Goal: Task Accomplishment & Management: Complete application form

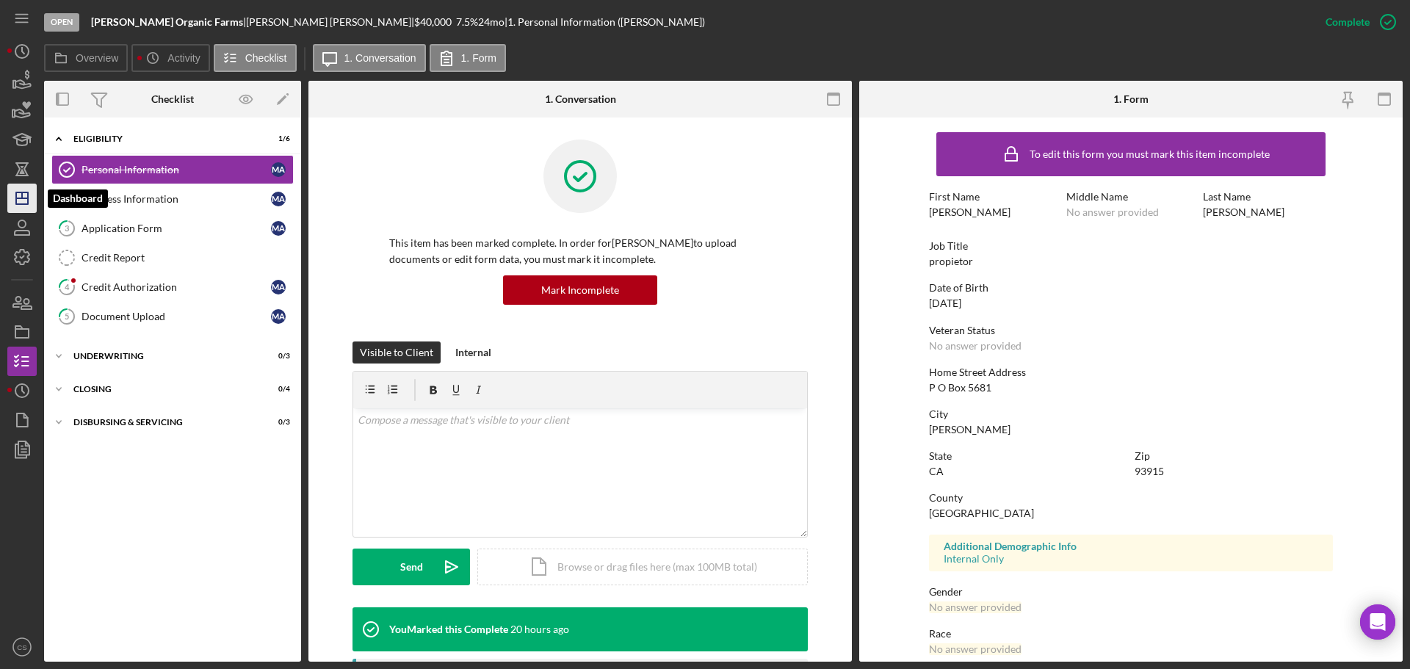
click at [29, 203] on icon "Icon/Dashboard" at bounding box center [22, 198] width 37 height 37
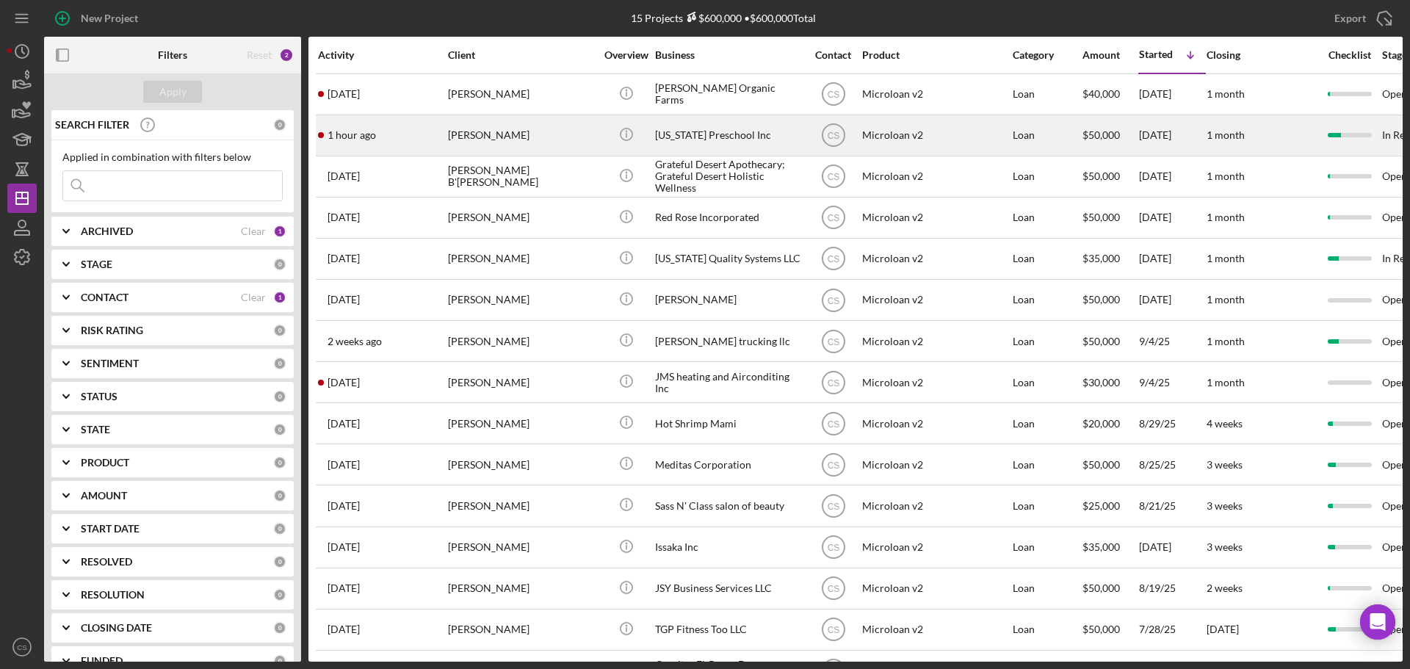
click at [556, 134] on div "[PERSON_NAME]" at bounding box center [521, 135] width 147 height 39
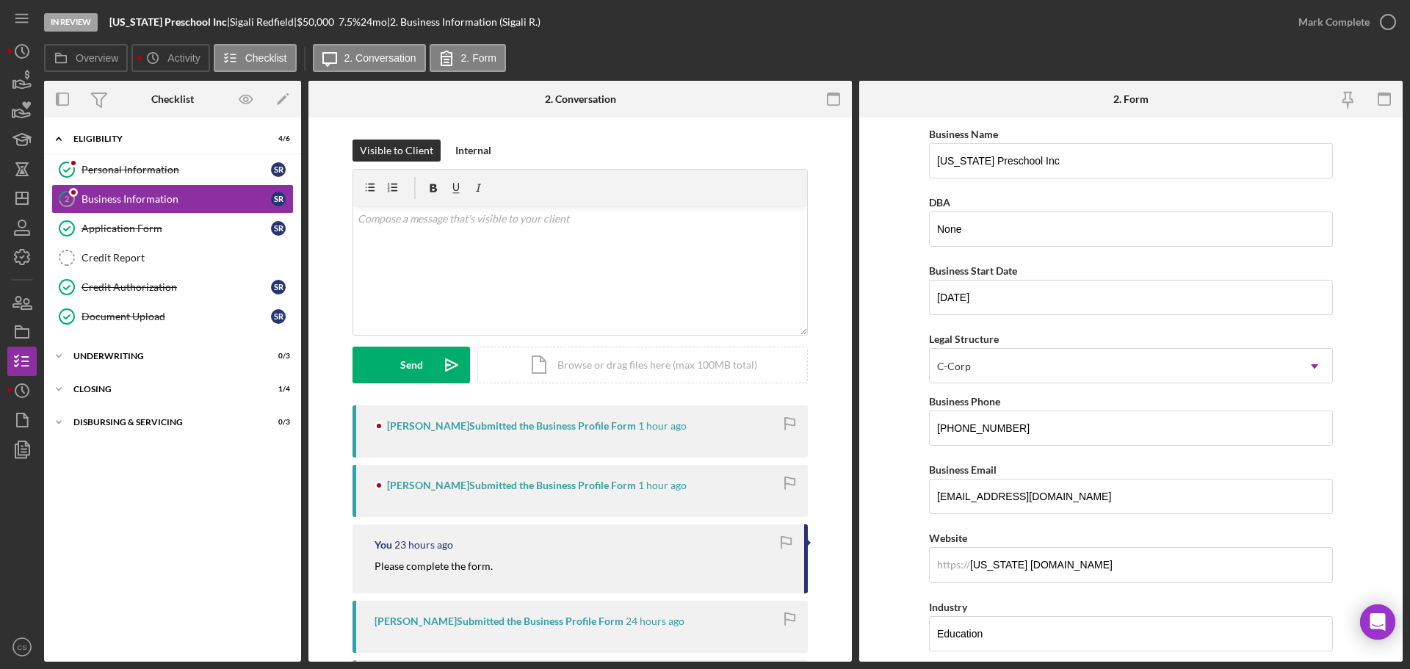
click at [889, 512] on form "Business Name [US_STATE] Preschool Inc DBA None Business Start Date [DATE] Lega…" at bounding box center [1130, 389] width 543 height 544
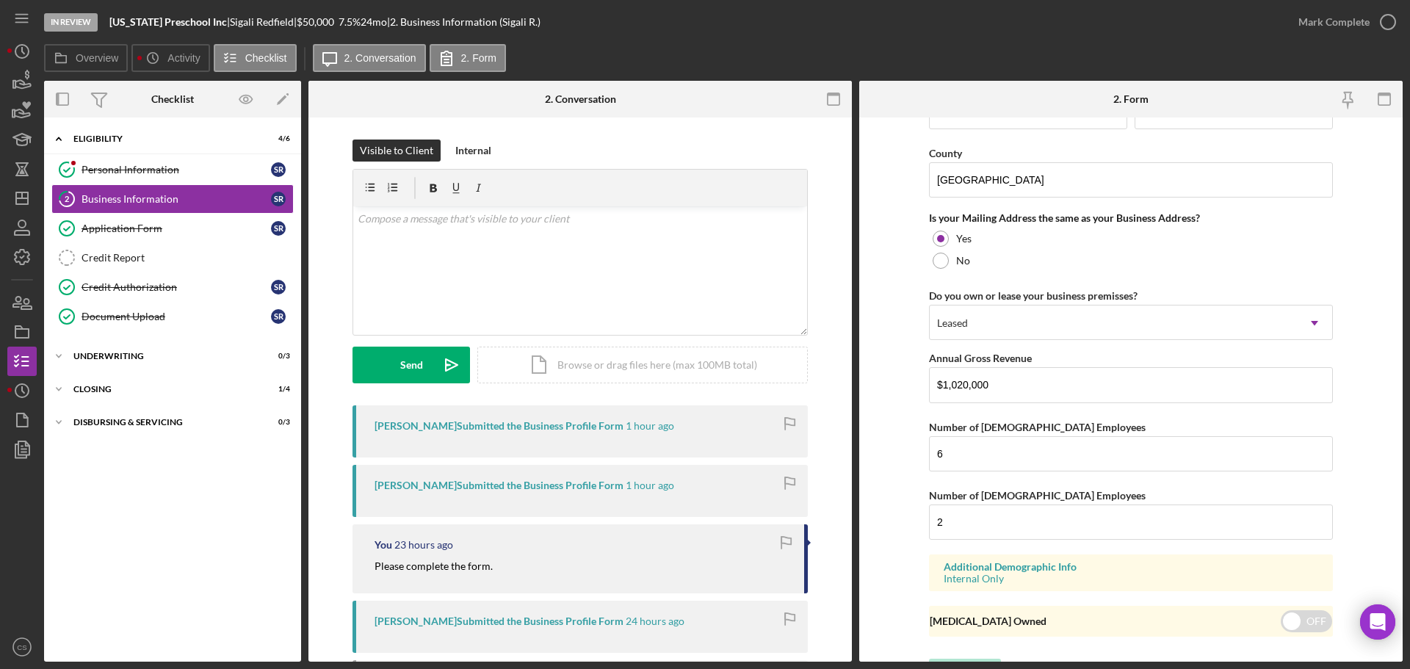
scroll to position [1086, 0]
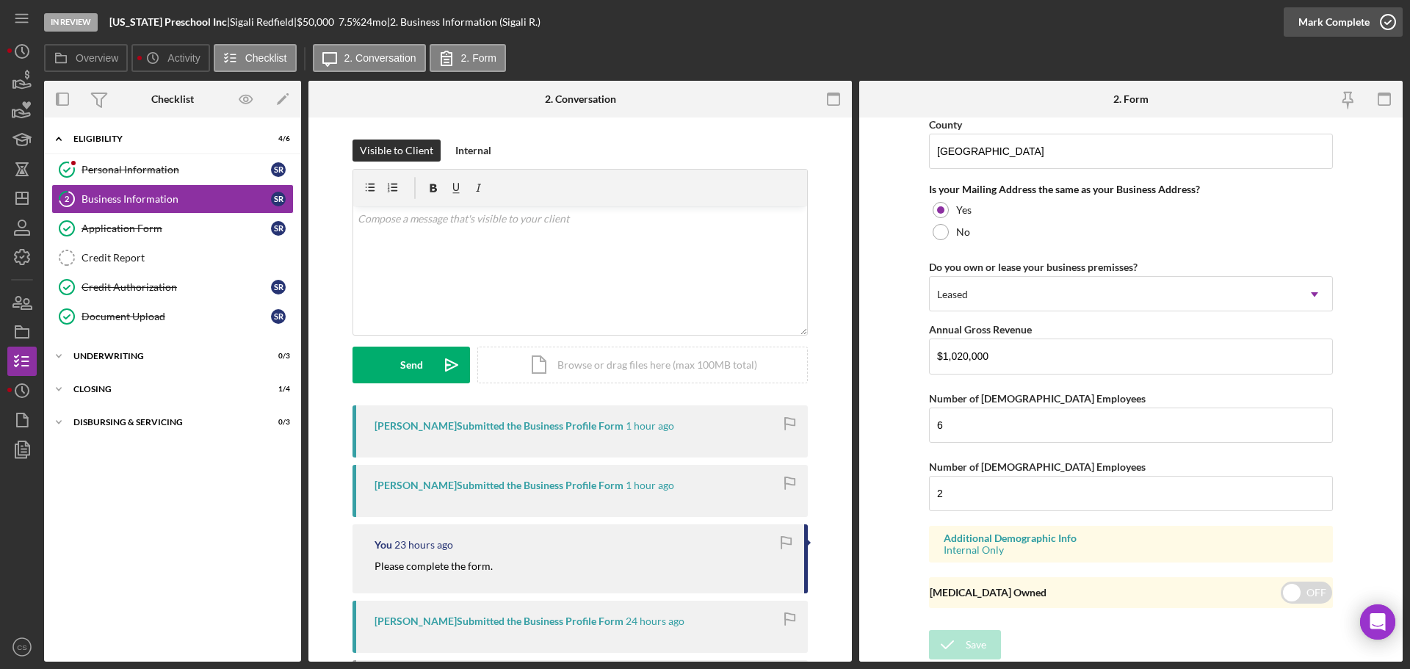
click at [1381, 19] on icon "button" at bounding box center [1387, 22] width 37 height 37
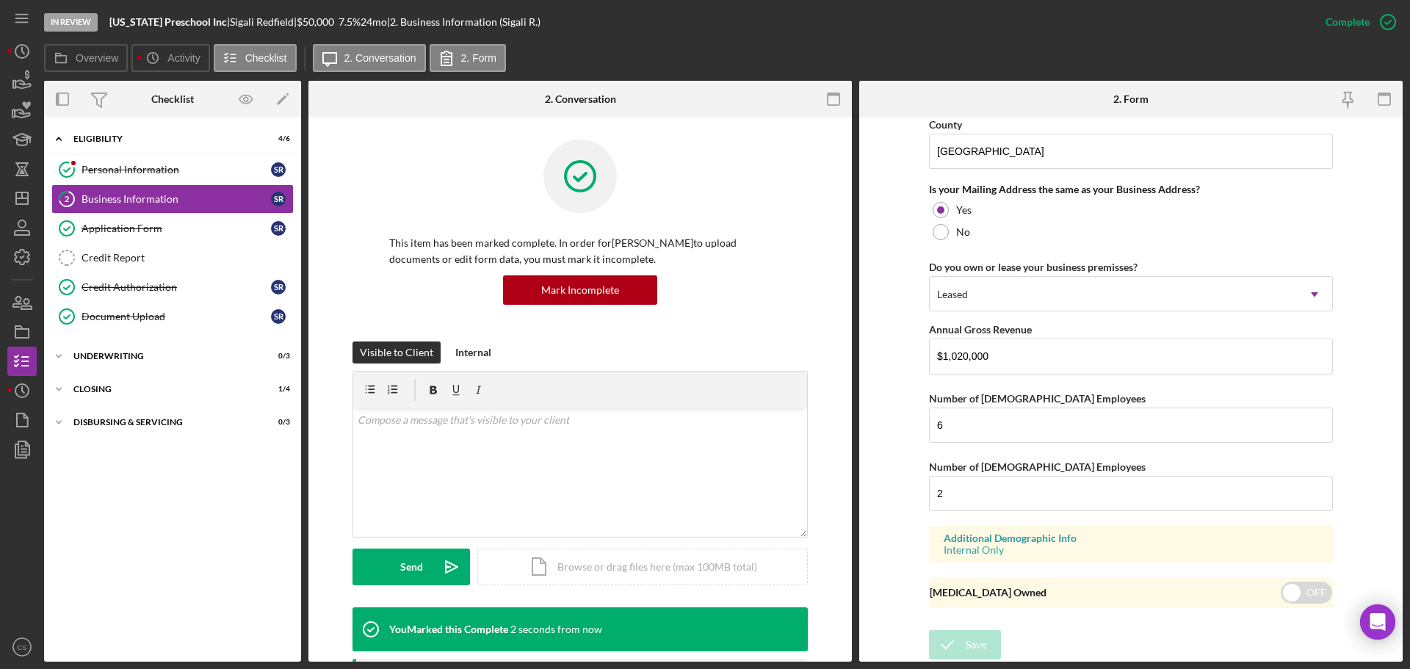
scroll to position [563, 0]
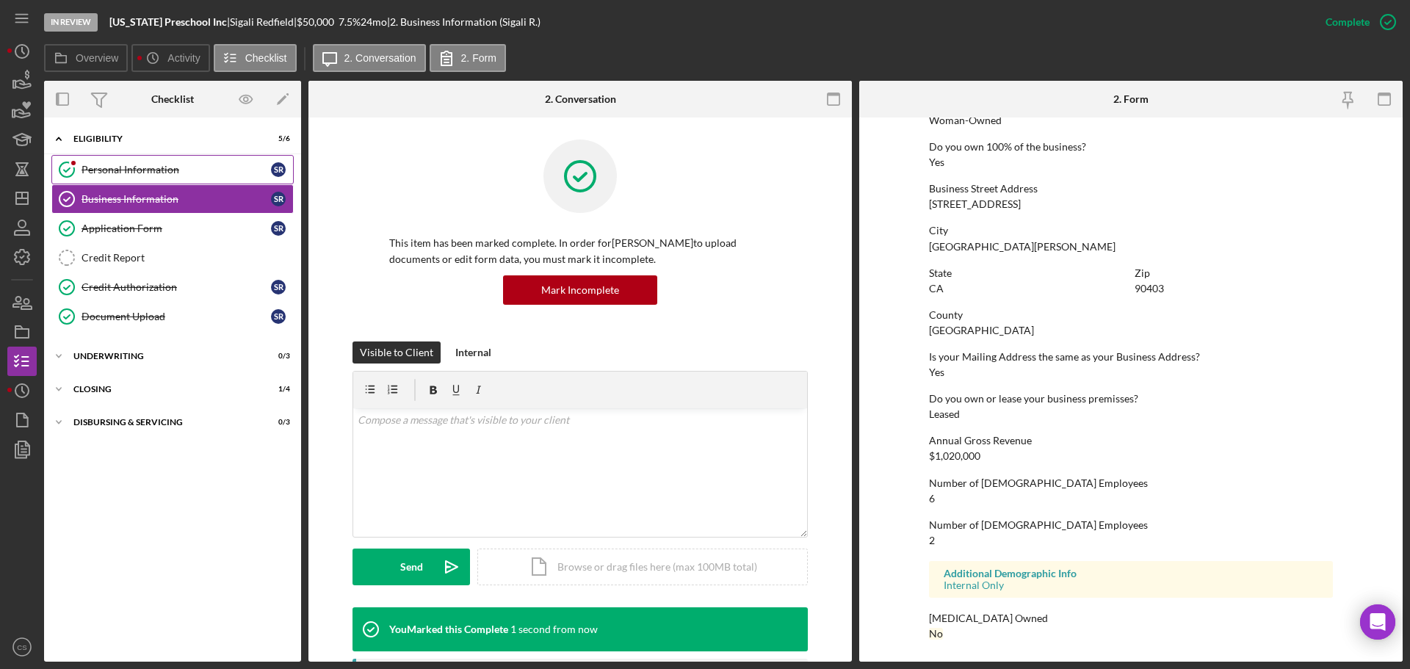
click at [222, 173] on div "Personal Information" at bounding box center [176, 170] width 189 height 12
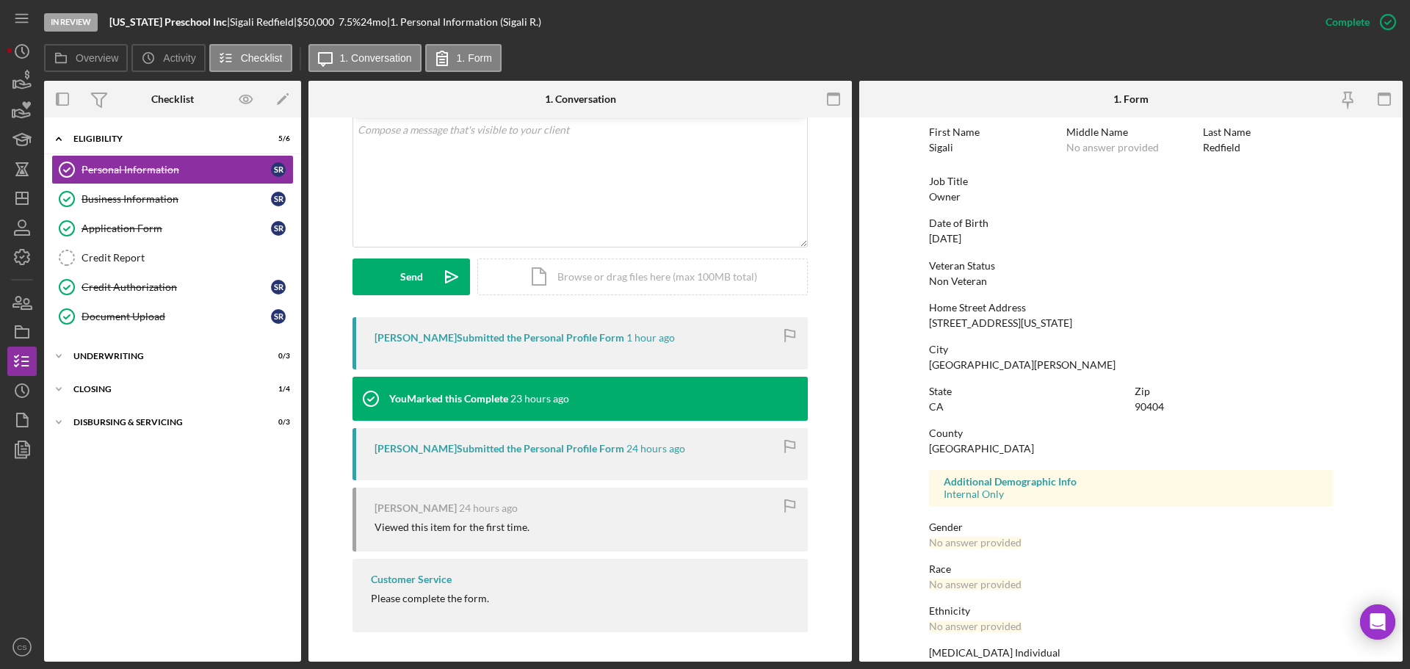
scroll to position [141, 0]
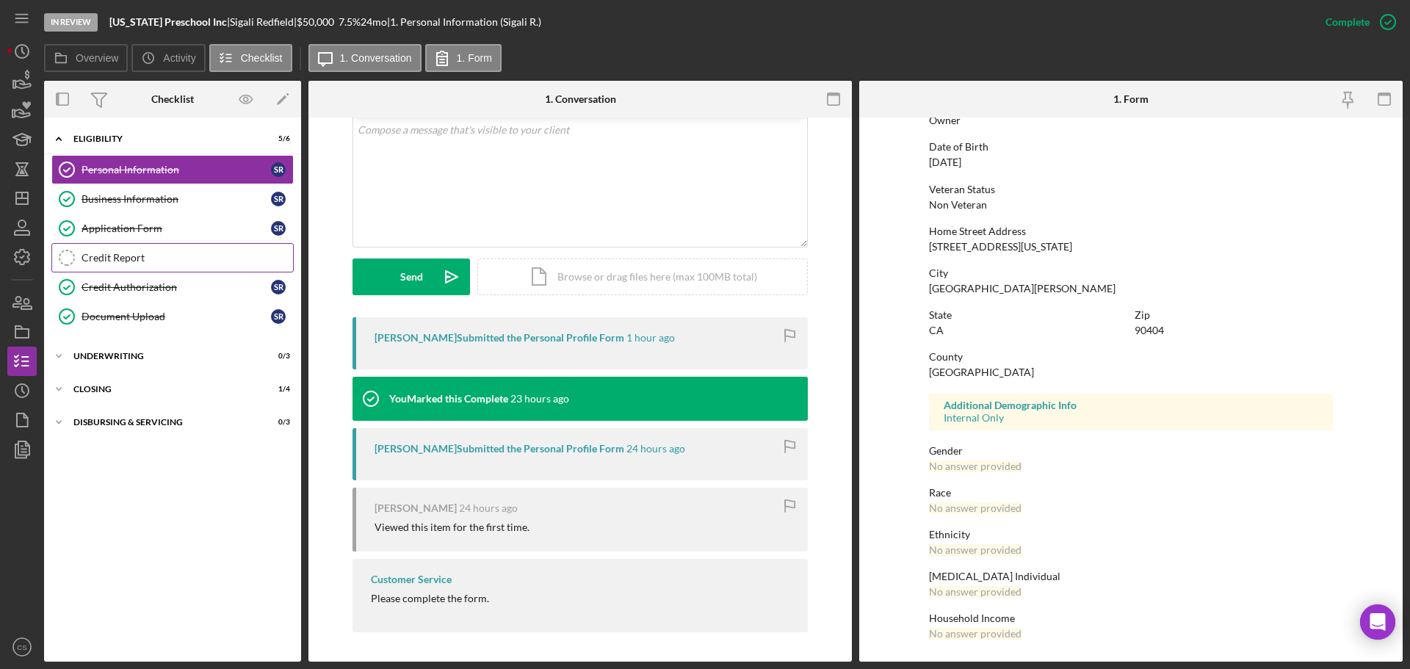
click at [191, 255] on div "Credit Report" at bounding box center [187, 258] width 211 height 12
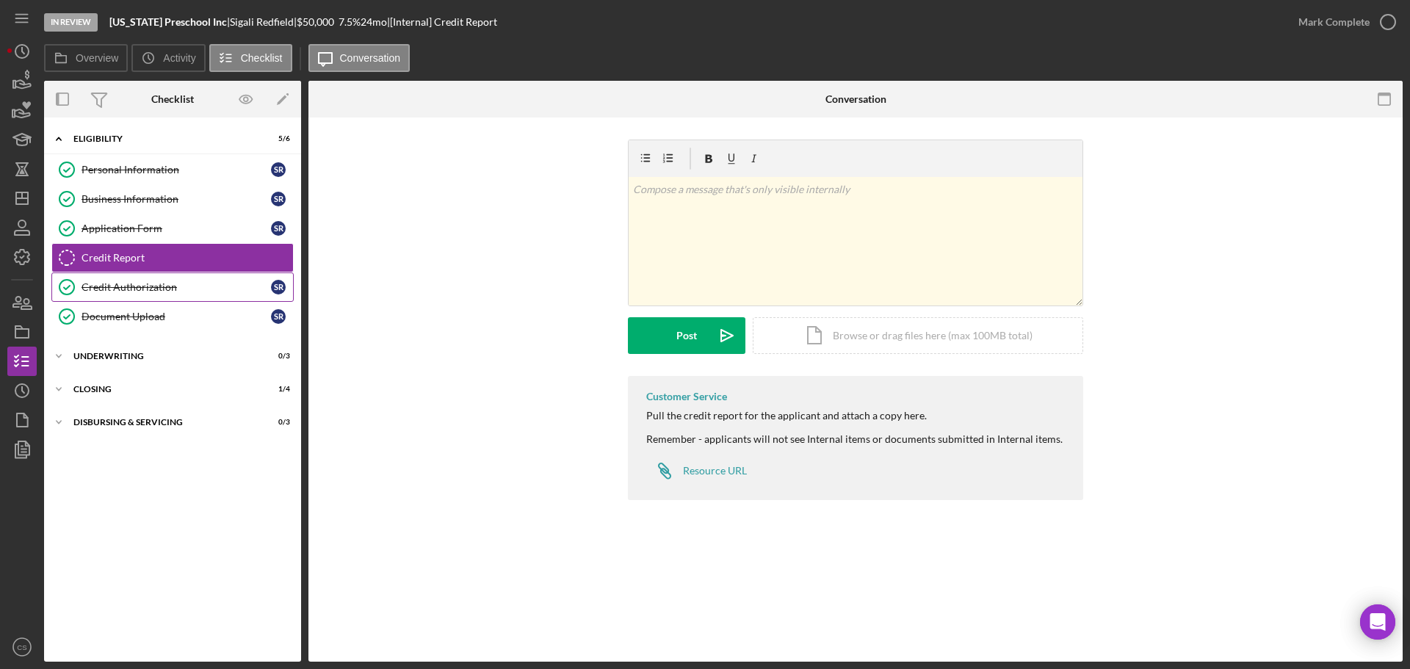
click at [198, 281] on div "Credit Authorization" at bounding box center [176, 287] width 189 height 12
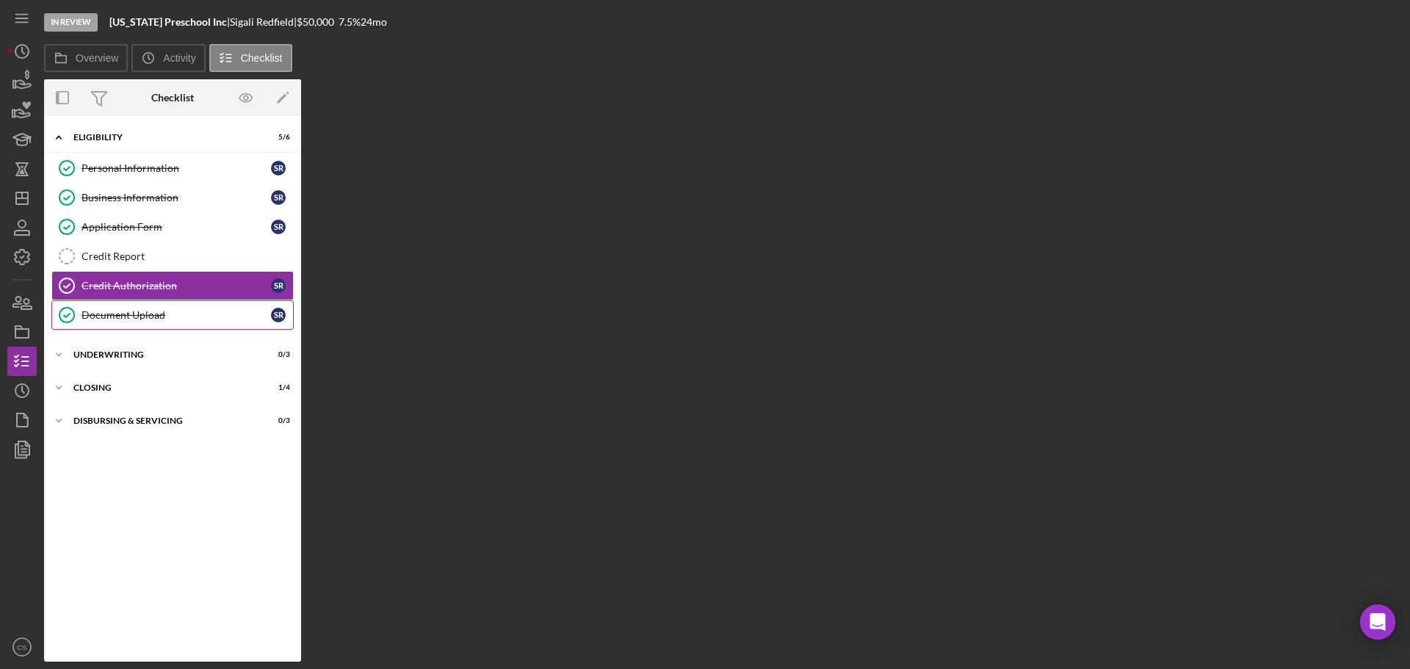
click at [195, 318] on div "Document Upload" at bounding box center [176, 315] width 189 height 12
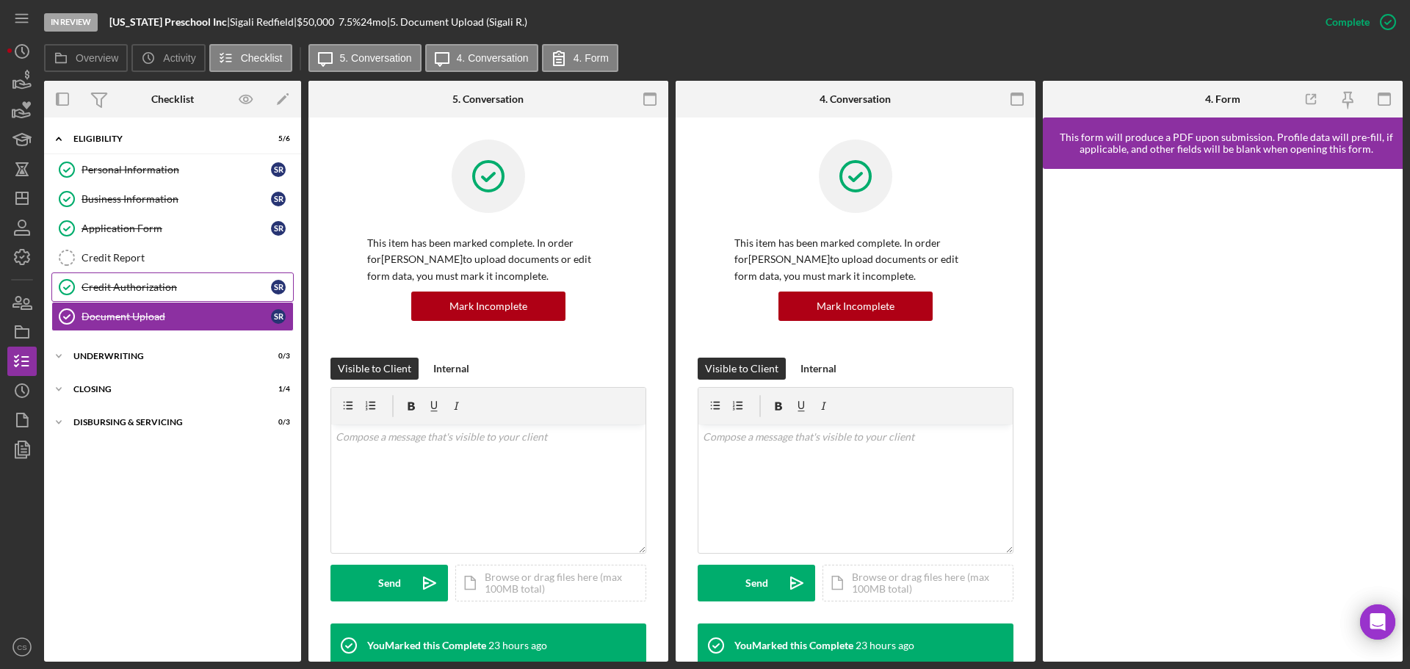
click at [189, 287] on div "Credit Authorization" at bounding box center [176, 287] width 189 height 12
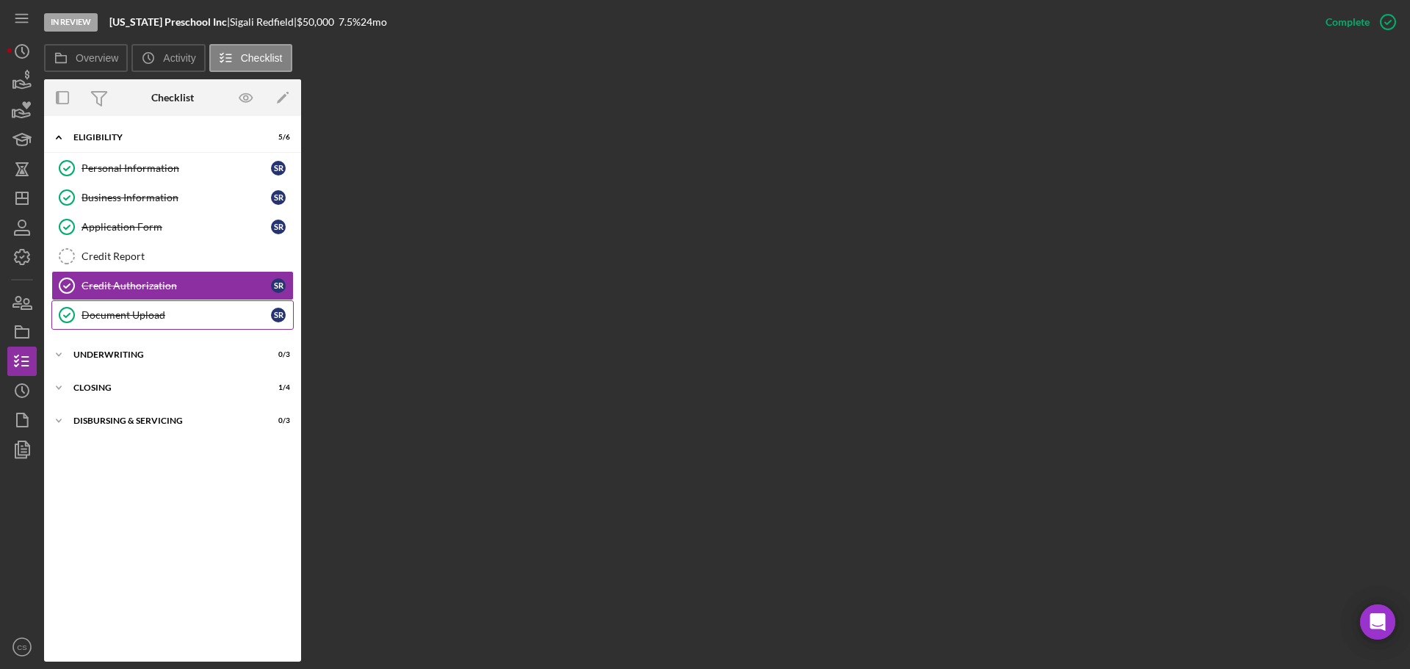
click at [192, 312] on div "Document Upload" at bounding box center [176, 315] width 189 height 12
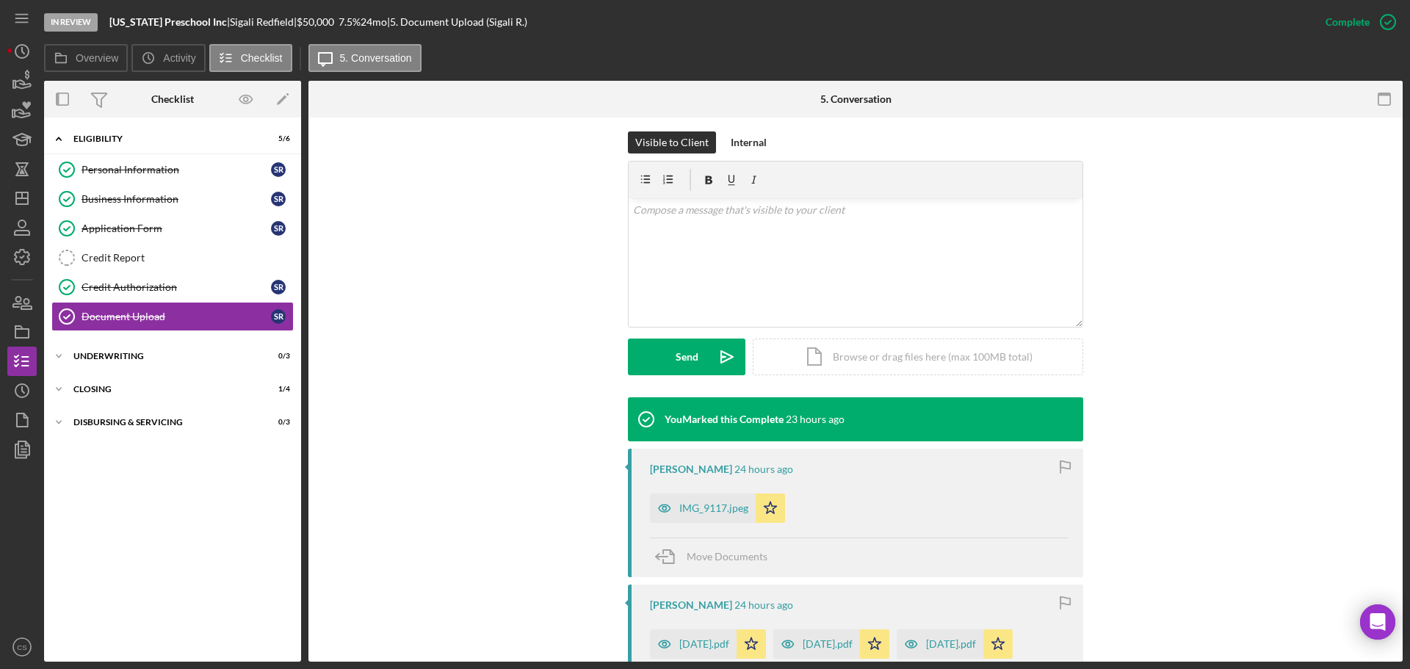
scroll to position [367, 0]
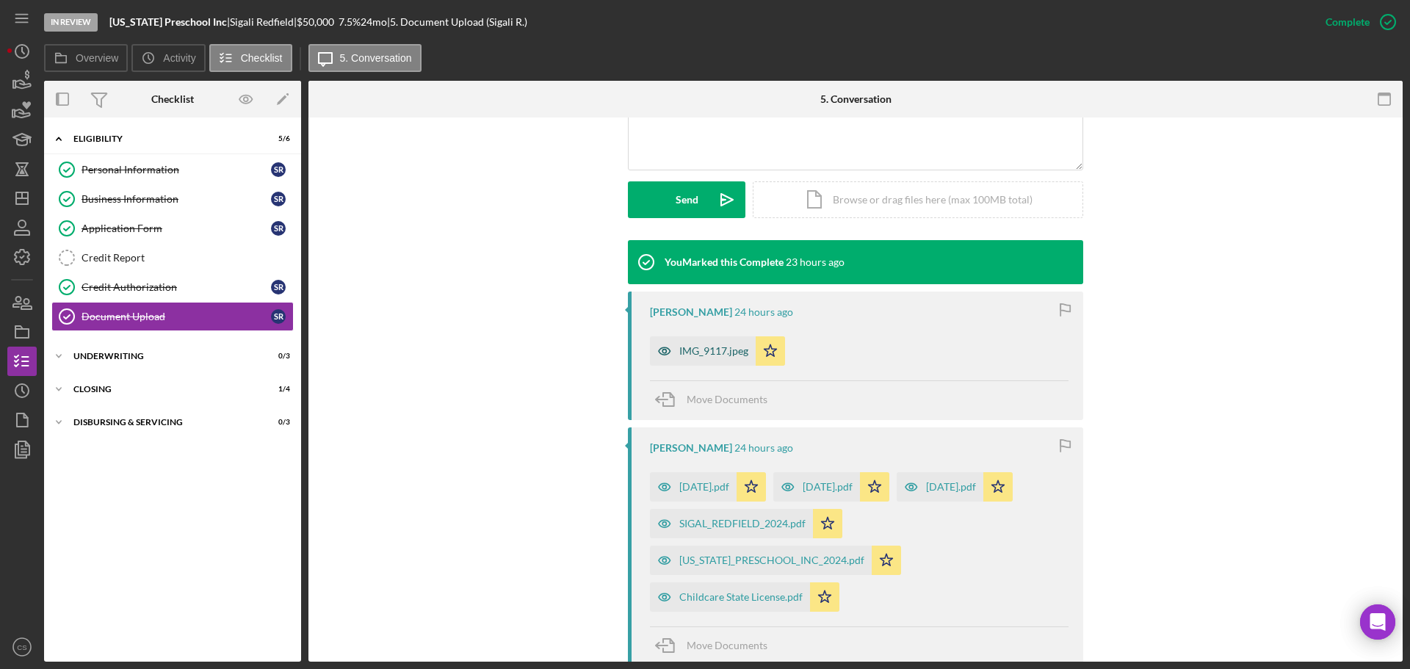
click at [716, 355] on div "IMG_9117.jpeg" at bounding box center [713, 351] width 69 height 12
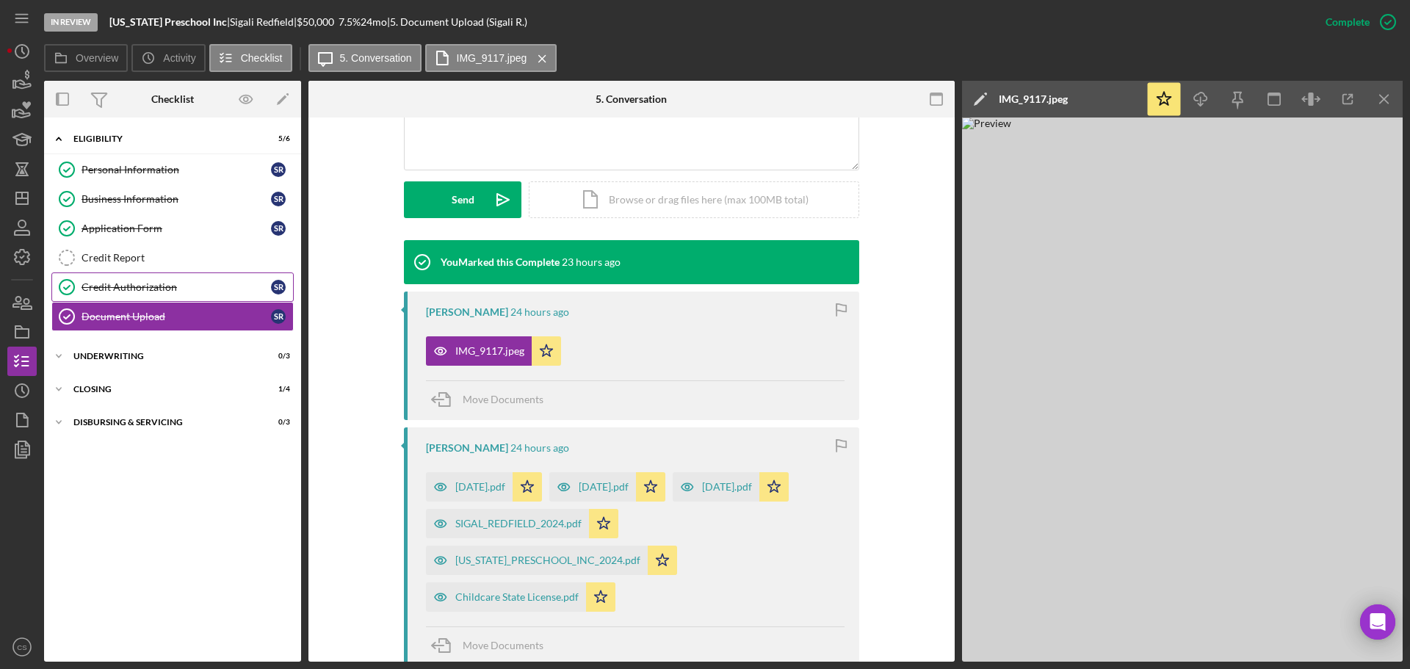
click at [172, 281] on div "Credit Authorization" at bounding box center [176, 287] width 189 height 12
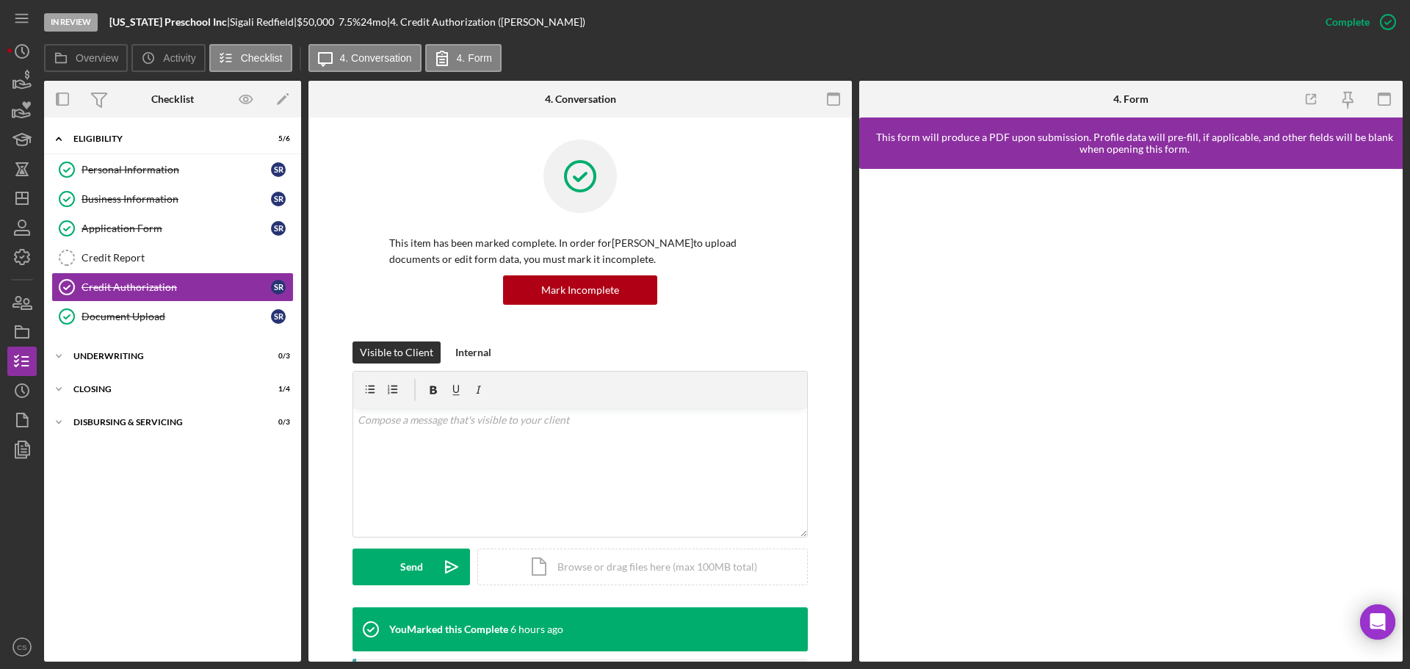
scroll to position [568, 0]
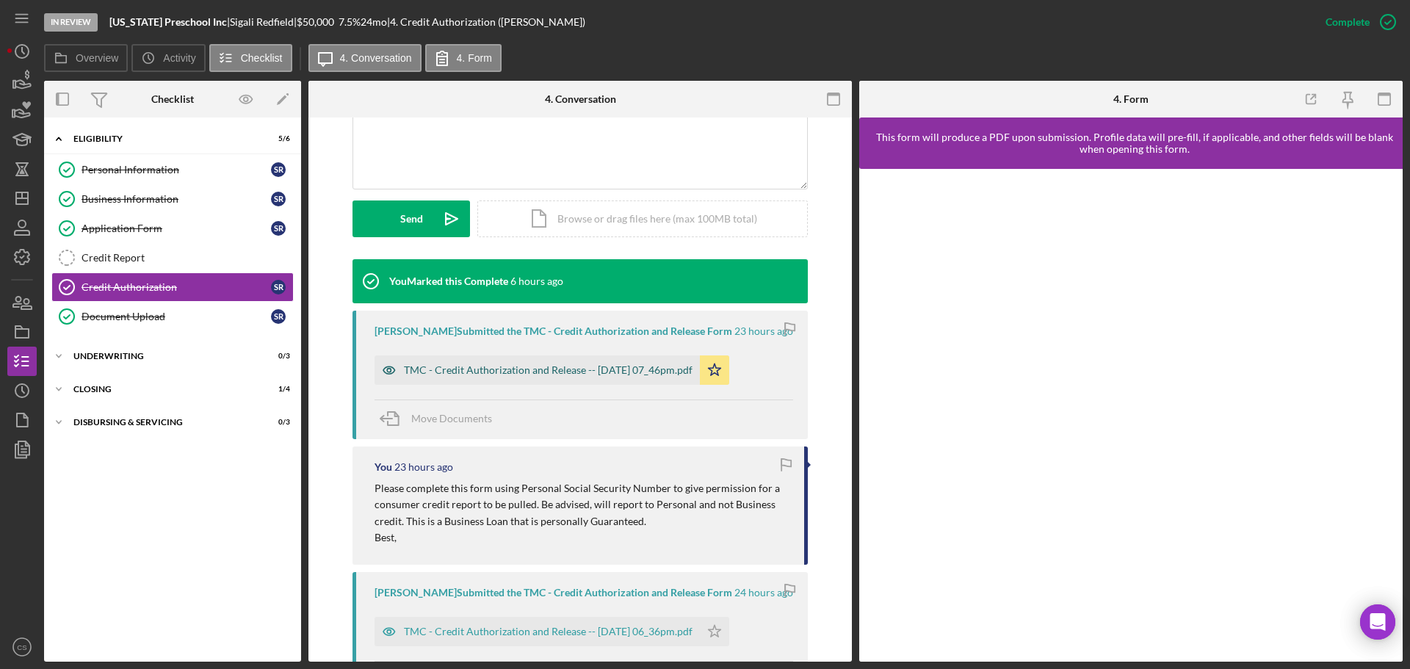
click at [518, 368] on div "TMC - Credit Authorization and Release -- [DATE] 07_46pm.pdf" at bounding box center [548, 370] width 289 height 12
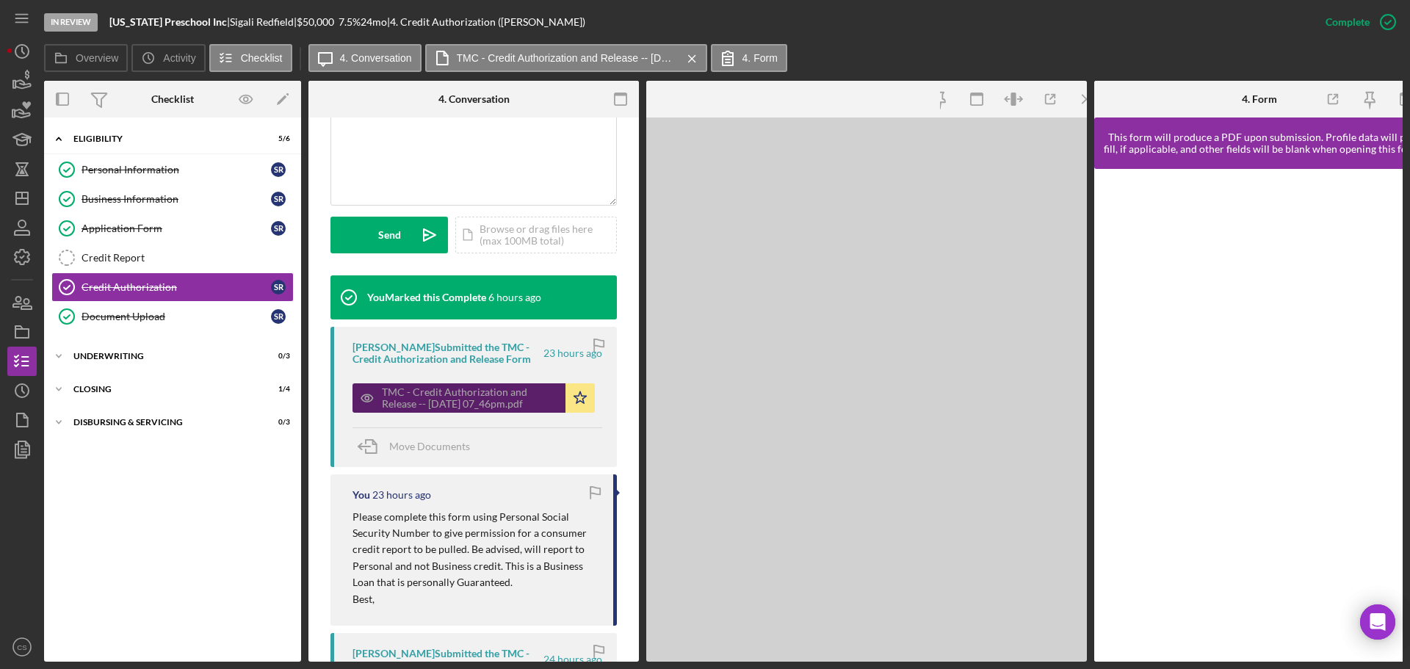
scroll to position [364, 0]
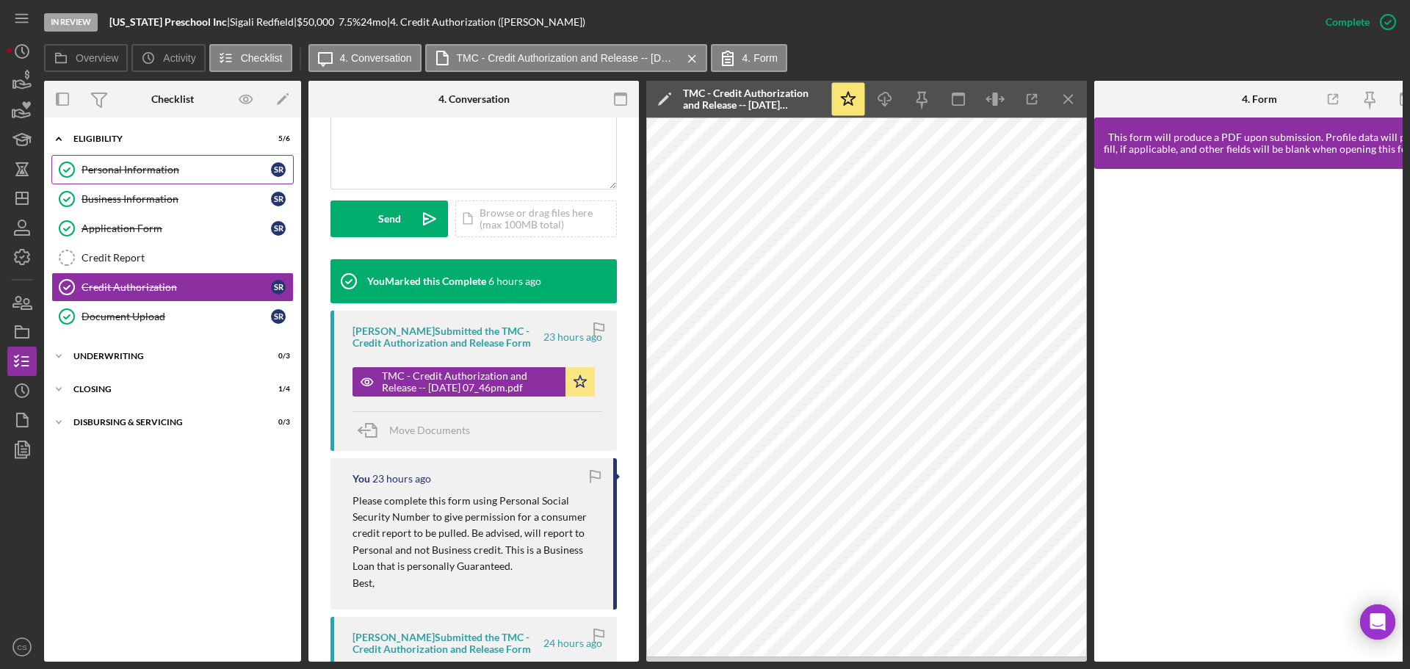
click at [98, 175] on div "Personal Information" at bounding box center [176, 170] width 189 height 12
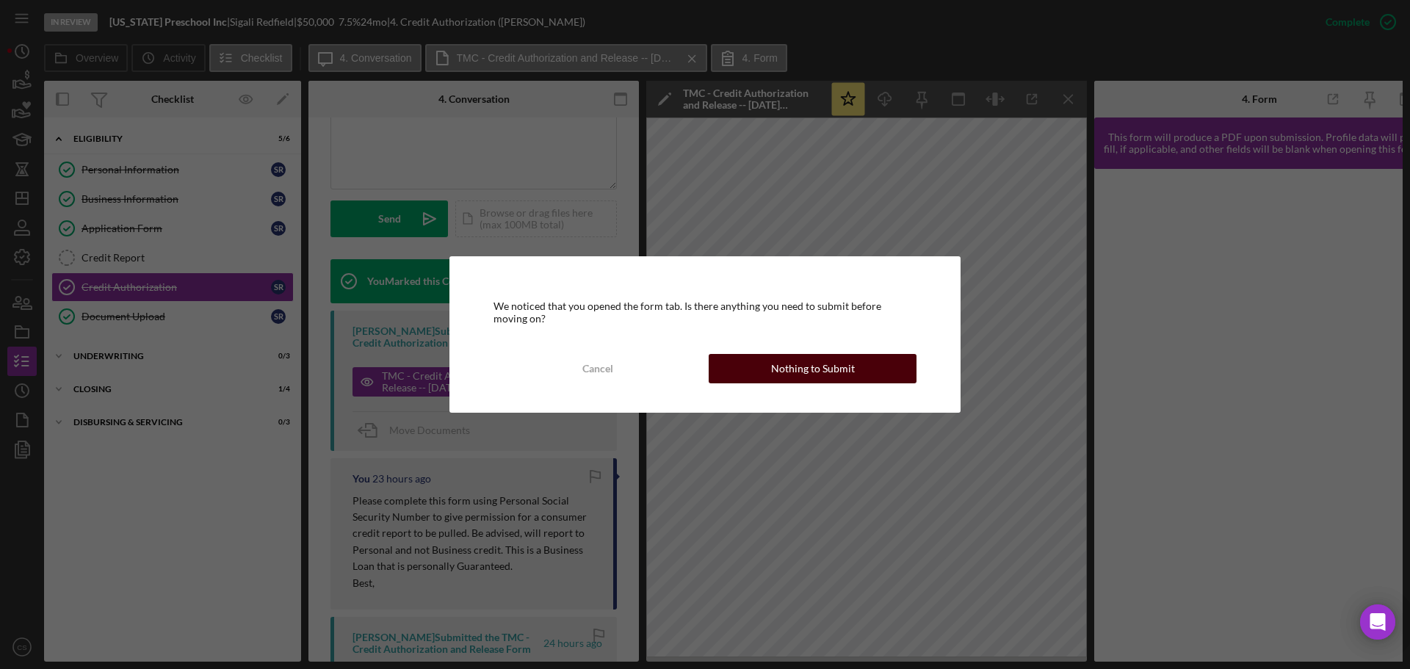
click at [787, 358] on div "Nothing to Submit" at bounding box center [813, 368] width 84 height 29
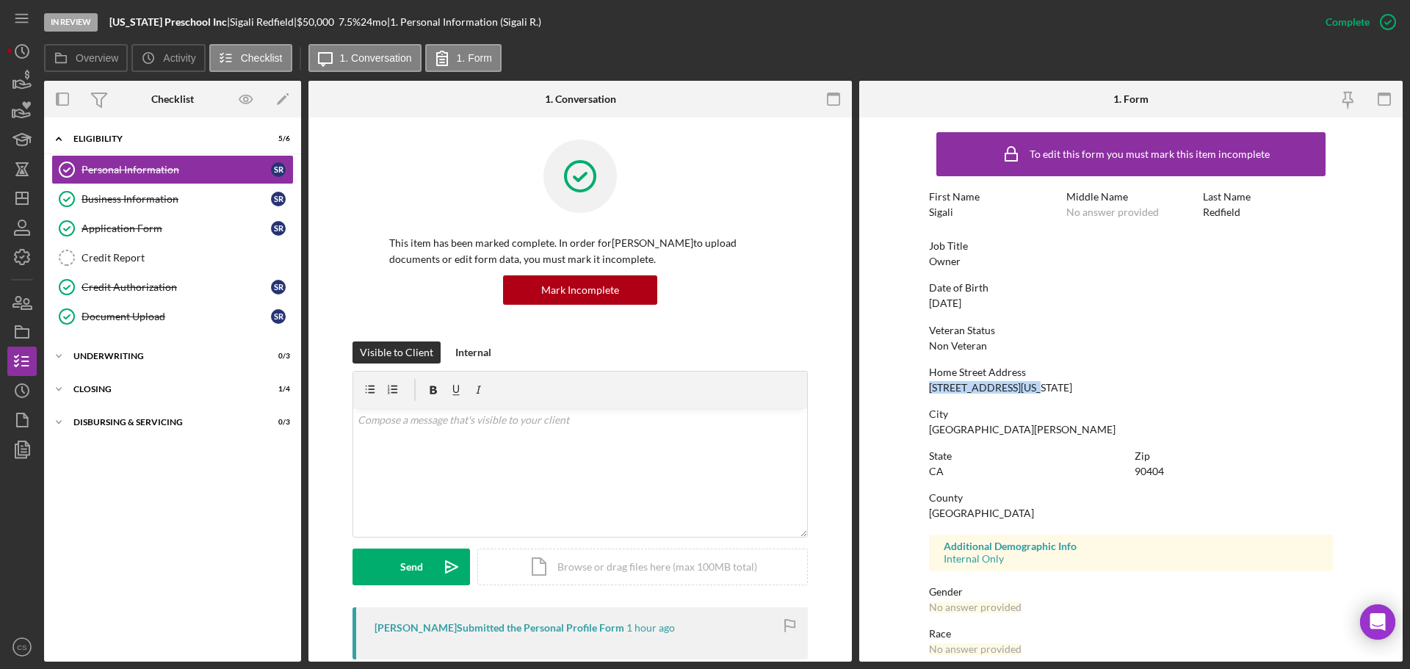
drag, startPoint x: 1045, startPoint y: 391, endPoint x: 924, endPoint y: 384, distance: 120.6
click at [924, 384] on form "To edit this form you must mark this item incomplete First Name Sigali Middle N…" at bounding box center [1130, 389] width 543 height 544
copy div "[STREET_ADDRESS][US_STATE]"
drag, startPoint x: 991, startPoint y: 429, endPoint x: 894, endPoint y: 432, distance: 96.2
click at [894, 432] on form "To edit this form you must mark this item incomplete First Name Sigali Middle N…" at bounding box center [1130, 389] width 543 height 544
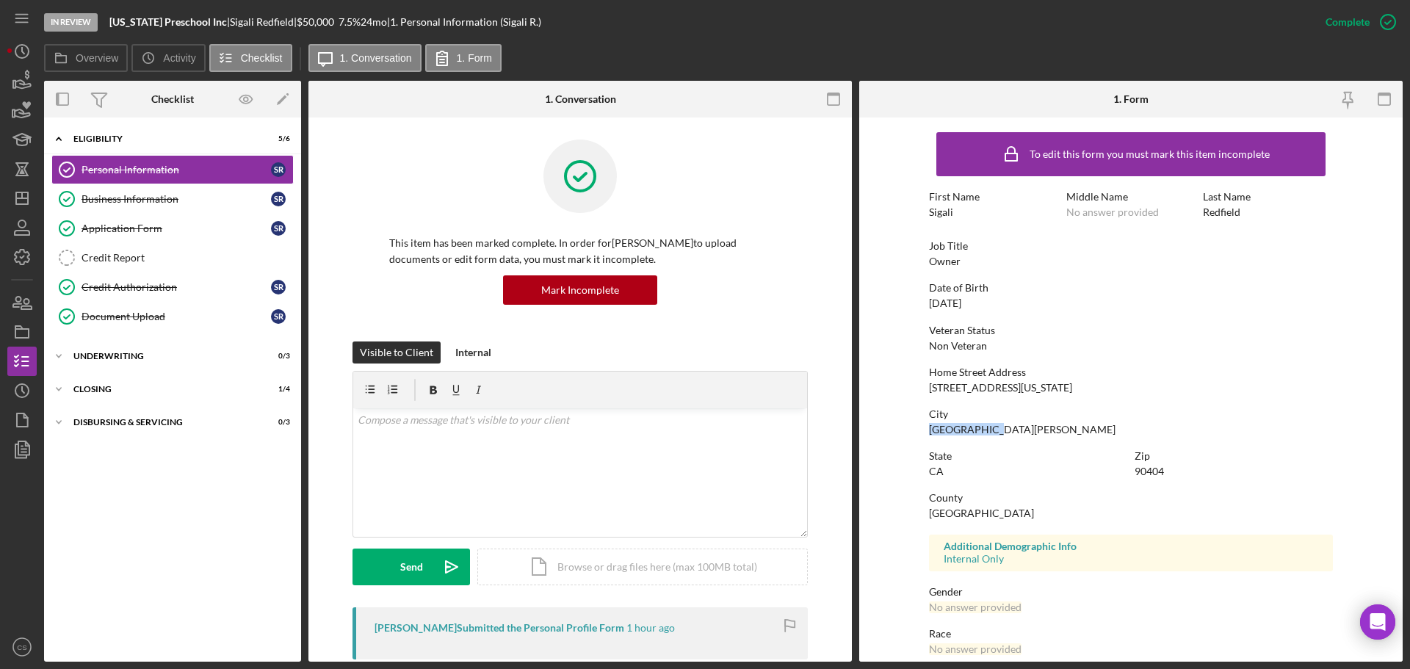
copy div "[GEOGRAPHIC_DATA][PERSON_NAME]"
drag, startPoint x: 152, startPoint y: 316, endPoint x: 175, endPoint y: 320, distance: 23.2
click at [152, 316] on div "Document Upload" at bounding box center [176, 317] width 189 height 12
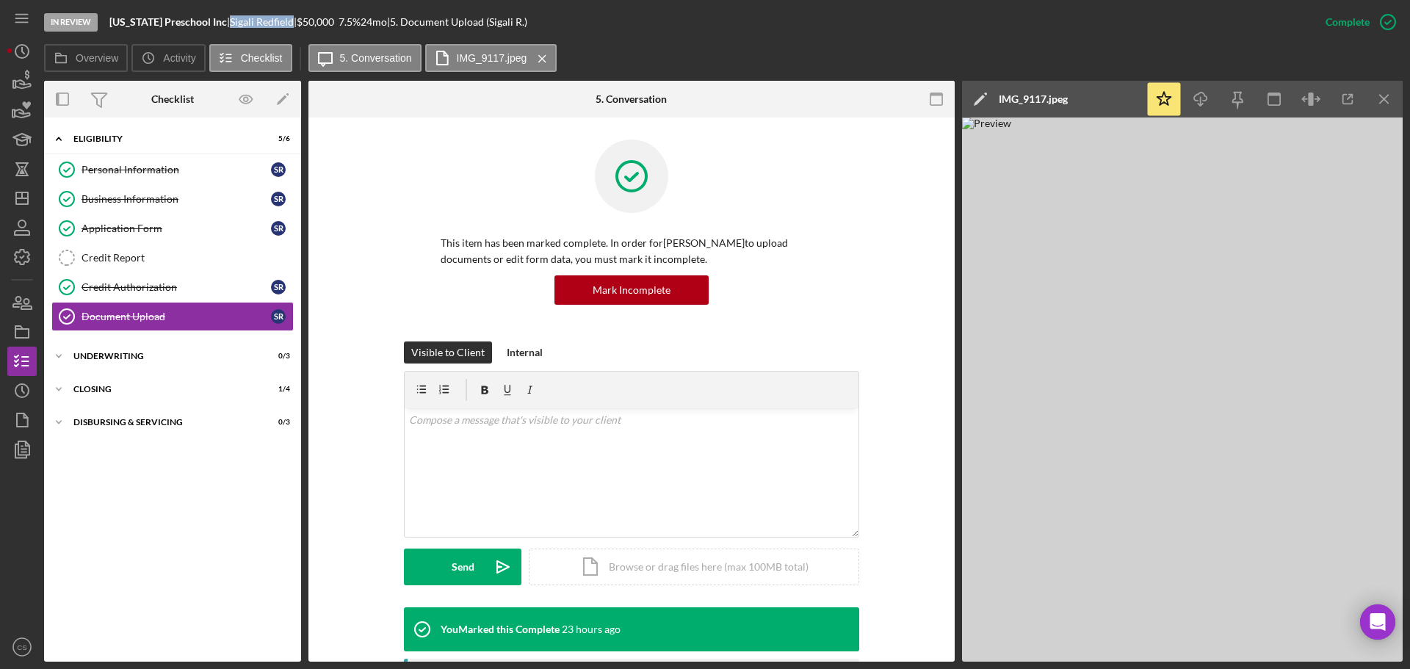
drag, startPoint x: 290, startPoint y: 22, endPoint x: 228, endPoint y: 20, distance: 61.7
click at [230, 20] on div "[PERSON_NAME] |" at bounding box center [263, 22] width 67 height 12
copy div "[PERSON_NAME]"
click at [167, 247] on link "Credit Report Credit Report" at bounding box center [172, 257] width 242 height 29
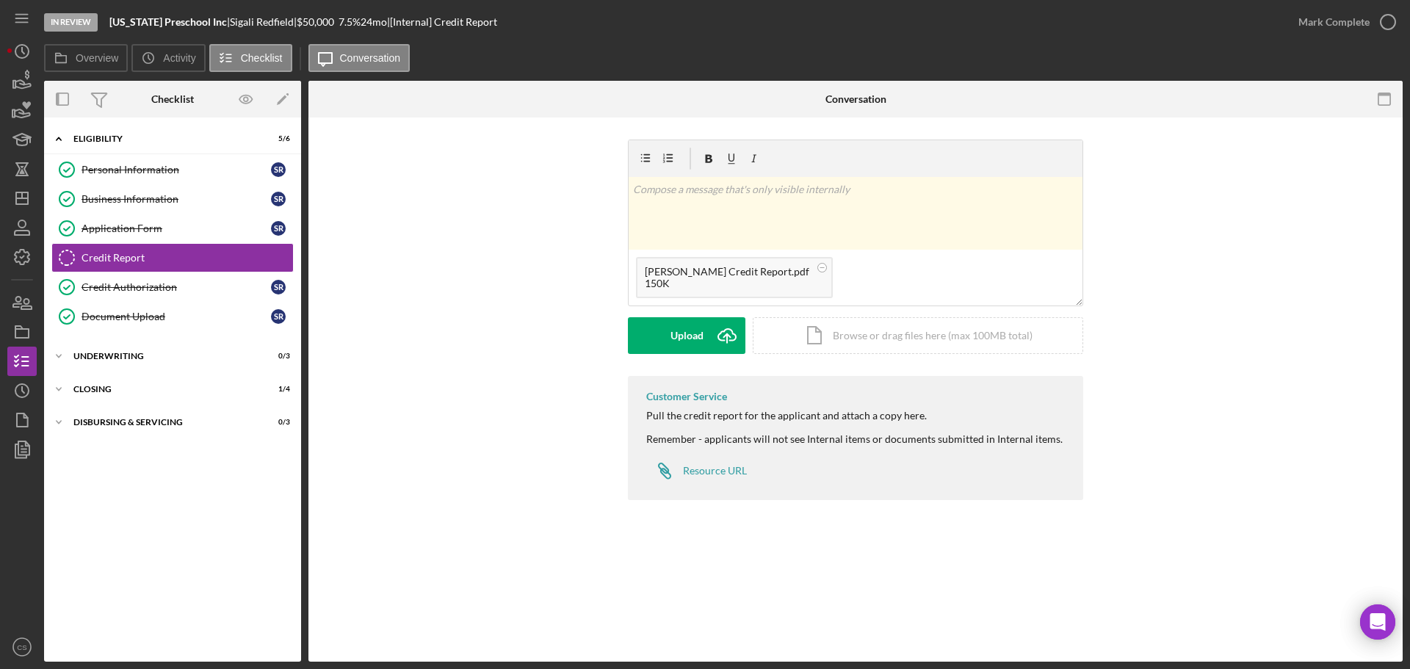
click at [554, 358] on div "v Color teal Color pink Remove color Add row above Add row below Add column bef…" at bounding box center [855, 258] width 1050 height 236
click at [651, 343] on button "Upload Icon/Upload" at bounding box center [686, 335] width 117 height 37
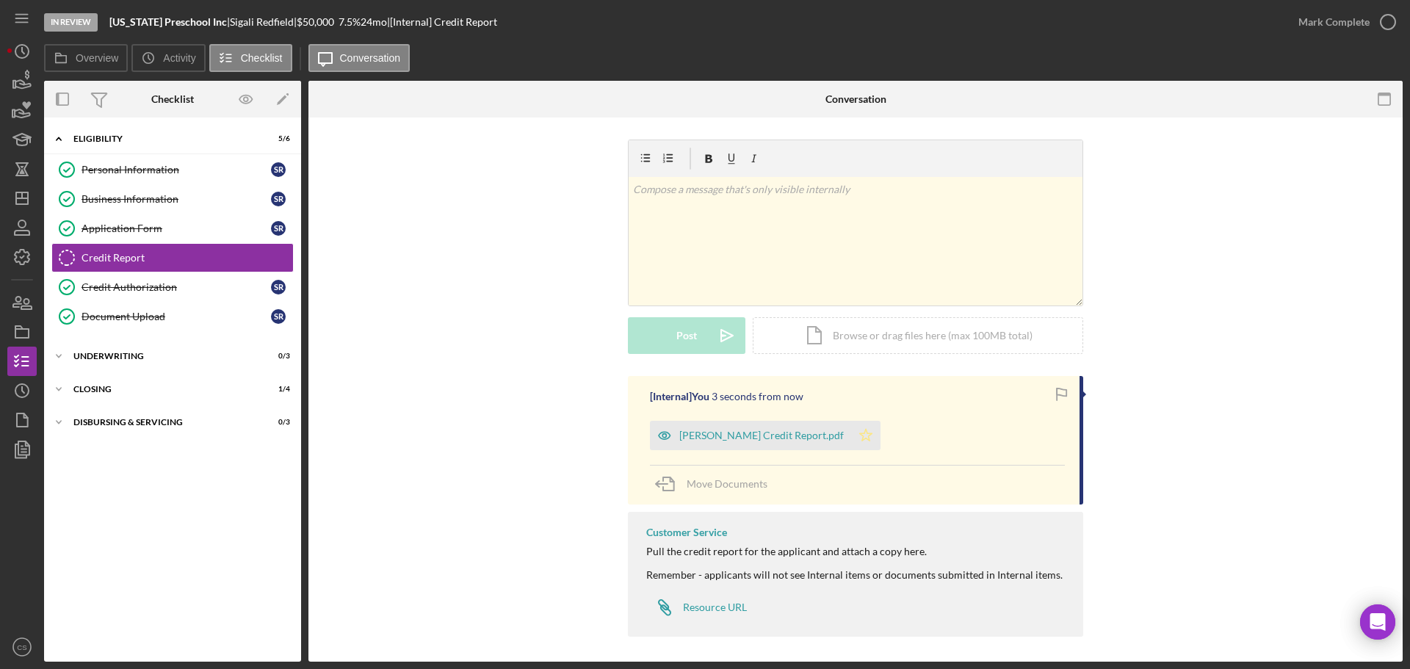
click at [851, 434] on icon "Icon/Star" at bounding box center [865, 435] width 29 height 29
click at [1388, 26] on icon "button" at bounding box center [1387, 22] width 37 height 37
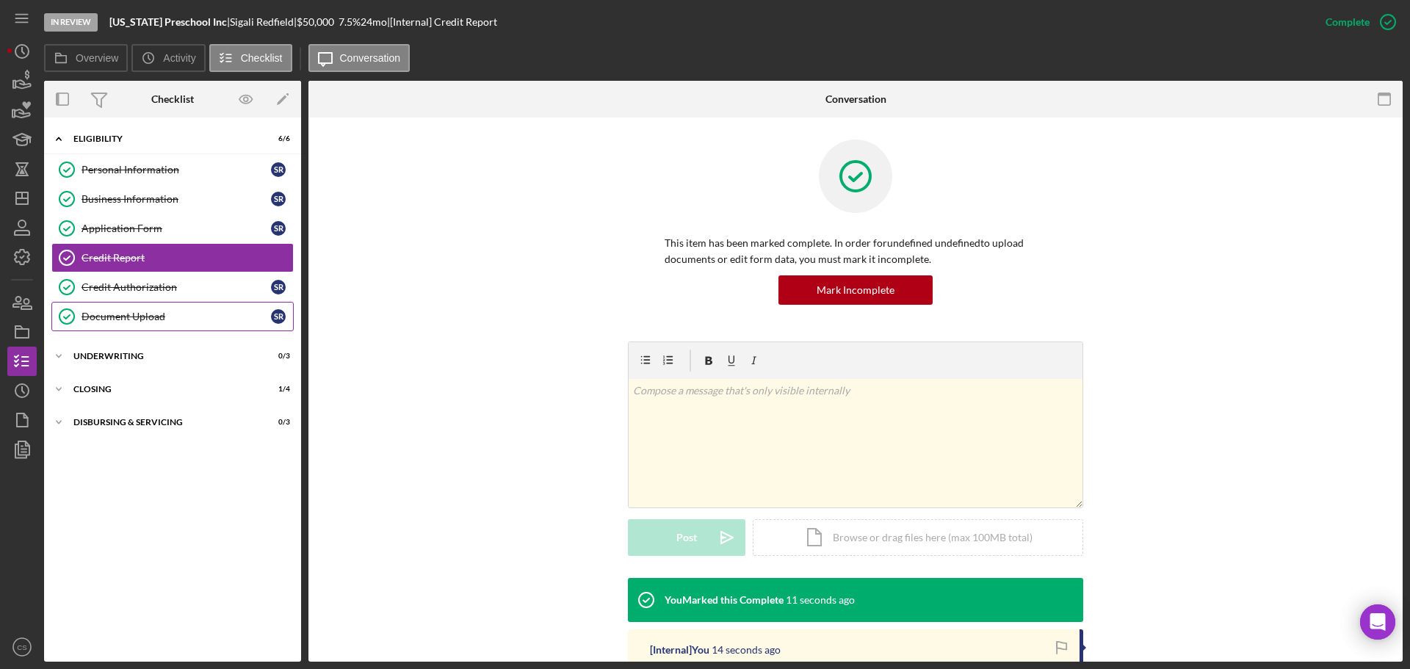
click at [183, 314] on div "Document Upload" at bounding box center [176, 317] width 189 height 12
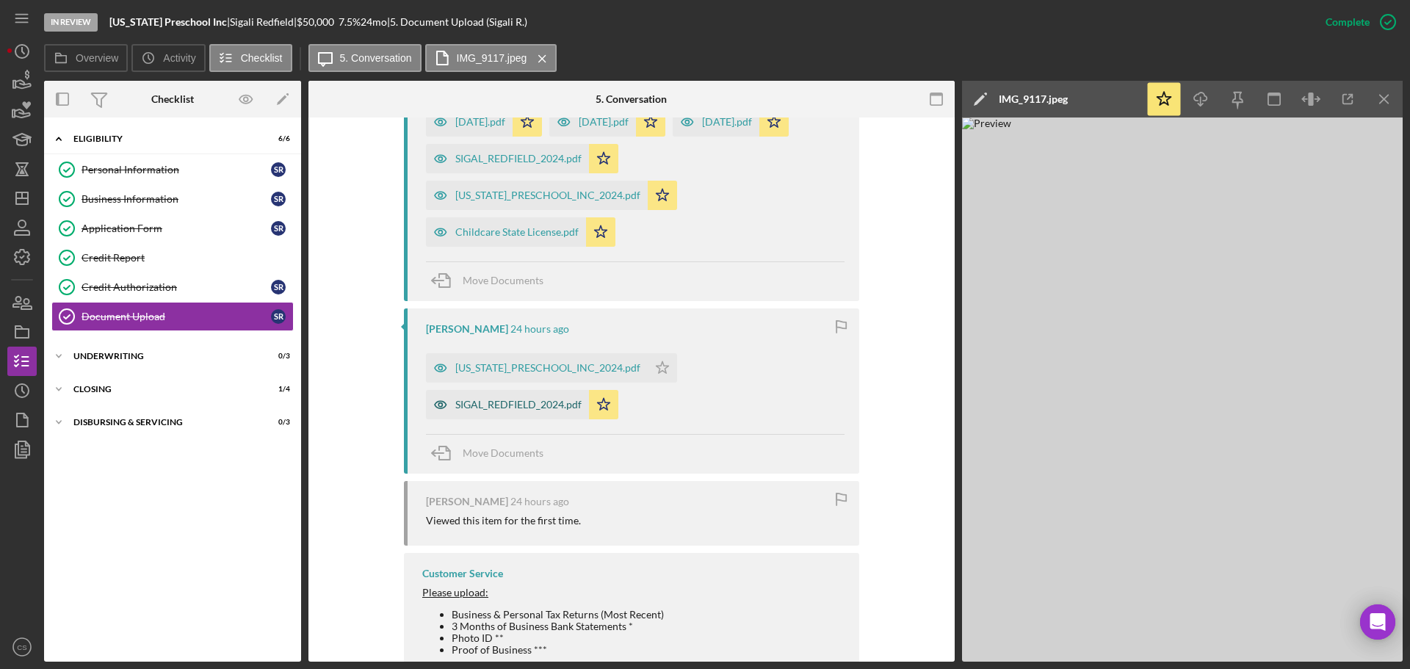
click at [495, 398] on div "SIGAL_REDFIELD_2024.pdf" at bounding box center [507, 404] width 163 height 29
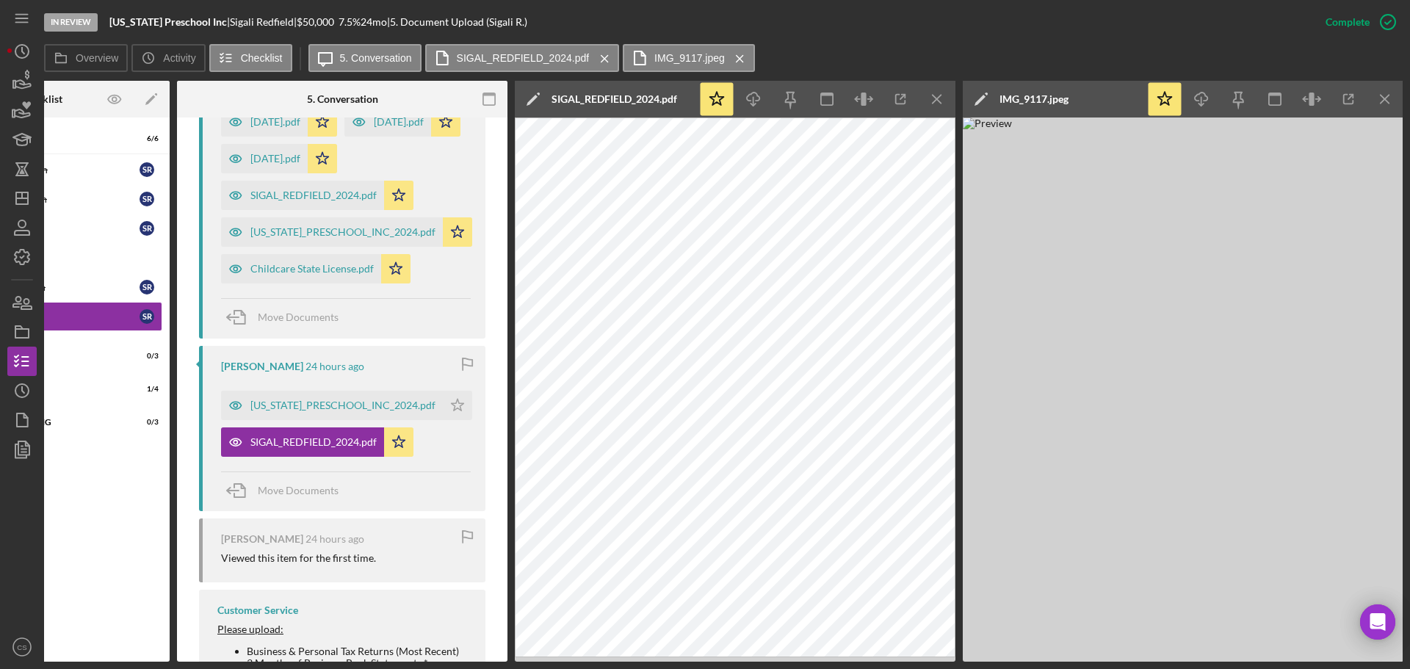
scroll to position [0, 132]
click at [1382, 98] on icon "Icon/Menu Close" at bounding box center [1384, 99] width 33 height 33
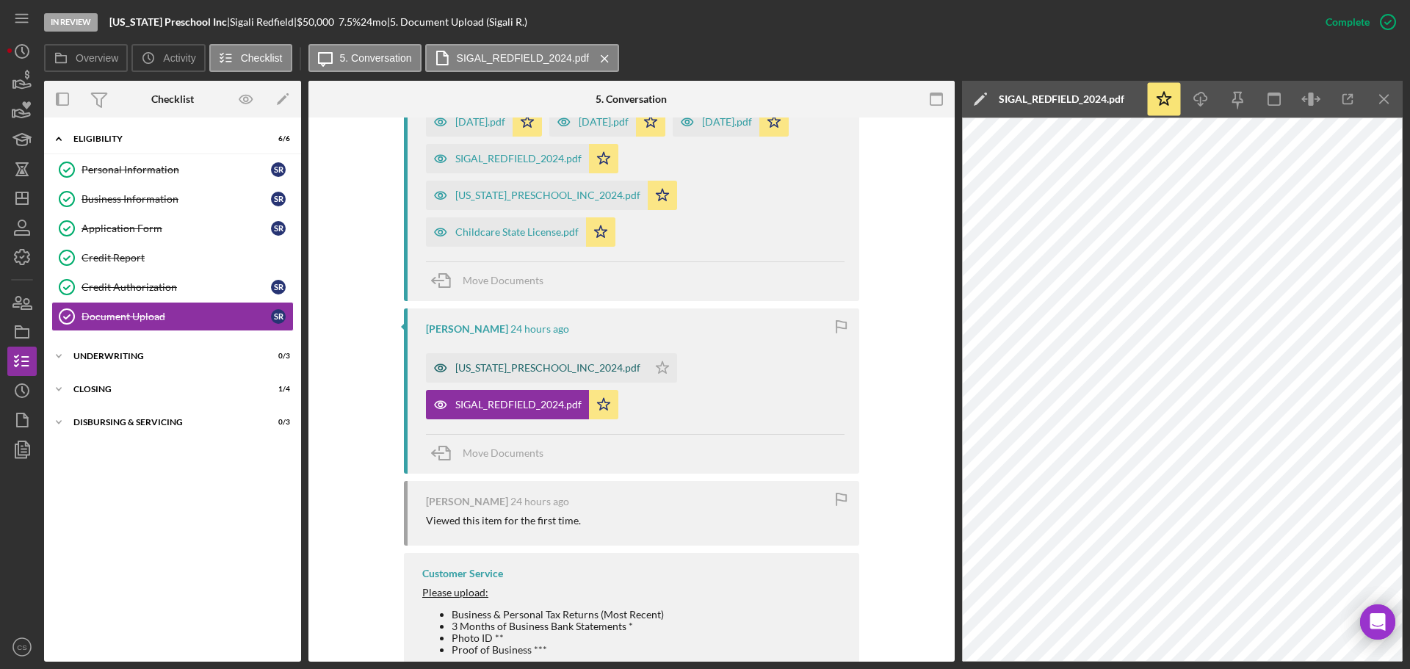
click at [496, 374] on div "[US_STATE]_PRESCHOOL_INC_2024.pdf" at bounding box center [537, 367] width 222 height 29
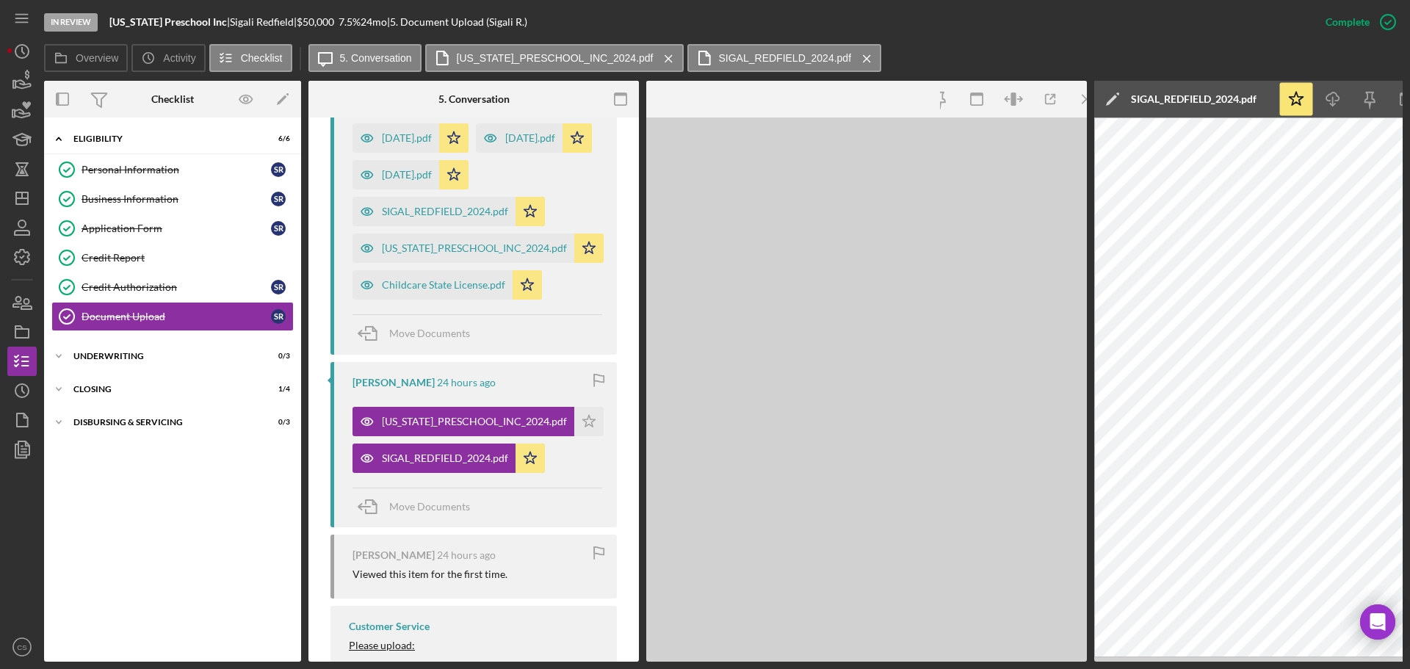
scroll to position [748, 0]
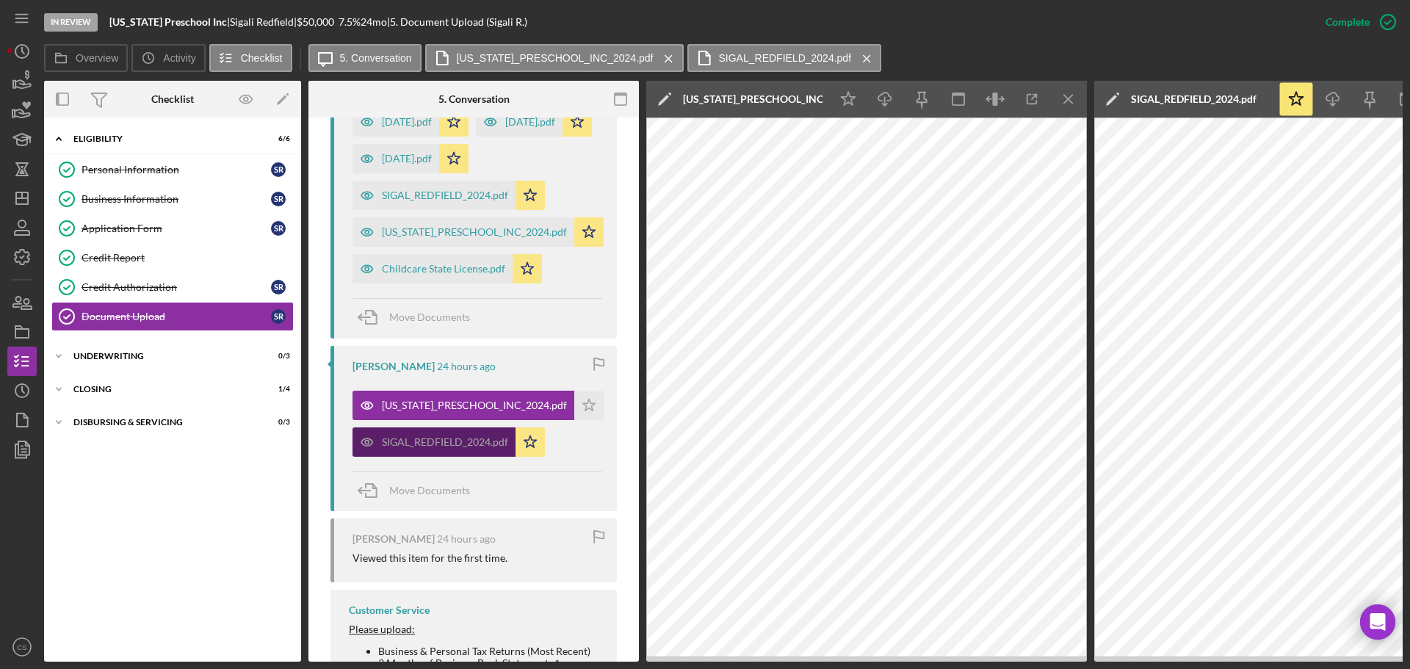
click at [454, 448] on div "SIGAL_REDFIELD_2024.pdf" at bounding box center [445, 442] width 126 height 12
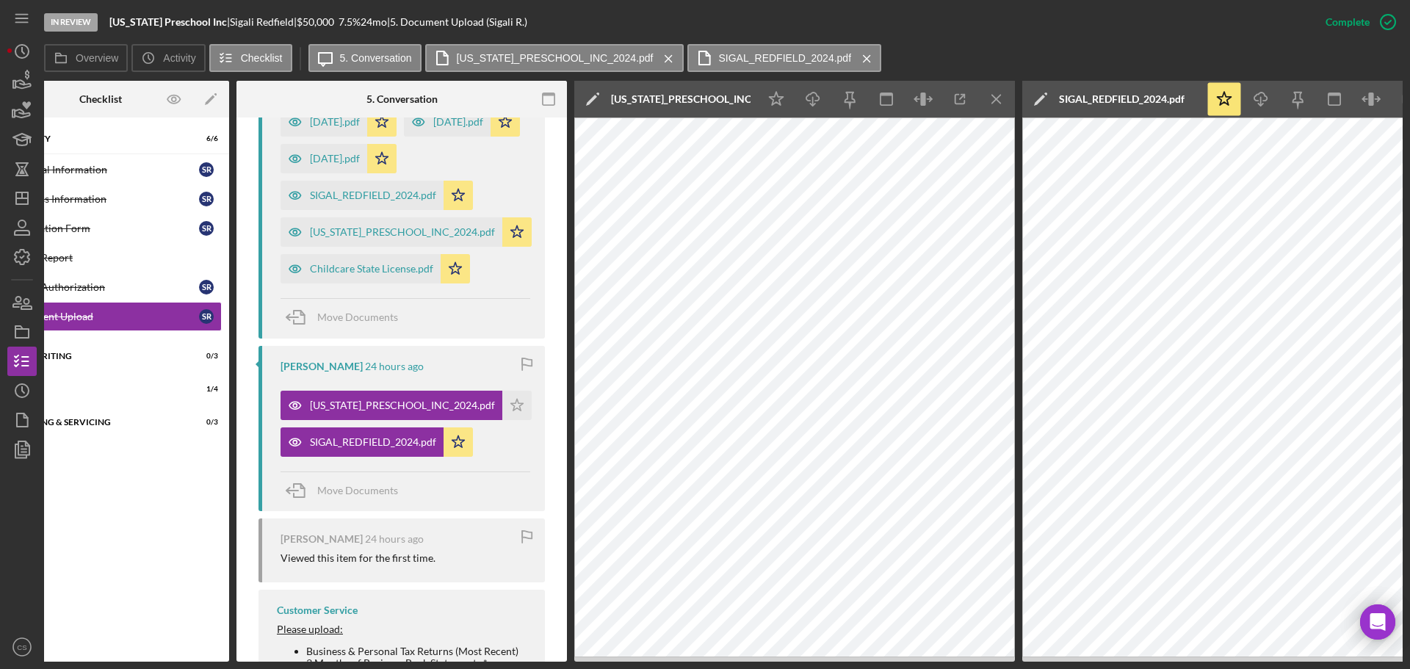
scroll to position [0, 132]
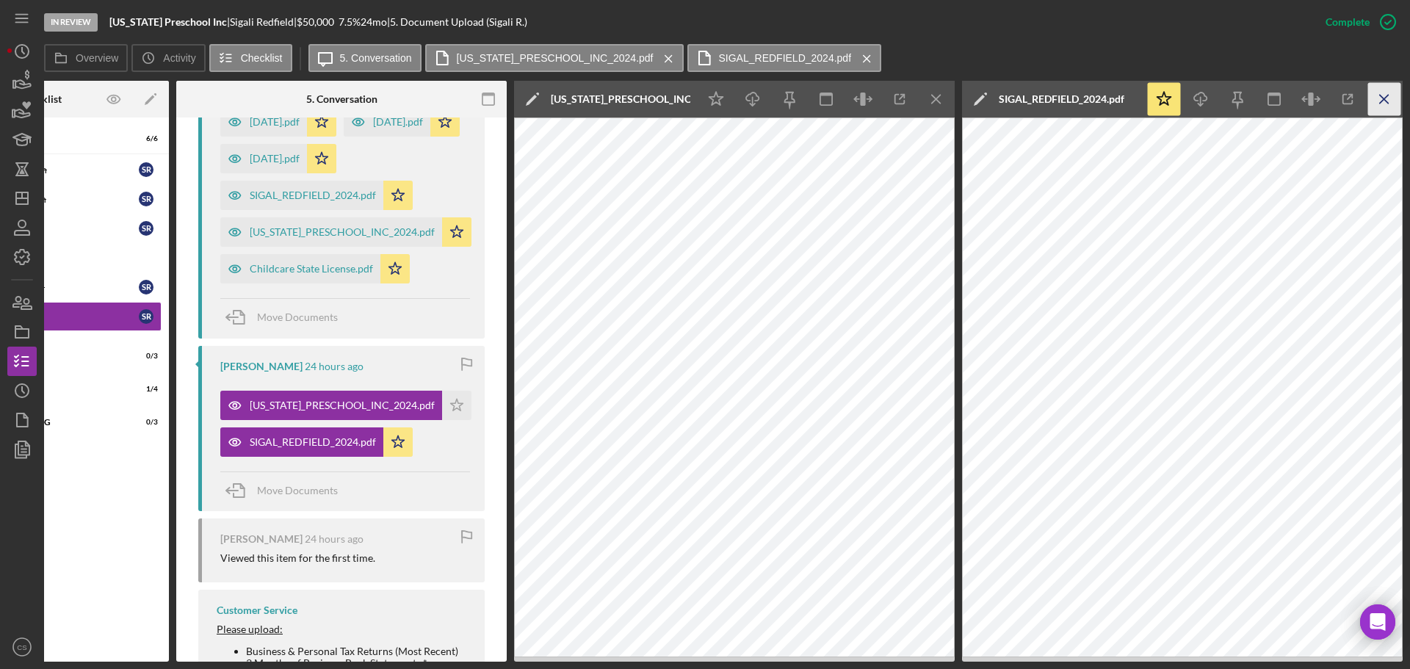
click at [1379, 95] on icon "Icon/Menu Close" at bounding box center [1384, 99] width 33 height 33
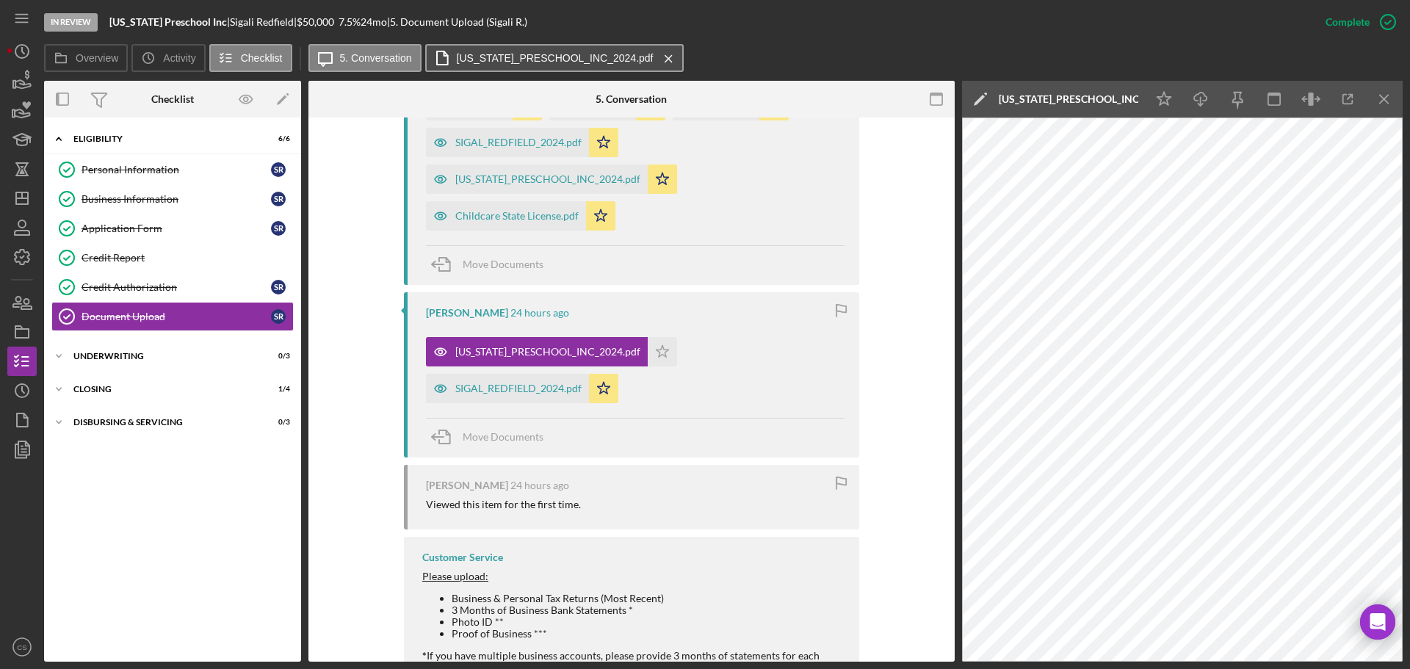
scroll to position [732, 0]
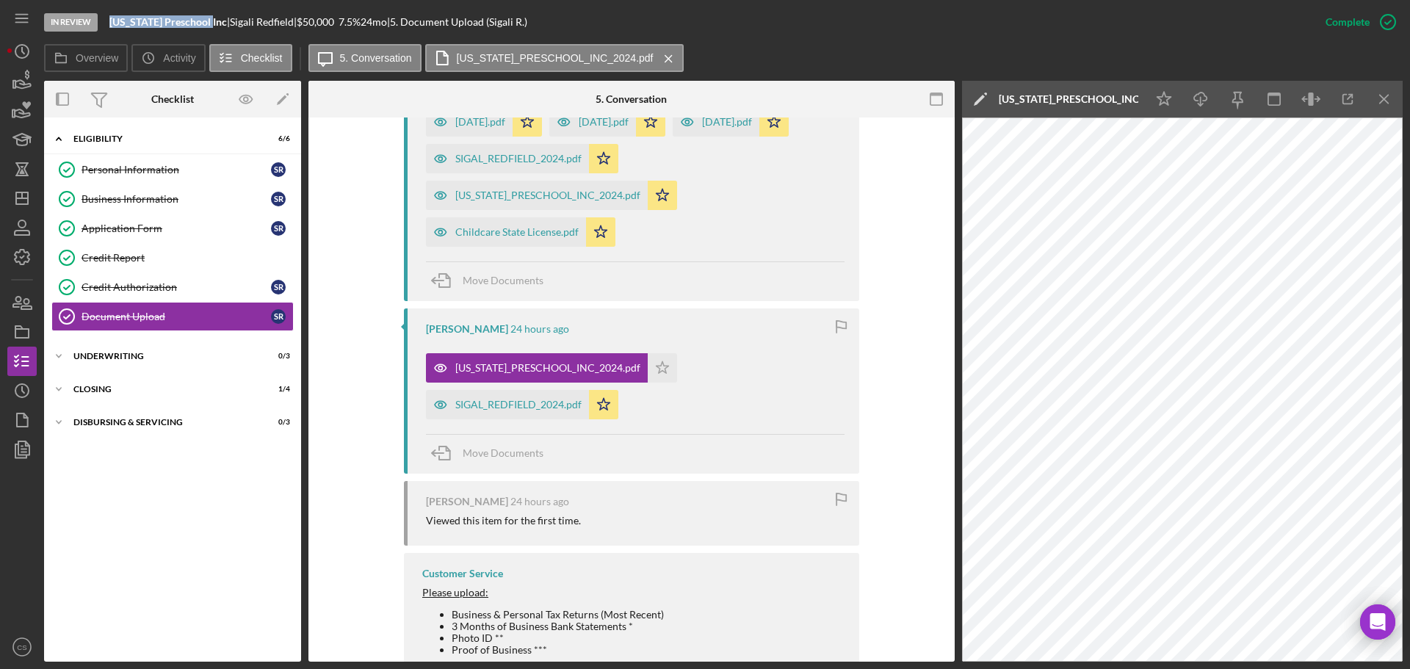
drag, startPoint x: 217, startPoint y: 19, endPoint x: 112, endPoint y: 19, distance: 104.3
click at [112, 19] on div "[US_STATE] Preschool Inc |" at bounding box center [169, 22] width 120 height 12
copy b "[US_STATE] Preschool Inc"
click at [175, 196] on div "Business Information" at bounding box center [176, 199] width 189 height 12
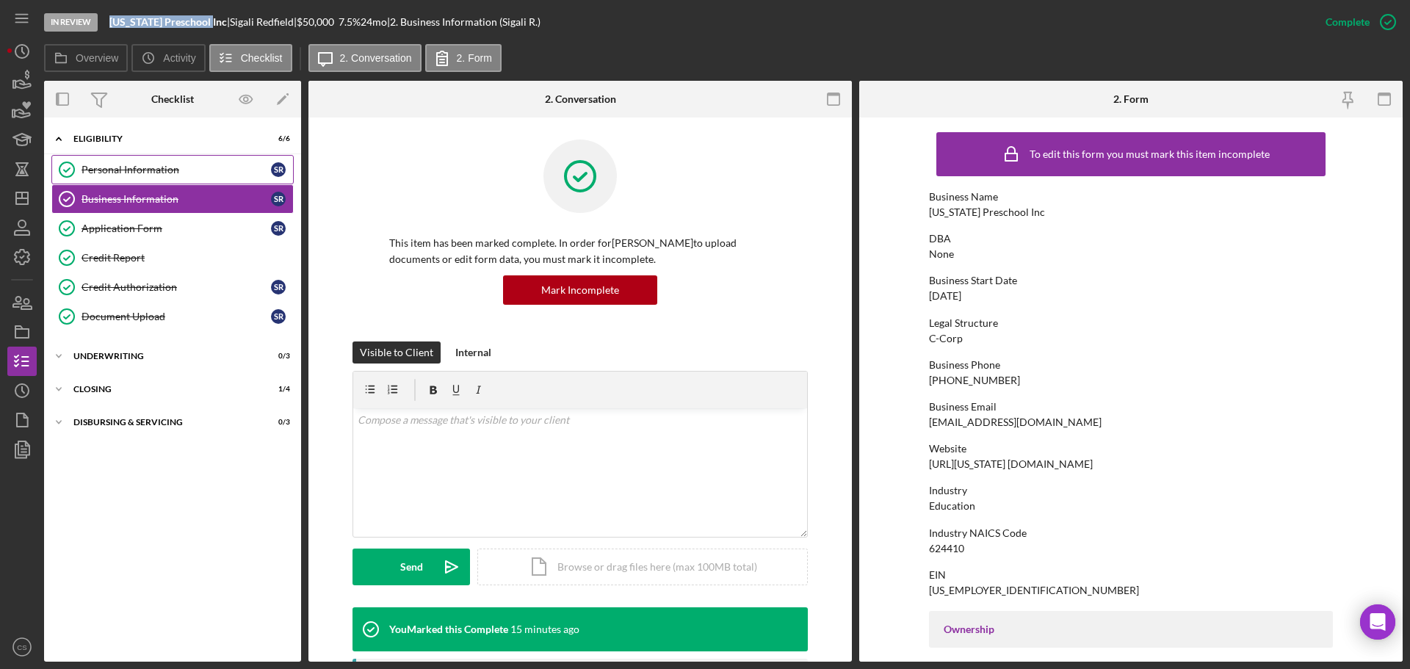
click at [111, 164] on div "Personal Information" at bounding box center [176, 170] width 189 height 12
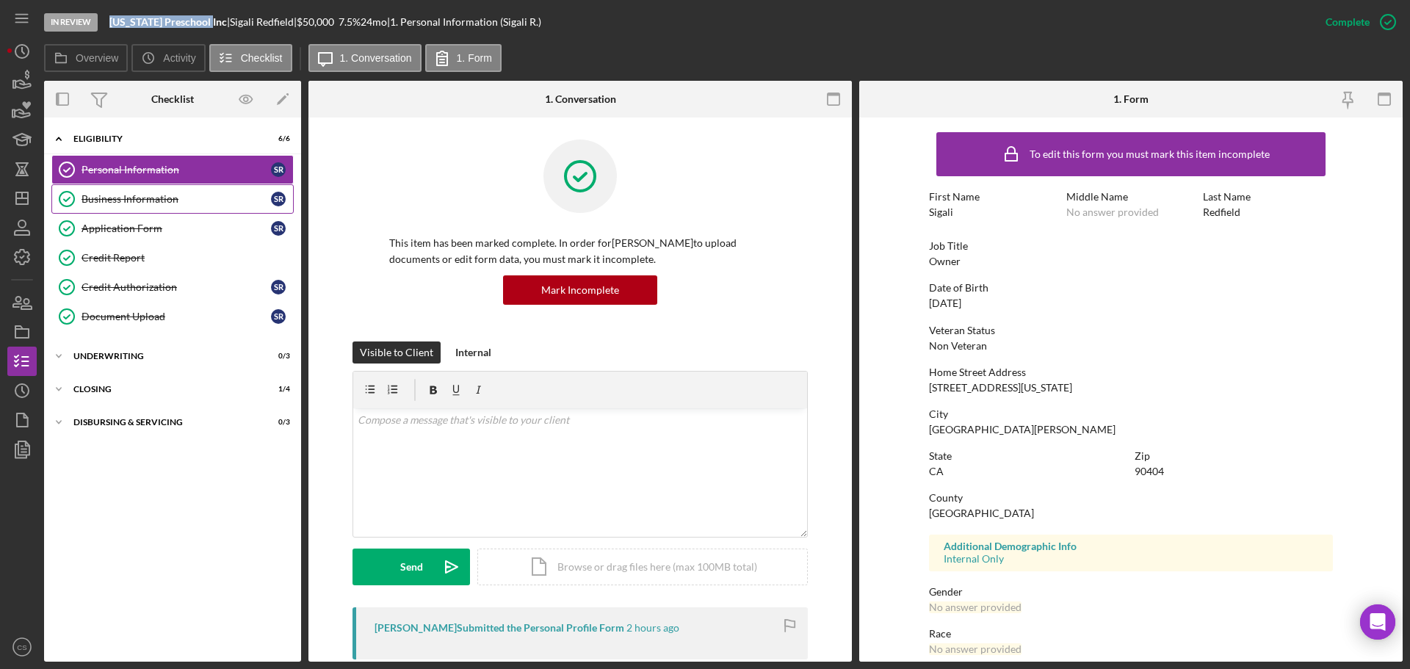
click at [214, 205] on div "Business Information" at bounding box center [176, 199] width 189 height 12
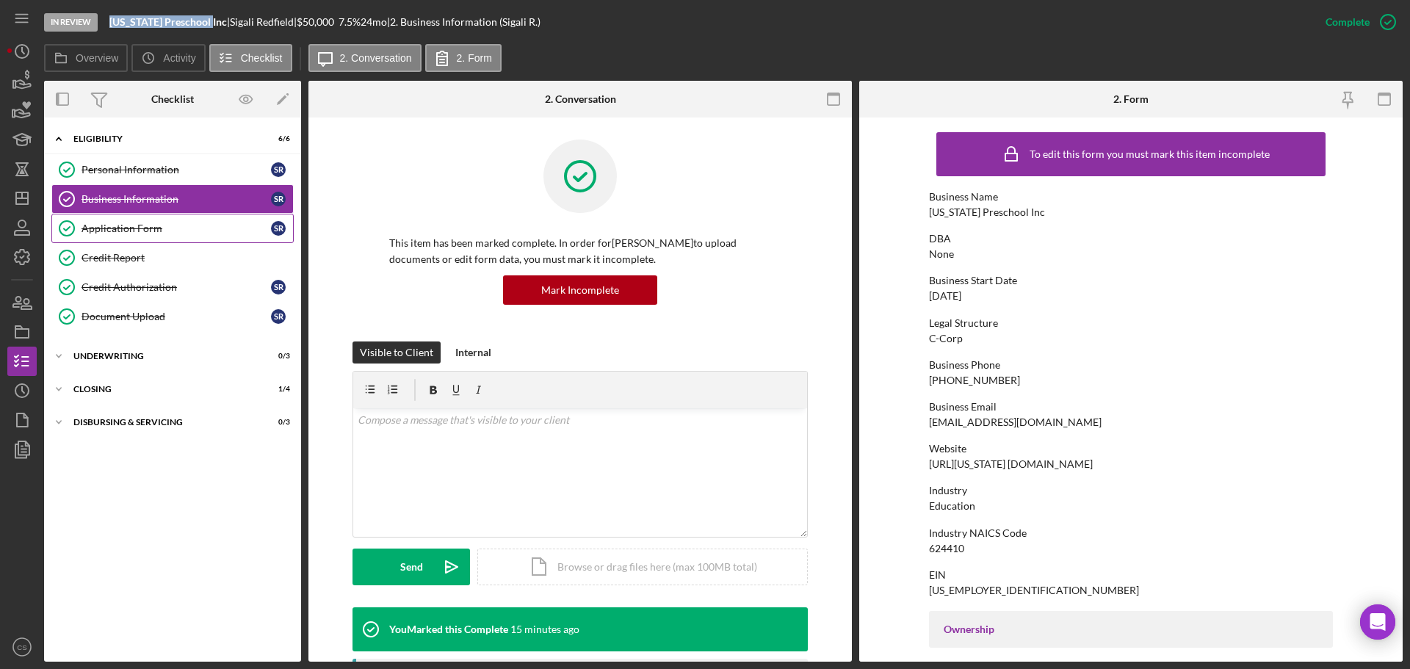
click at [205, 242] on link "Application Form Application Form S R" at bounding box center [172, 228] width 242 height 29
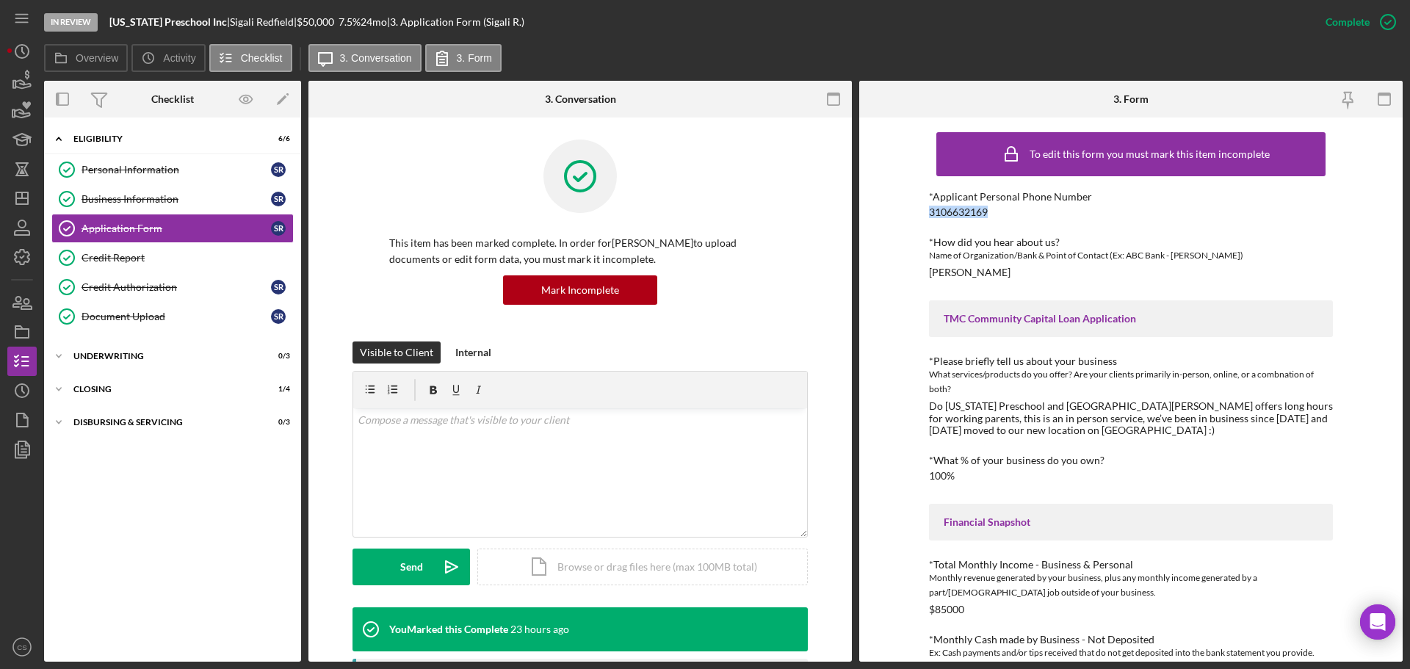
drag, startPoint x: 999, startPoint y: 213, endPoint x: 883, endPoint y: 211, distance: 116.0
click at [883, 211] on div "To edit this form you must mark this item incomplete *Applicant Personal Phone …" at bounding box center [1130, 389] width 543 height 544
copy div "3106632169"
click at [708, 316] on div "This item has been marked complete. In order for [PERSON_NAME] to upload docume…" at bounding box center [579, 241] width 455 height 202
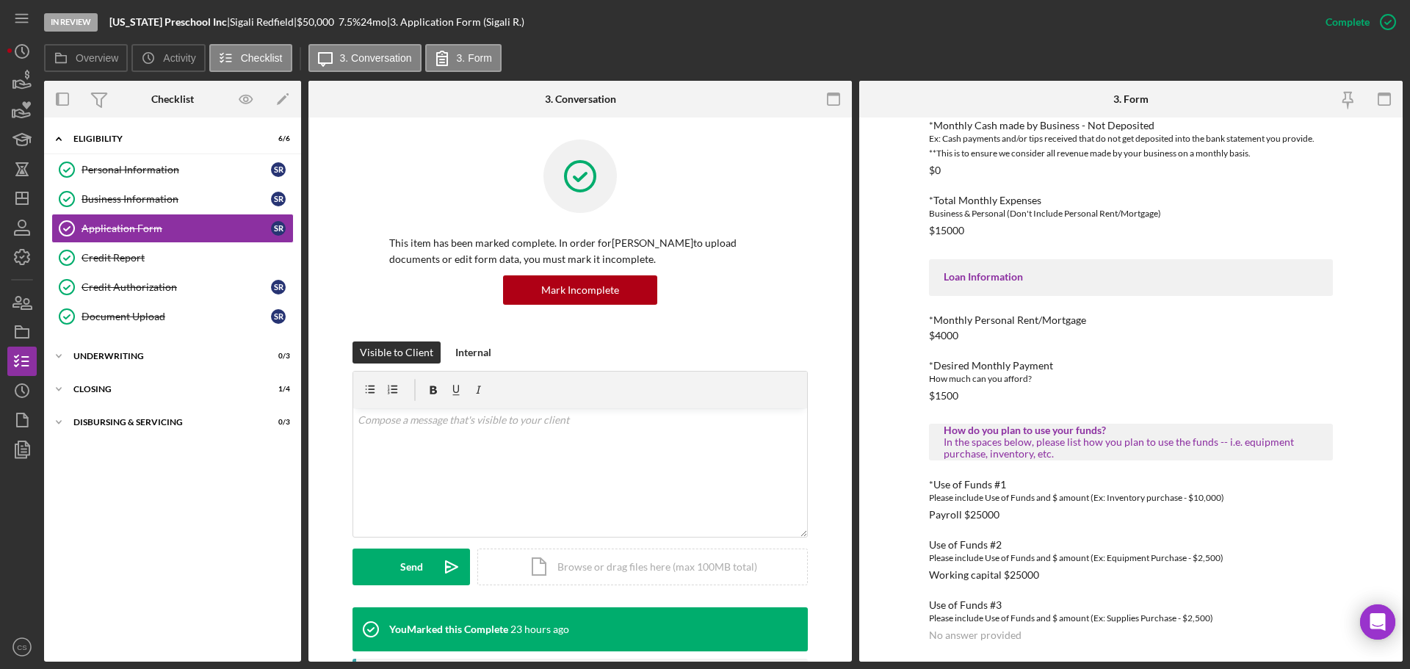
scroll to position [515, 0]
click at [26, 306] on icon "button" at bounding box center [22, 302] width 37 height 37
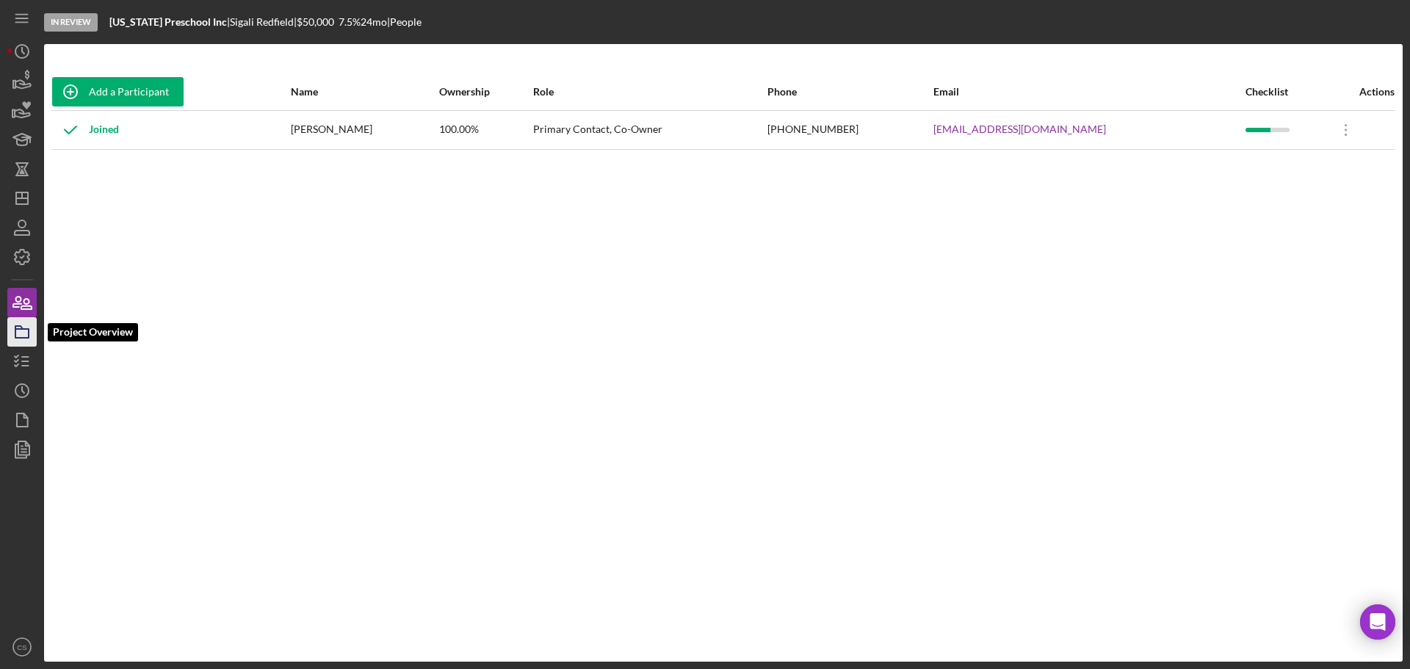
click at [21, 342] on icon "button" at bounding box center [22, 332] width 37 height 37
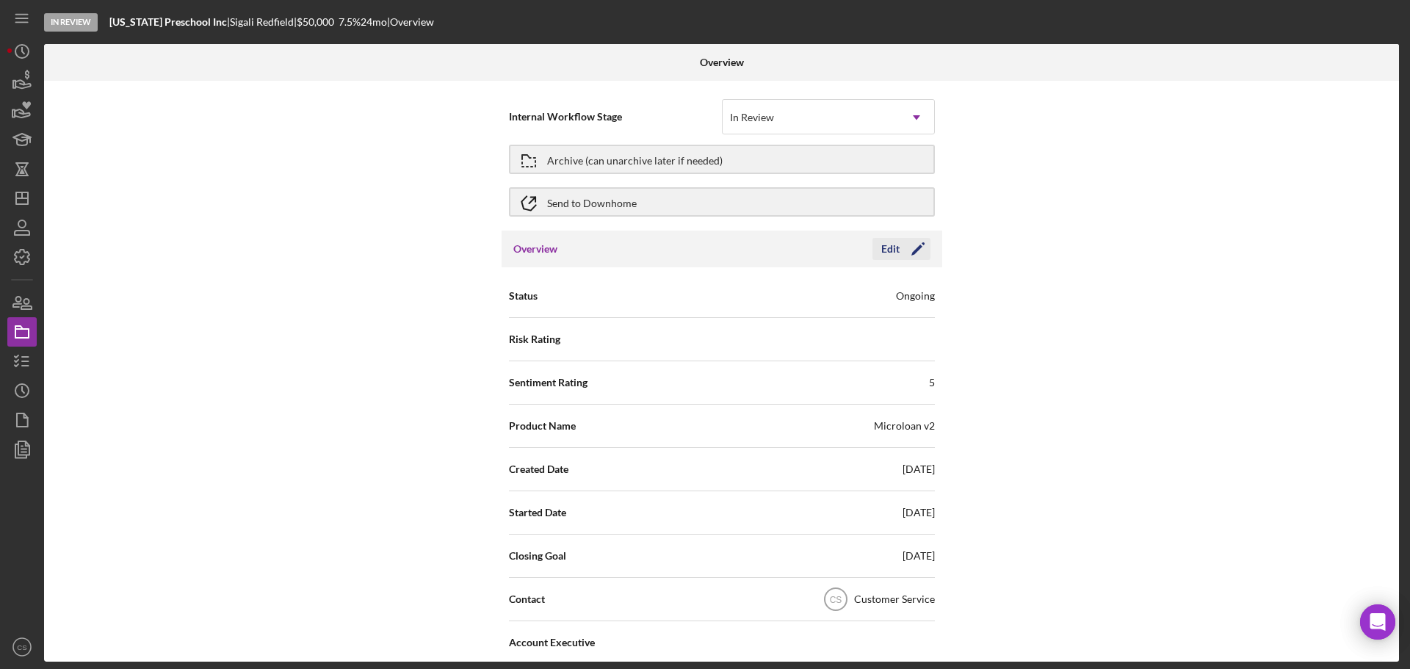
click at [888, 250] on div "Edit" at bounding box center [890, 249] width 18 height 22
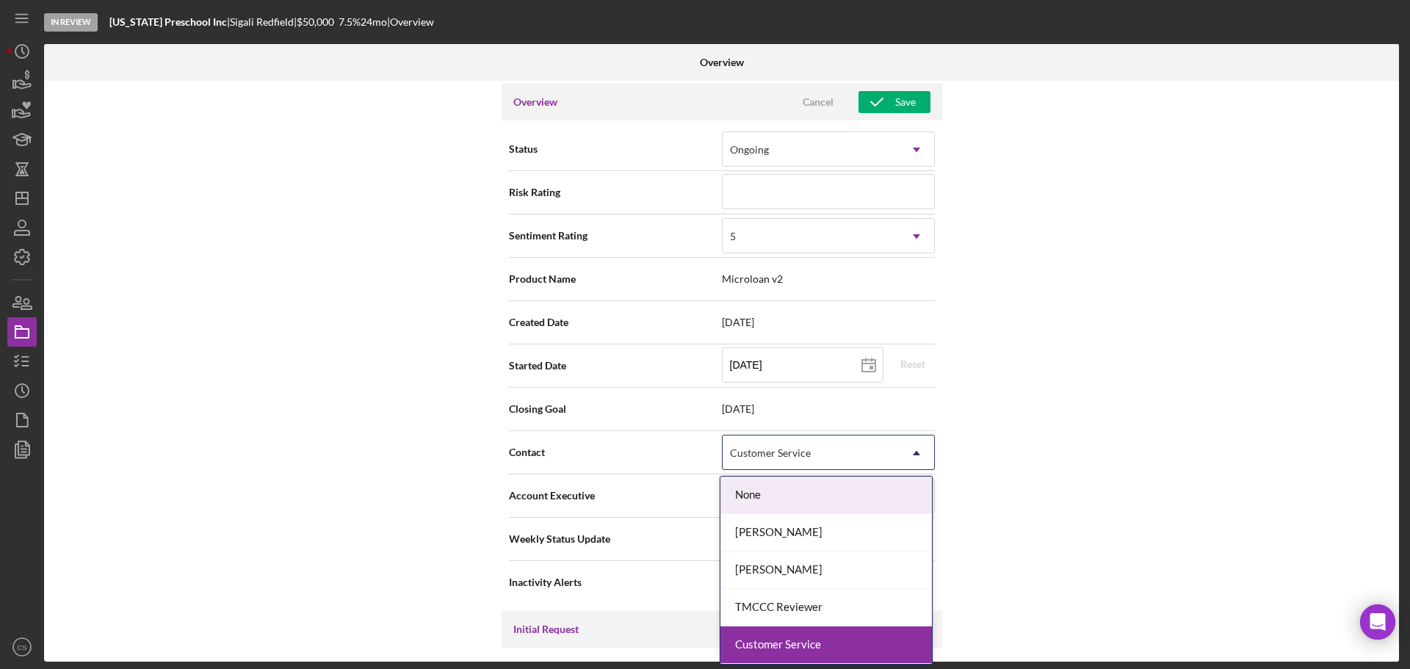
click at [797, 460] on div "Customer Service" at bounding box center [811, 453] width 176 height 34
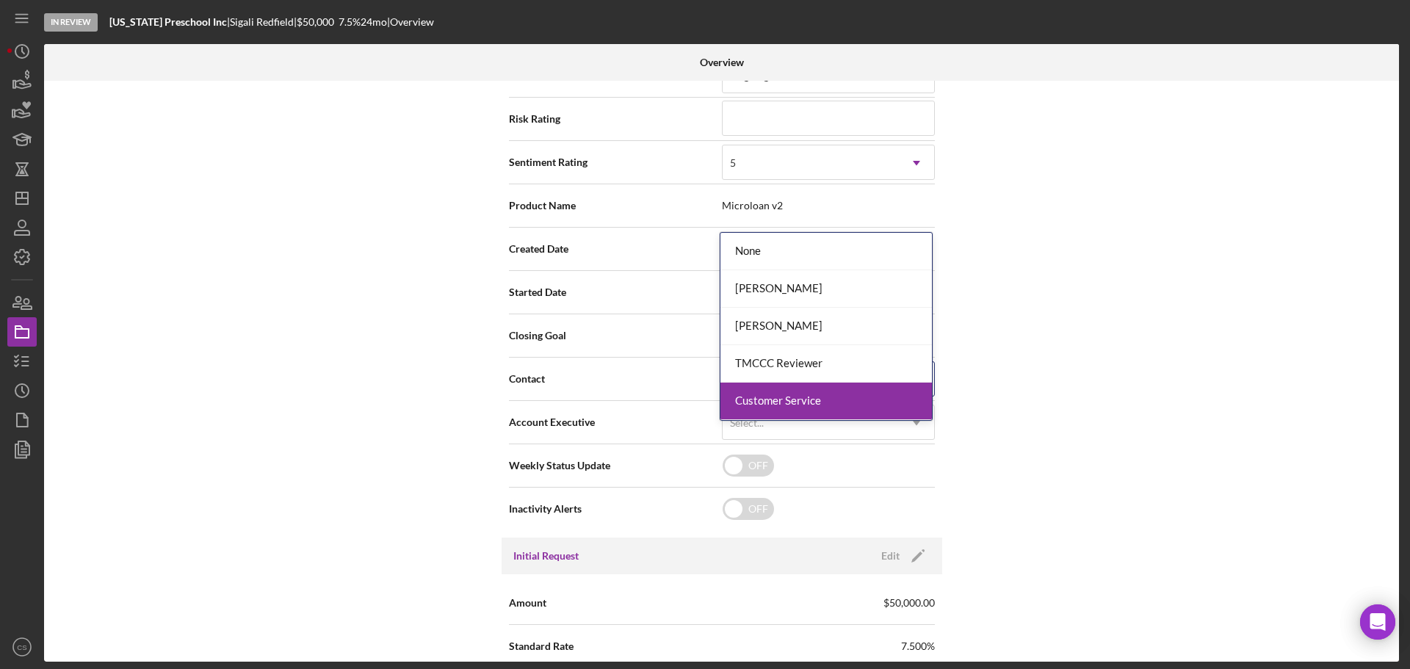
scroll to position [441, 0]
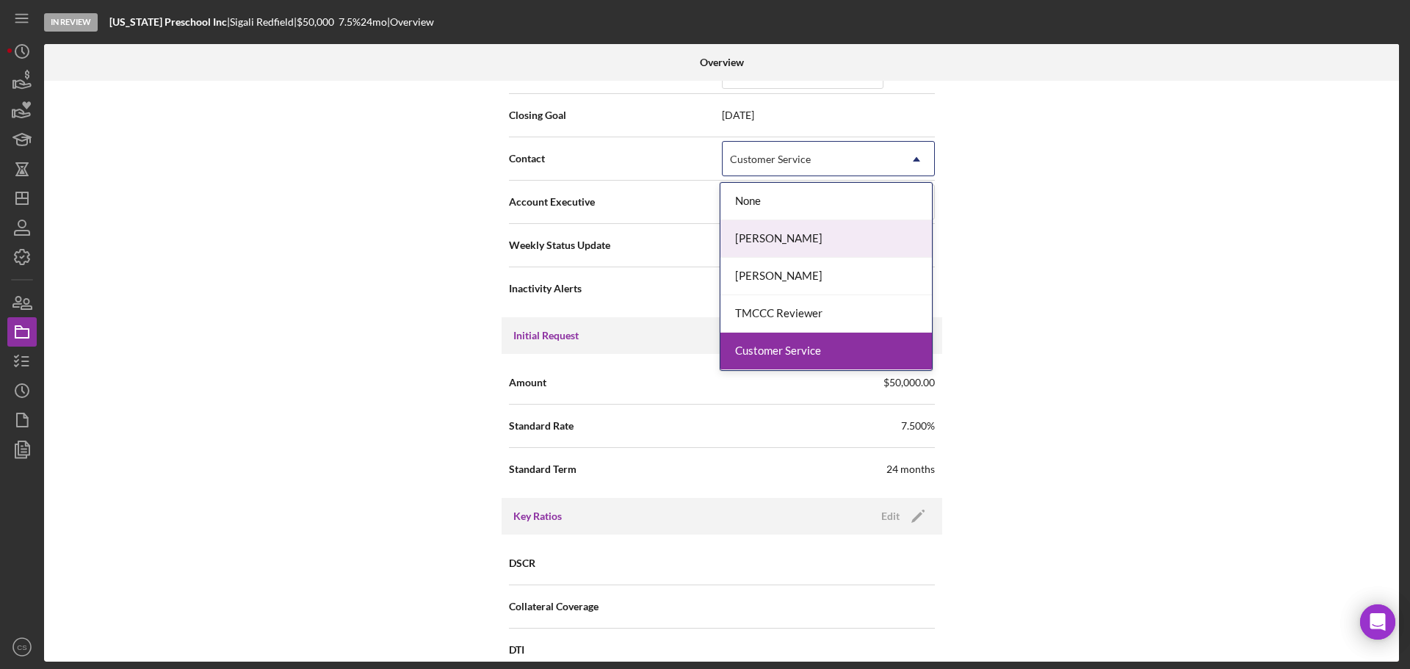
click at [789, 242] on div "[PERSON_NAME]" at bounding box center [825, 238] width 211 height 37
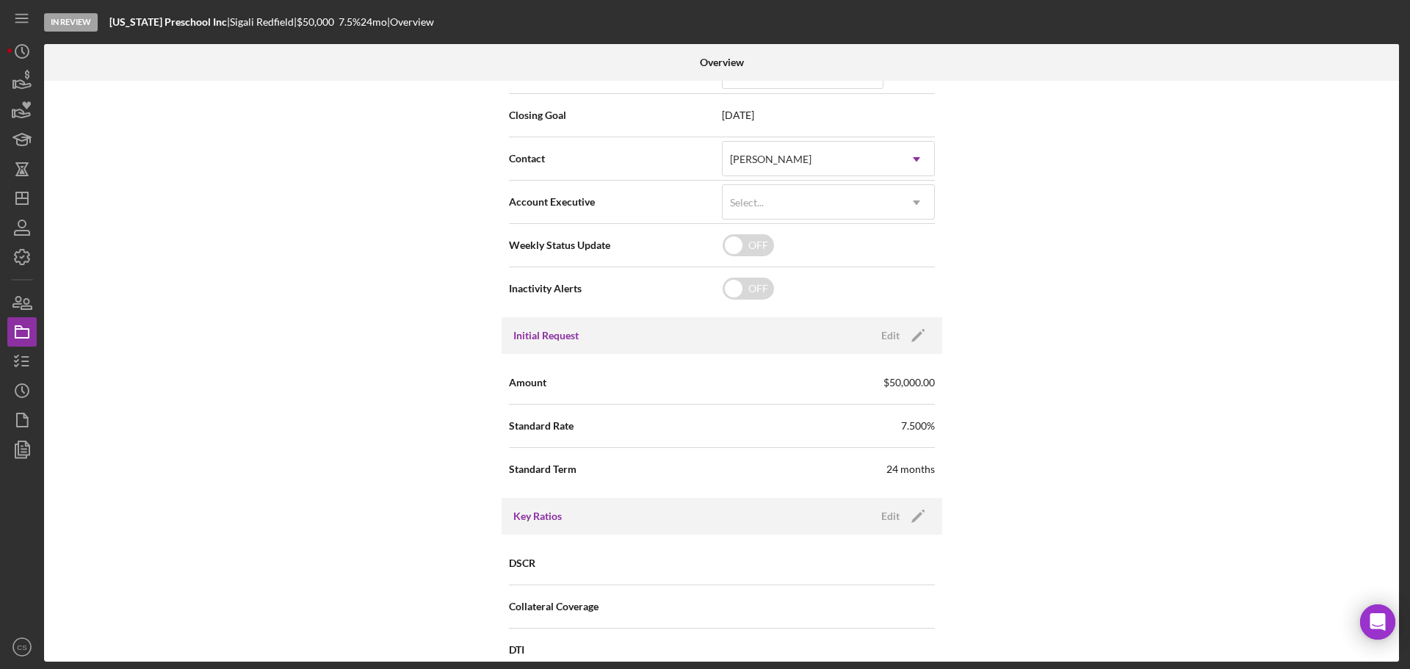
click at [333, 370] on div "Internal Workflow Stage In Review Icon/Dropdown Arrow Archive (can unarchive la…" at bounding box center [721, 371] width 1355 height 581
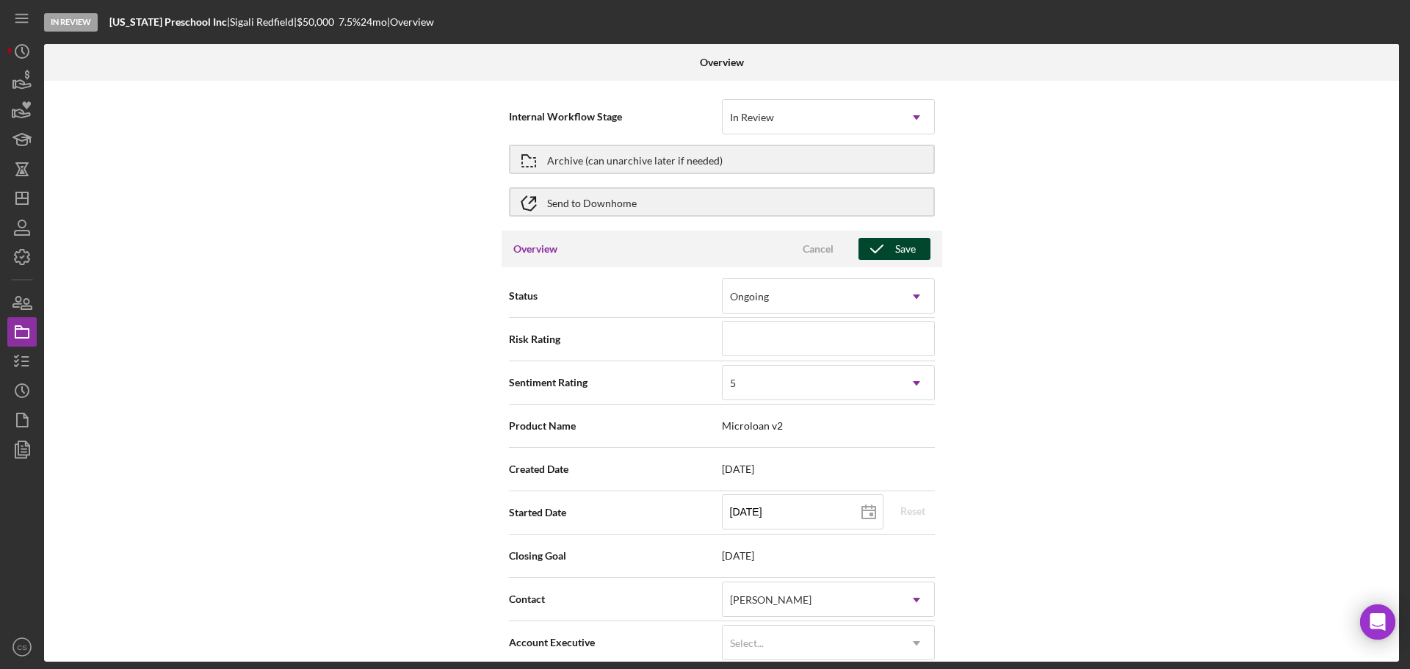
click at [909, 254] on div "Save" at bounding box center [905, 249] width 21 height 22
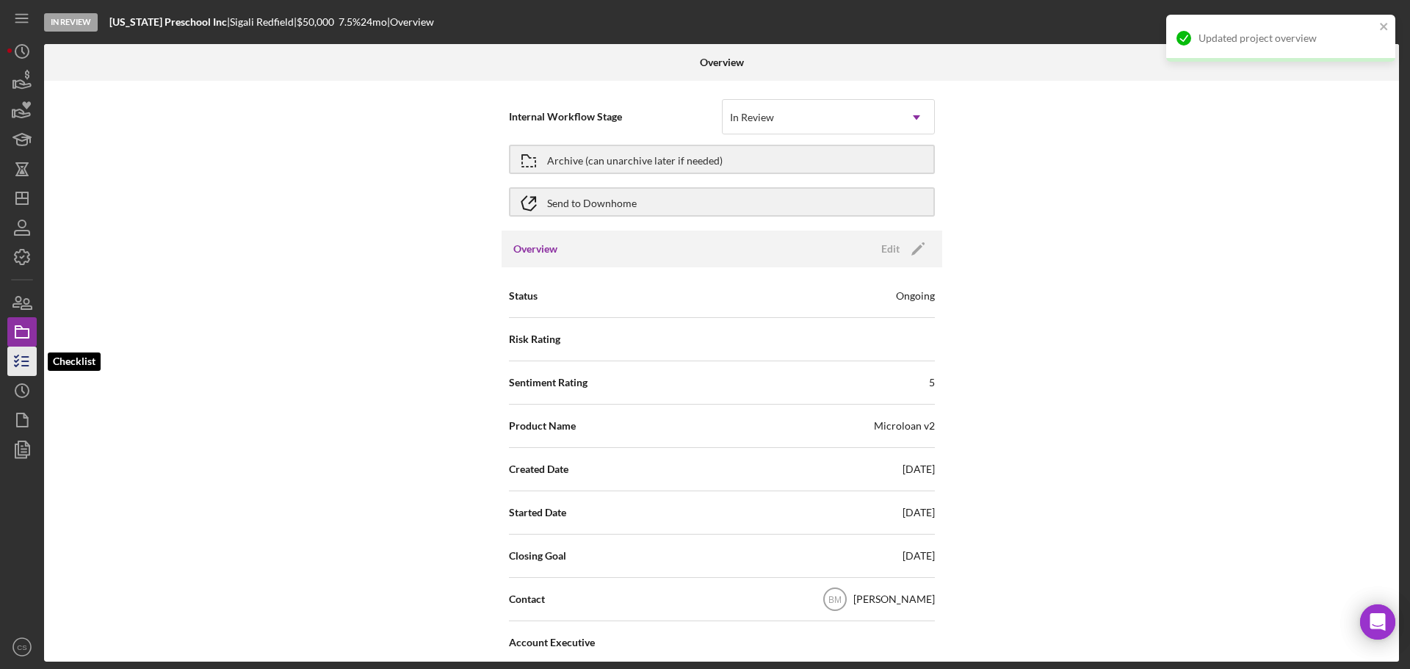
click at [21, 356] on icon "button" at bounding box center [22, 361] width 37 height 37
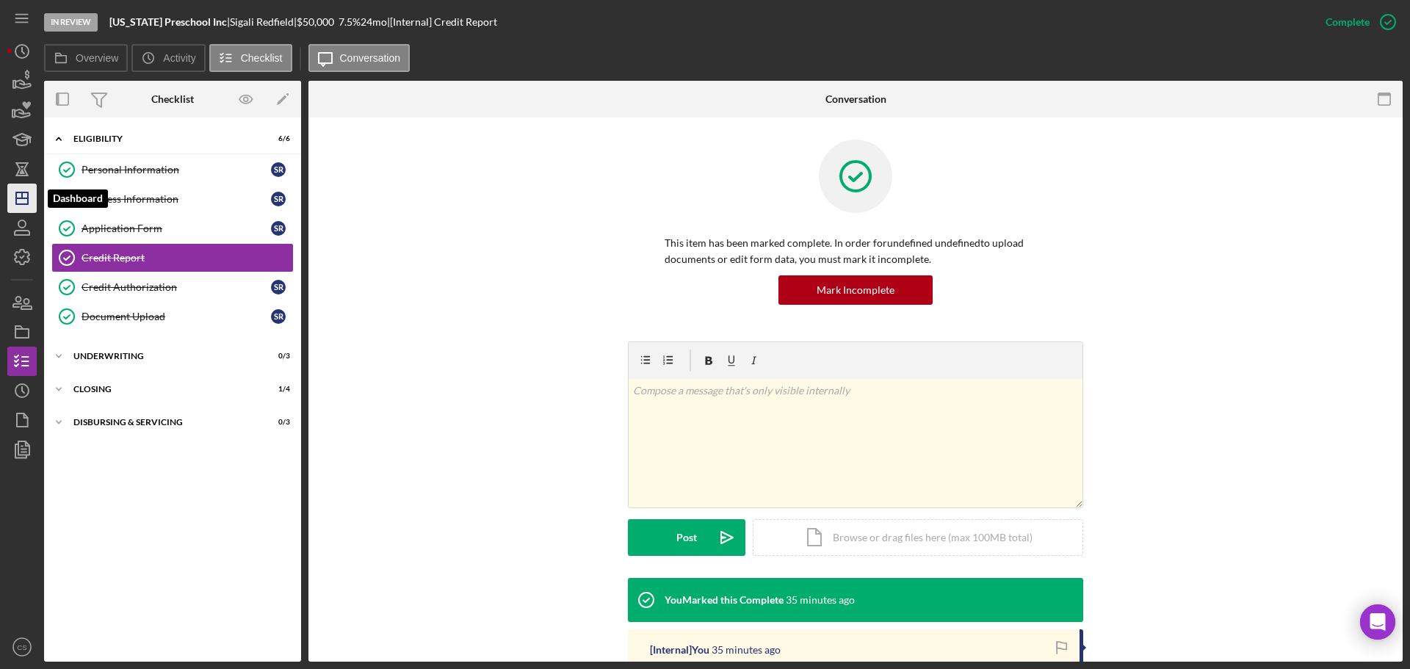
click at [16, 200] on polygon "button" at bounding box center [22, 198] width 12 height 12
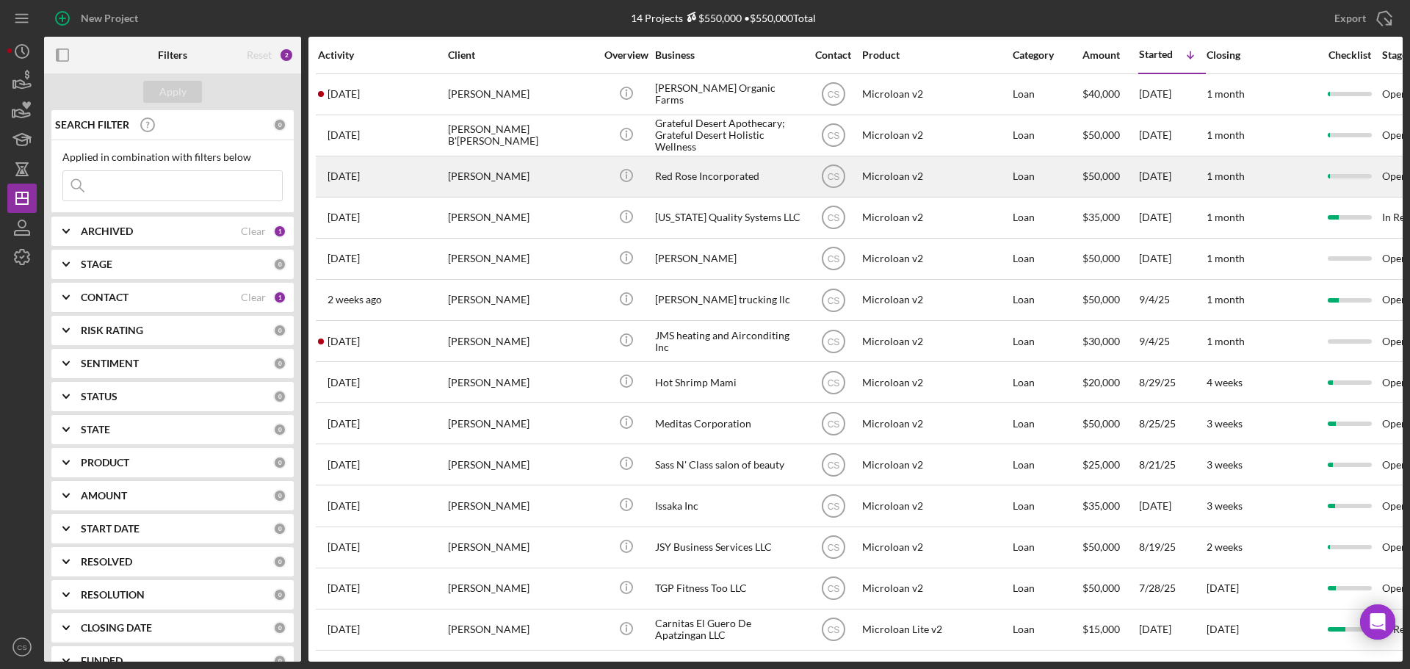
click at [571, 187] on div "[PERSON_NAME]" at bounding box center [521, 176] width 147 height 39
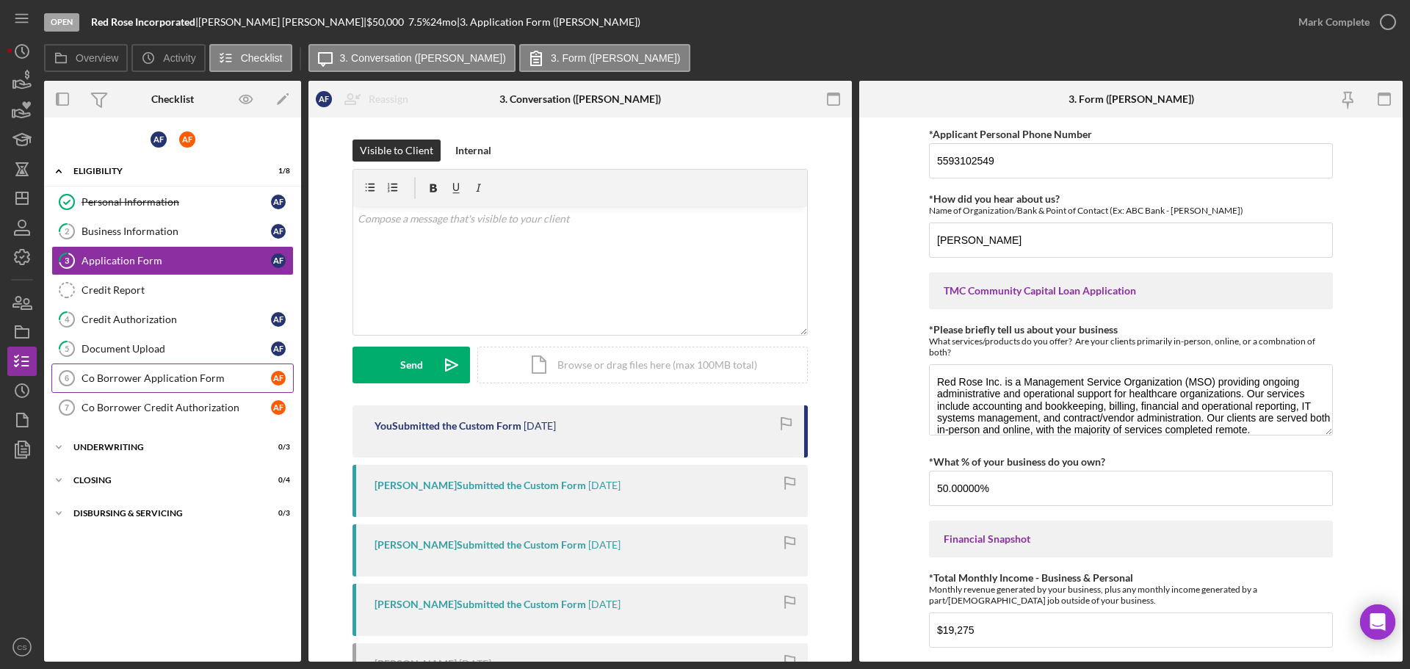
click at [215, 377] on div "Co Borrower Application Form" at bounding box center [176, 378] width 189 height 12
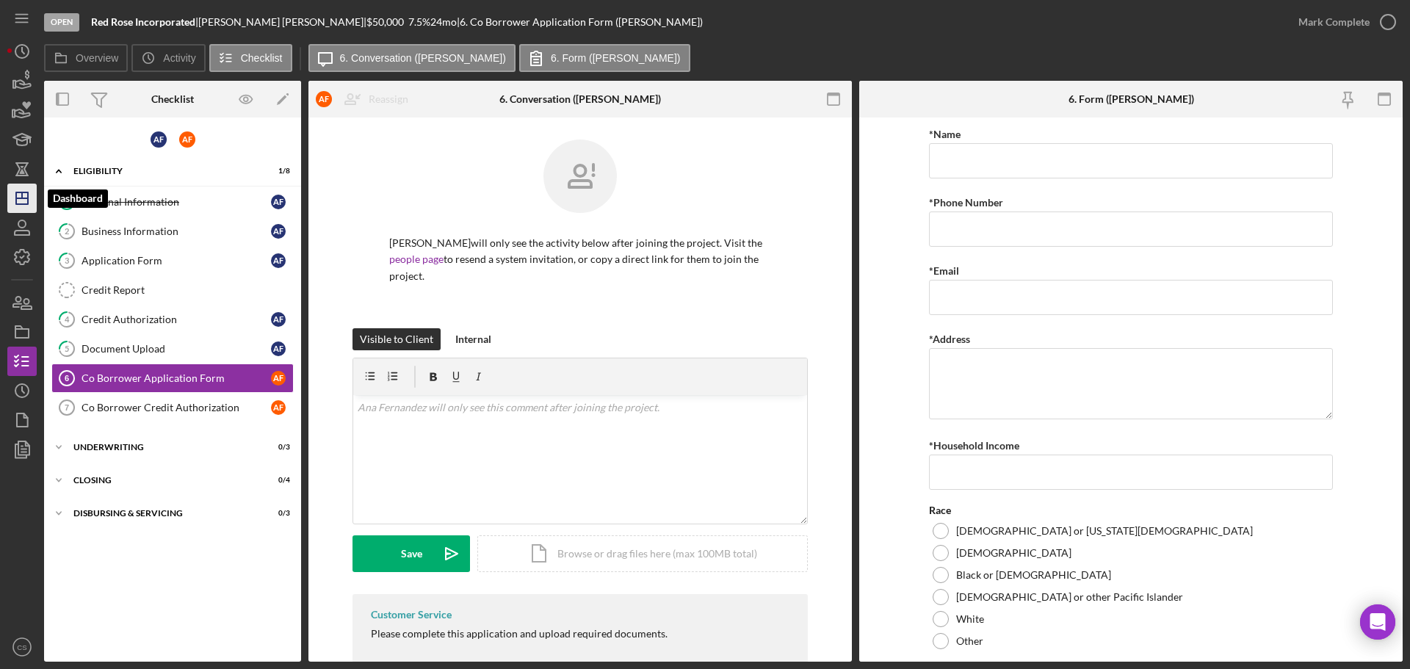
click at [11, 203] on icon "Icon/Dashboard" at bounding box center [22, 198] width 37 height 37
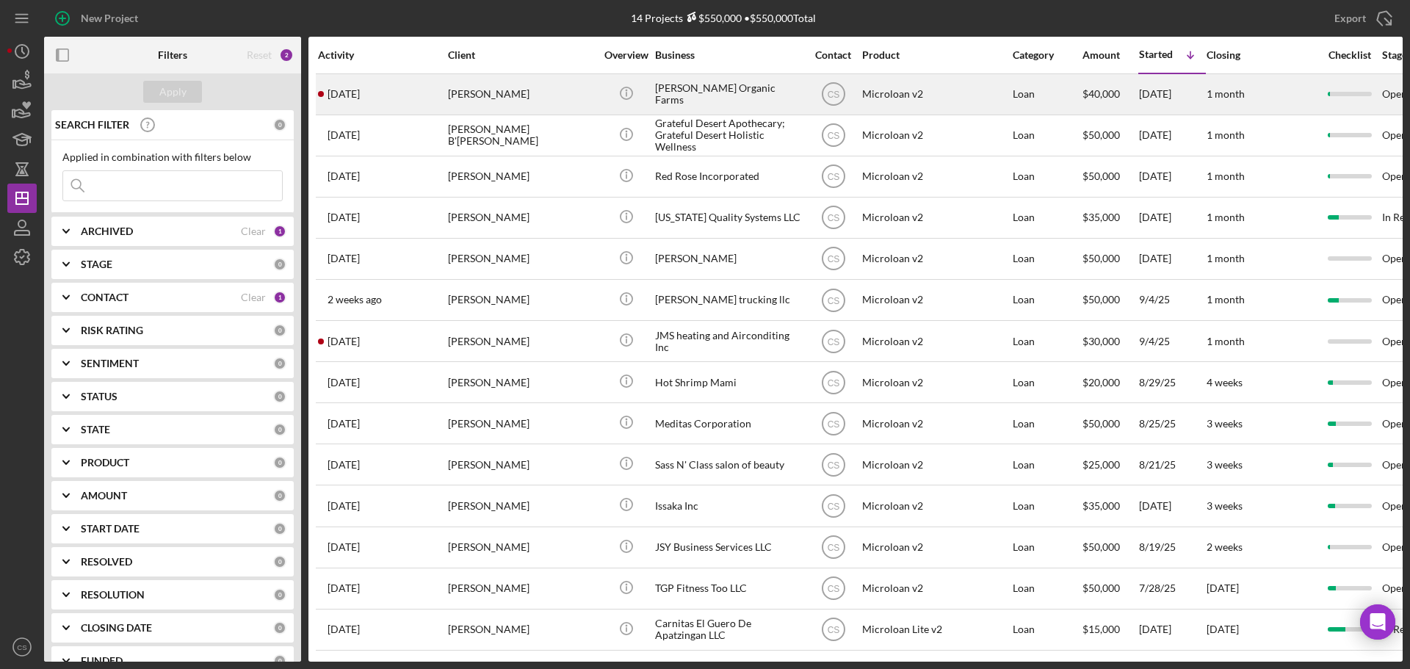
click at [585, 87] on div "[PERSON_NAME]" at bounding box center [521, 94] width 147 height 39
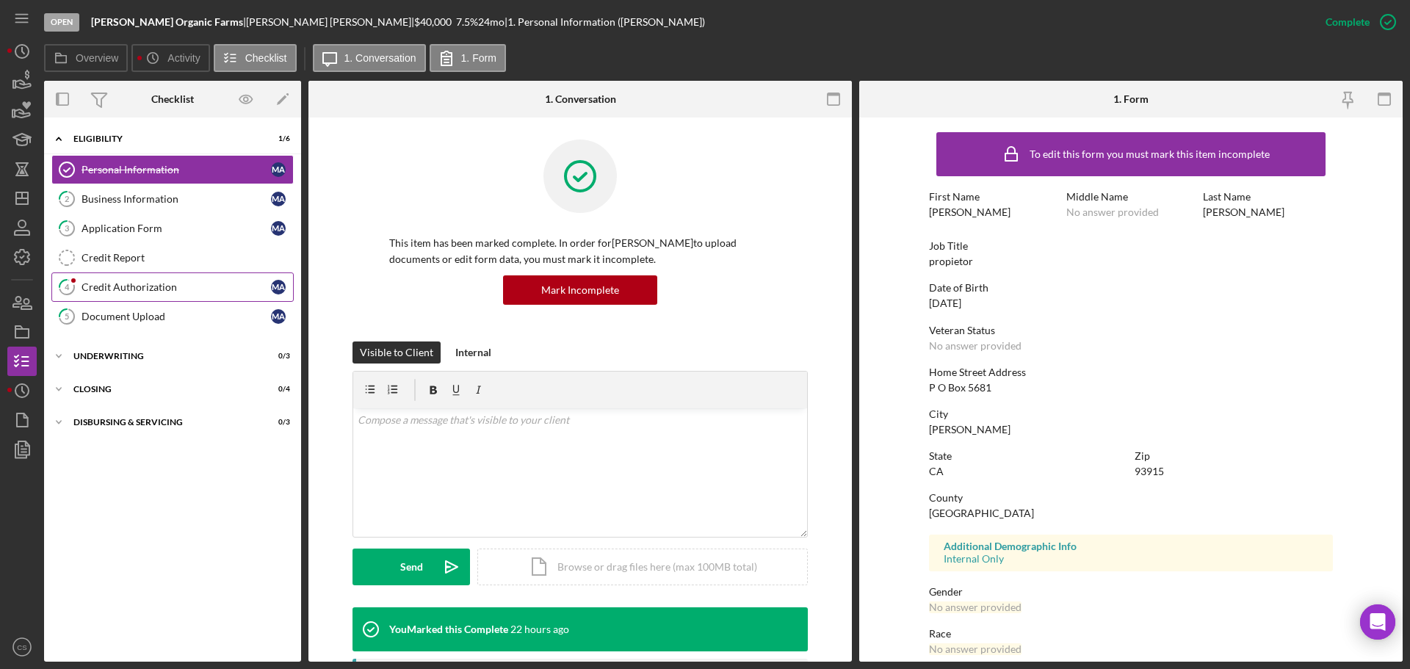
click at [151, 276] on link "4 Credit Authorization M A" at bounding box center [172, 286] width 242 height 29
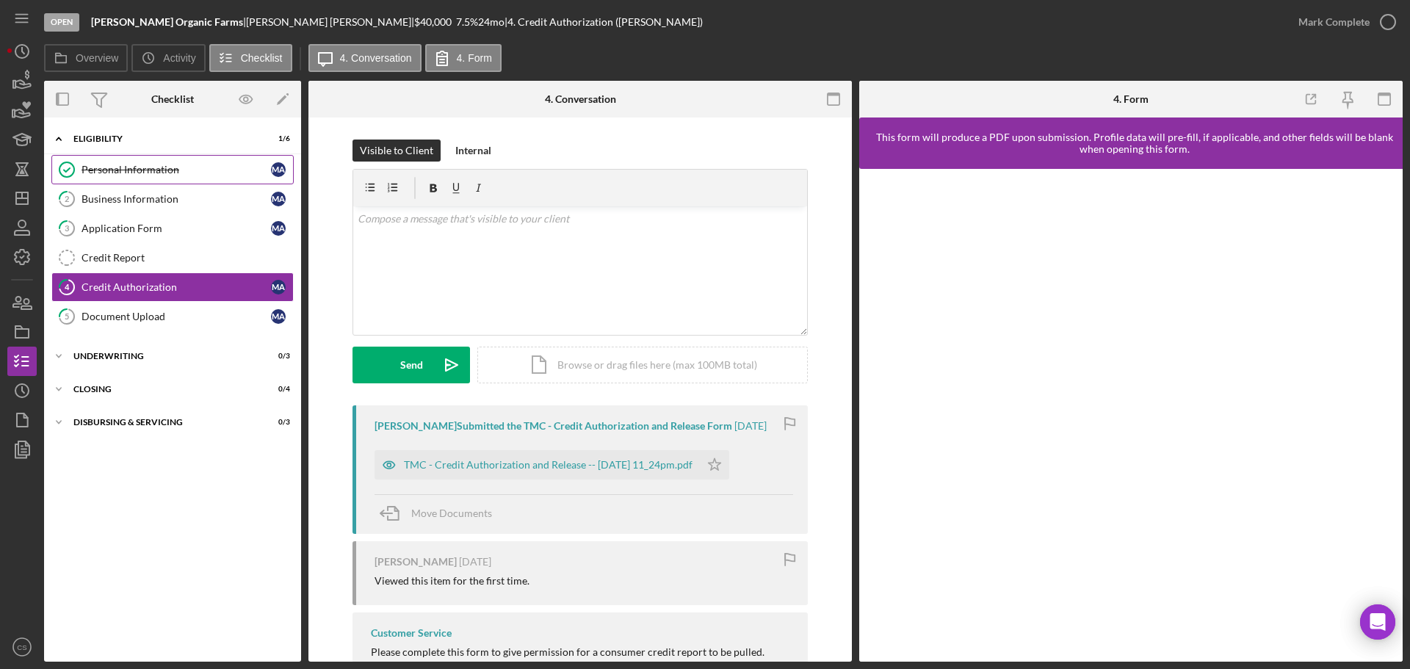
click at [145, 171] on div "Personal Information" at bounding box center [176, 170] width 189 height 12
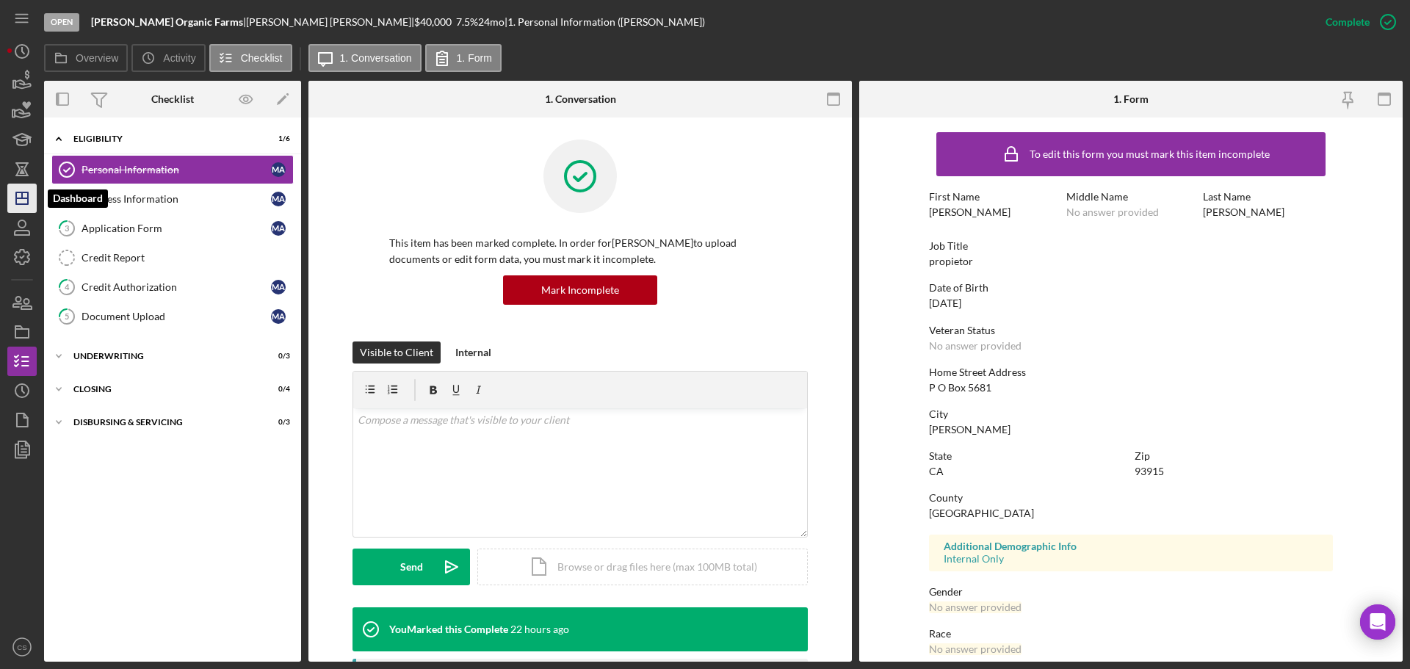
click at [31, 198] on icon "Icon/Dashboard" at bounding box center [22, 198] width 37 height 37
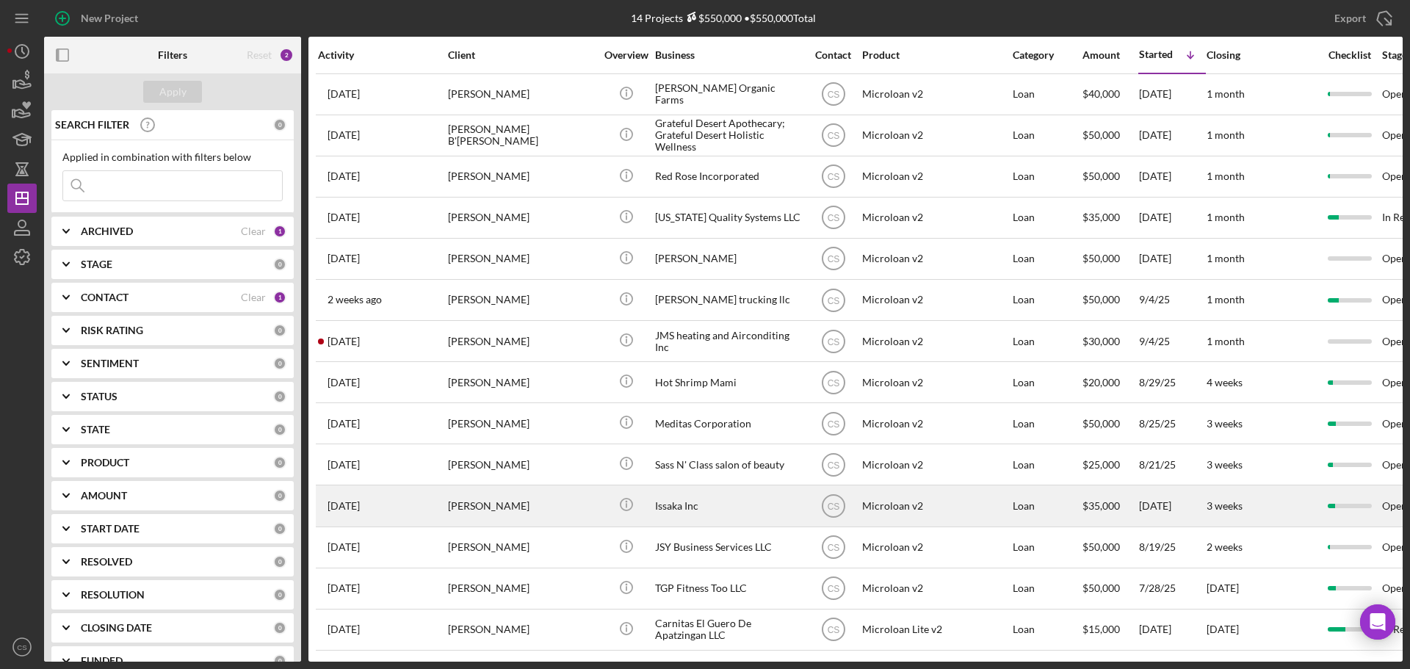
scroll to position [7, 0]
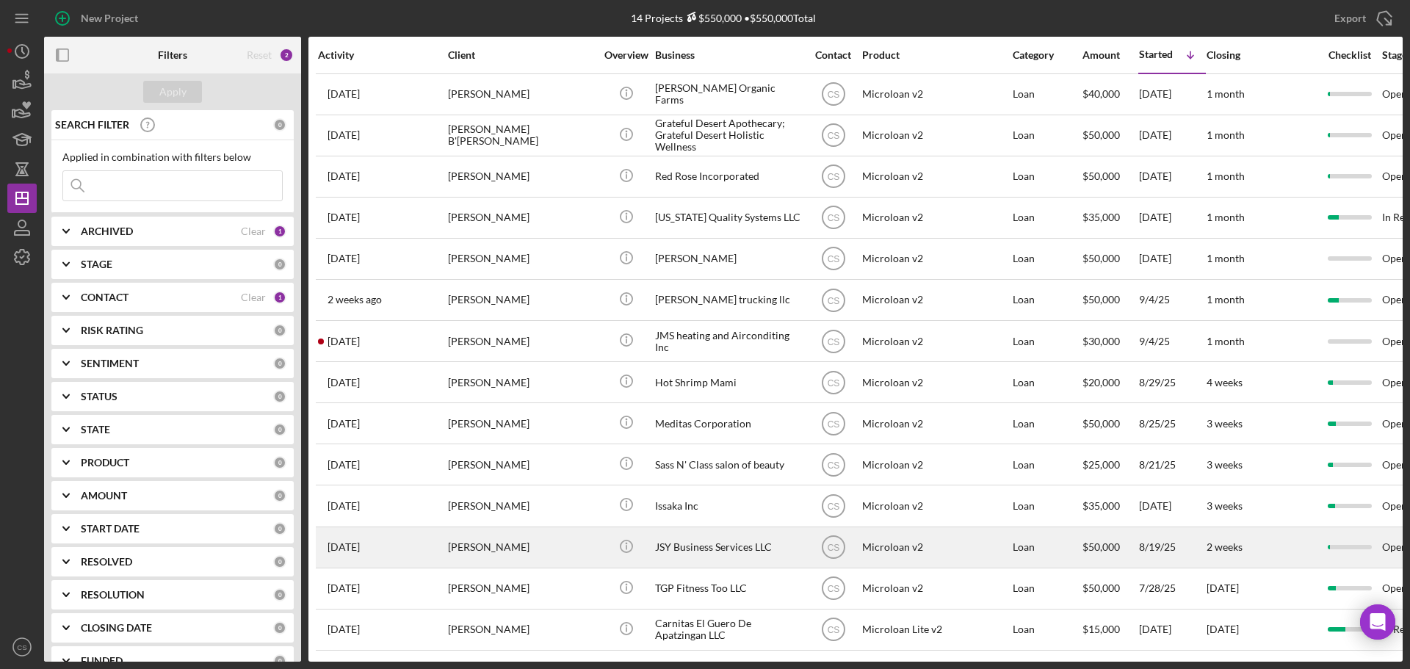
click at [593, 548] on div "[PERSON_NAME]" at bounding box center [521, 547] width 147 height 39
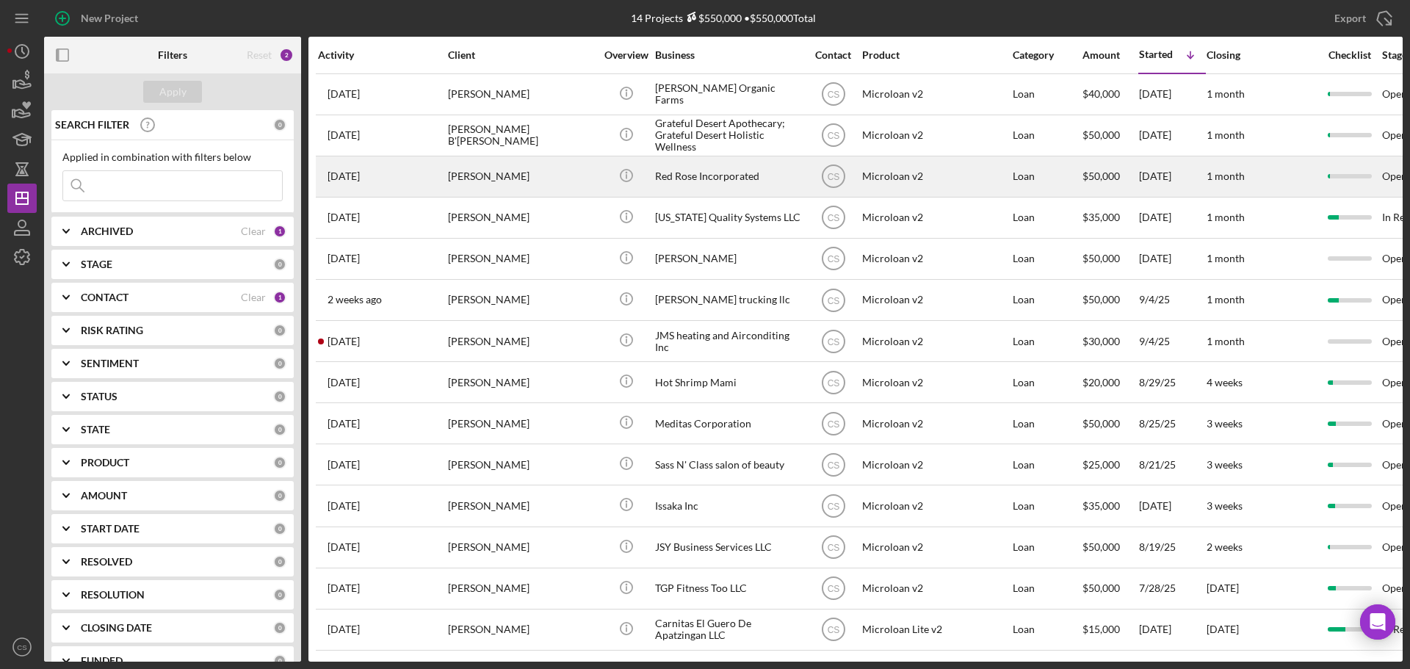
click at [601, 175] on div "Icon/Info" at bounding box center [625, 176] width 55 height 39
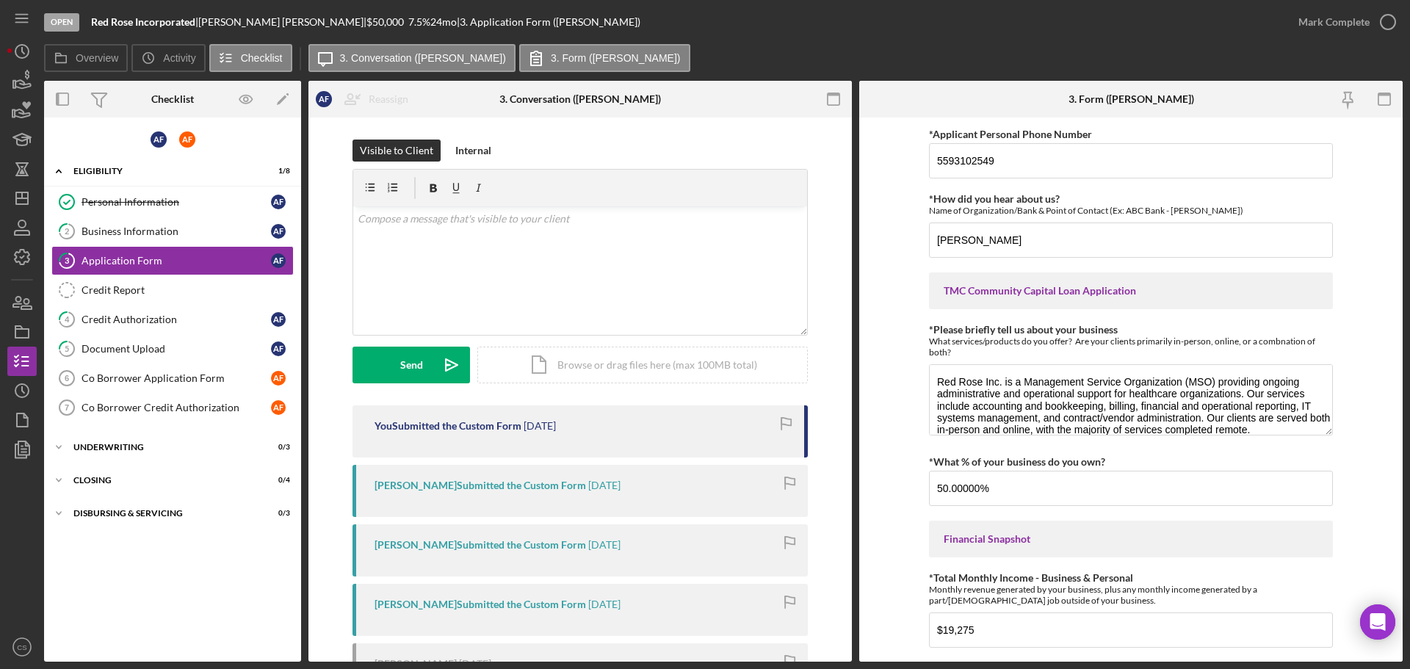
click at [170, 573] on div "[PERSON_NAME] Icon/Expander Eligibility 1 / 8 Personal Information Personal Inf…" at bounding box center [172, 389] width 257 height 529
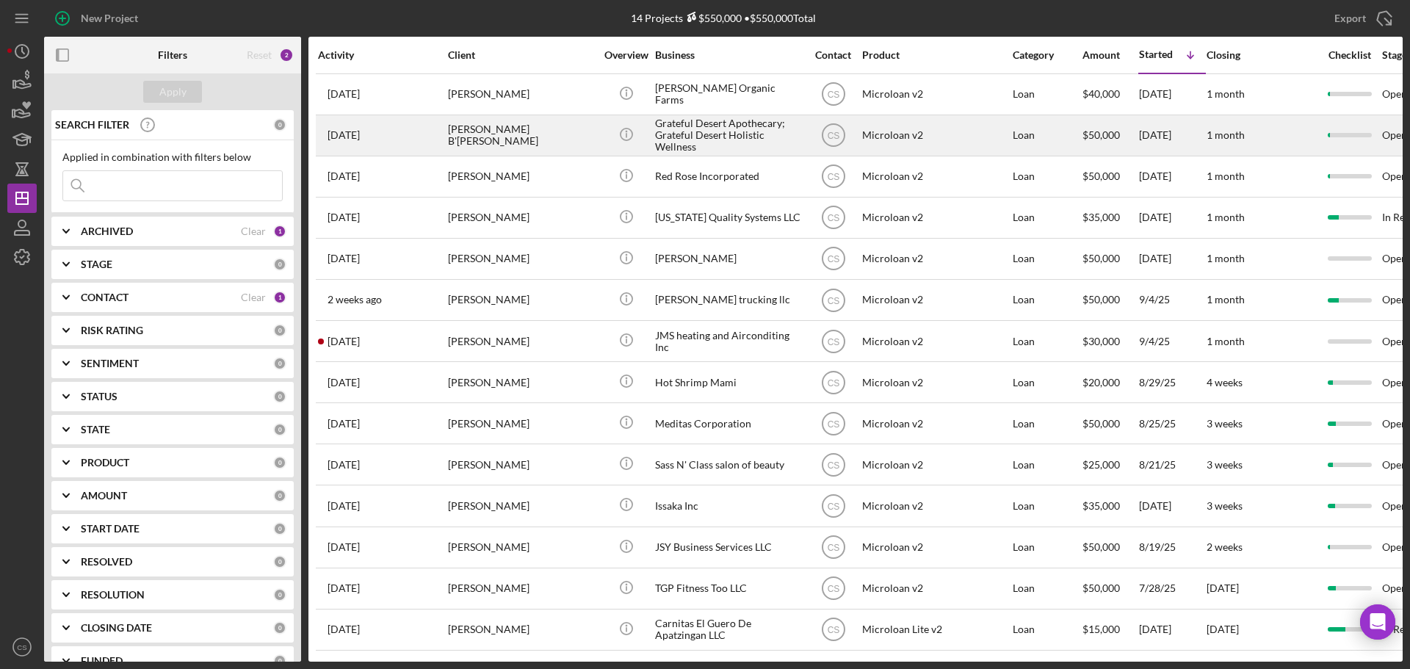
click at [590, 140] on div "[PERSON_NAME] B'[PERSON_NAME]" at bounding box center [521, 135] width 147 height 39
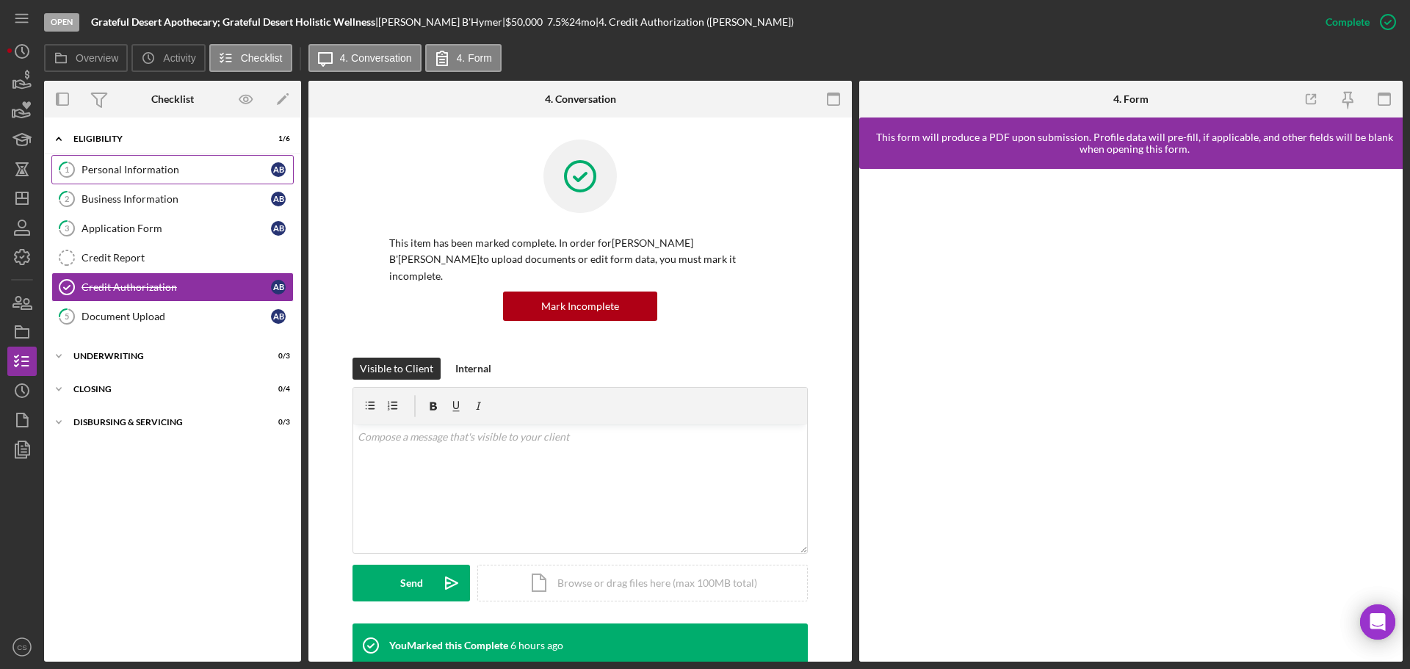
click at [203, 179] on link "1 Personal Information A B" at bounding box center [172, 169] width 242 height 29
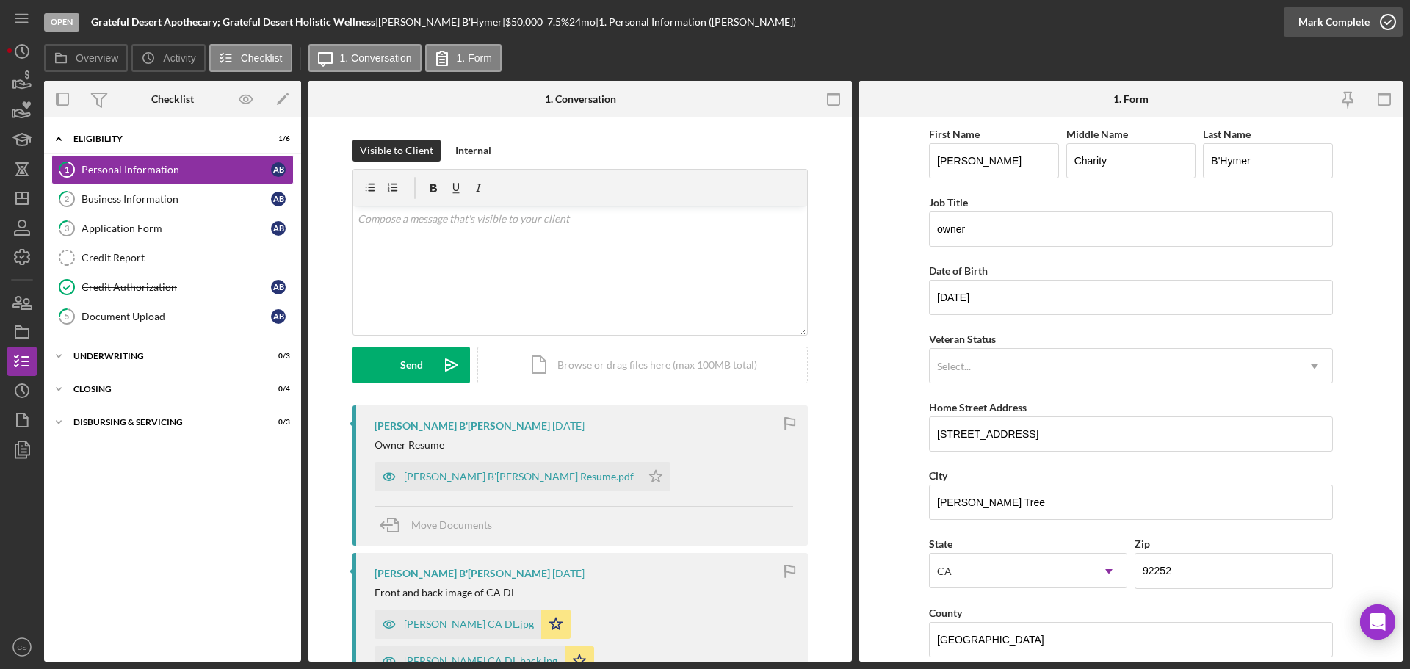
click at [1389, 19] on icon "button" at bounding box center [1387, 22] width 37 height 37
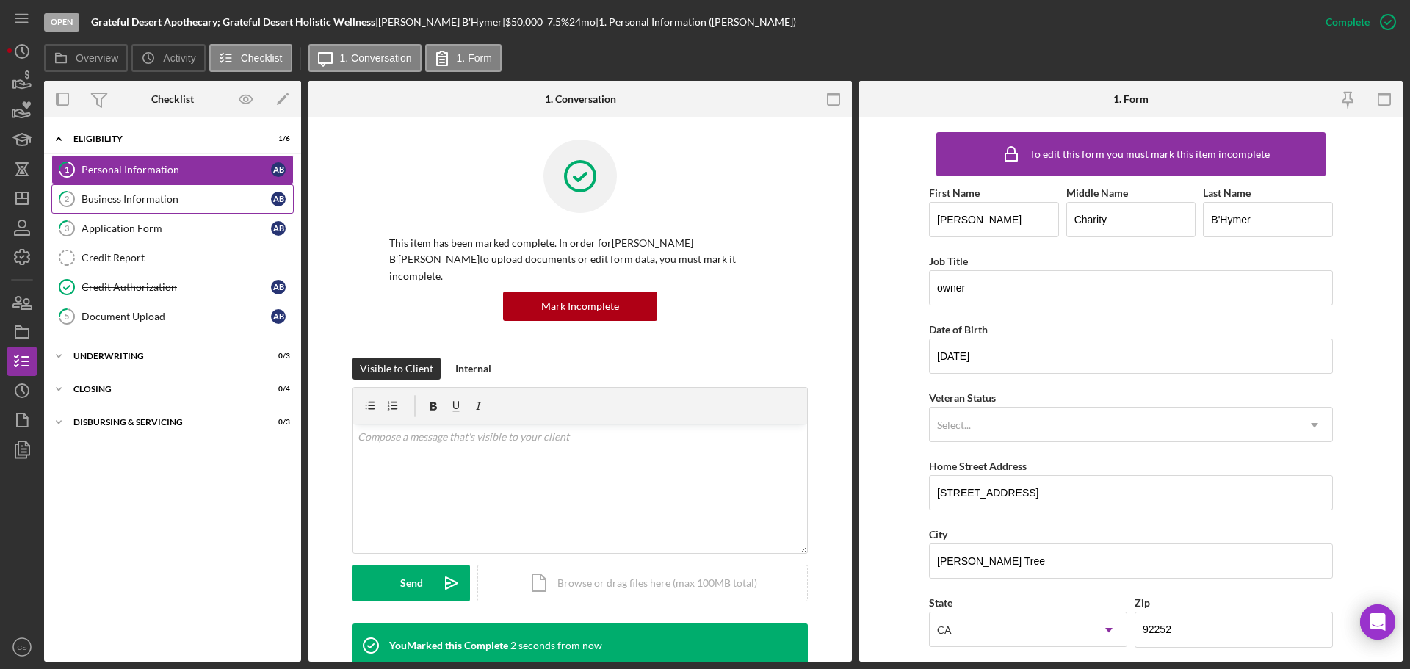
click at [120, 212] on link "2 Business Information A B" at bounding box center [172, 198] width 242 height 29
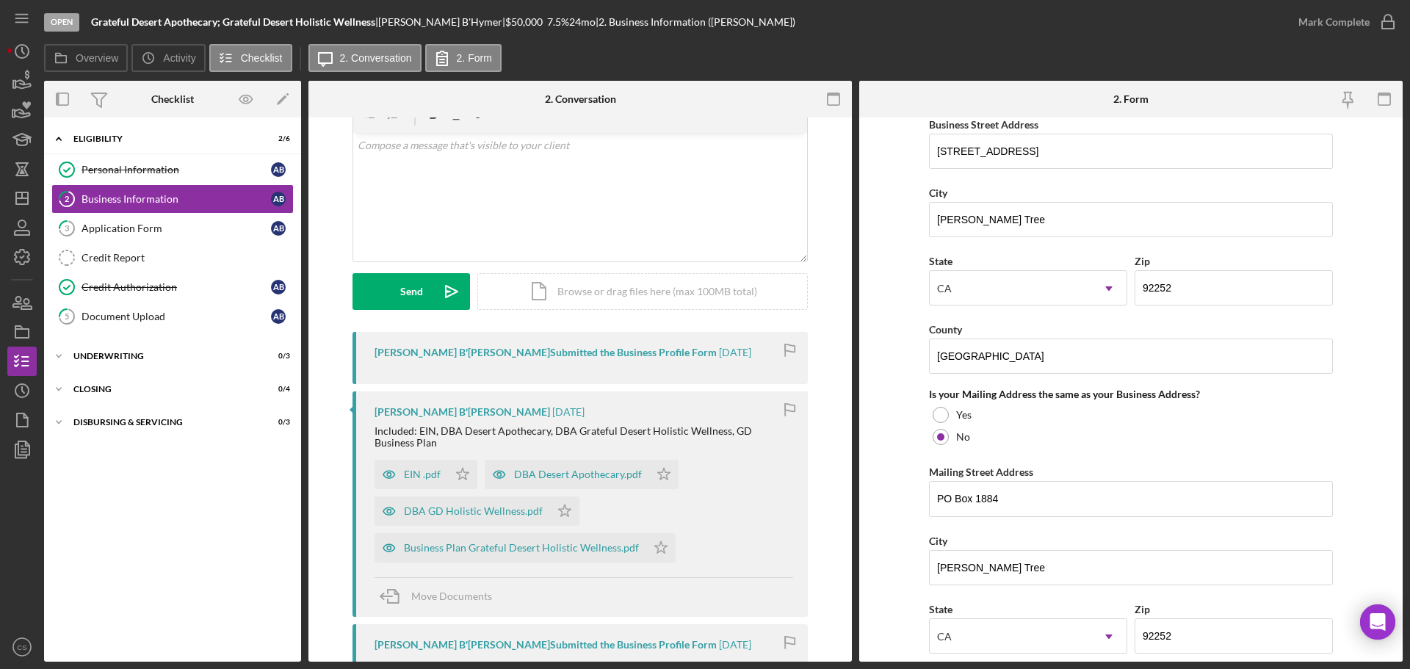
scroll to position [1248, 0]
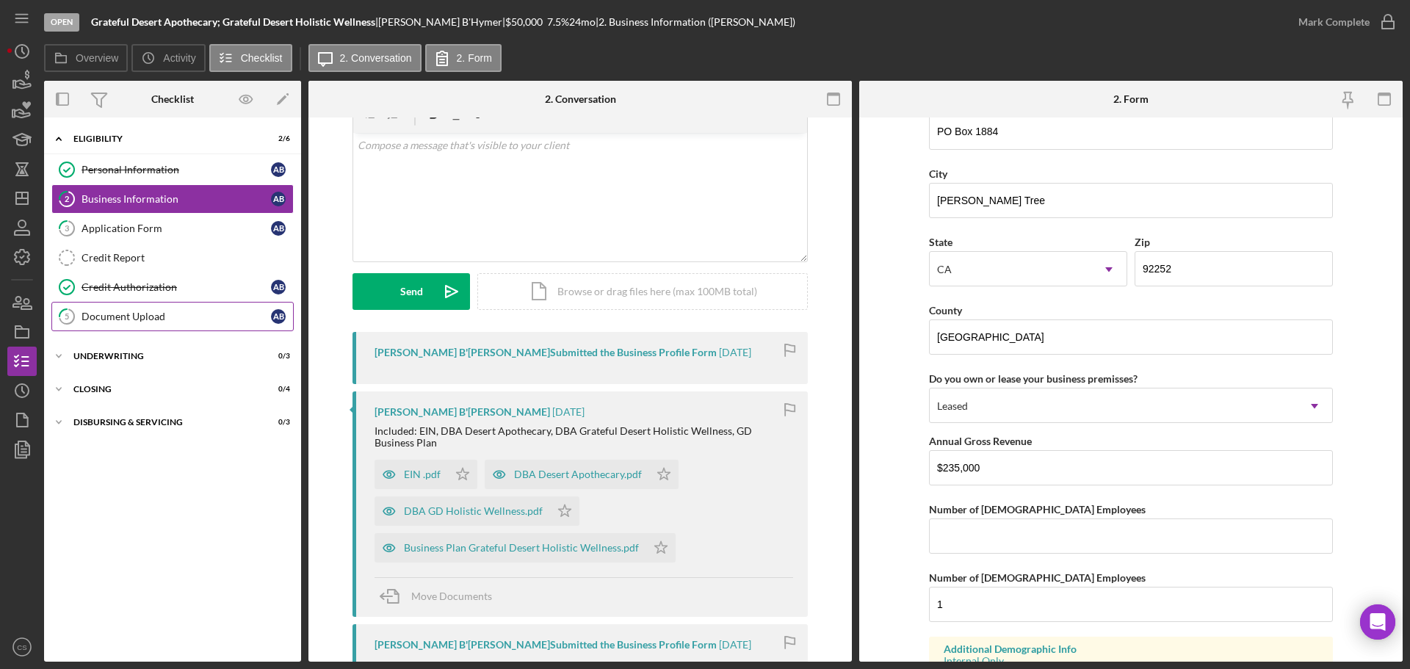
click at [173, 325] on link "5 Document Upload A B" at bounding box center [172, 316] width 242 height 29
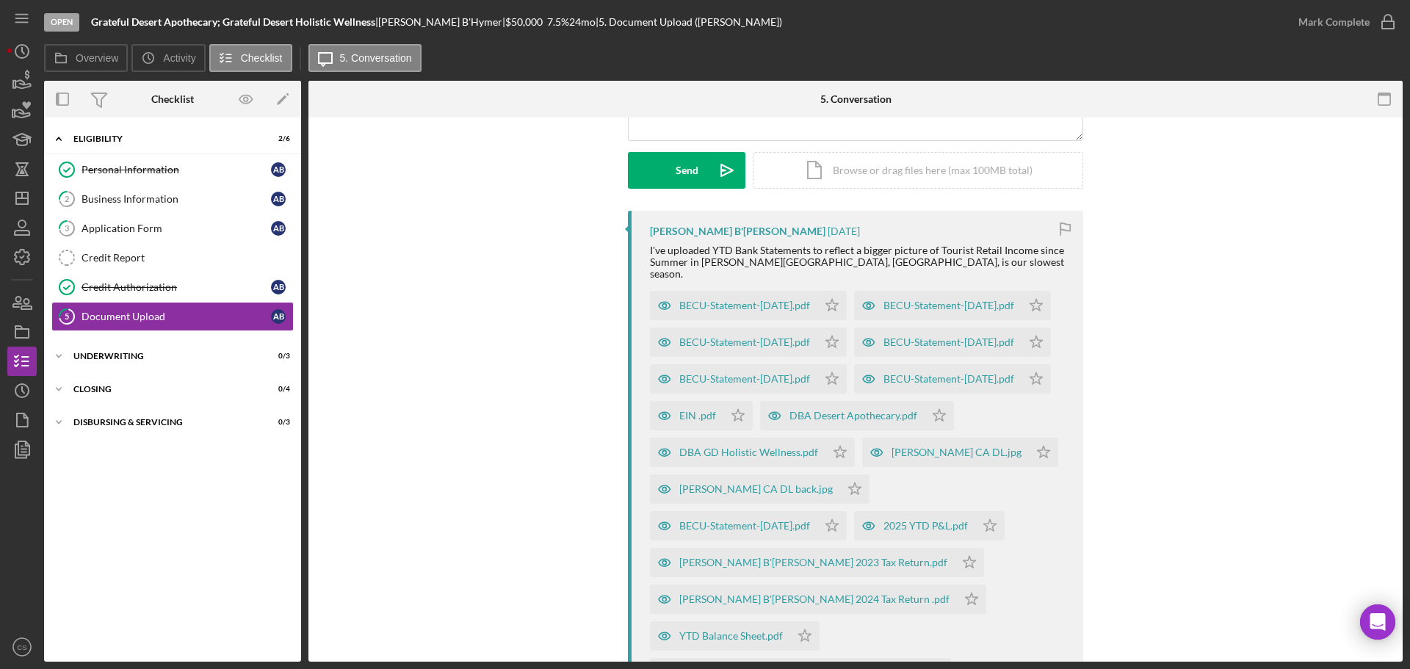
scroll to position [220, 0]
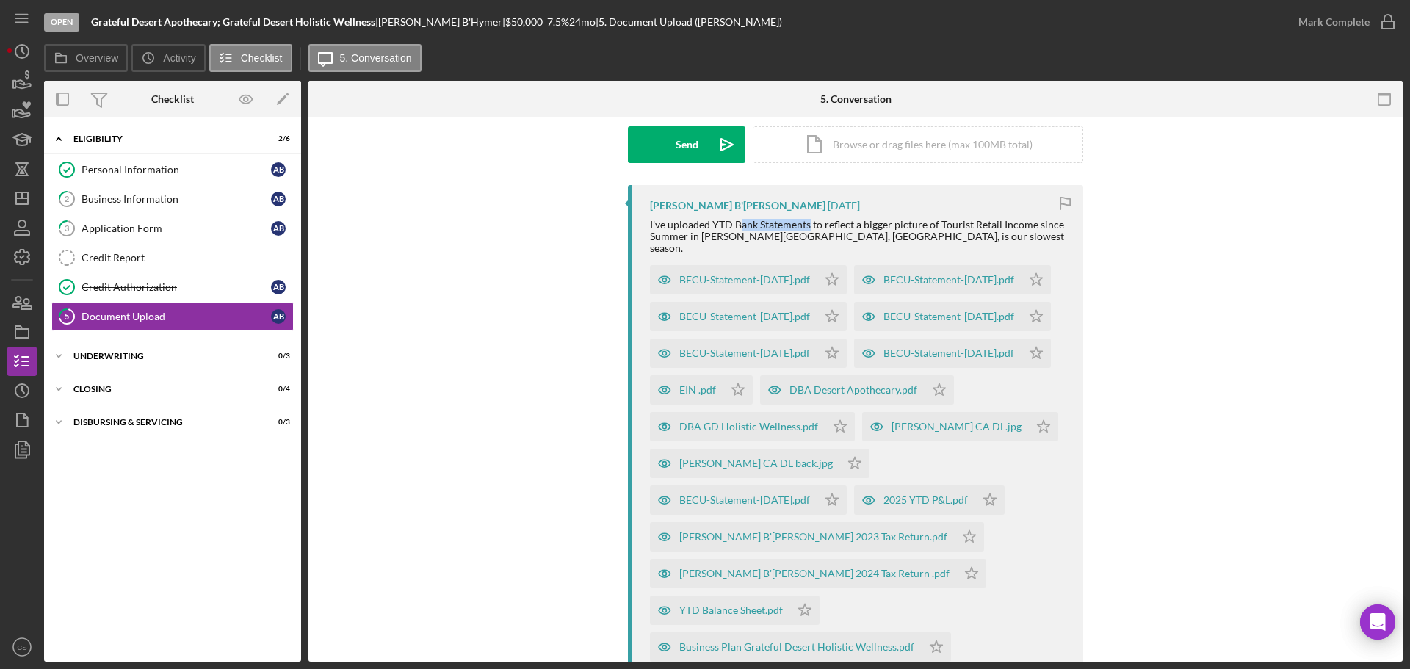
drag, startPoint x: 739, startPoint y: 228, endPoint x: 806, endPoint y: 225, distance: 66.9
click at [806, 225] on div "I've uploaded YTD Bank Statements to reflect a bigger picture of Tourist Retail…" at bounding box center [859, 236] width 419 height 35
click at [839, 228] on div "I've uploaded YTD Bank Statements to reflect a bigger picture of Tourist Retail…" at bounding box center [859, 236] width 419 height 35
click at [776, 274] on div "BECU-Statement-[DATE].pdf" at bounding box center [744, 280] width 131 height 12
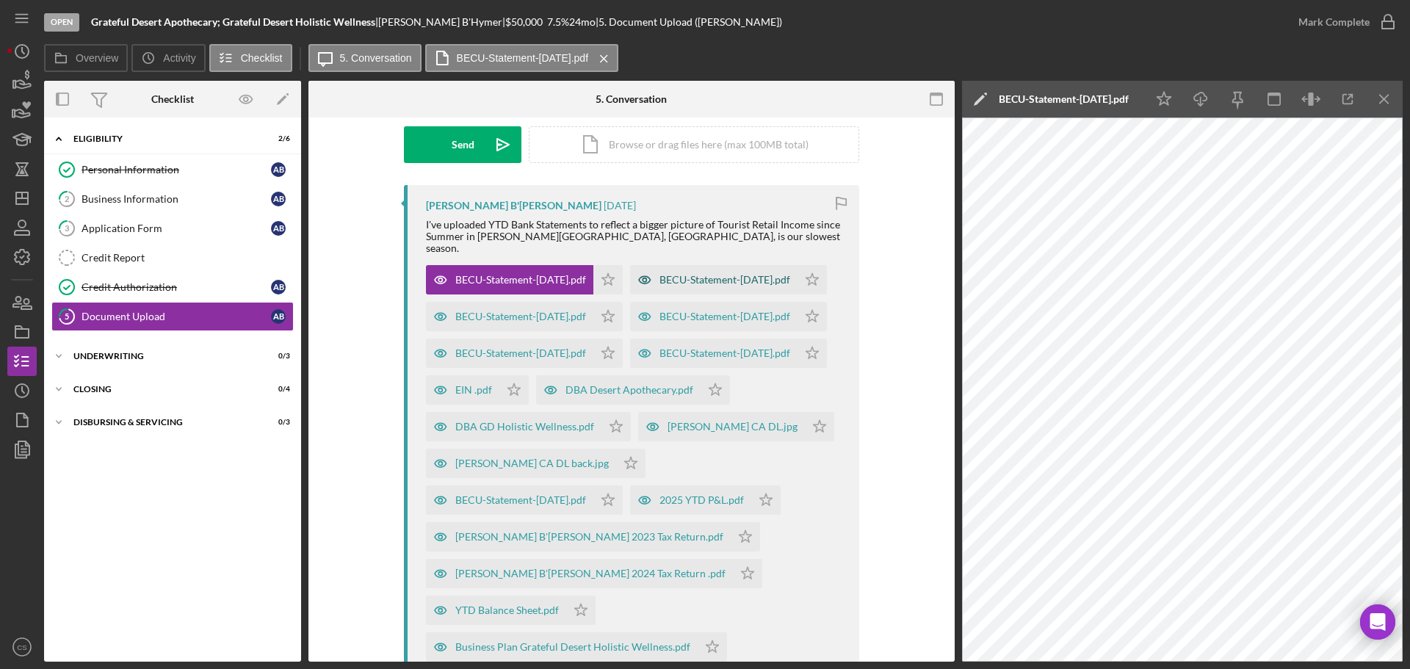
click at [659, 286] on div "BECU-Statement-[DATE].pdf" at bounding box center [724, 280] width 131 height 12
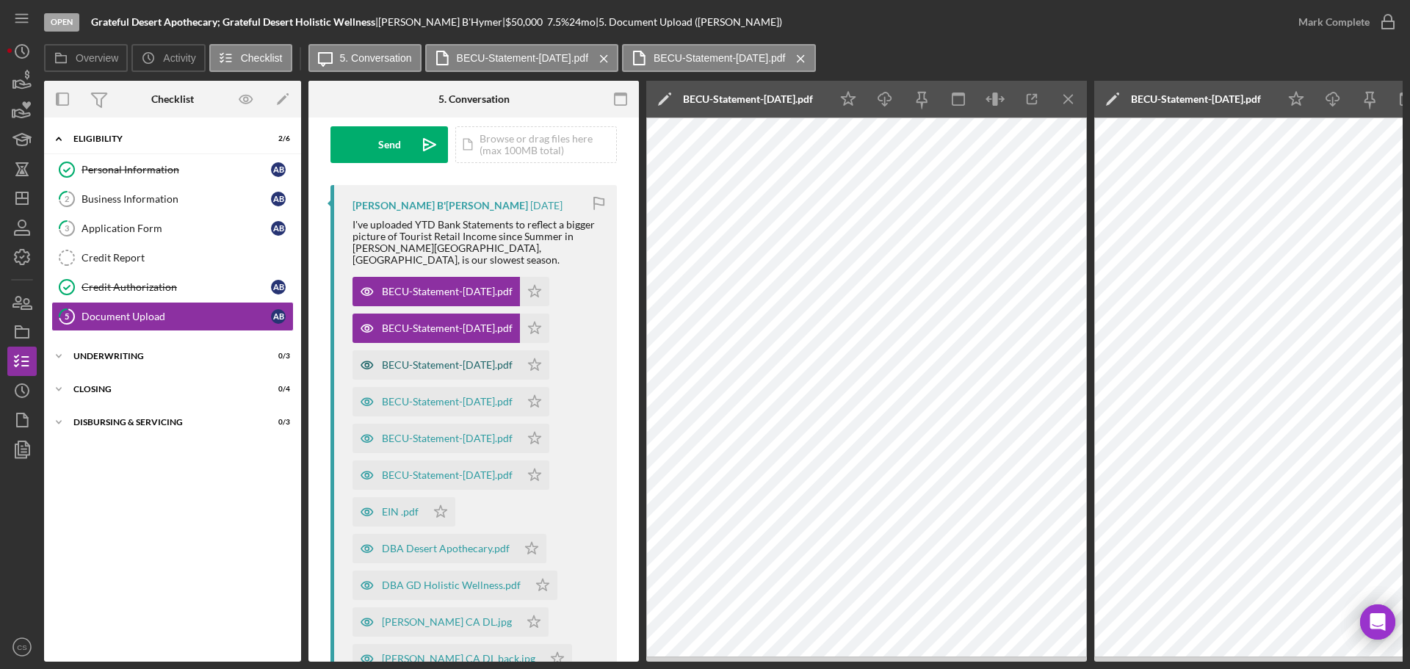
click at [476, 360] on div "BECU-Statement-[DATE].pdf" at bounding box center [435, 364] width 167 height 29
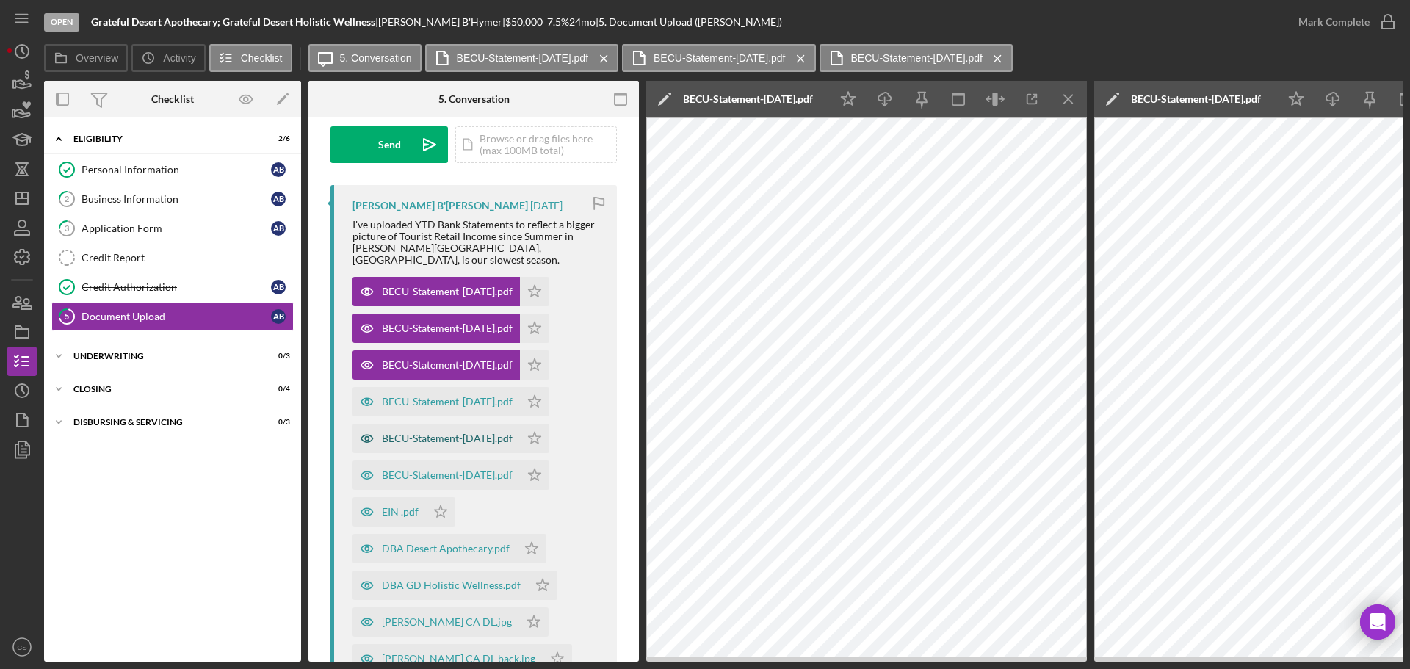
drag, startPoint x: 441, startPoint y: 457, endPoint x: 443, endPoint y: 429, distance: 27.9
click at [441, 460] on div "BECU-Statement-[DATE].pdf" at bounding box center [435, 474] width 167 height 29
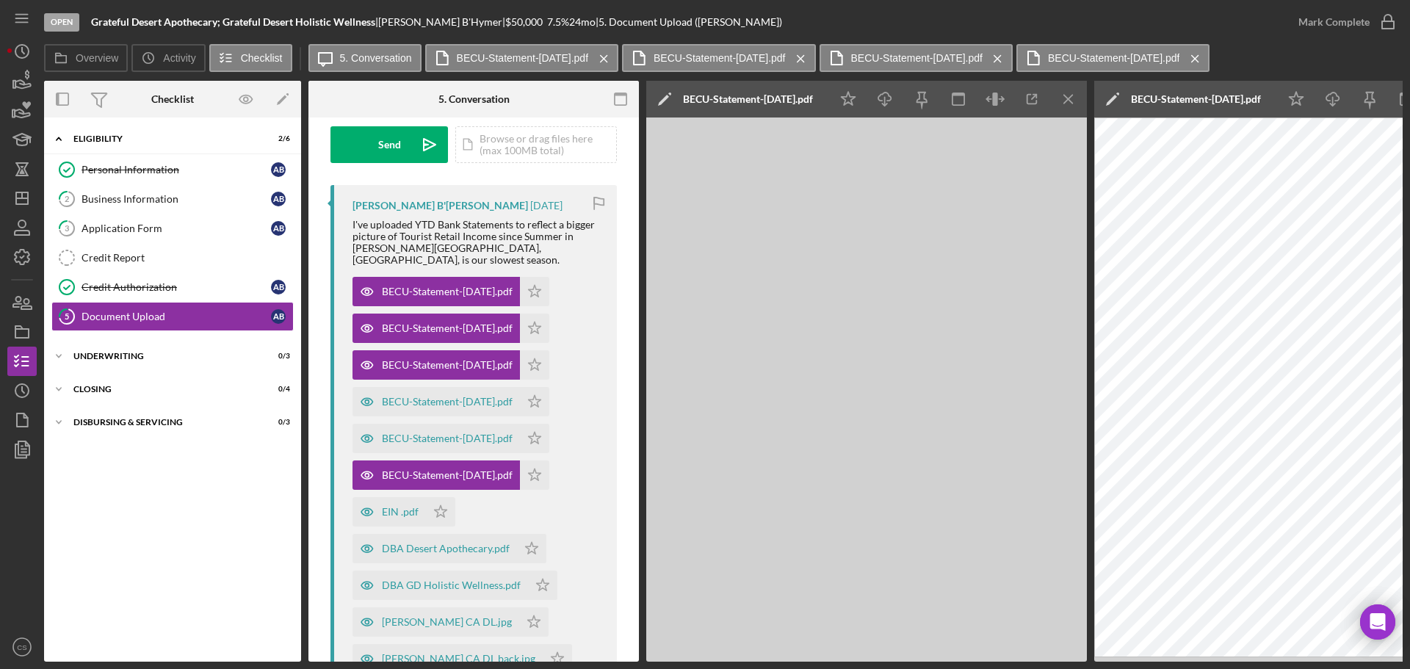
drag, startPoint x: 444, startPoint y: 424, endPoint x: 446, endPoint y: 410, distance: 14.3
click at [444, 433] on div "BECU-Statement-[DATE].pdf" at bounding box center [447, 439] width 131 height 12
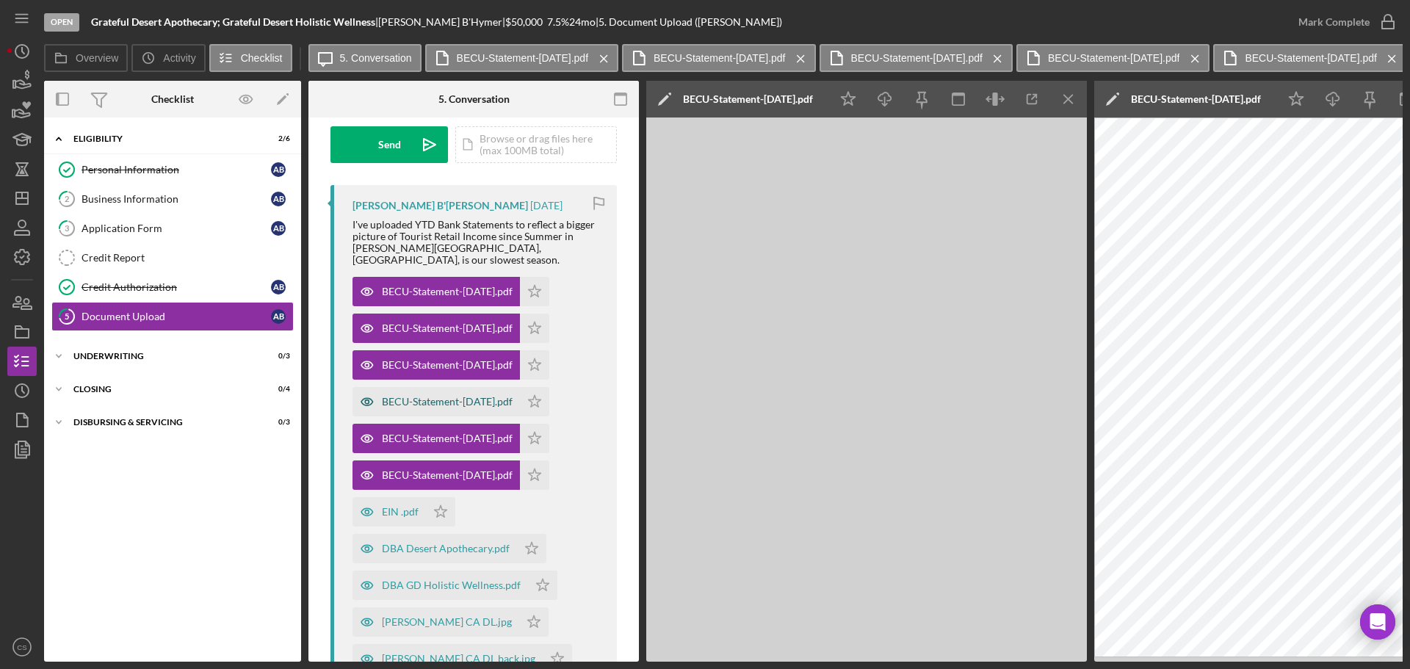
click at [451, 396] on div "BECU-Statement-[DATE].pdf" at bounding box center [447, 402] width 131 height 12
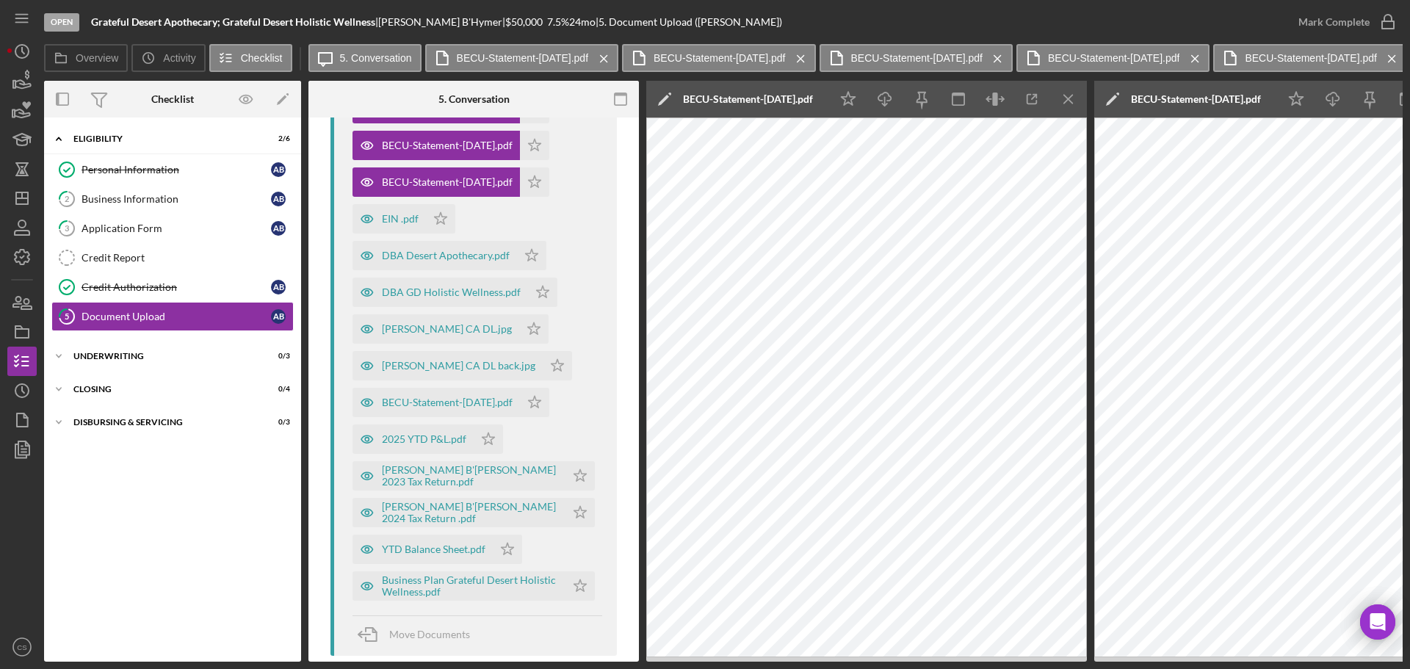
scroll to position [514, 0]
click at [578, 497] on icon "Icon/Star" at bounding box center [579, 511] width 29 height 29
click at [500, 396] on div "BECU-Statement-[DATE].pdf" at bounding box center [447, 402] width 131 height 12
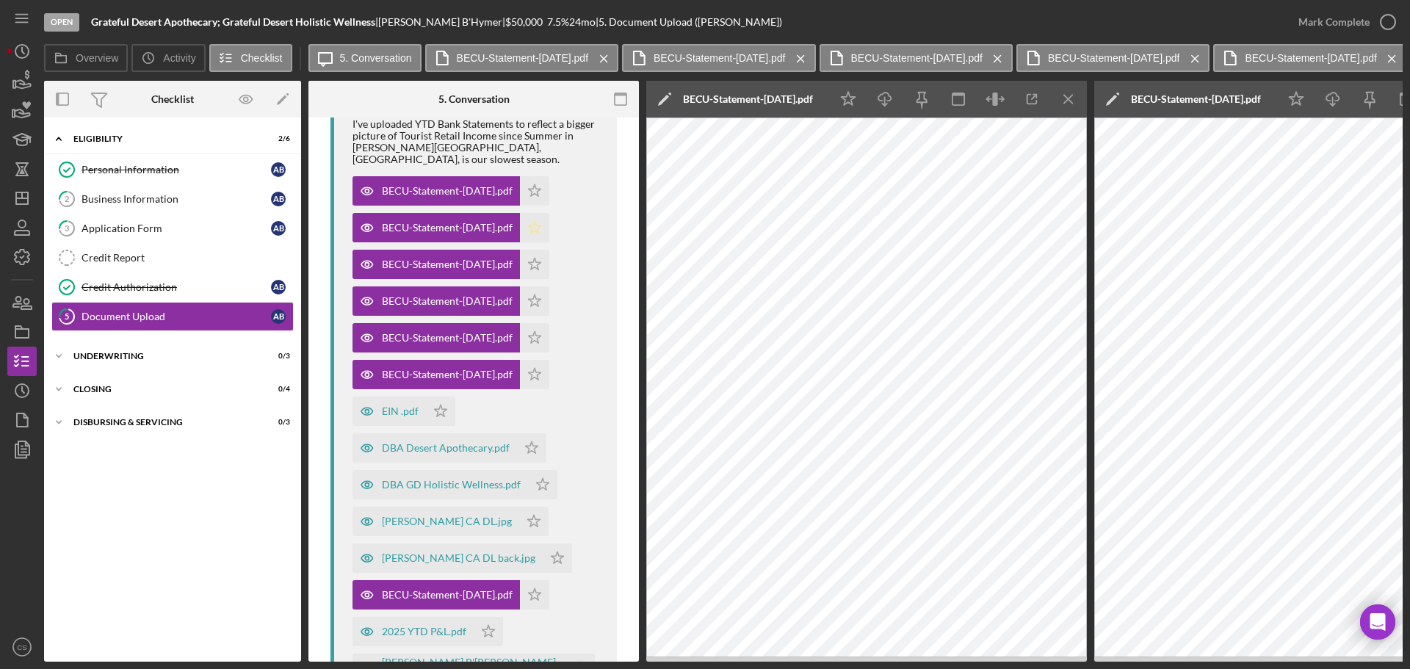
scroll to position [294, 0]
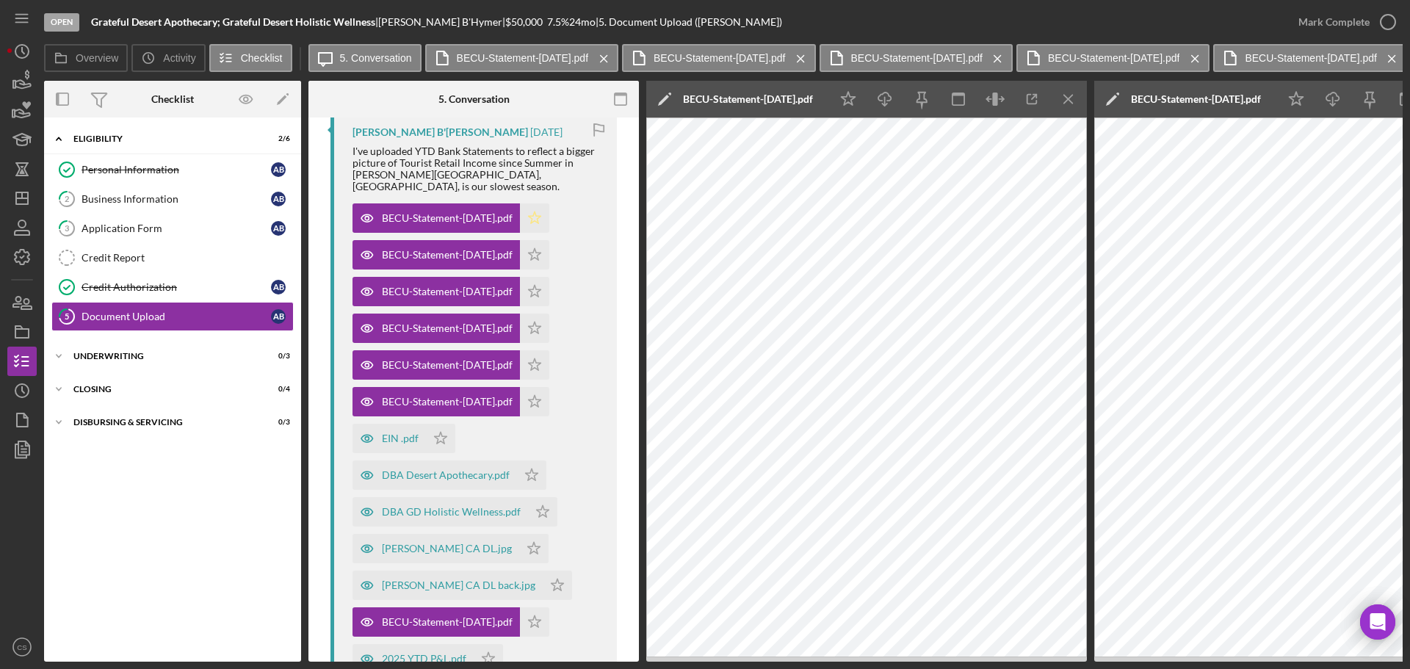
click at [549, 203] on icon "Icon/Star" at bounding box center [534, 217] width 29 height 29
click at [549, 240] on icon "Icon/Star" at bounding box center [534, 254] width 29 height 29
click at [549, 277] on icon "Icon/Star" at bounding box center [534, 291] width 29 height 29
click at [549, 314] on icon "Icon/Star" at bounding box center [534, 328] width 29 height 29
click at [549, 353] on icon "Icon/Star" at bounding box center [534, 364] width 29 height 29
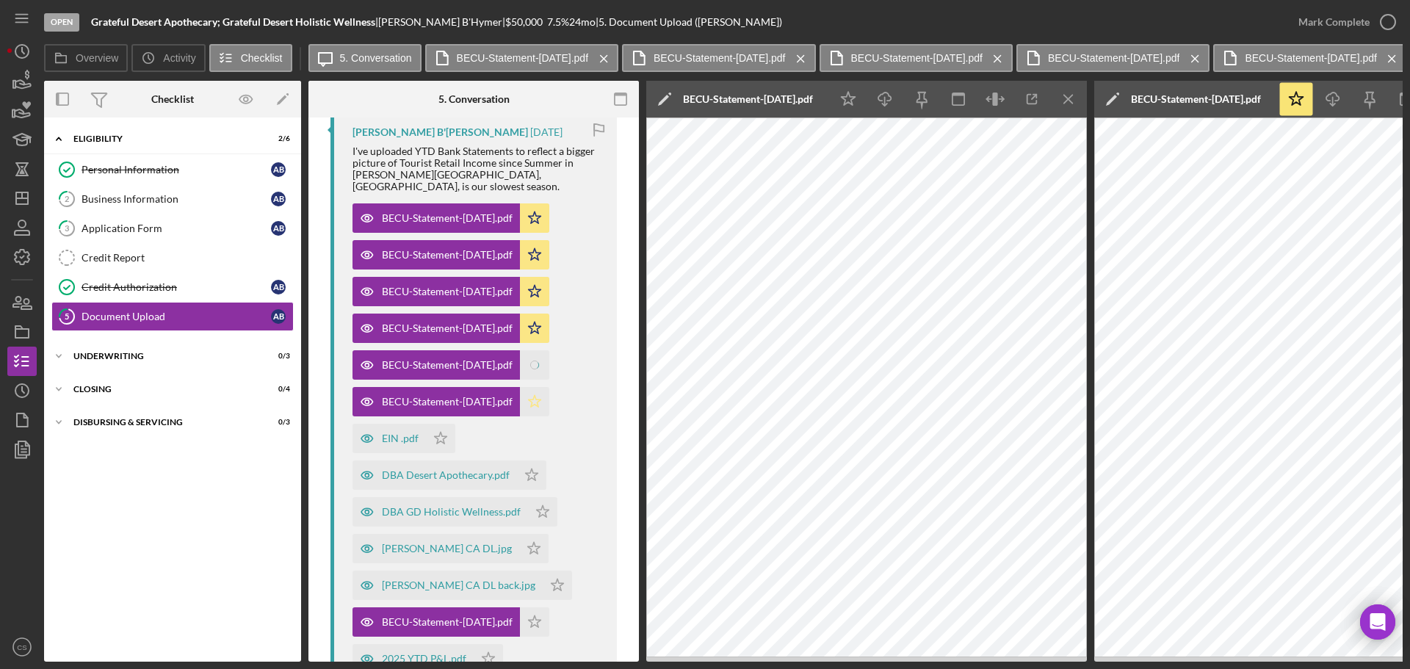
click at [541, 396] on polygon "button" at bounding box center [535, 402] width 12 height 12
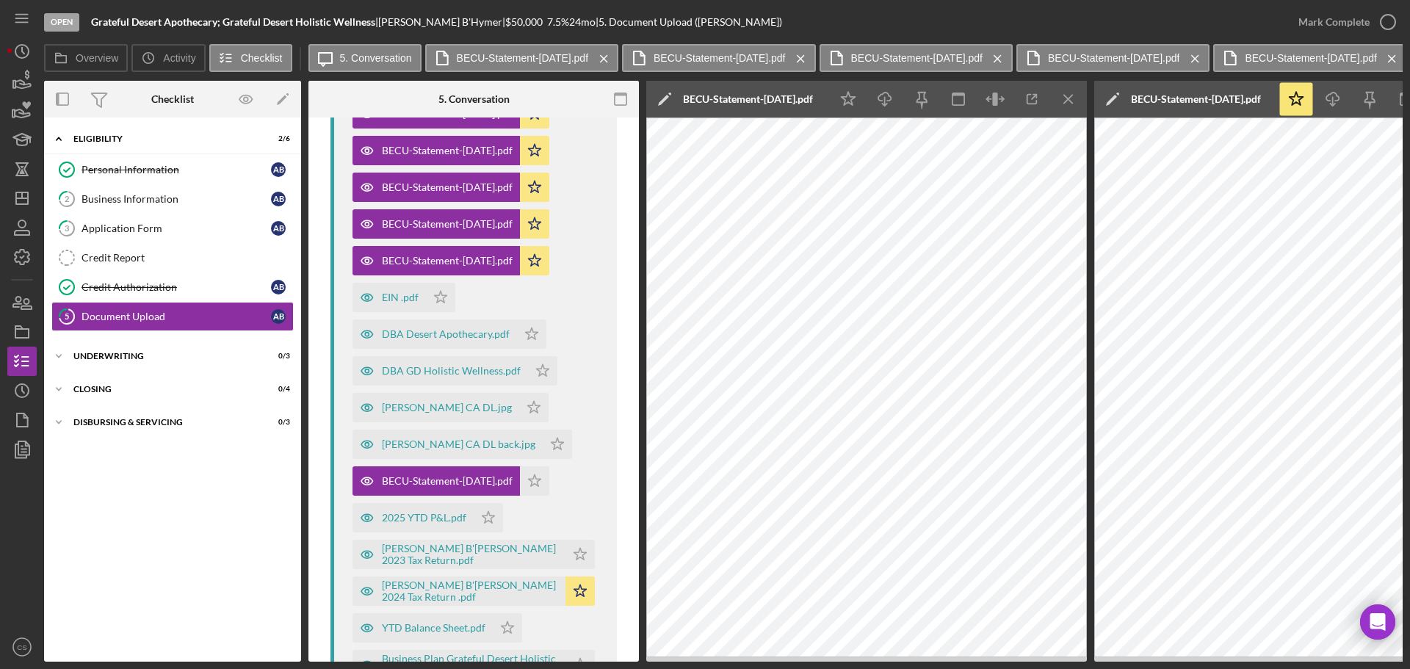
scroll to position [441, 0]
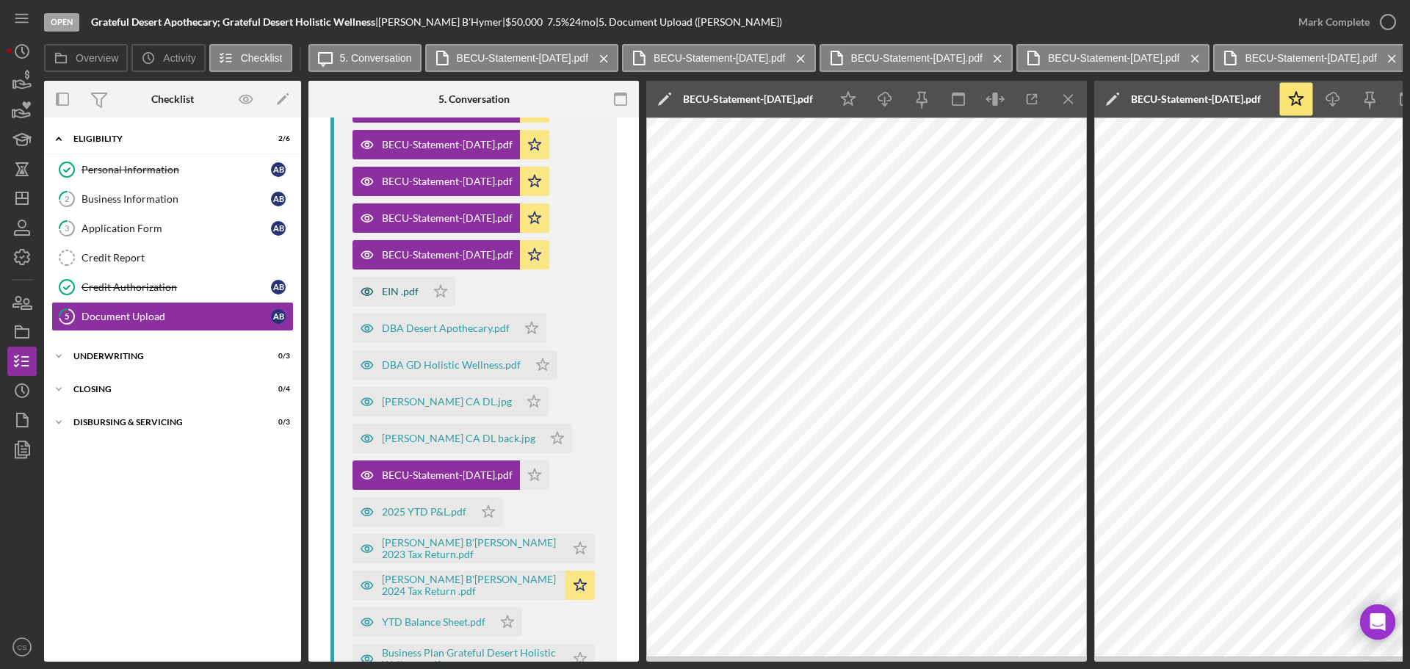
click at [392, 286] on div "EIN .pdf" at bounding box center [400, 292] width 37 height 12
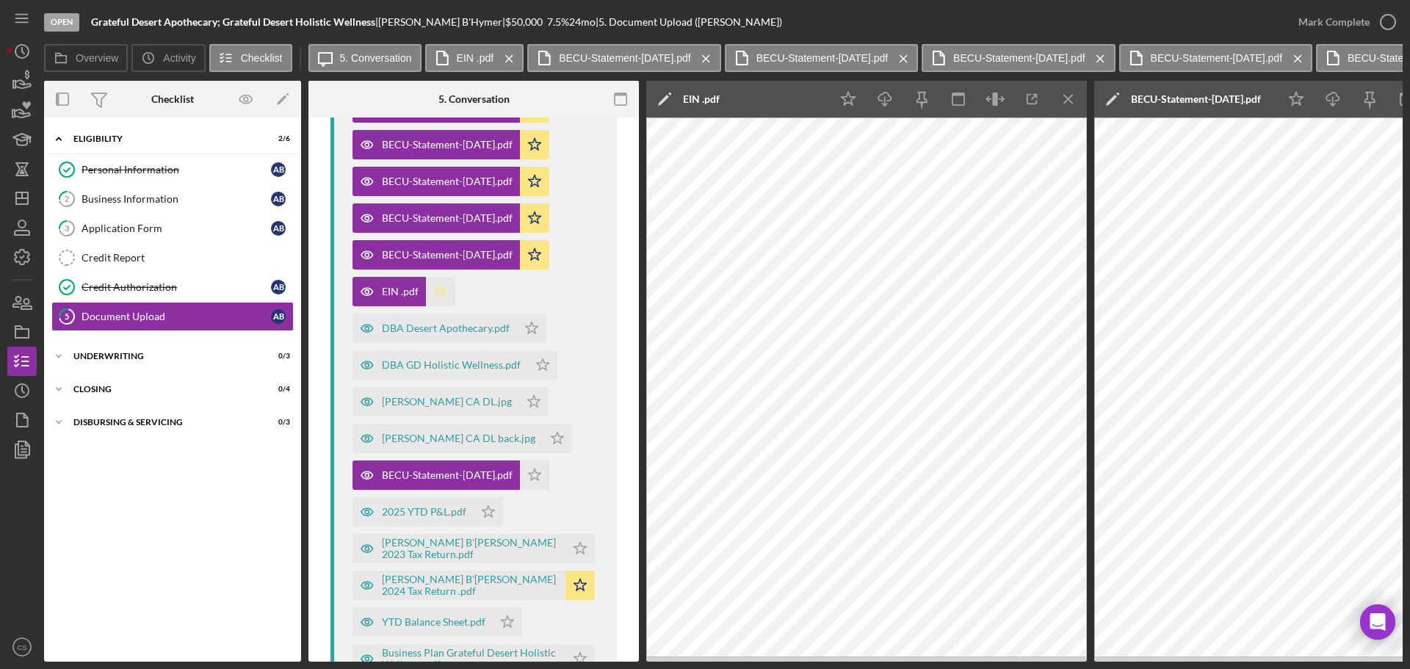
click at [448, 283] on icon "Icon/Star" at bounding box center [440, 291] width 29 height 29
click at [418, 322] on div "DBA Desert Apothecary.pdf" at bounding box center [446, 328] width 128 height 12
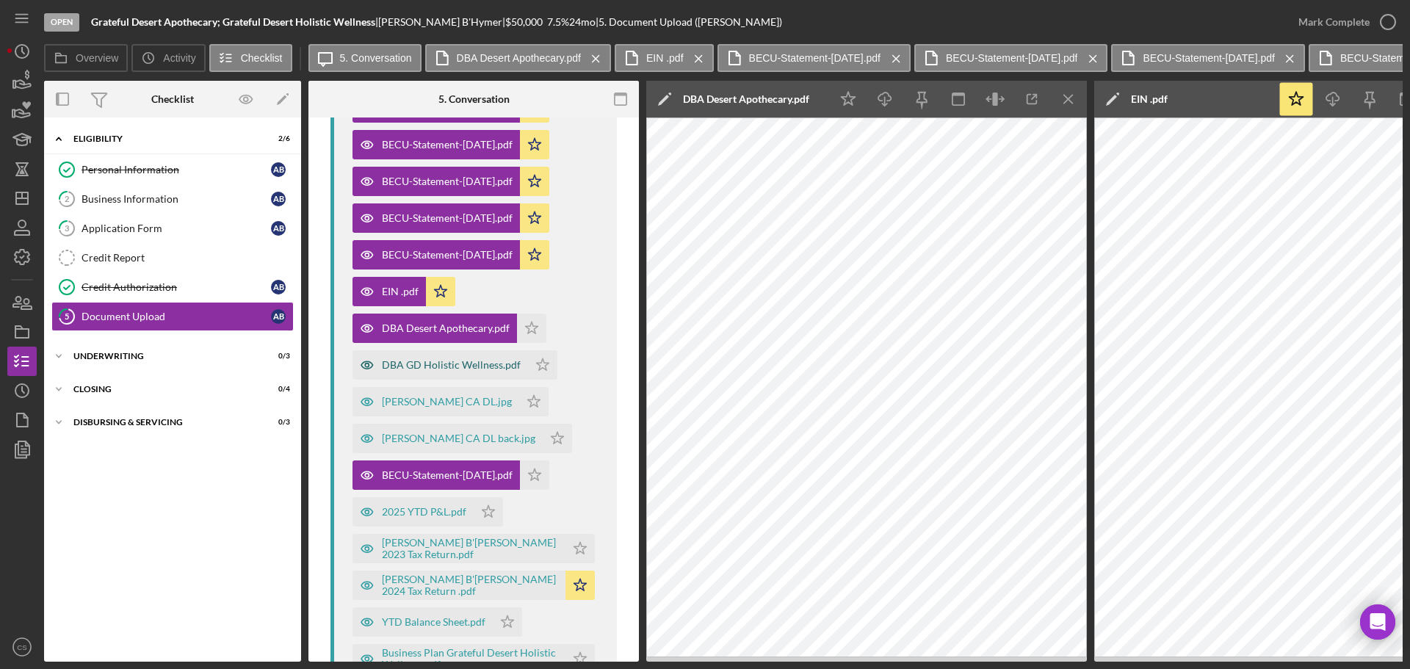
click at [433, 359] on div "DBA GD Holistic Wellness.pdf" at bounding box center [451, 365] width 139 height 12
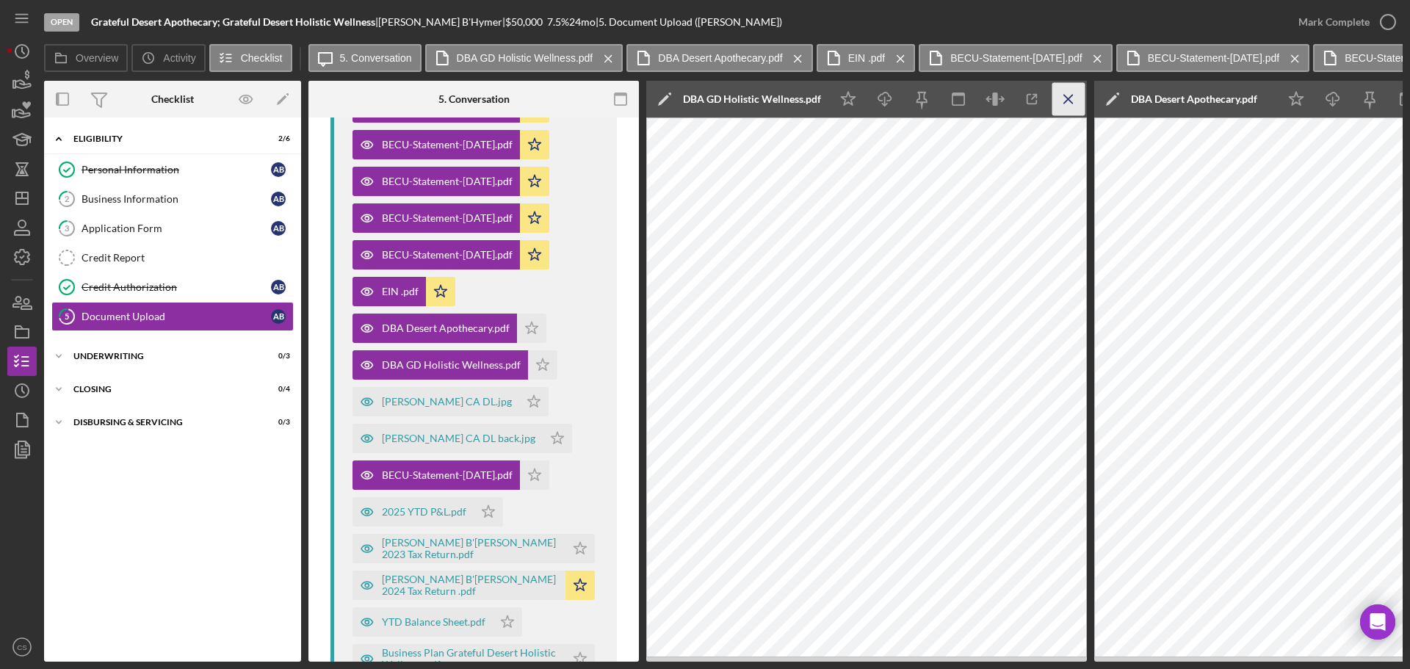
click at [1077, 101] on icon "Icon/Menu Close" at bounding box center [1068, 99] width 33 height 33
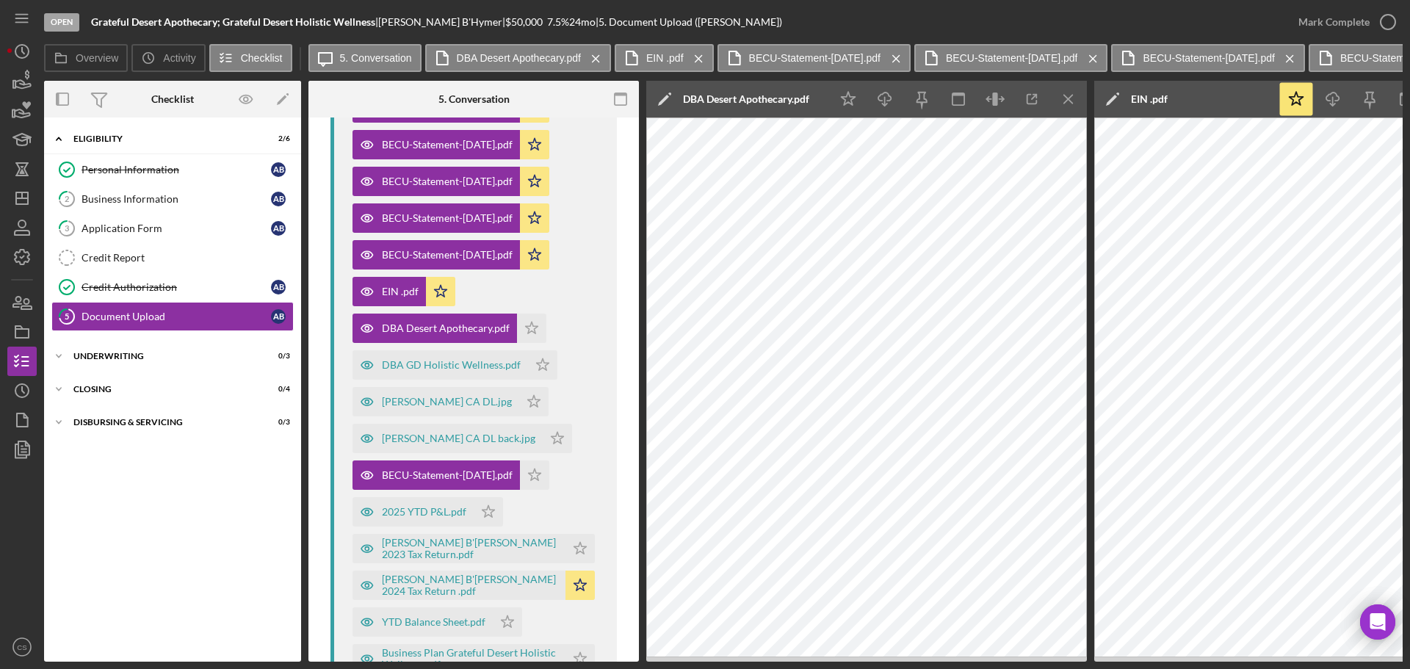
click at [1077, 101] on icon "Icon/Menu Close" at bounding box center [1068, 99] width 33 height 33
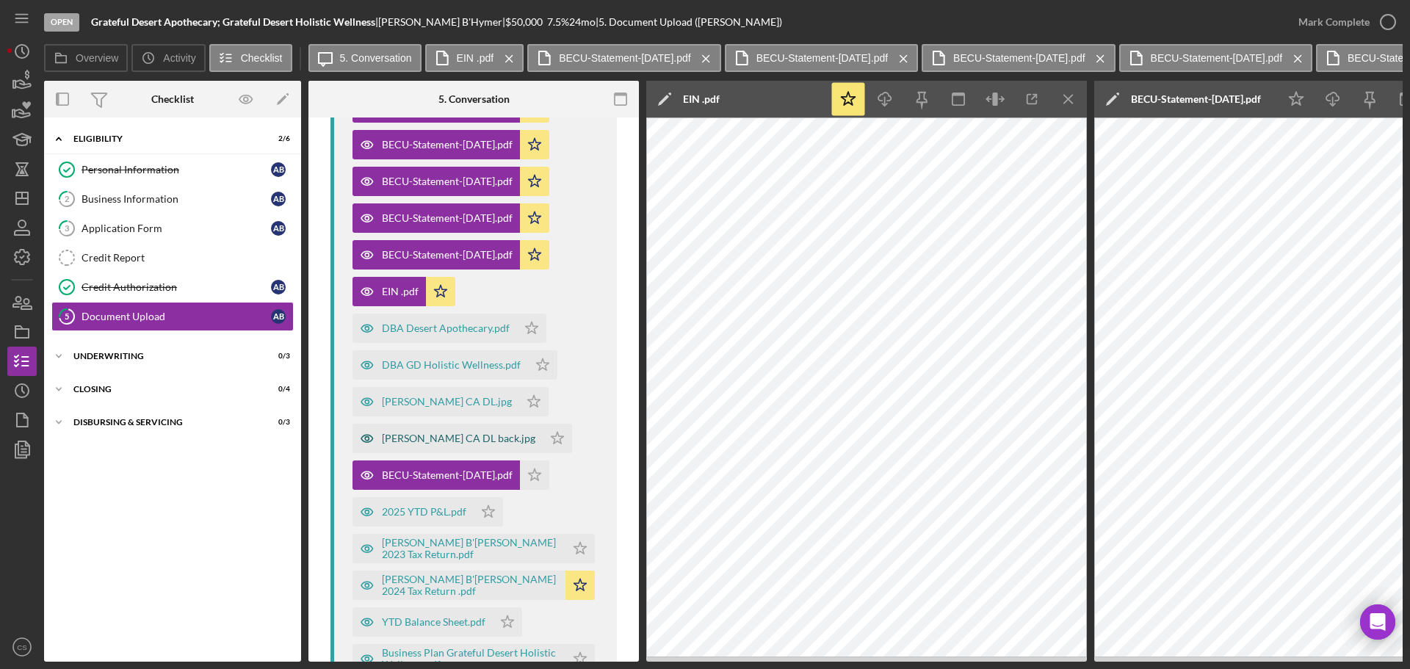
click at [466, 433] on div "[PERSON_NAME] CA DL back.jpg" at bounding box center [458, 439] width 153 height 12
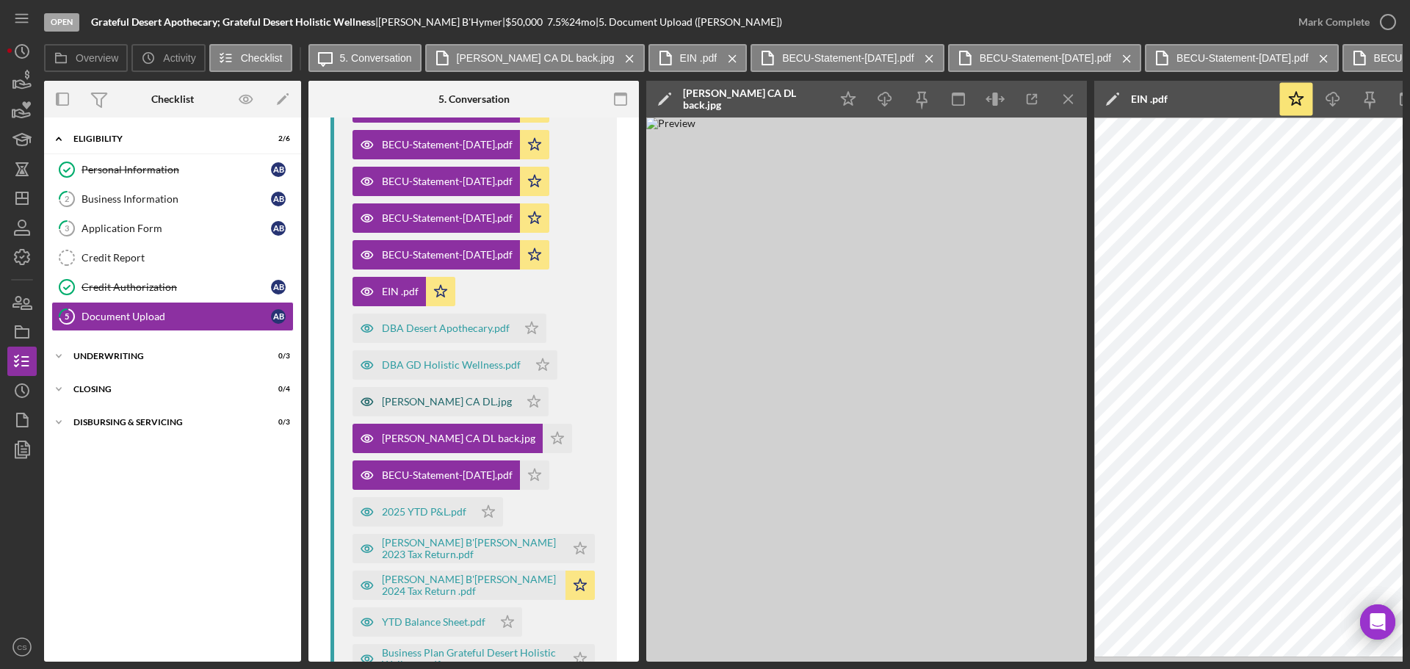
click at [464, 396] on div "[PERSON_NAME] CA DL.jpg" at bounding box center [447, 402] width 130 height 12
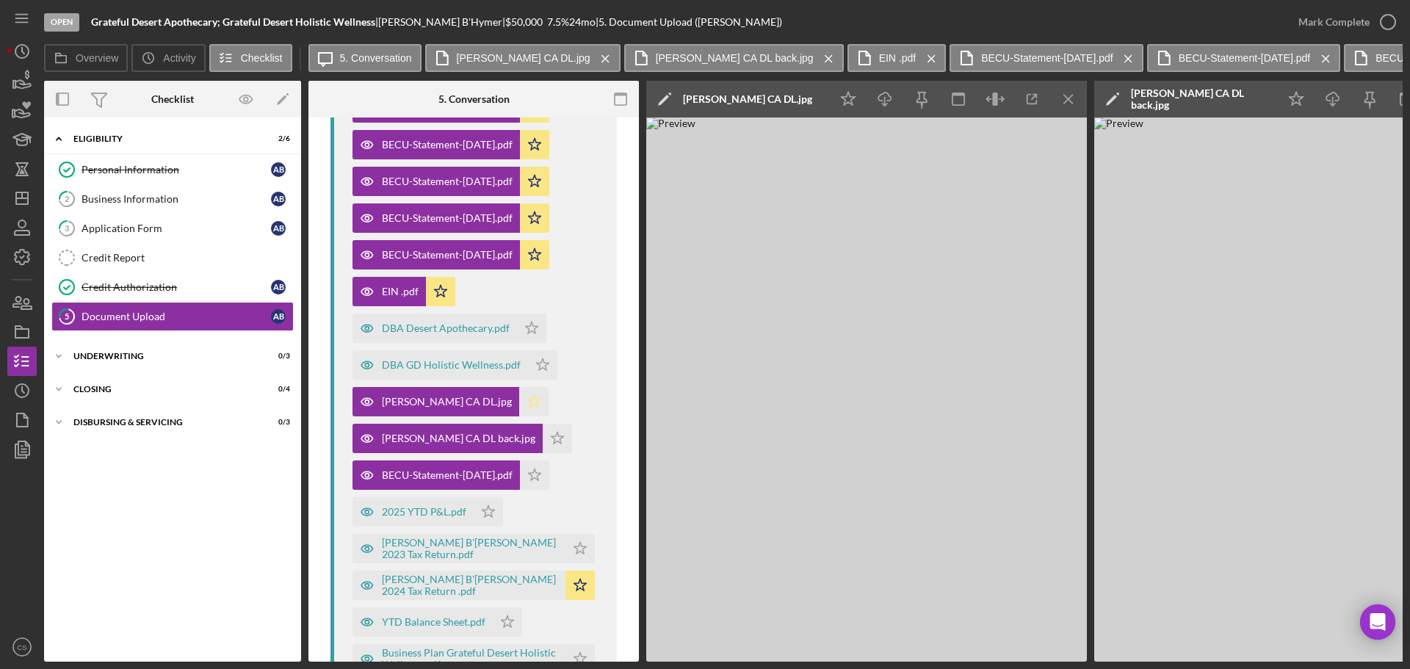
click at [525, 387] on icon "Icon/Star" at bounding box center [533, 401] width 29 height 29
click at [549, 460] on icon "Icon/Star" at bounding box center [534, 474] width 29 height 29
click at [550, 427] on icon "Icon/Star" at bounding box center [557, 438] width 29 height 29
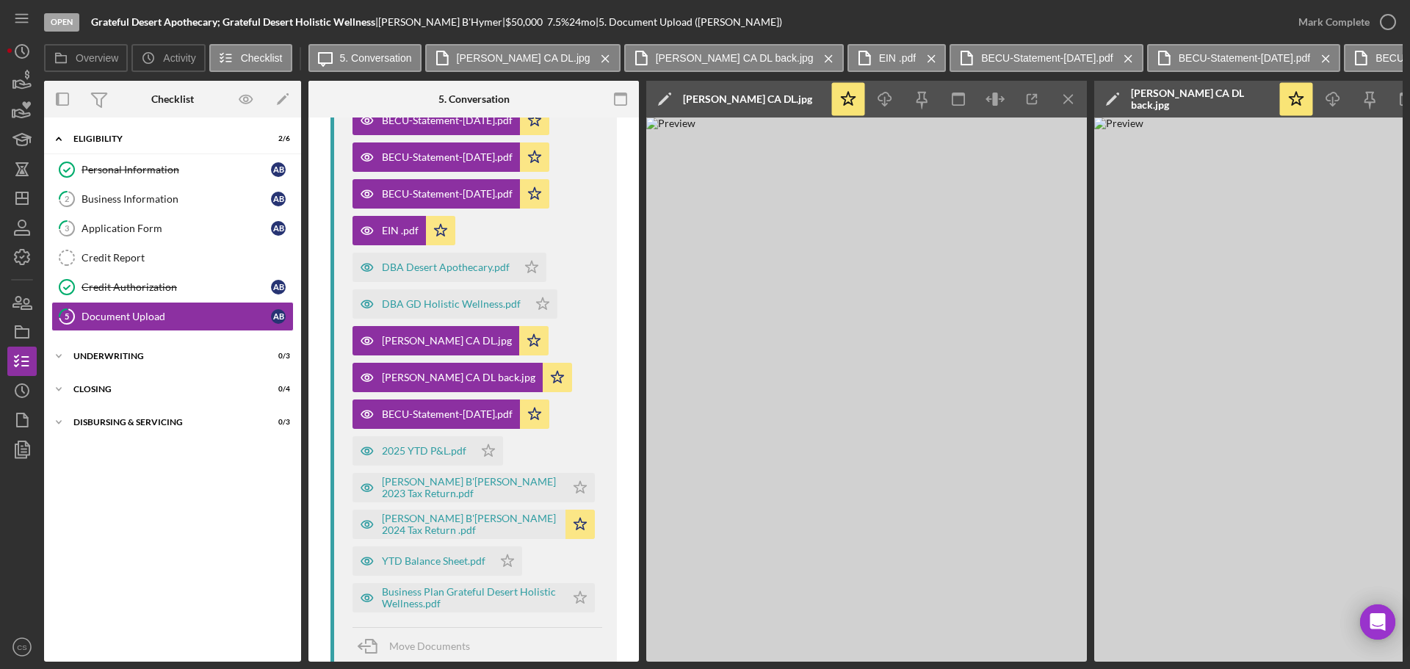
scroll to position [514, 0]
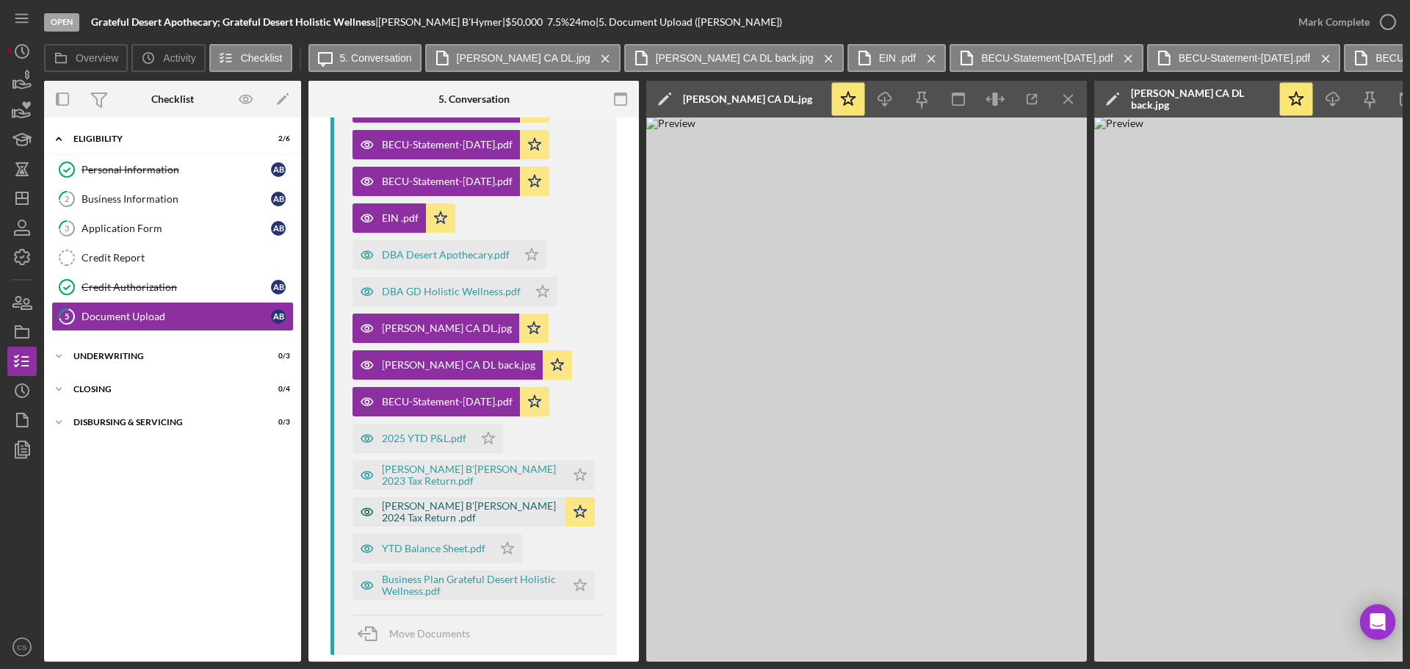
click at [515, 500] on div "[PERSON_NAME] B'[PERSON_NAME] 2024 Tax Return .pdf" at bounding box center [470, 511] width 176 height 23
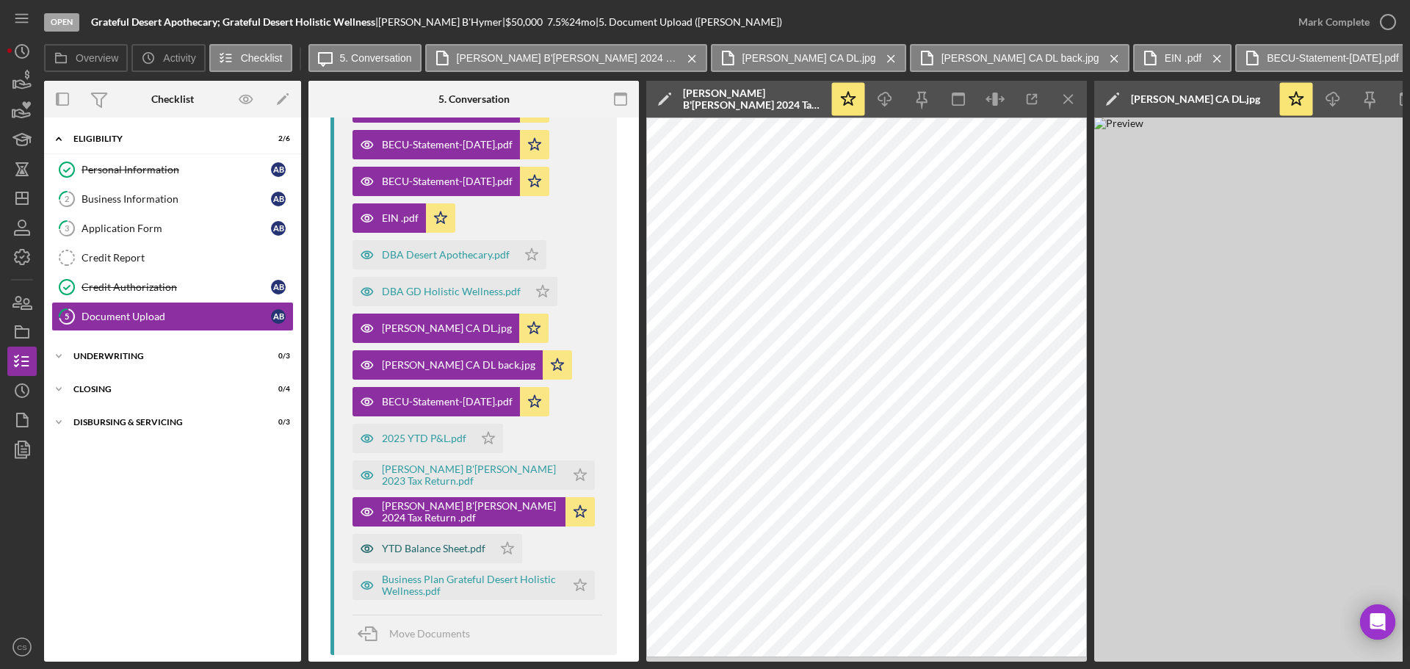
click at [456, 543] on div "YTD Balance Sheet.pdf" at bounding box center [434, 549] width 104 height 12
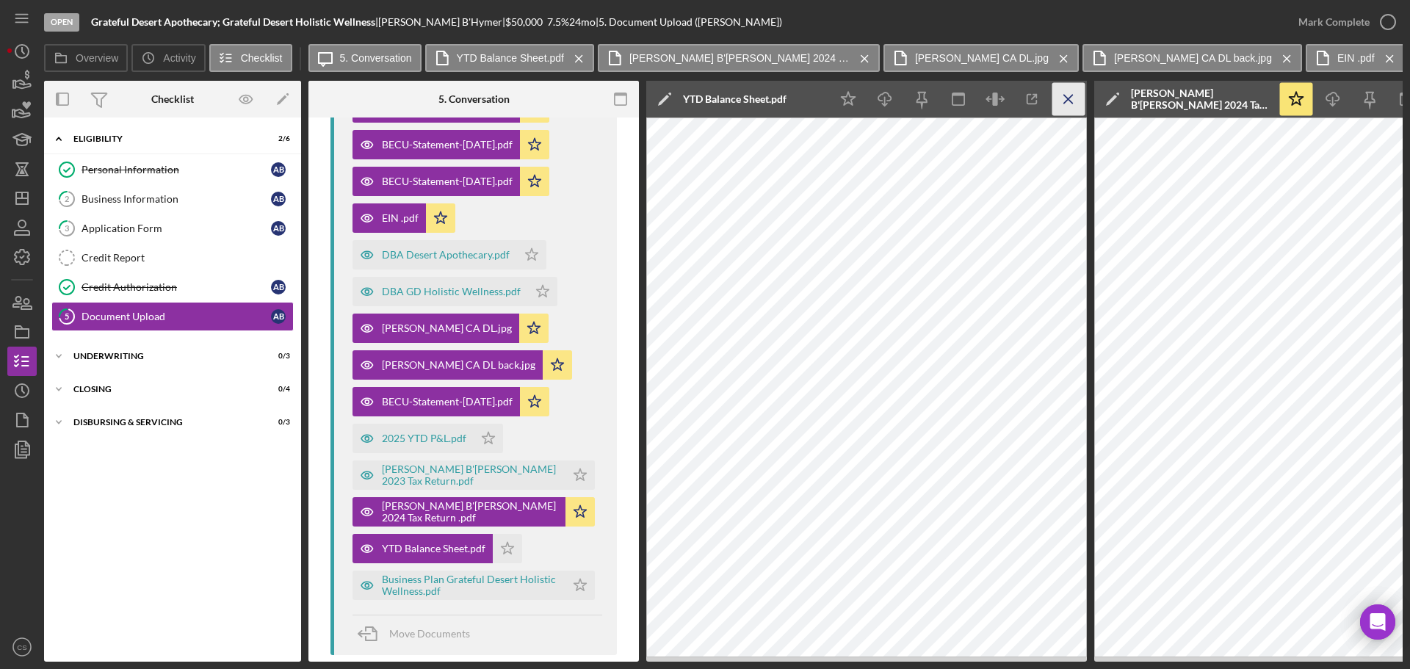
click at [1064, 106] on icon "Icon/Menu Close" at bounding box center [1068, 99] width 33 height 33
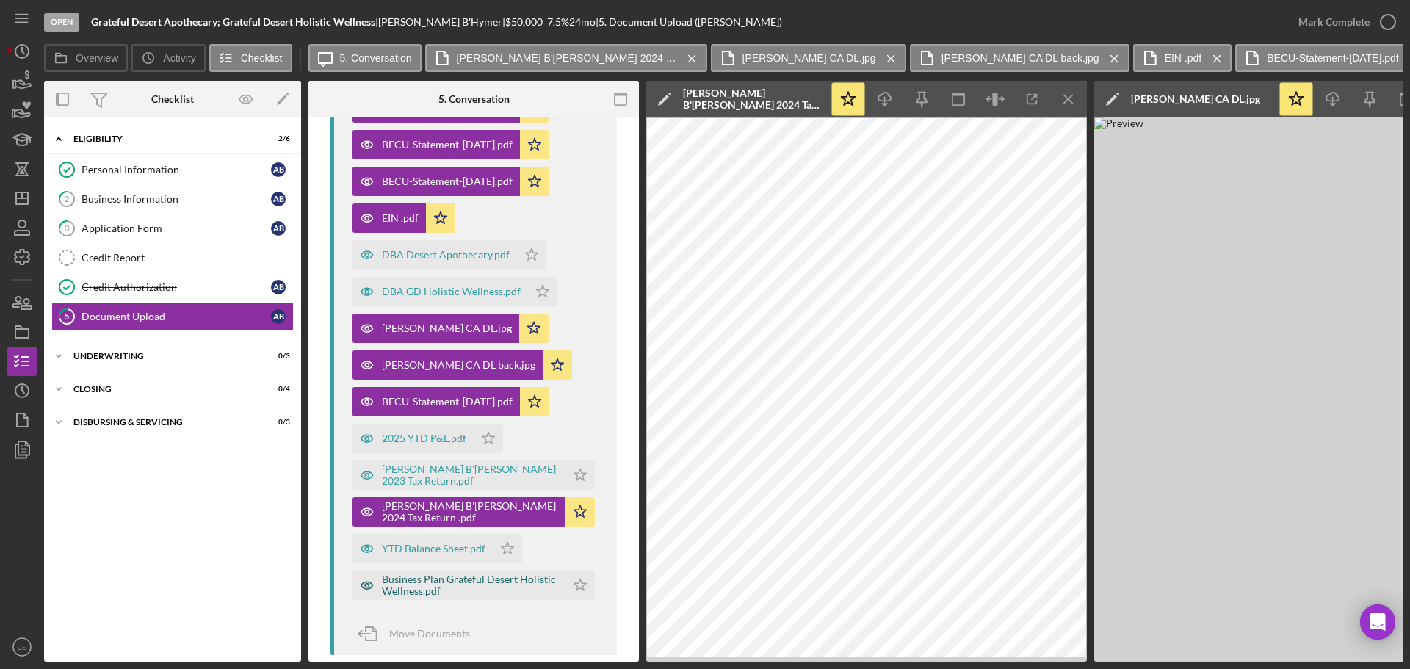
click at [450, 573] on div "Business Plan Grateful Desert Holistic Wellness.pdf" at bounding box center [470, 584] width 176 height 23
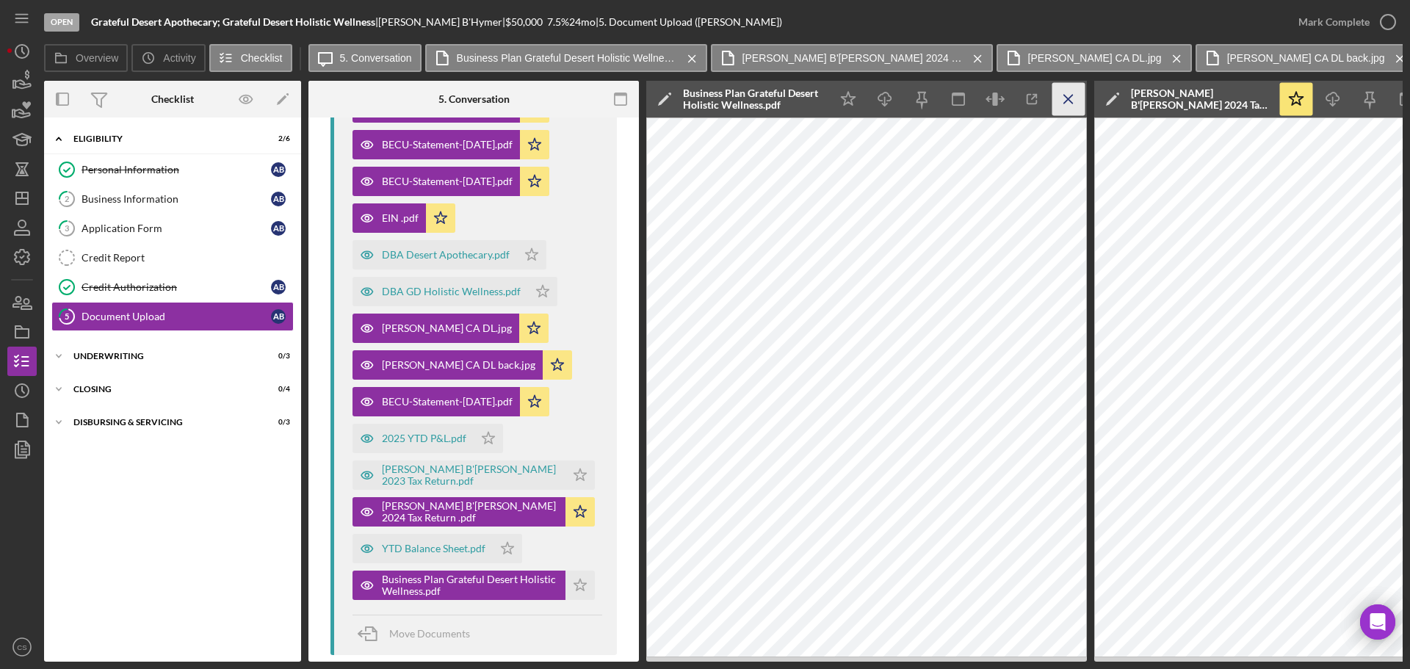
click at [1065, 105] on icon "Icon/Menu Close" at bounding box center [1068, 99] width 33 height 33
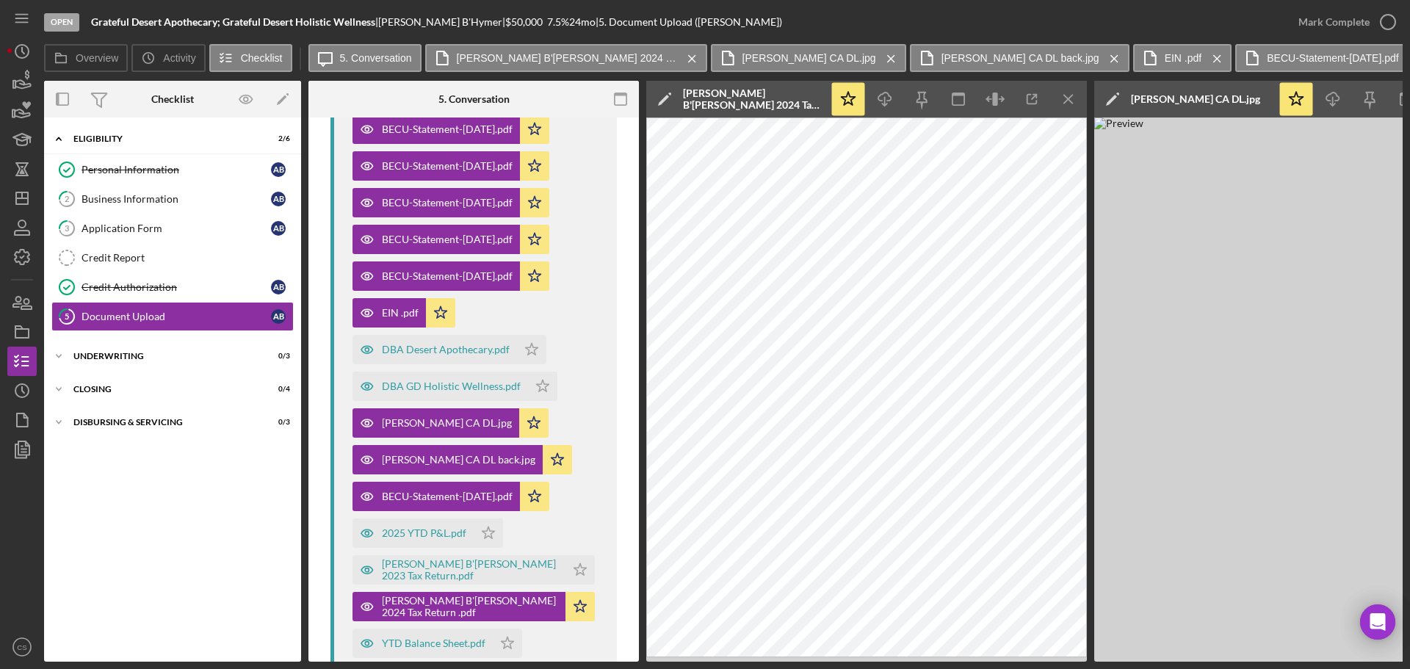
scroll to position [220, 0]
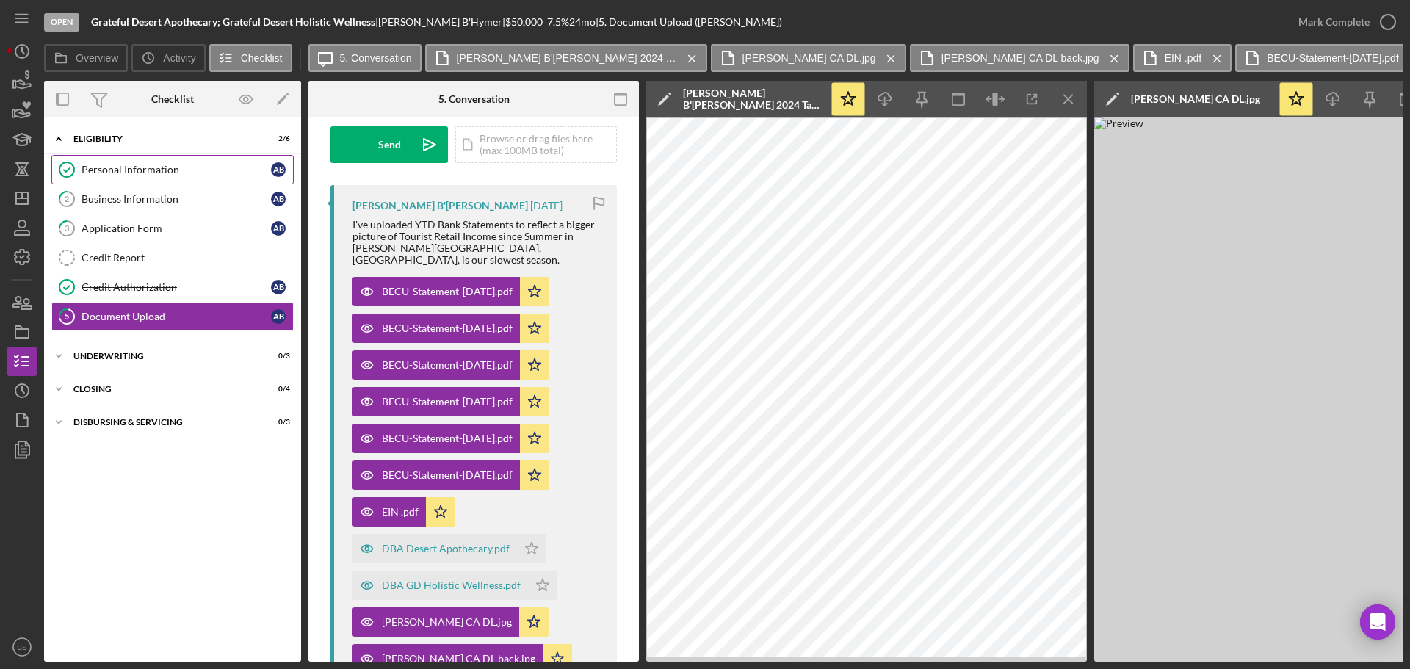
click at [190, 183] on link "Personal Information Personal Information A B" at bounding box center [172, 169] width 242 height 29
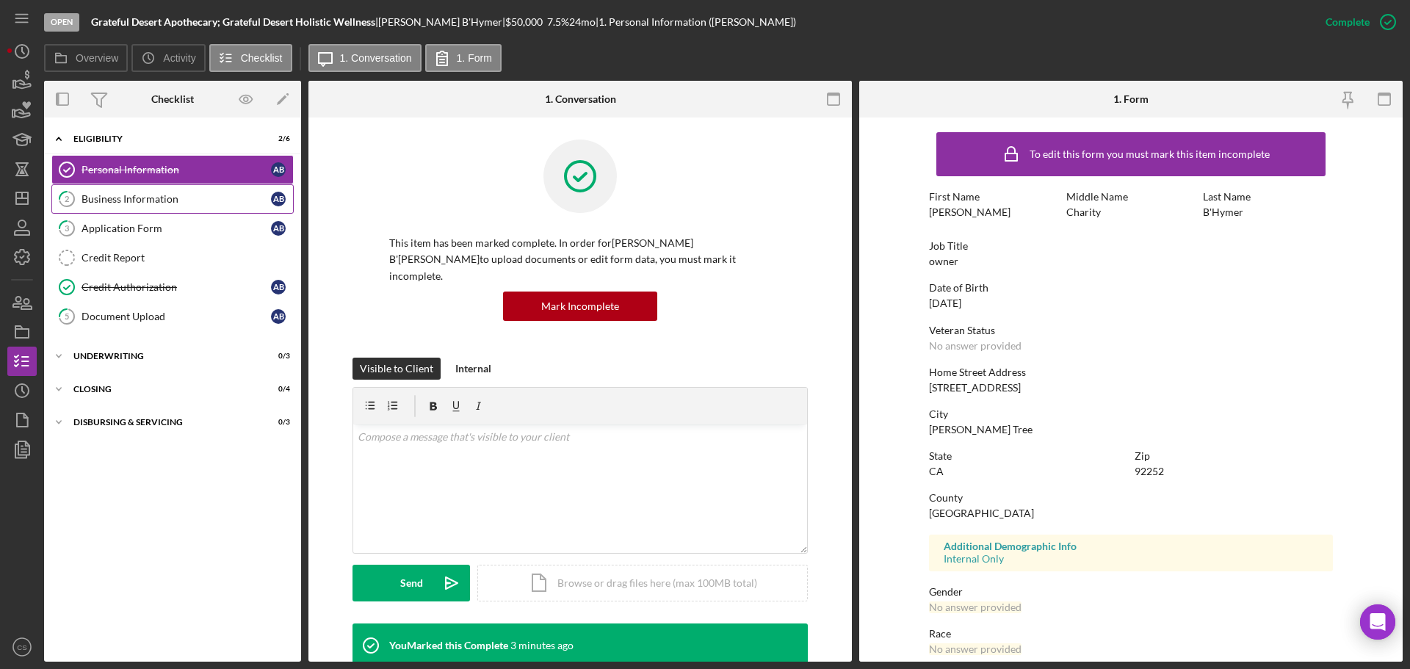
click at [190, 201] on div "Business Information" at bounding box center [176, 199] width 189 height 12
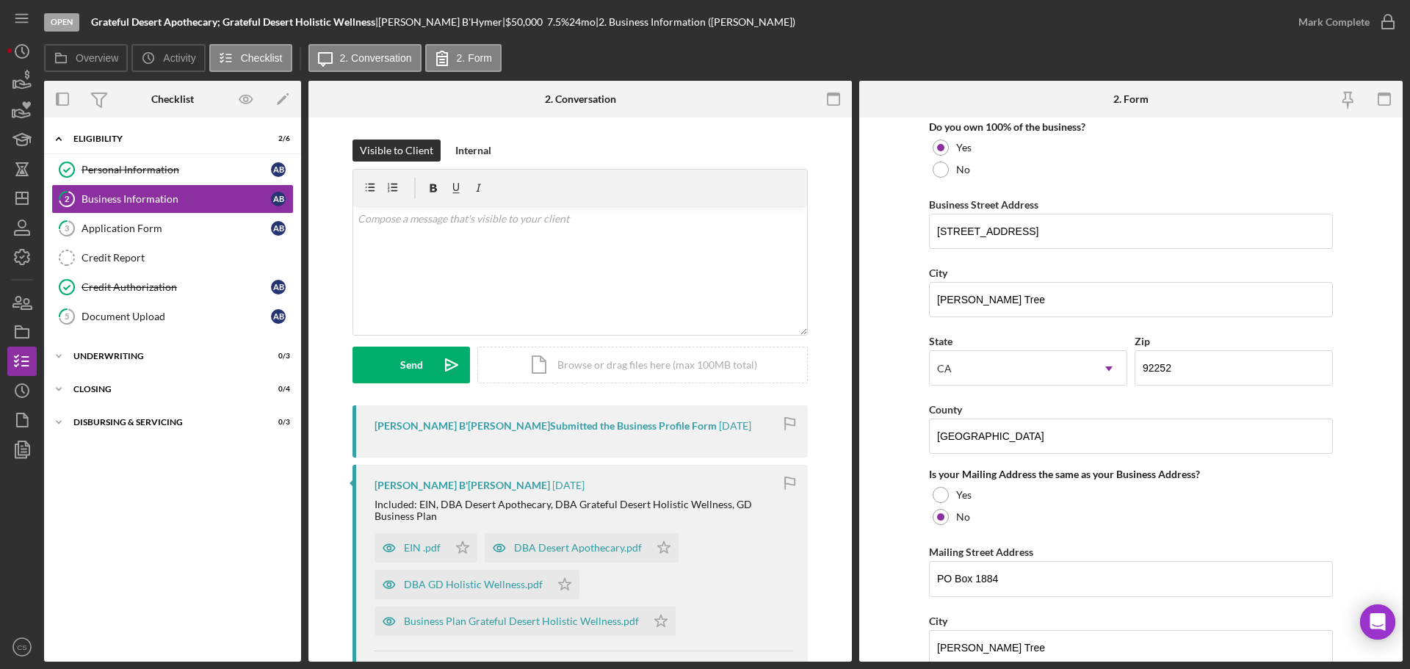
scroll to position [1028, 0]
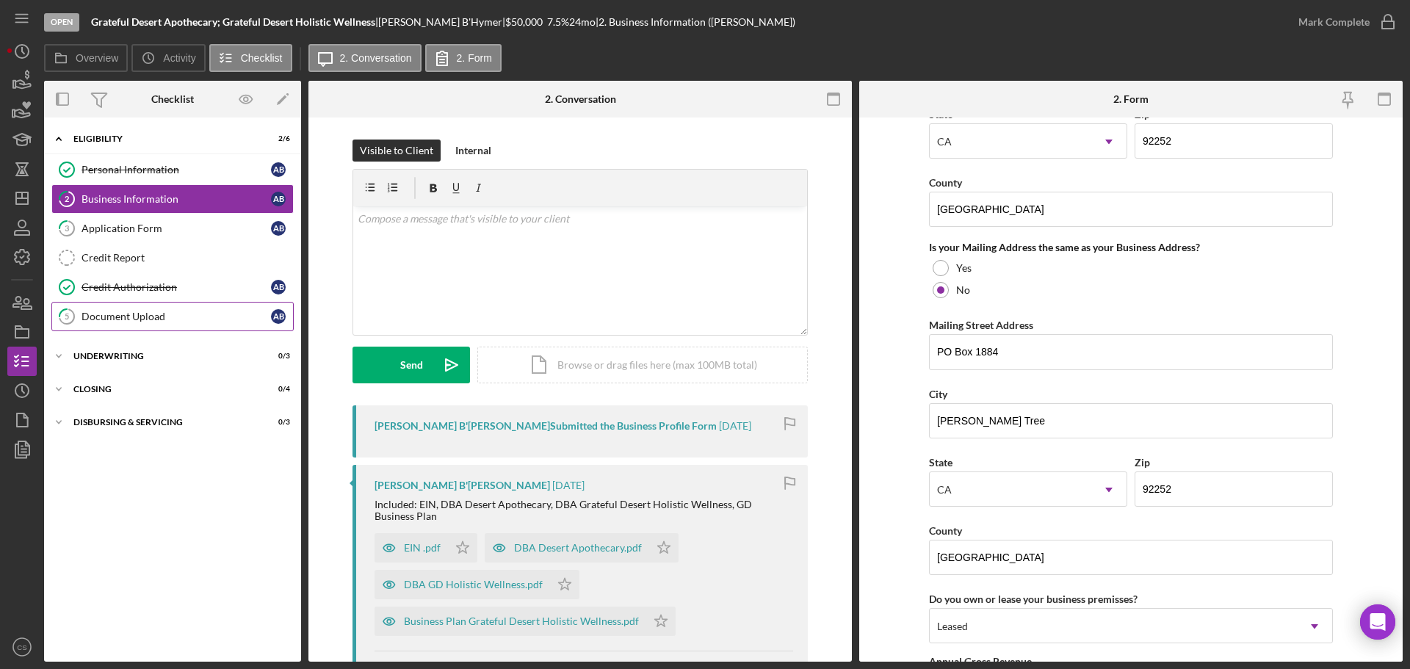
click at [131, 314] on div "Document Upload" at bounding box center [176, 317] width 189 height 12
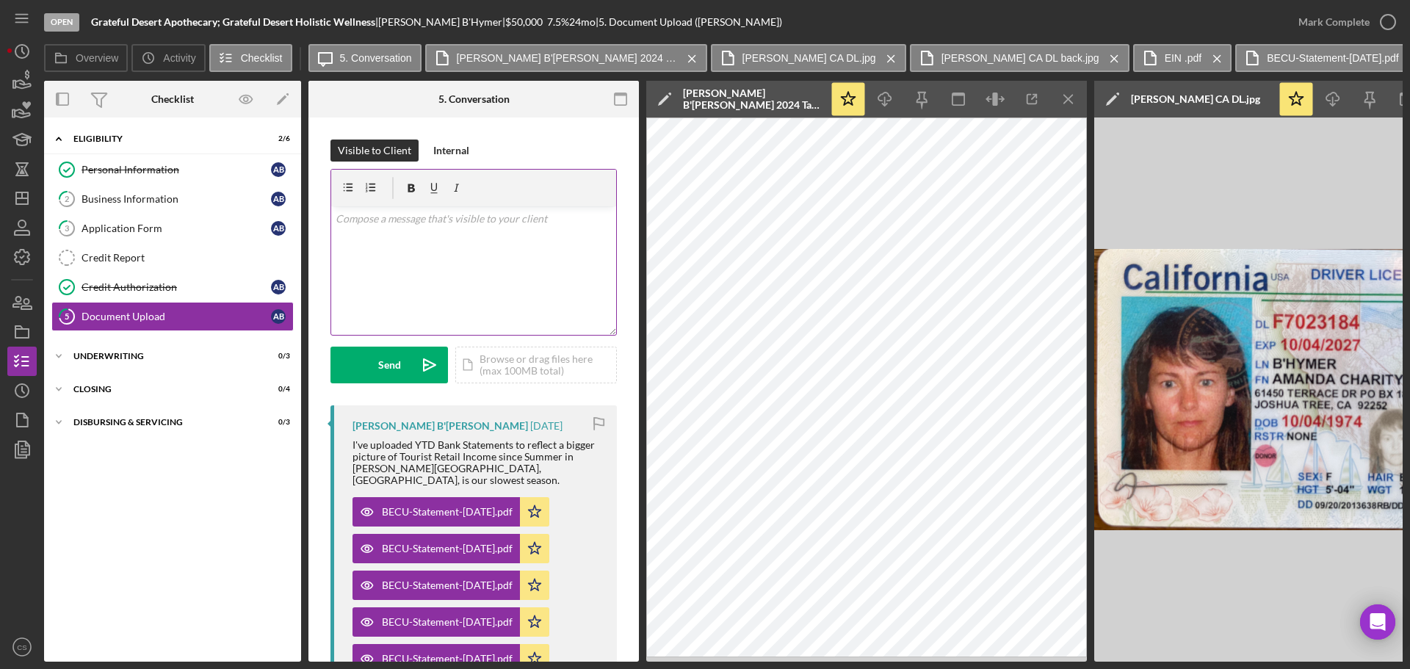
click at [480, 239] on div "v Color teal Color pink Remove color Add row above Add row below Add column bef…" at bounding box center [473, 270] width 285 height 129
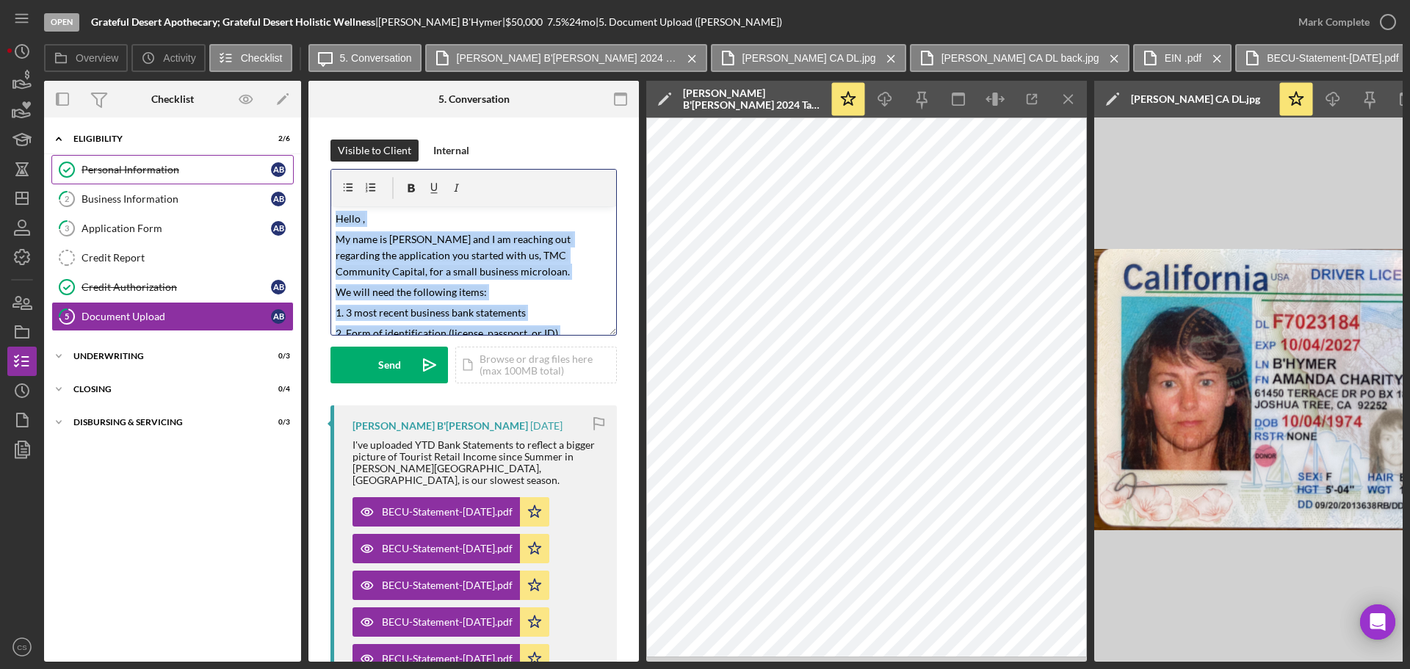
drag, startPoint x: 543, startPoint y: 327, endPoint x: 272, endPoint y: 176, distance: 310.0
click at [272, 176] on div "Overview Internal Workflow Stage Open Icon/Dropdown Arrow Archive (can unarchiv…" at bounding box center [723, 371] width 1358 height 581
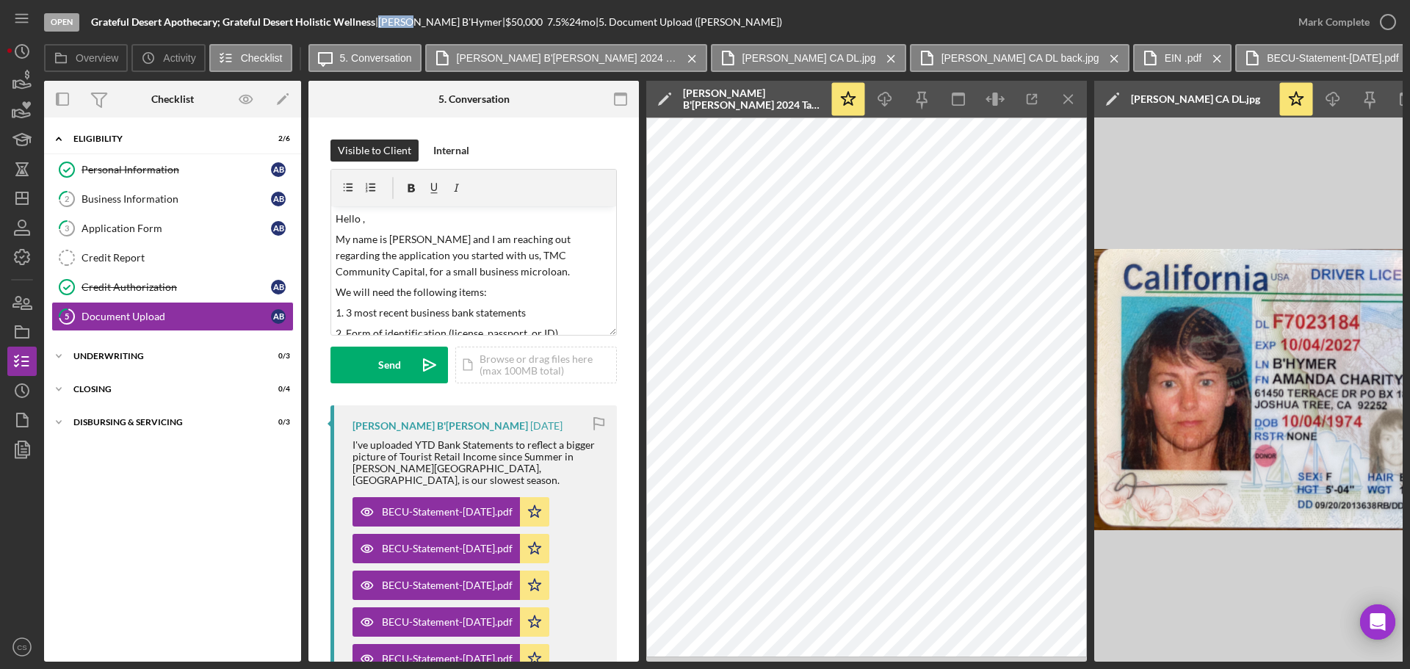
drag, startPoint x: 425, startPoint y: 26, endPoint x: 391, endPoint y: 25, distance: 34.5
click at [391, 25] on div "[PERSON_NAME] B'[PERSON_NAME] |" at bounding box center [441, 22] width 127 height 12
copy div "[PERSON_NAME]"
click at [361, 220] on p "Hello ," at bounding box center [474, 219] width 277 height 16
drag, startPoint x: 434, startPoint y: 218, endPoint x: 361, endPoint y: 220, distance: 73.4
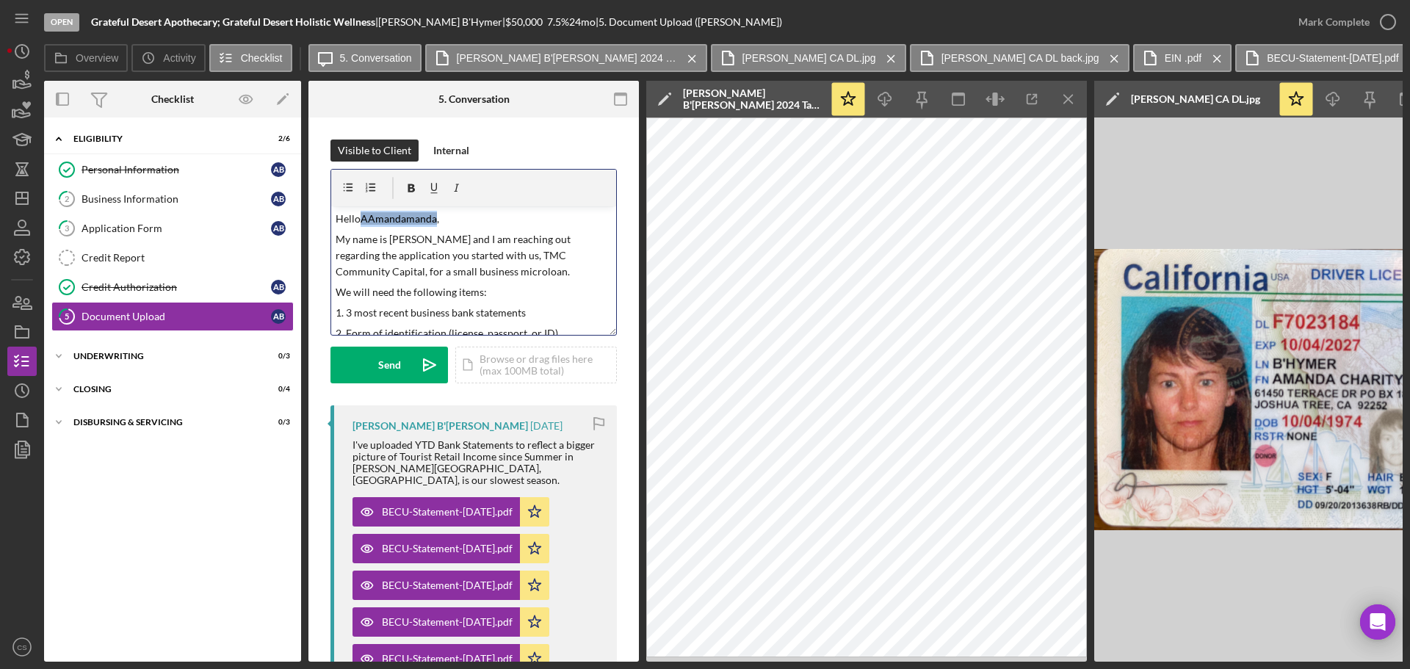
click at [361, 220] on p "Hello [PERSON_NAME] ," at bounding box center [474, 219] width 277 height 16
paste div
click at [358, 217] on p "HelloAmanda ," at bounding box center [474, 219] width 277 height 16
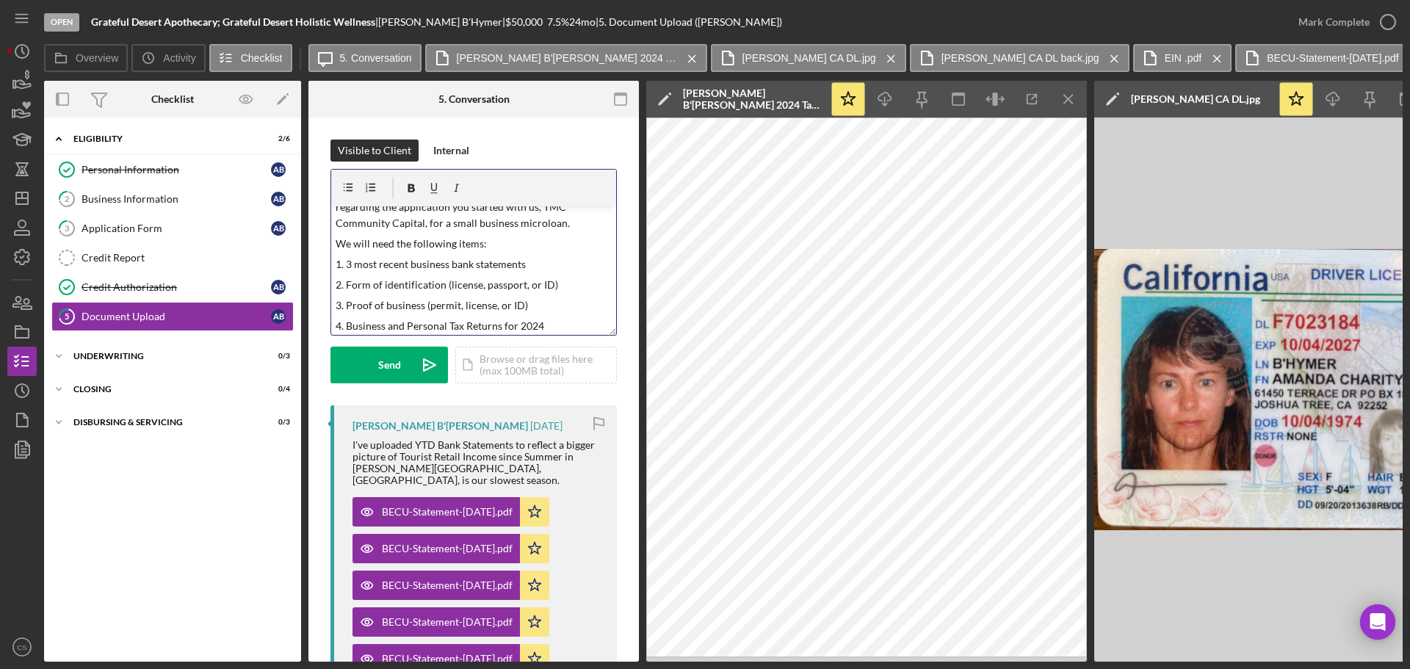
scroll to position [73, 0]
drag, startPoint x: 446, startPoint y: 240, endPoint x: 376, endPoint y: 236, distance: 70.6
click at [375, 236] on p "1. 3 most recent business bank statements" at bounding box center [474, 240] width 277 height 16
click at [388, 233] on p "1. 3 most recent business bank statements" at bounding box center [474, 240] width 277 height 16
drag, startPoint x: 407, startPoint y: 236, endPoint x: 347, endPoint y: 242, distance: 59.8
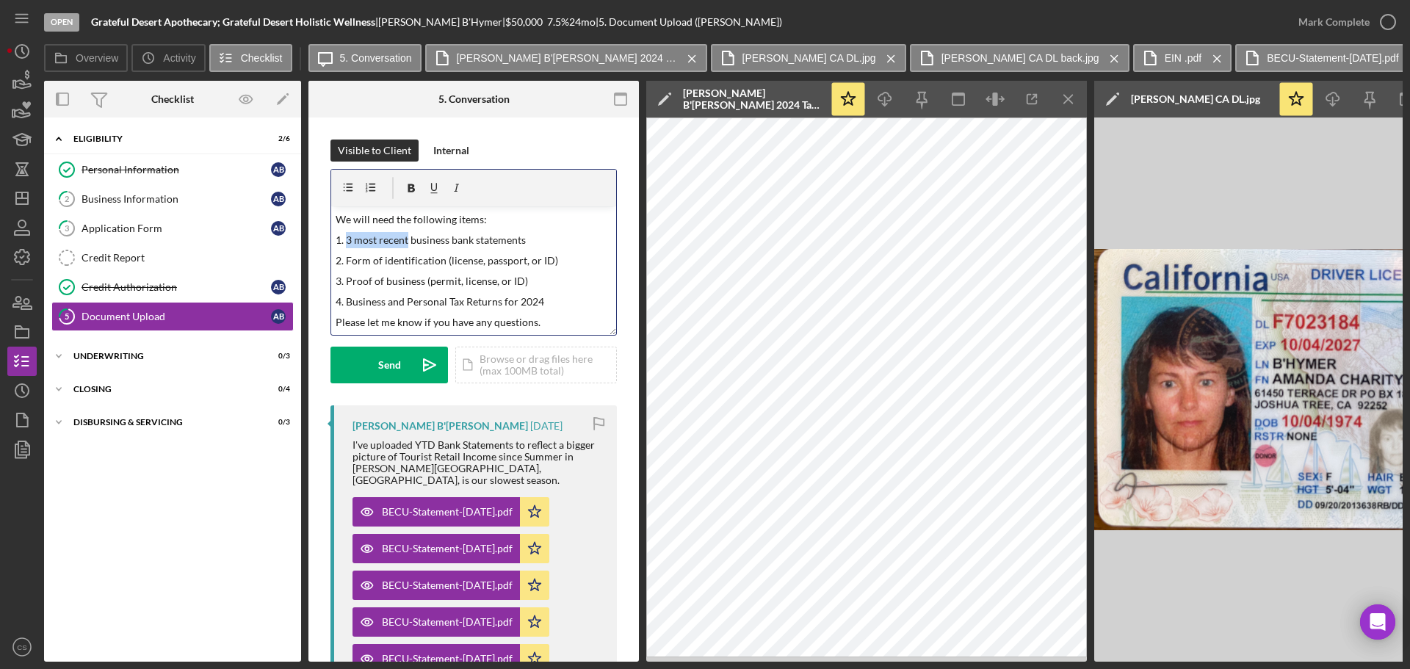
click at [347, 242] on p "1. 3 most recent business bank statements" at bounding box center [474, 240] width 277 height 16
drag, startPoint x: 454, startPoint y: 238, endPoint x: 571, endPoint y: 237, distance: 116.8
click at [571, 237] on p "1. August Bank Statement business bank statements" at bounding box center [474, 240] width 277 height 16
drag, startPoint x: 563, startPoint y: 260, endPoint x: 345, endPoint y: 260, distance: 218.1
click at [345, 260] on p "2. Form of identification (license, passport, or ID)" at bounding box center [474, 261] width 277 height 16
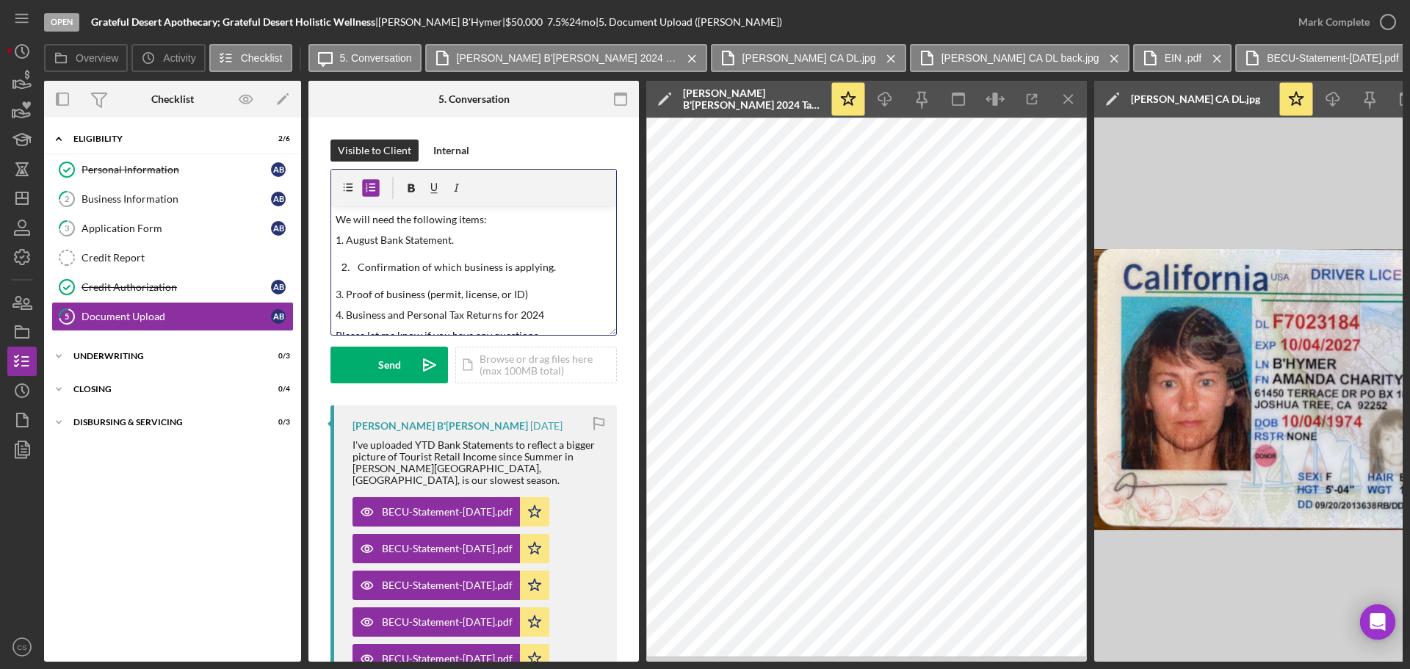
click at [353, 265] on li "Confirmation of which business is applying." at bounding box center [484, 267] width 263 height 16
click at [353, 267] on li "Confirmation of which business is applying." at bounding box center [484, 267] width 263 height 16
click at [354, 265] on li "Confirmation of which business is applying." at bounding box center [484, 267] width 263 height 16
click at [356, 267] on li "Confirmation of which business is applying." at bounding box center [484, 267] width 263 height 16
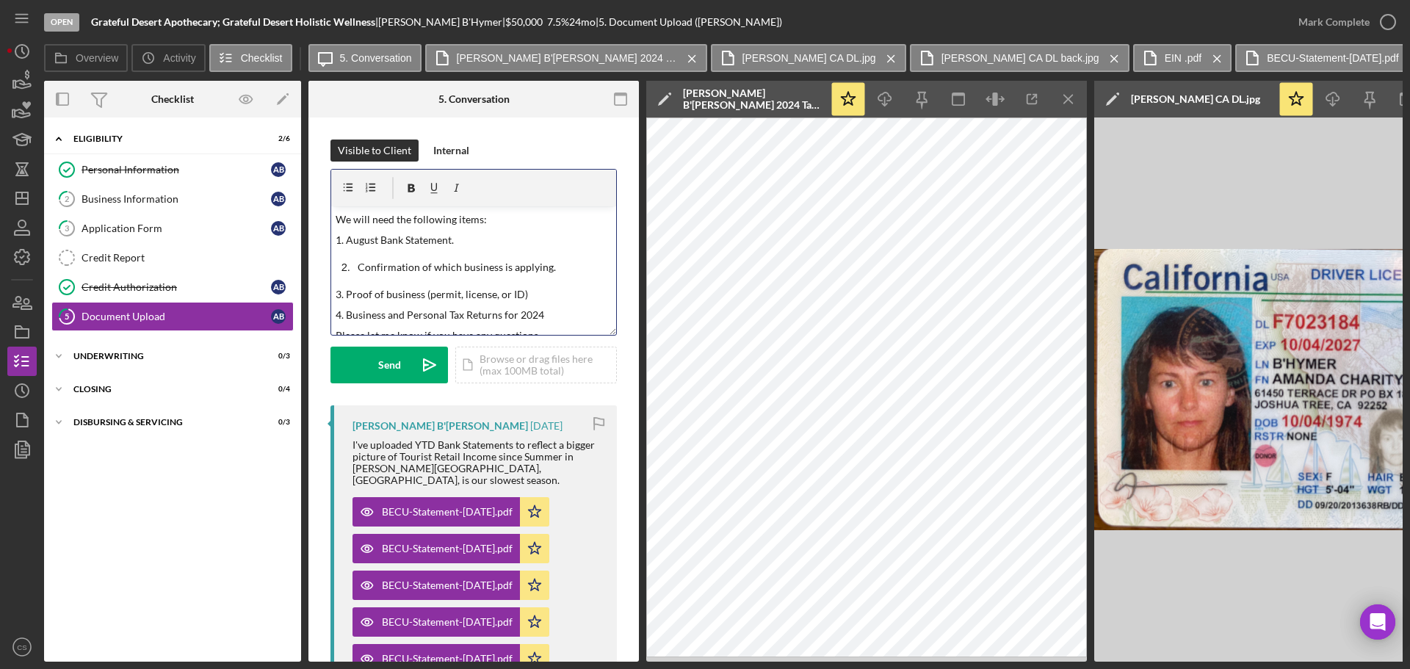
click at [337, 239] on p "1. August Bank Statement." at bounding box center [474, 240] width 277 height 16
click at [344, 242] on p "1. August Bank Statement." at bounding box center [474, 240] width 277 height 16
click at [374, 192] on icon "button" at bounding box center [371, 188] width 33 height 33
click at [503, 281] on p "3. Proof of business (permit, license, or ID)" at bounding box center [474, 281] width 277 height 16
drag, startPoint x: 531, startPoint y: 277, endPoint x: 336, endPoint y: 283, distance: 195.4
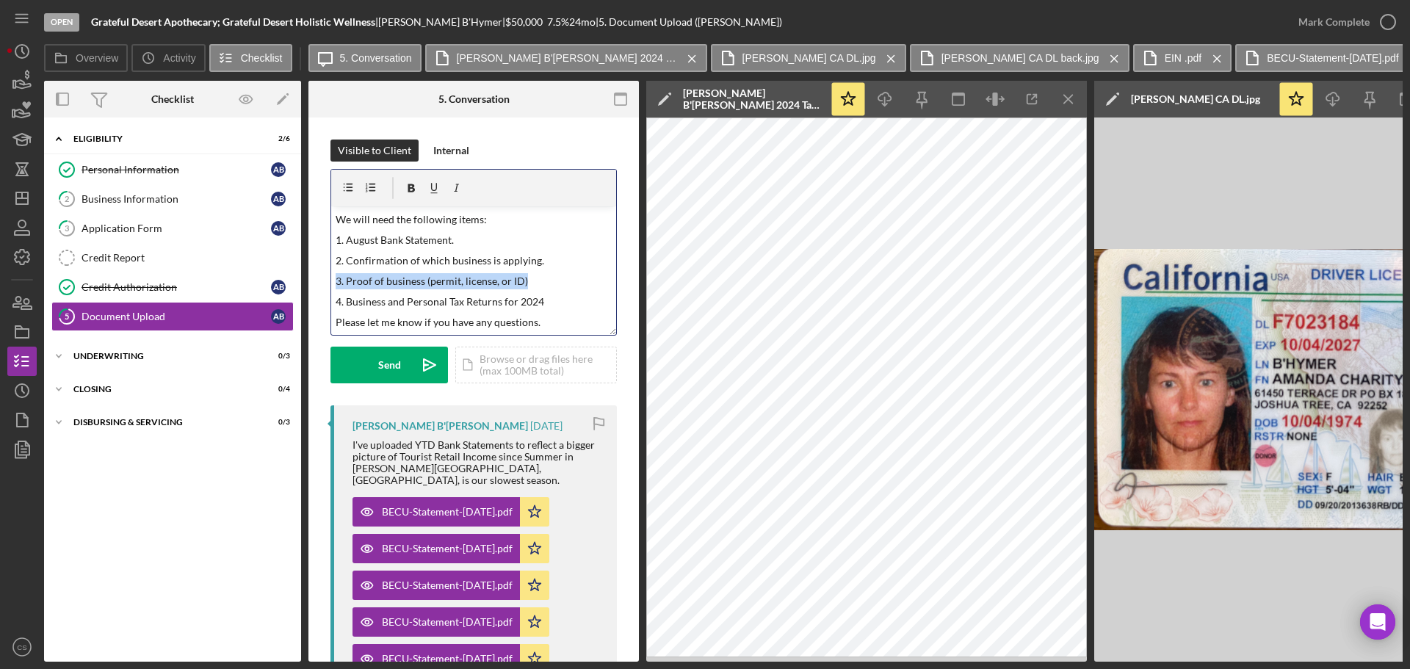
click at [336, 283] on p "3. Proof of business (permit, license, or ID)" at bounding box center [474, 281] width 277 height 16
drag, startPoint x: 406, startPoint y: 302, endPoint x: 386, endPoint y: 305, distance: 20.8
click at [386, 305] on p "4. Business and Personal Tax Returns for 2024" at bounding box center [474, 302] width 277 height 16
drag, startPoint x: 431, startPoint y: 302, endPoint x: 386, endPoint y: 302, distance: 44.8
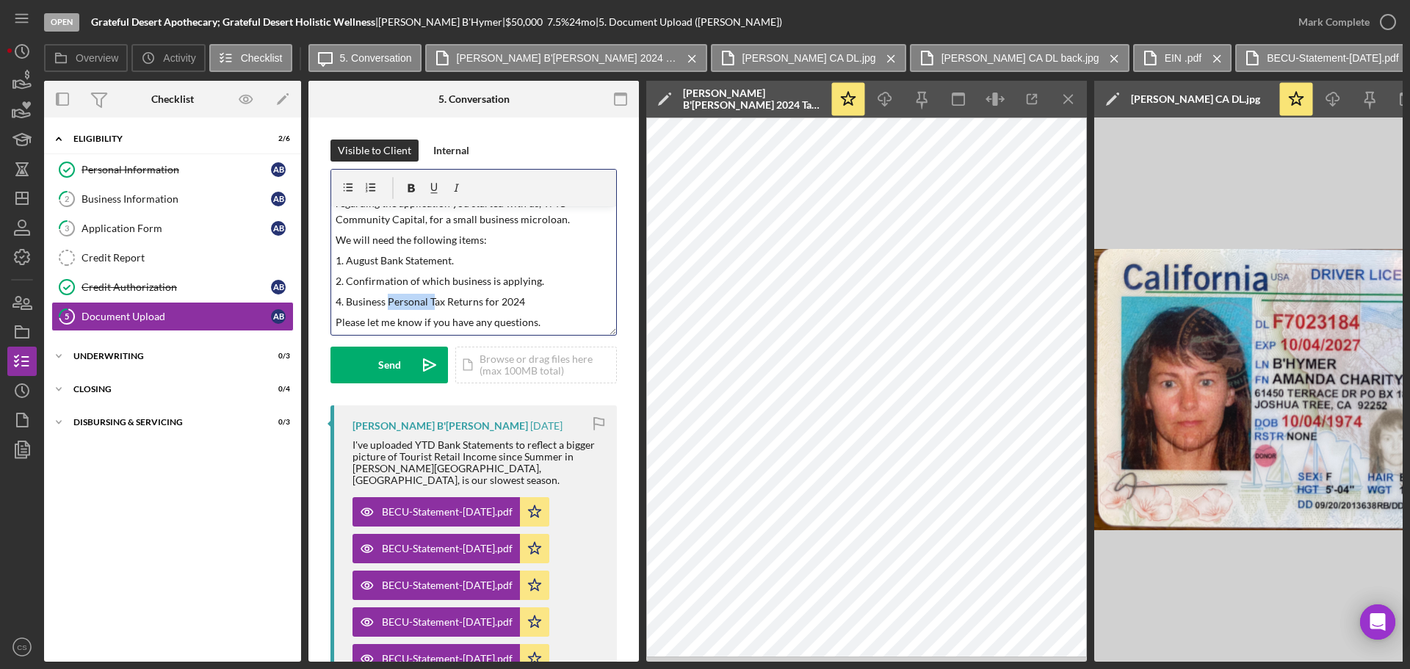
click at [386, 302] on p "4. Business Personal Tax Returns for 2024" at bounding box center [474, 302] width 277 height 16
click at [414, 300] on p "4. Business Personal Tax Returns for 2024" at bounding box center [474, 302] width 277 height 16
drag, startPoint x: 426, startPoint y: 303, endPoint x: 387, endPoint y: 309, distance: 39.5
click at [387, 309] on p "4. Business Personal Tax Returns for 2024" at bounding box center [474, 302] width 277 height 16
click at [493, 304] on p "4. Business Tax Returns for 2024" at bounding box center [474, 302] width 277 height 16
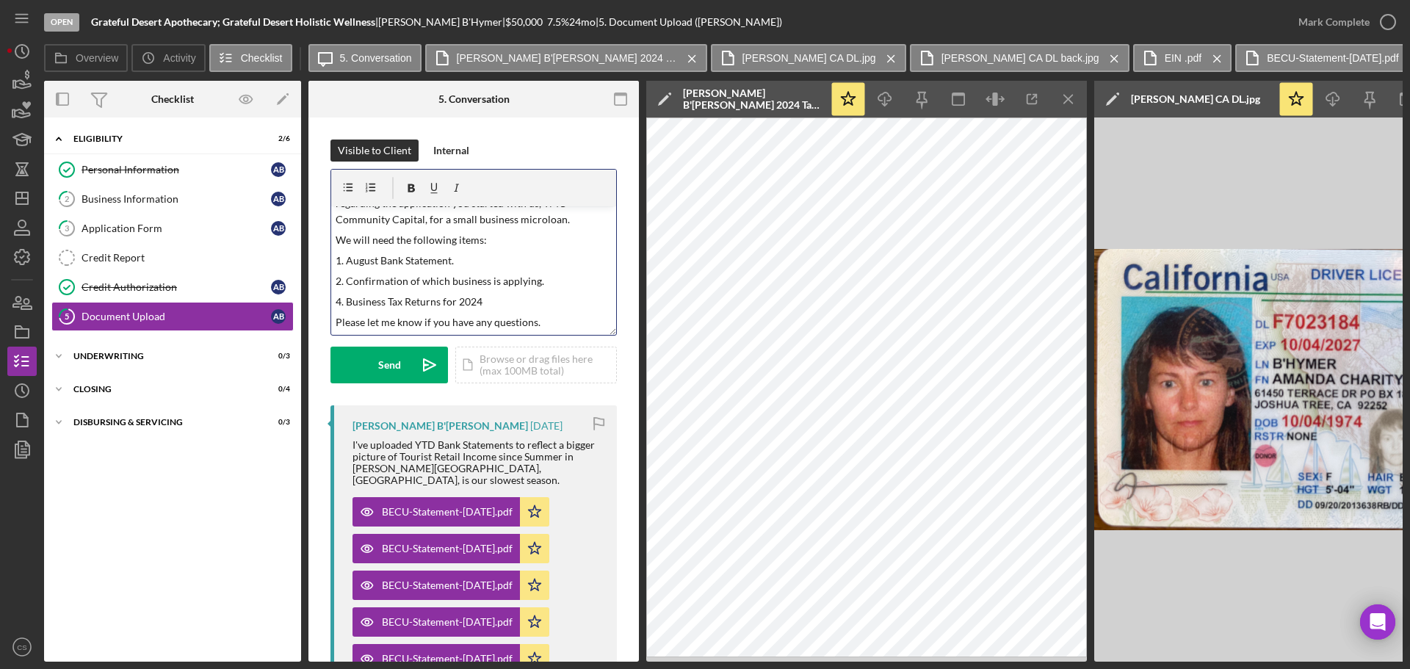
click at [548, 322] on p "Please let me know if you have any questions." at bounding box center [474, 322] width 277 height 16
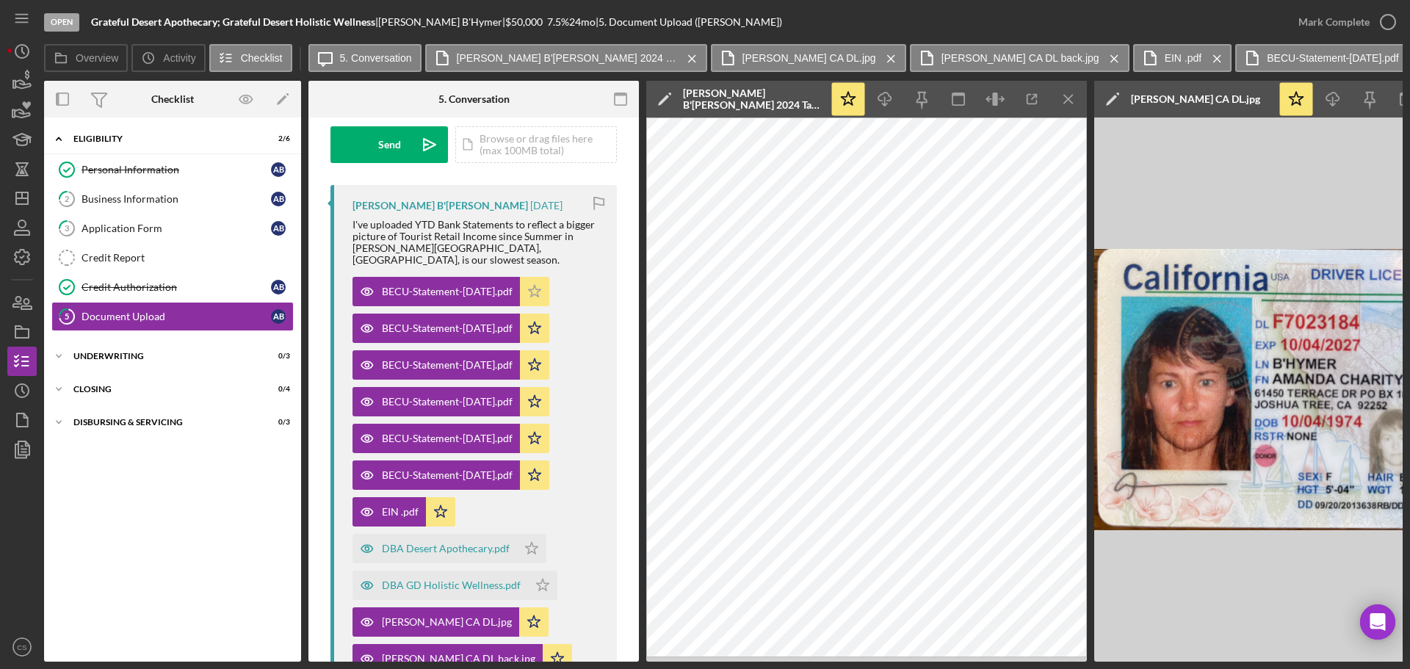
scroll to position [147, 0]
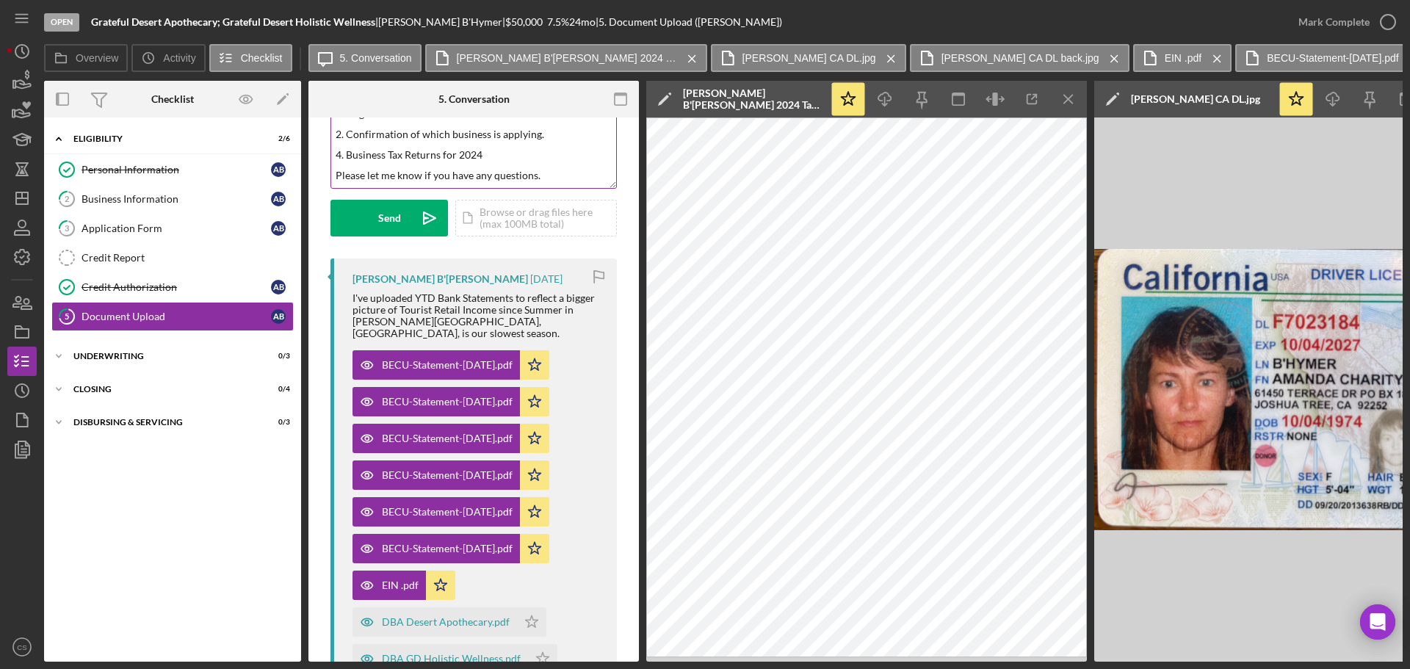
click at [549, 174] on p "Please let me know if you have any questions." at bounding box center [474, 175] width 277 height 16
drag, startPoint x: 549, startPoint y: 174, endPoint x: 337, endPoint y: 192, distance: 212.2
click at [337, 192] on form "v Color teal Color pink Remove color Add row above Add row below Add column bef…" at bounding box center [473, 129] width 286 height 214
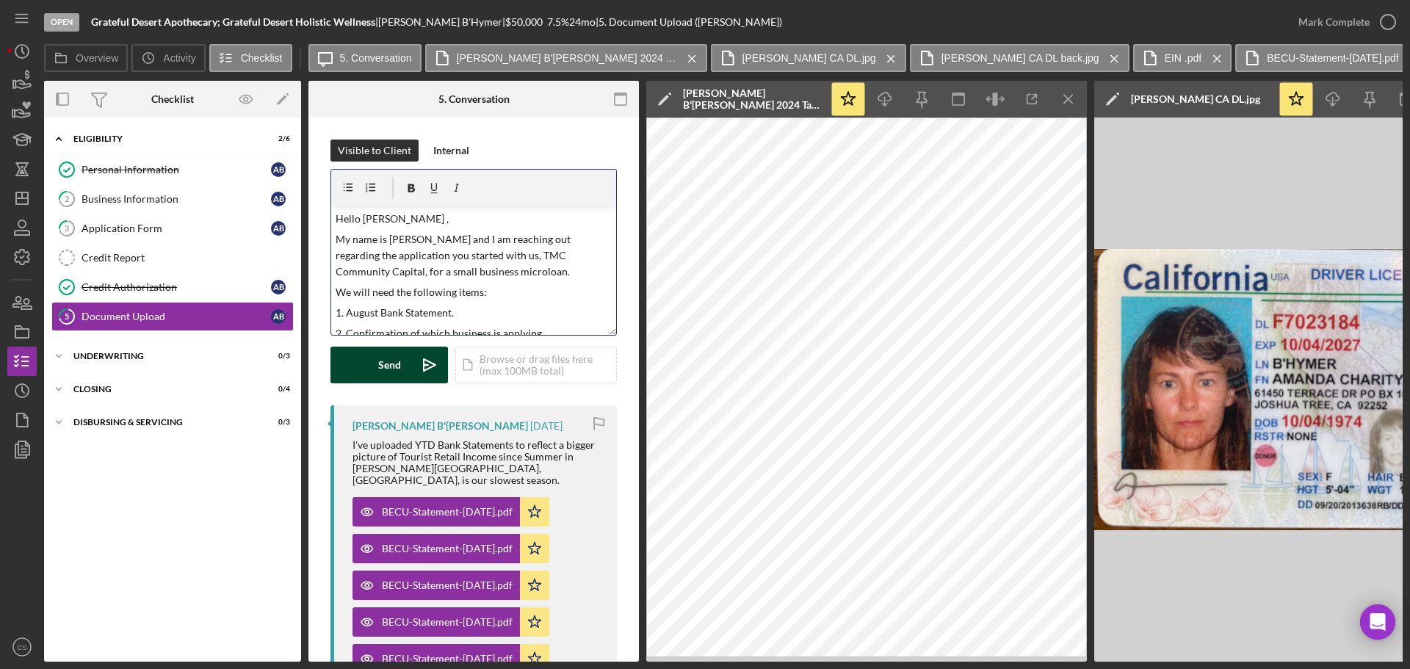
scroll to position [85, 0]
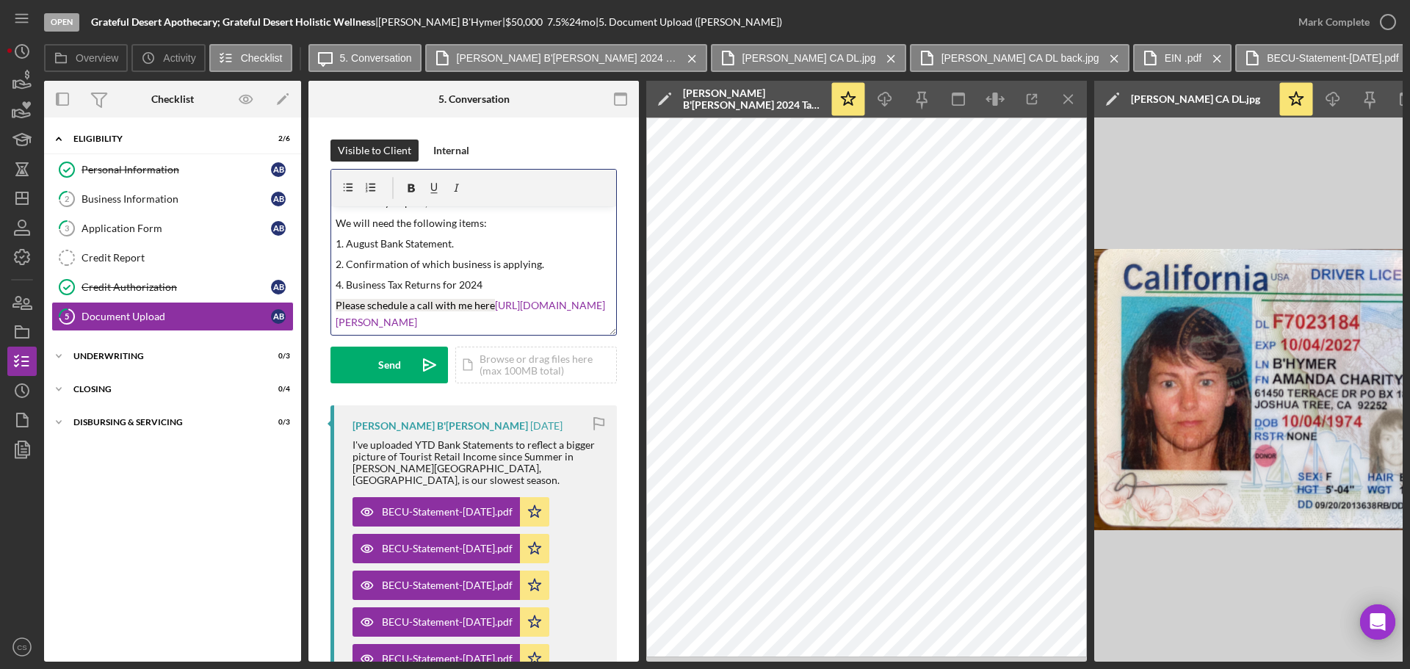
drag, startPoint x: 441, startPoint y: 176, endPoint x: 405, endPoint y: 319, distance: 146.9
click at [405, 319] on p "Please schedule a call with me here [URL][DOMAIN_NAME][PERSON_NAME]" at bounding box center [474, 313] width 277 height 33
drag, startPoint x: 395, startPoint y: 322, endPoint x: 335, endPoint y: 291, distance: 68.0
click at [336, 297] on p "Please schedule a call with me here [URL][DOMAIN_NAME][PERSON_NAME]" at bounding box center [474, 313] width 277 height 33
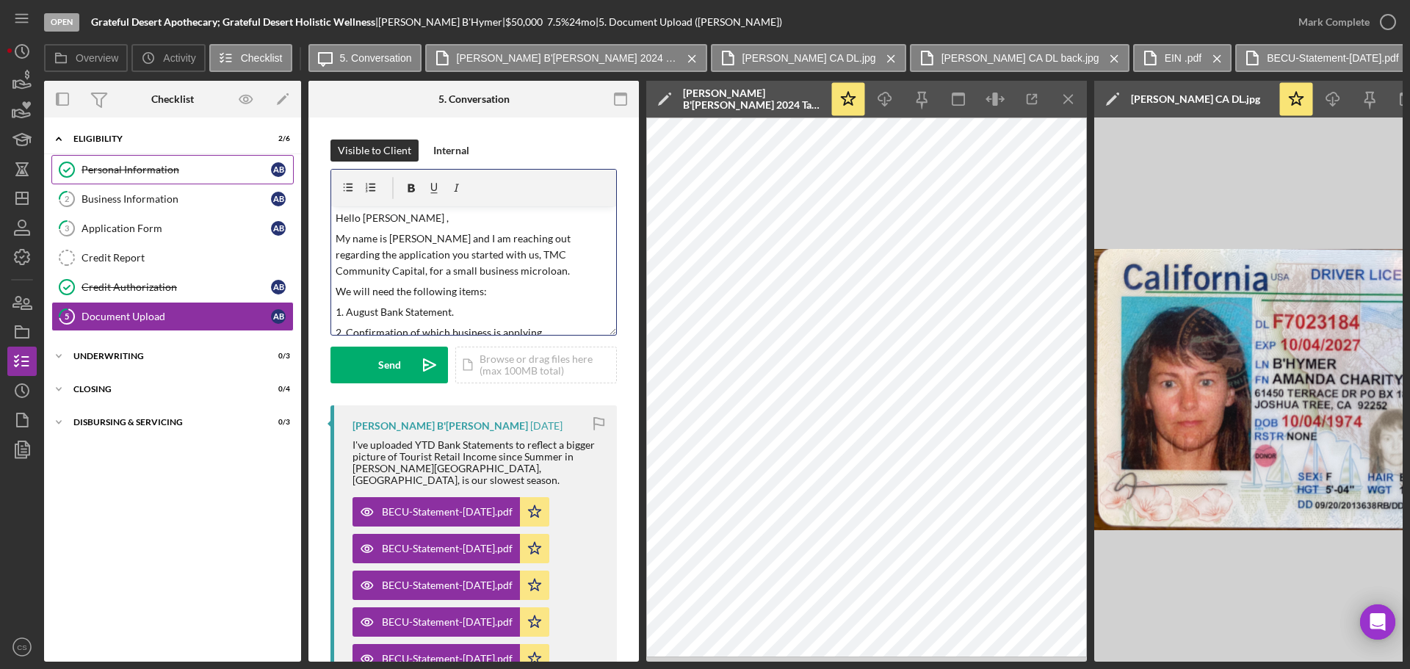
scroll to position [0, 0]
drag, startPoint x: 438, startPoint y: 322, endPoint x: 231, endPoint y: 172, distance: 256.2
click at [231, 172] on div "Overview Internal Workflow Stage Open Icon/Dropdown Arrow Archive (can unarchiv…" at bounding box center [723, 371] width 1358 height 581
copy div "Hello [PERSON_NAME] , My name is [PERSON_NAME] and I am reaching out regarding …"
click at [417, 359] on icon "Icon/icon-invite-send" at bounding box center [429, 365] width 37 height 37
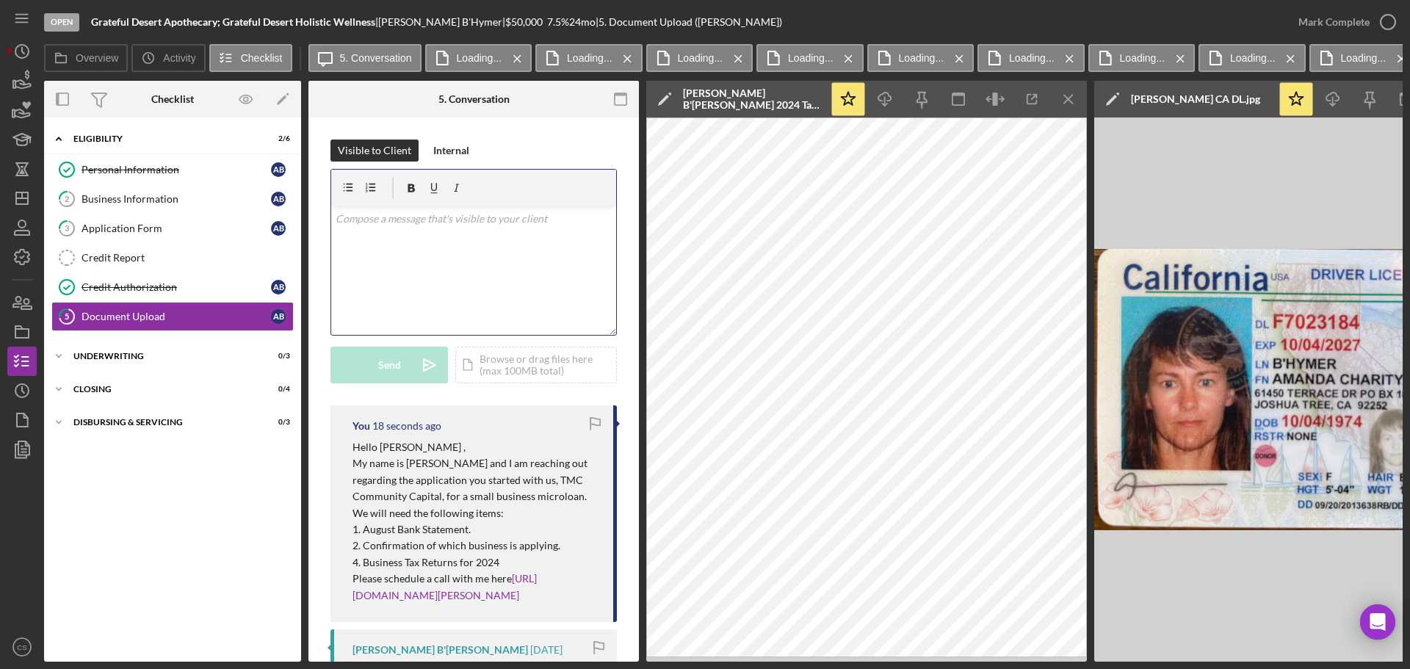
click at [394, 270] on div "v Color teal Color pink Remove color Add row above Add row below Add column bef…" at bounding box center [473, 270] width 285 height 129
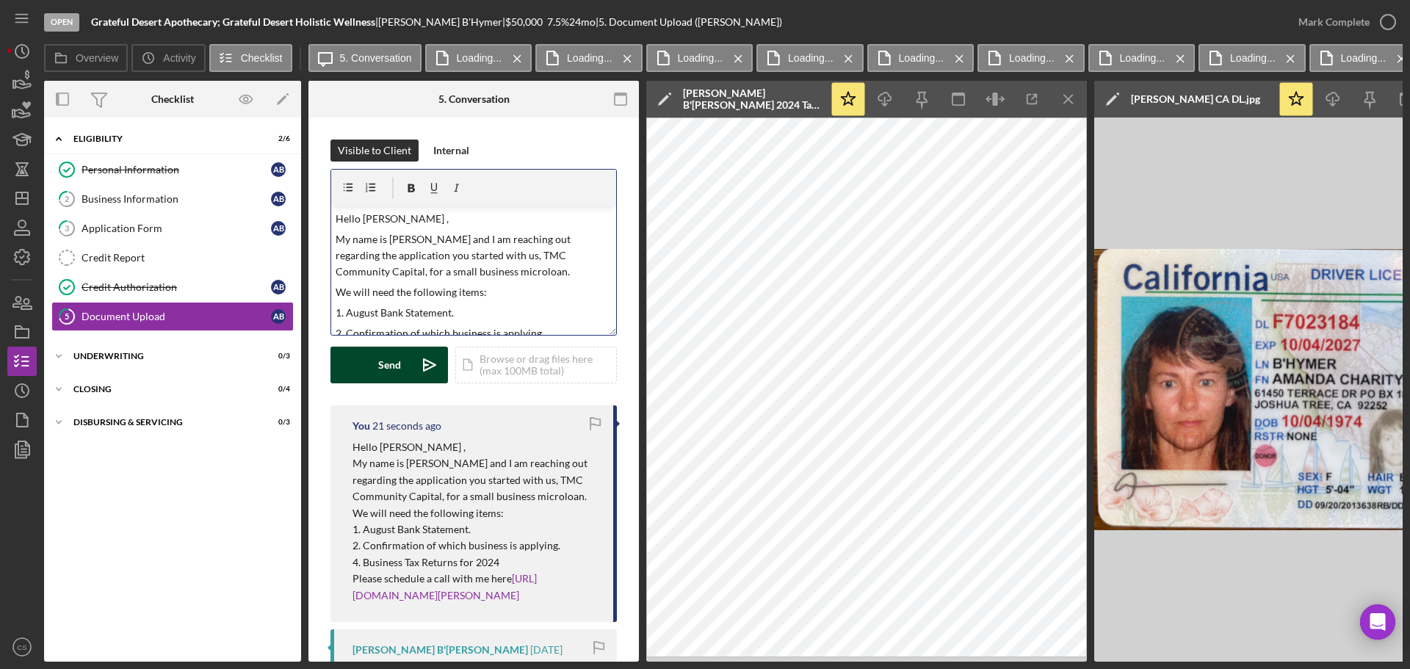
click at [400, 220] on p "Hello [PERSON_NAME] ," at bounding box center [474, 219] width 277 height 16
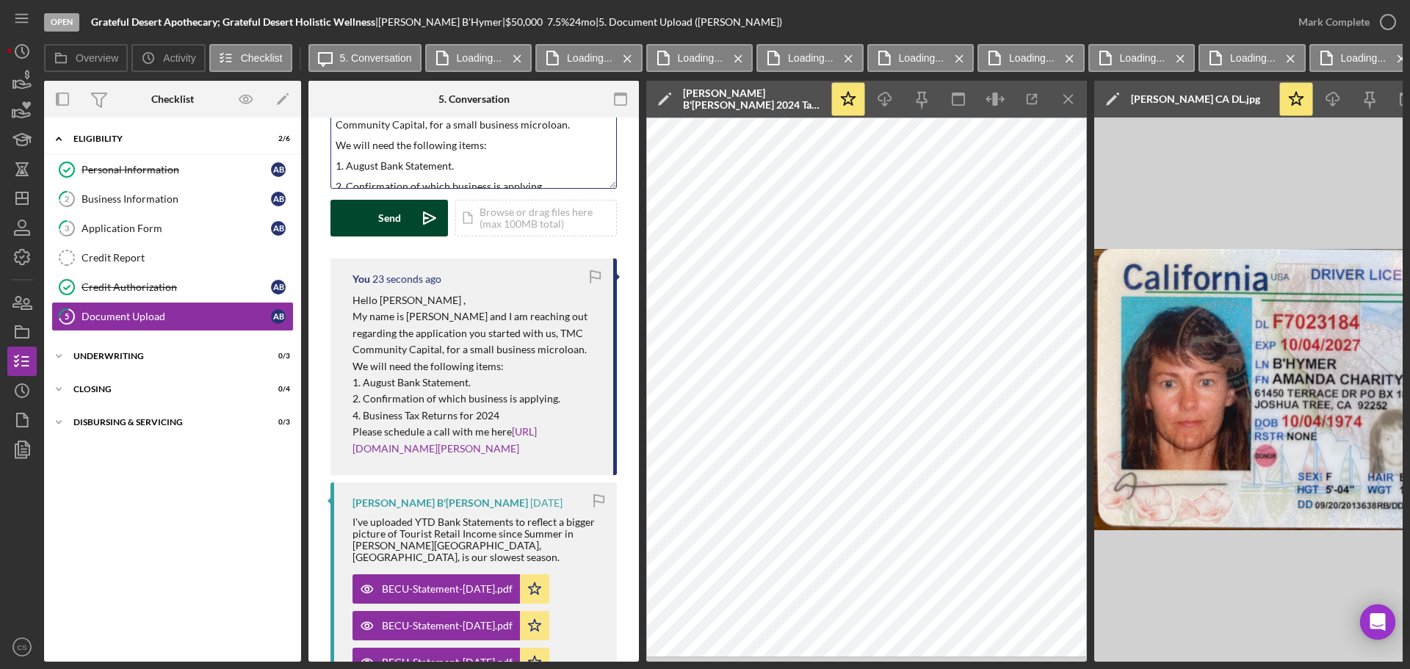
scroll to position [85, 0]
click at [404, 222] on button "Send Icon/icon-invite-send" at bounding box center [388, 218] width 117 height 37
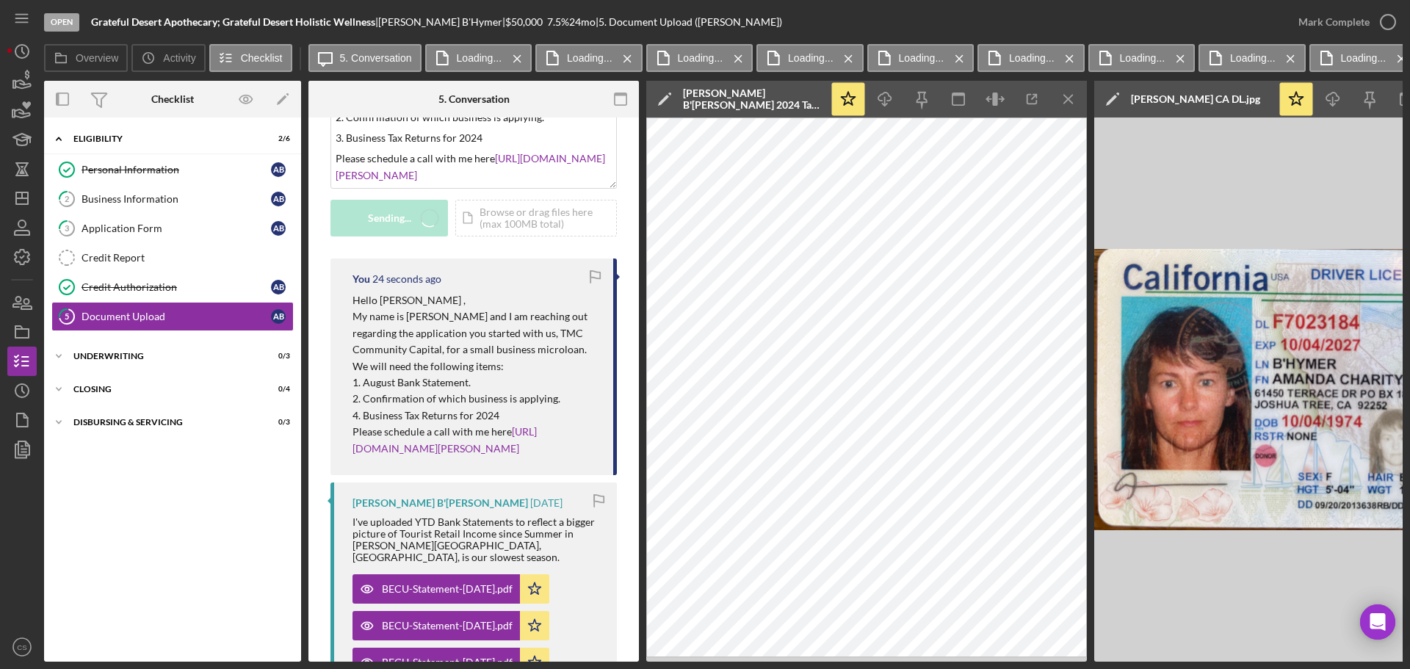
scroll to position [0, 0]
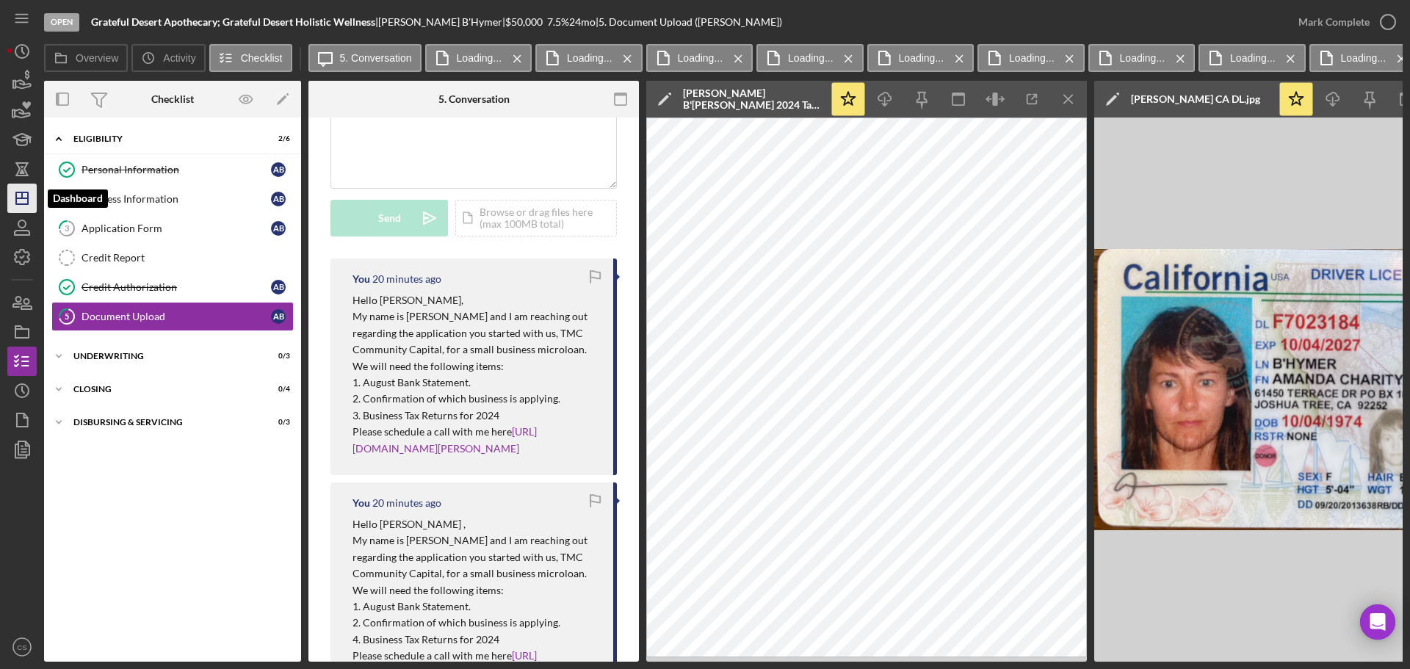
click at [26, 202] on icon "Icon/Dashboard" at bounding box center [22, 198] width 37 height 37
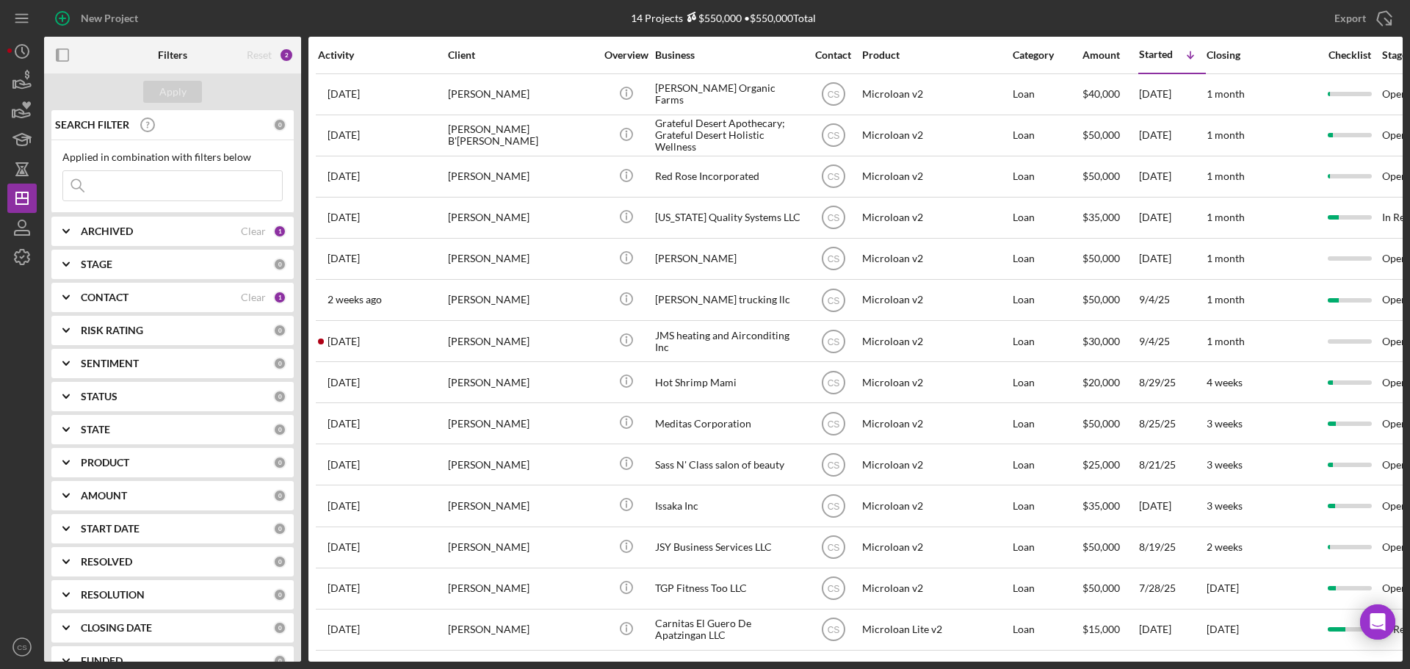
click at [15, 291] on div at bounding box center [21, 452] width 29 height 361
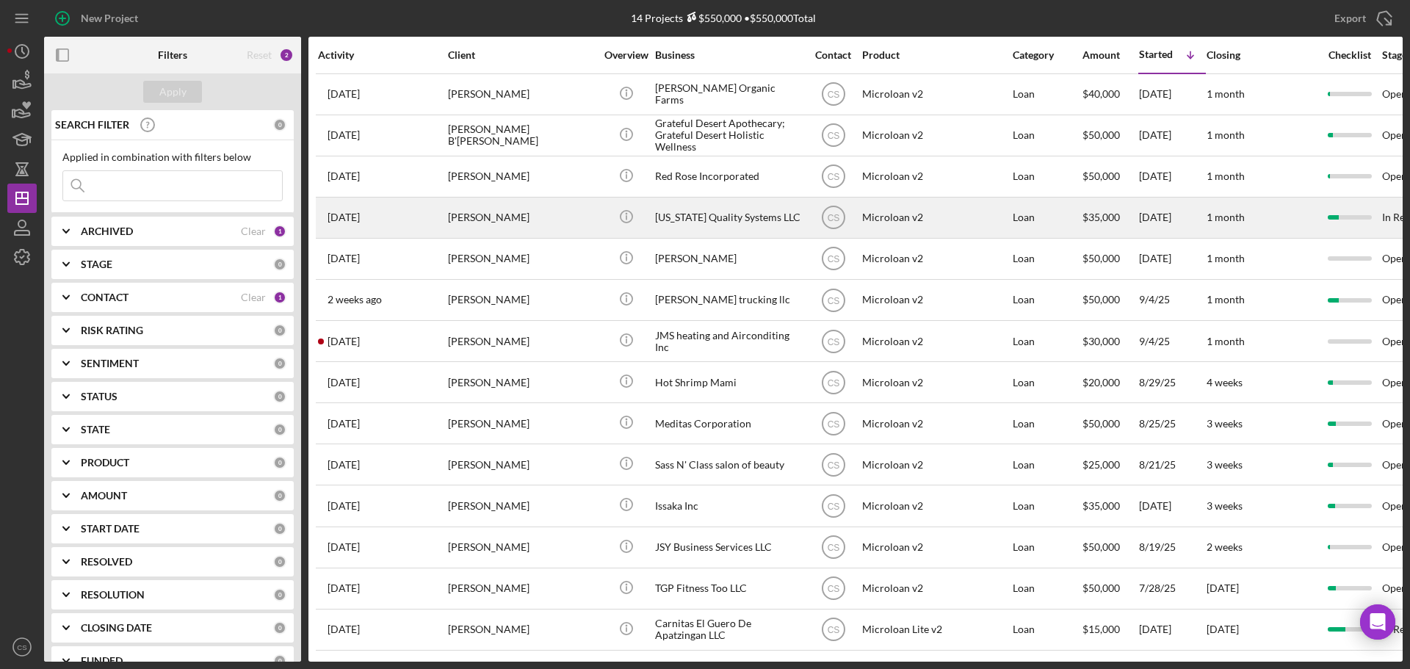
click at [565, 209] on div "[PERSON_NAME]" at bounding box center [521, 217] width 147 height 39
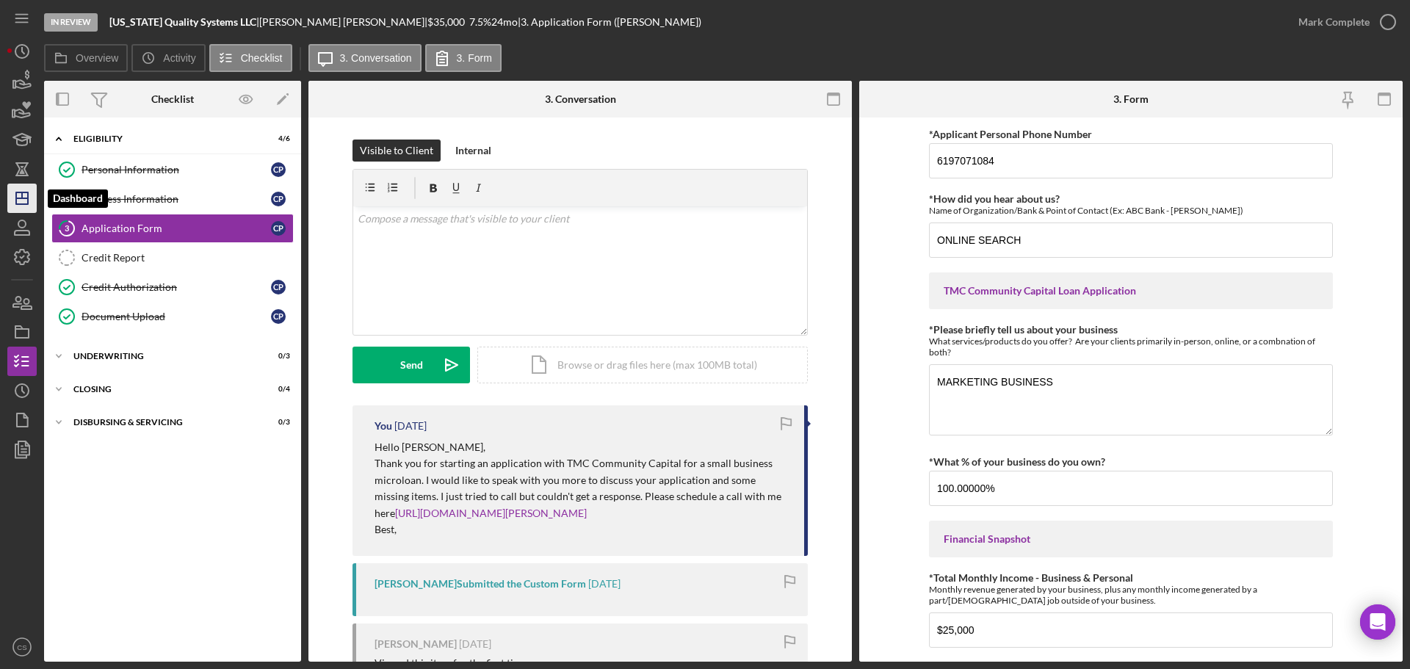
click at [31, 207] on icon "Icon/Dashboard" at bounding box center [22, 198] width 37 height 37
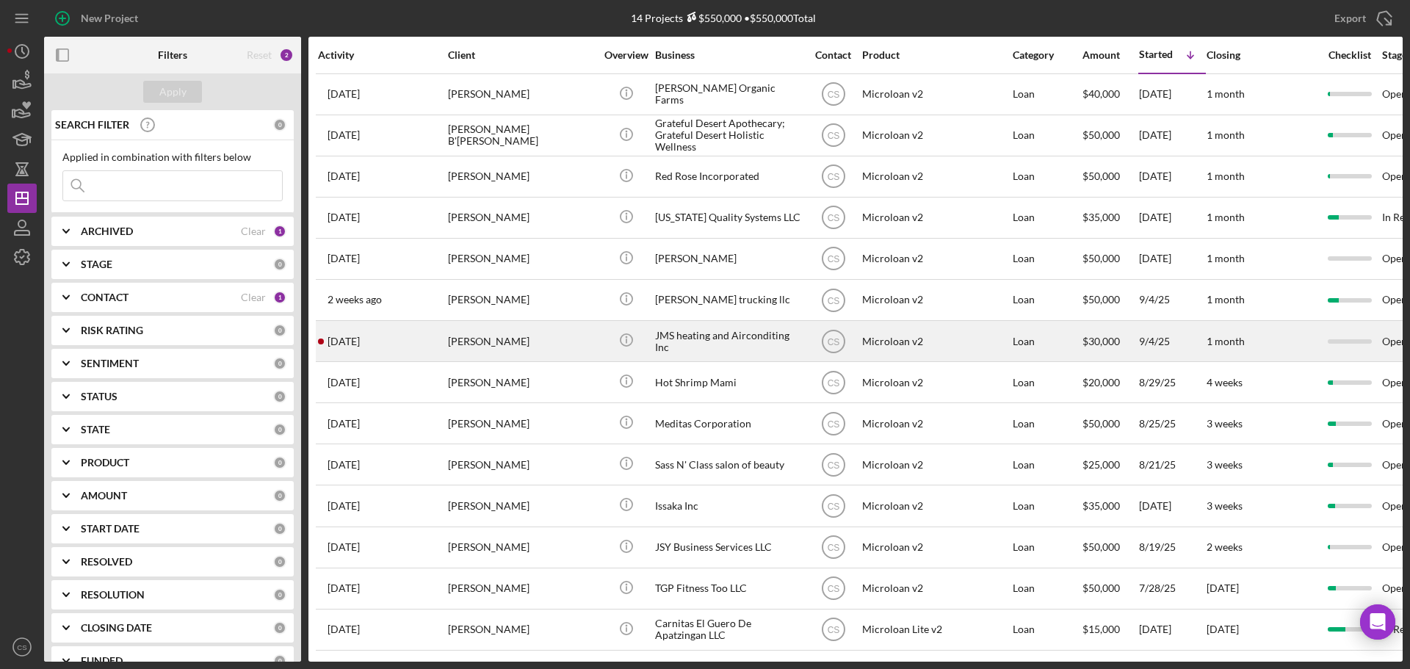
click at [420, 347] on div "[DATE] [PERSON_NAME]" at bounding box center [382, 341] width 129 height 39
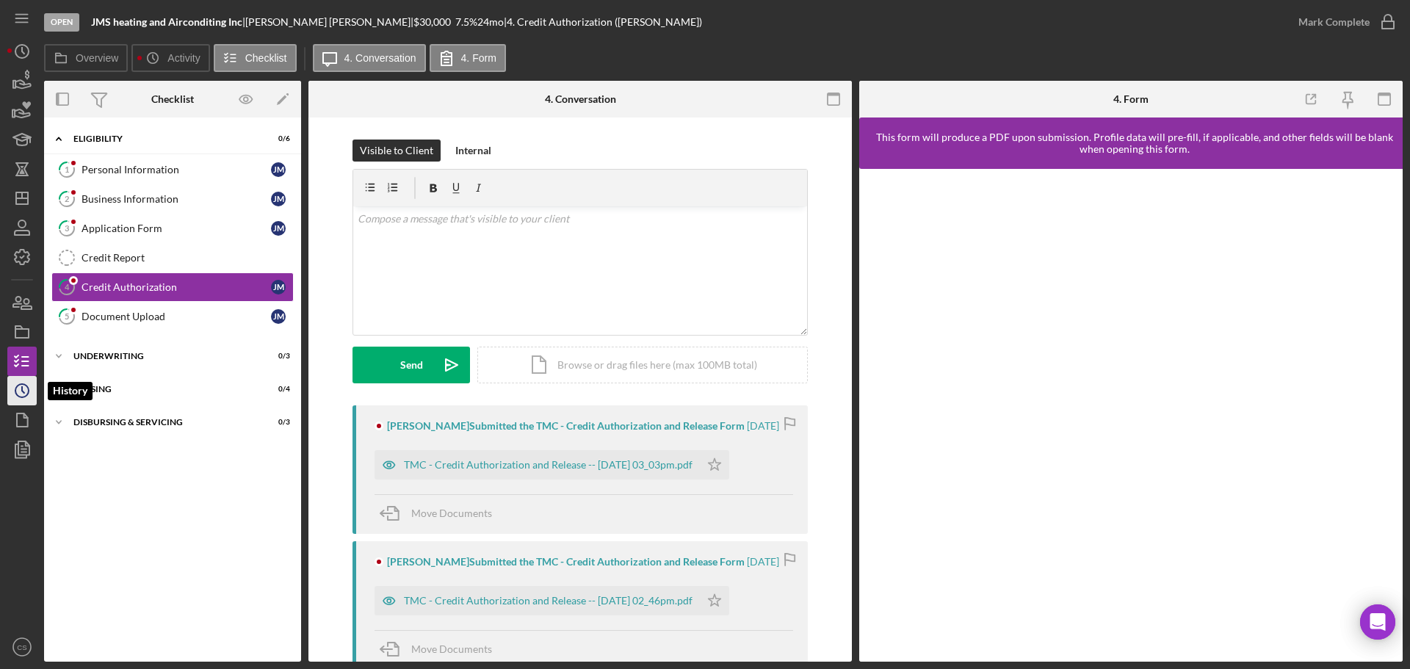
click at [28, 392] on circle "button" at bounding box center [21, 390] width 13 height 13
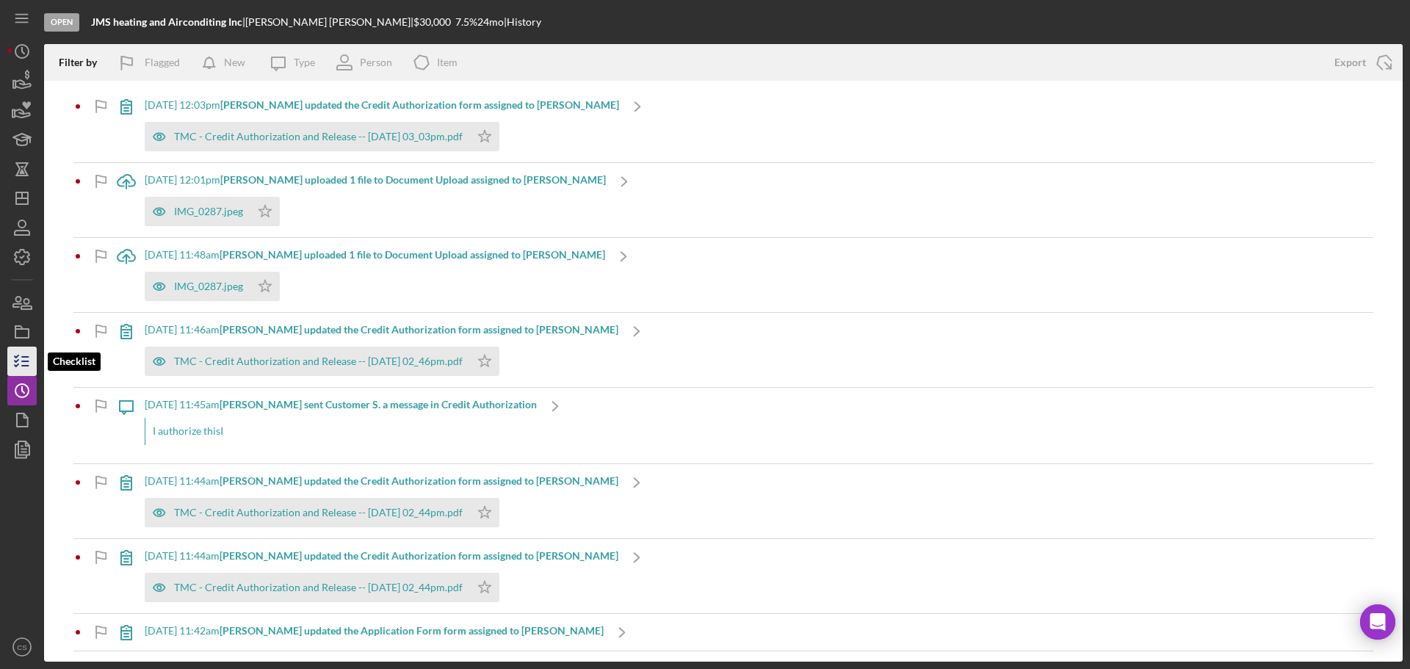
click at [18, 355] on polyline "button" at bounding box center [17, 356] width 4 height 2
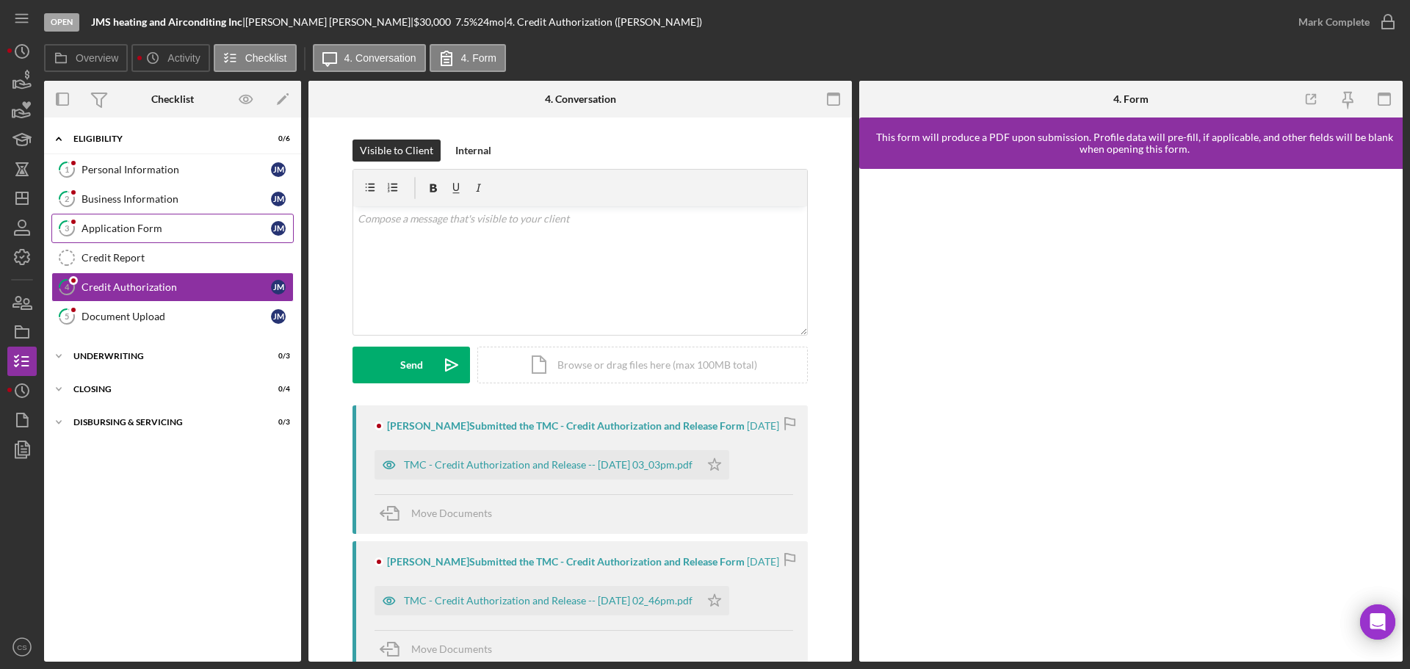
click at [167, 225] on div "Application Form" at bounding box center [176, 228] width 189 height 12
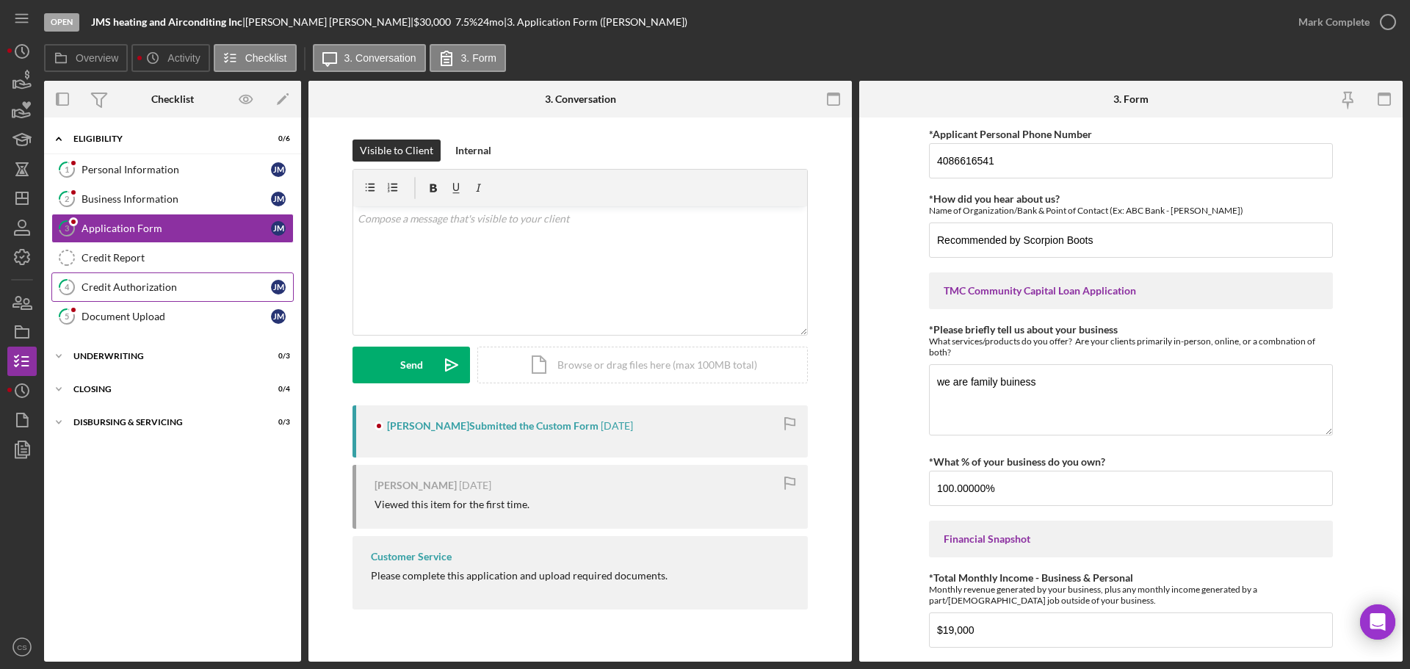
click at [162, 293] on div "Credit Authorization" at bounding box center [176, 287] width 189 height 12
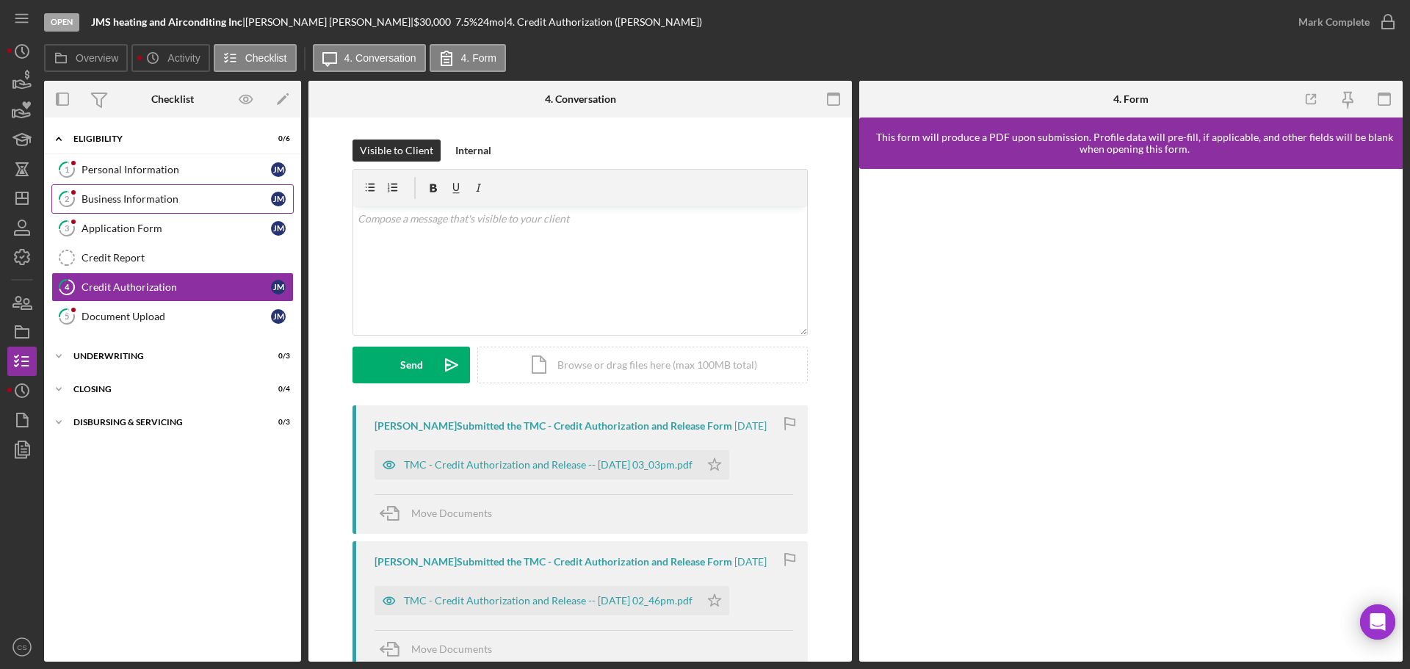
click at [176, 198] on div "Business Information" at bounding box center [176, 199] width 189 height 12
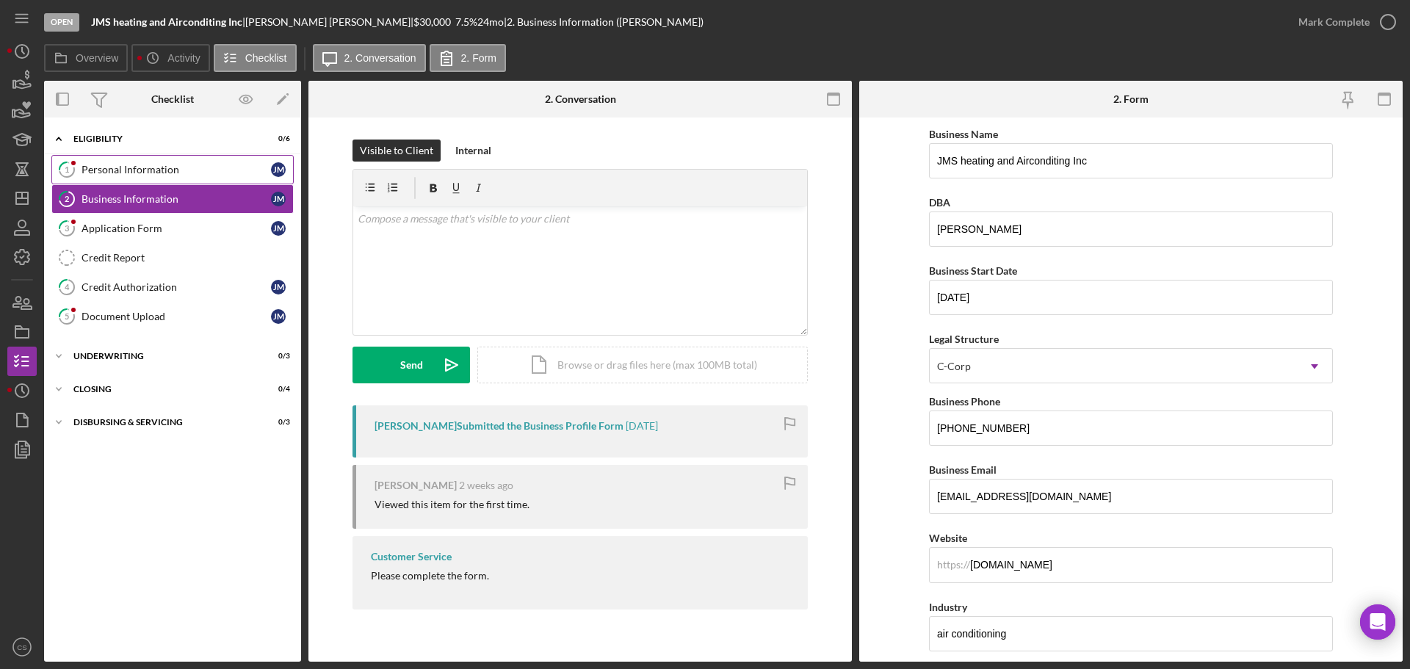
click at [140, 173] on div "Personal Information" at bounding box center [176, 170] width 189 height 12
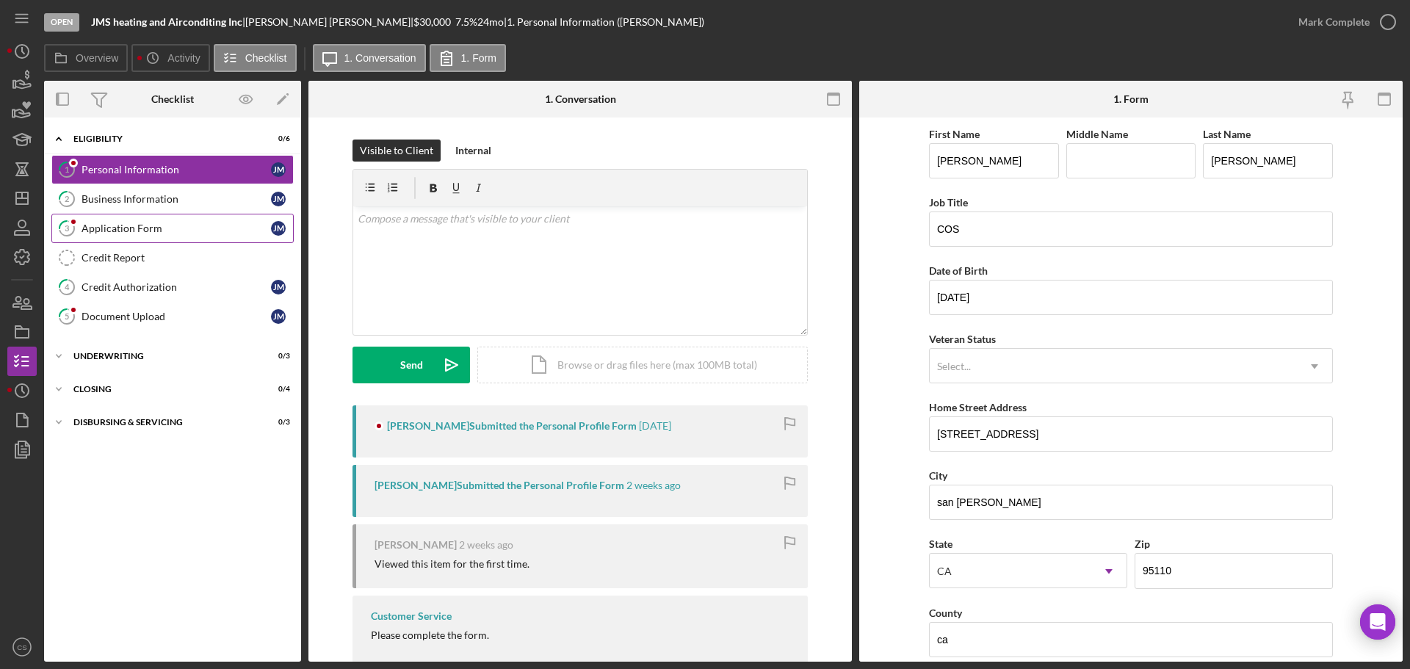
click at [153, 231] on div "Application Form" at bounding box center [176, 228] width 189 height 12
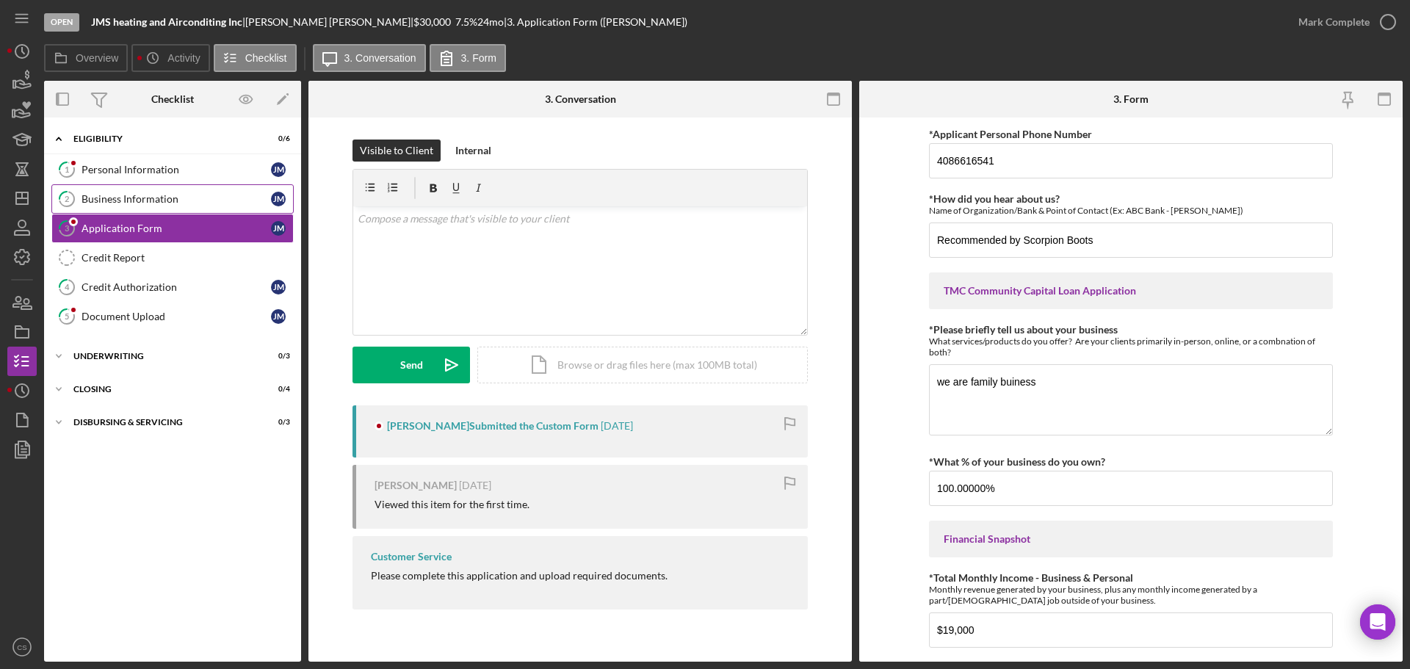
click at [159, 203] on div "Business Information" at bounding box center [176, 199] width 189 height 12
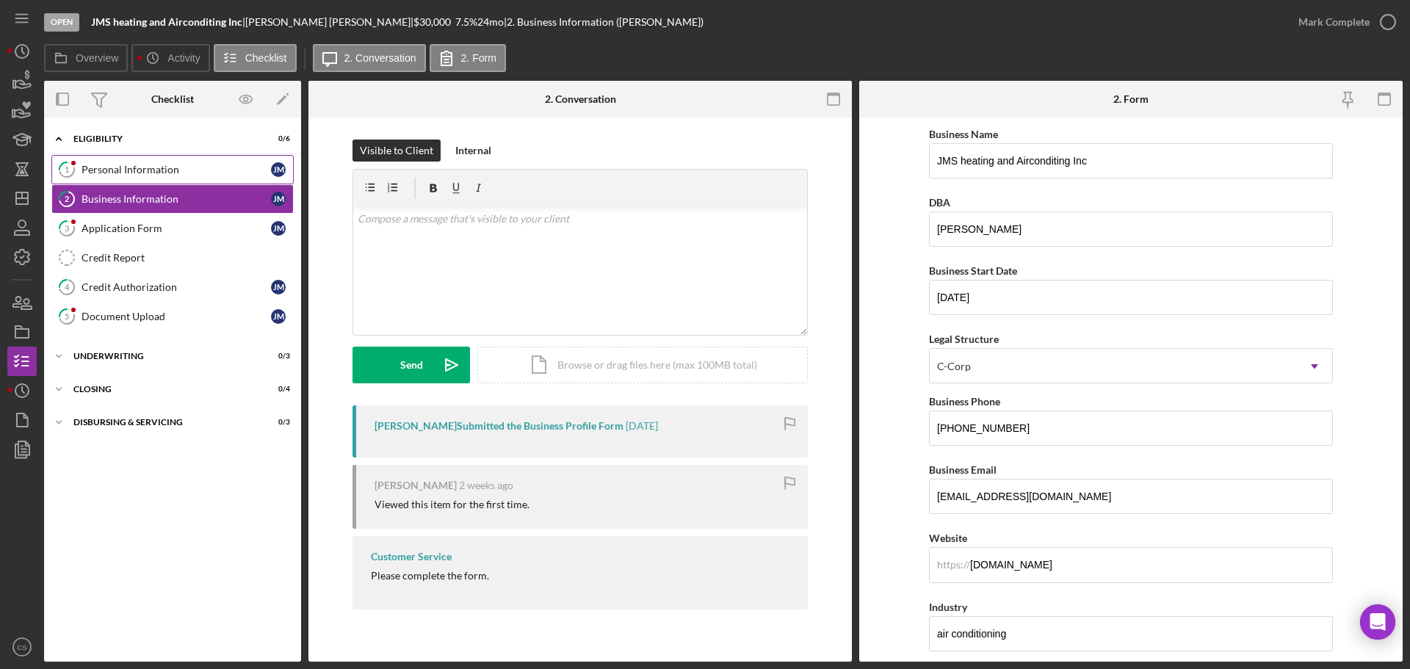
click at [165, 173] on div "Personal Information" at bounding box center [176, 170] width 189 height 12
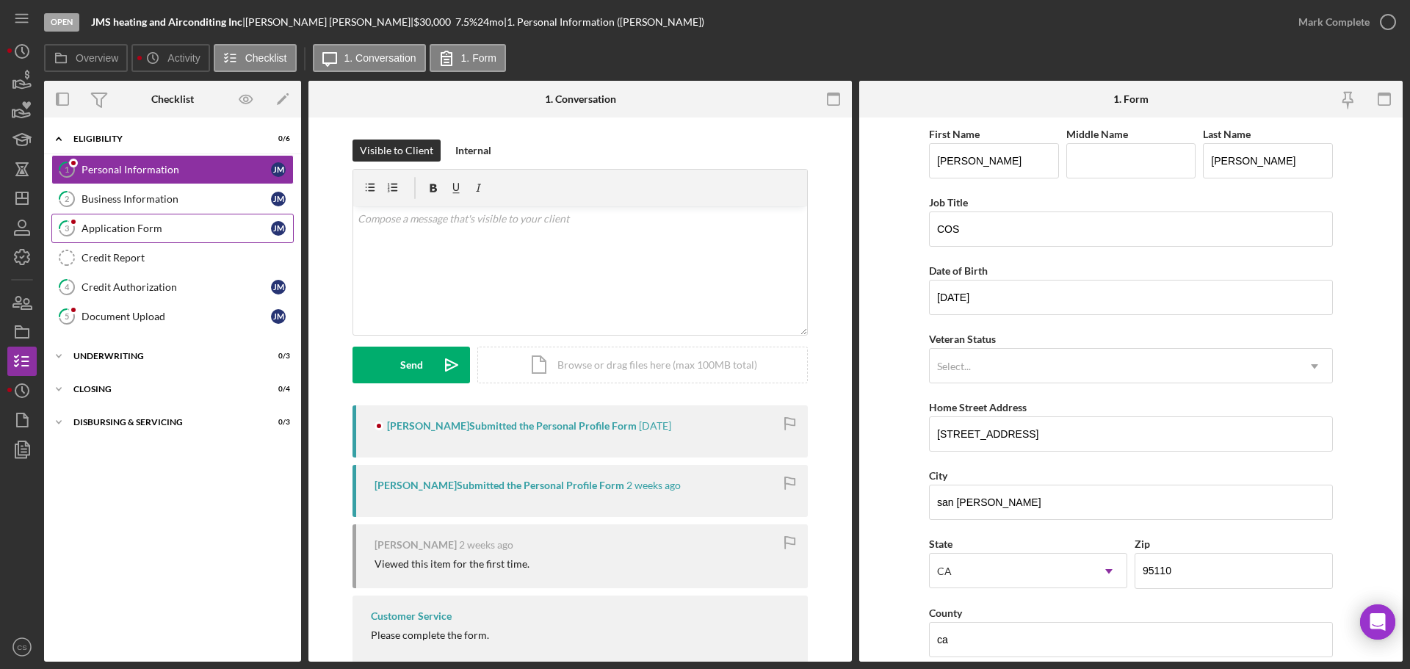
click at [158, 232] on div "Application Form" at bounding box center [176, 228] width 189 height 12
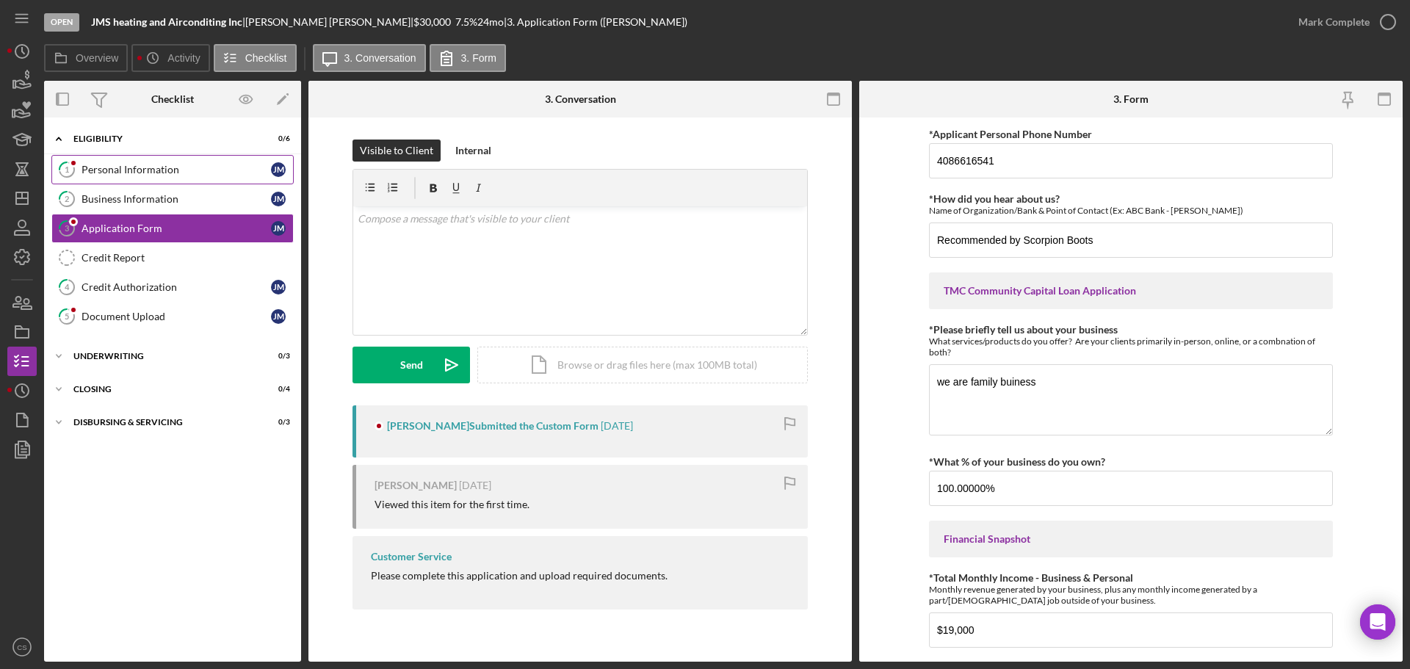
click at [167, 167] on div "Personal Information" at bounding box center [176, 170] width 189 height 12
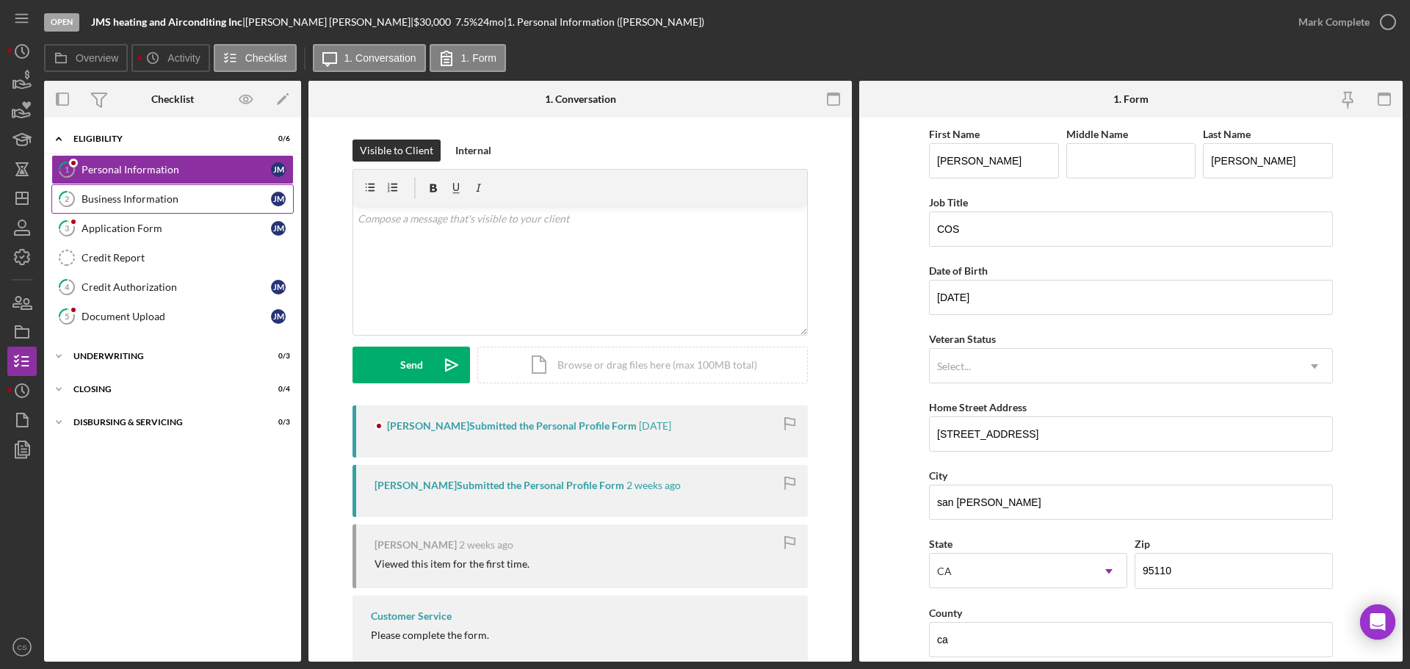
click at [159, 202] on div "Business Information" at bounding box center [176, 199] width 189 height 12
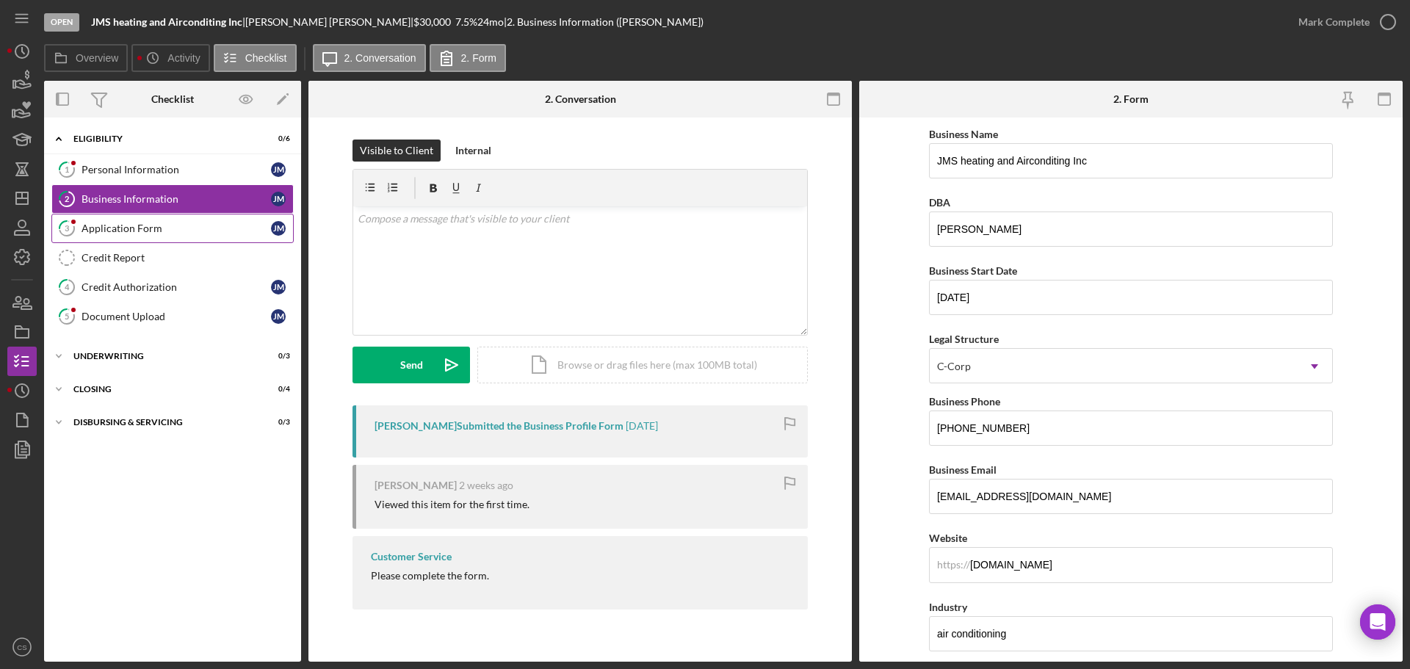
click at [155, 229] on div "Application Form" at bounding box center [176, 228] width 189 height 12
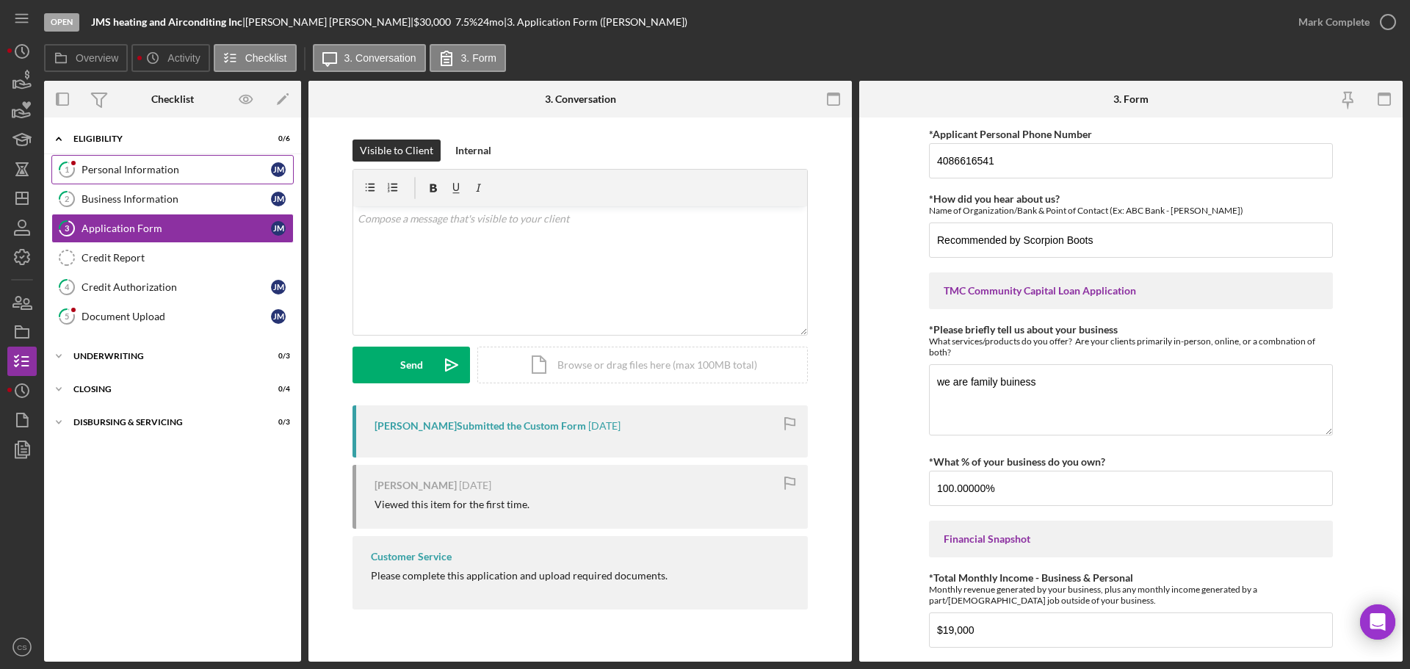
click at [144, 164] on div "Personal Information" at bounding box center [176, 170] width 189 height 12
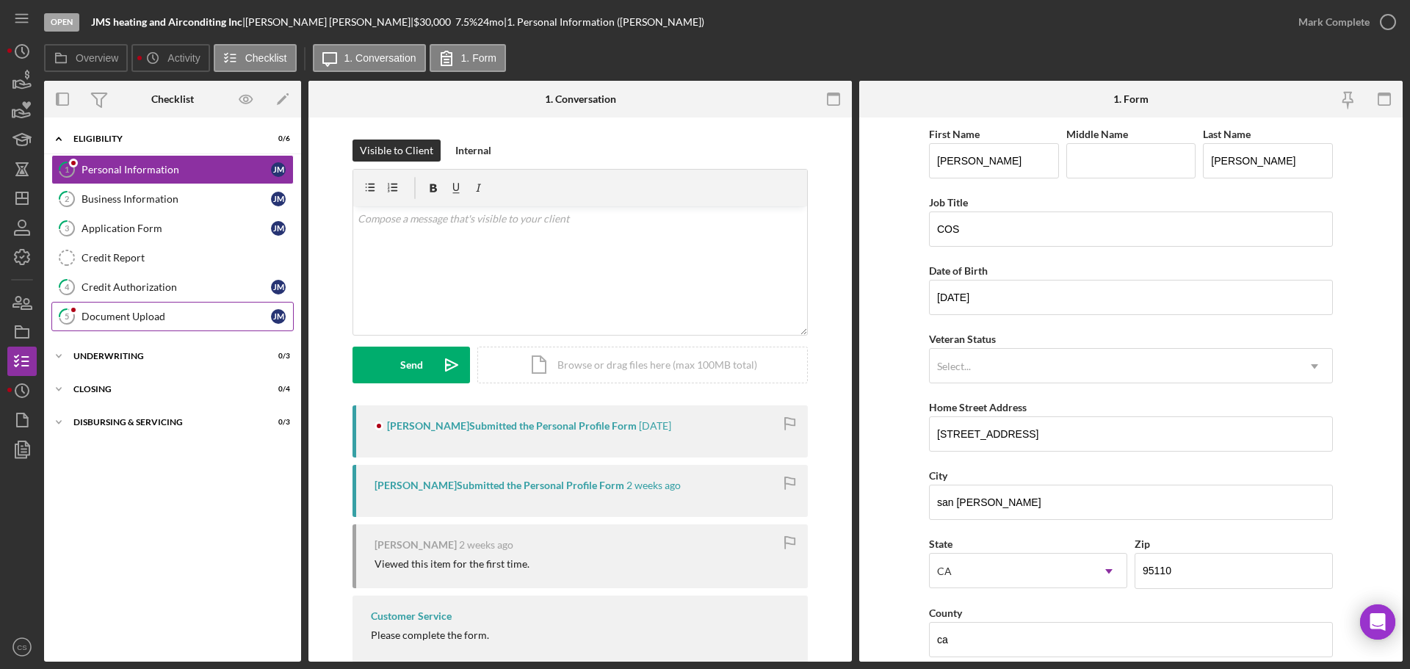
click at [151, 313] on div "Document Upload" at bounding box center [176, 317] width 189 height 12
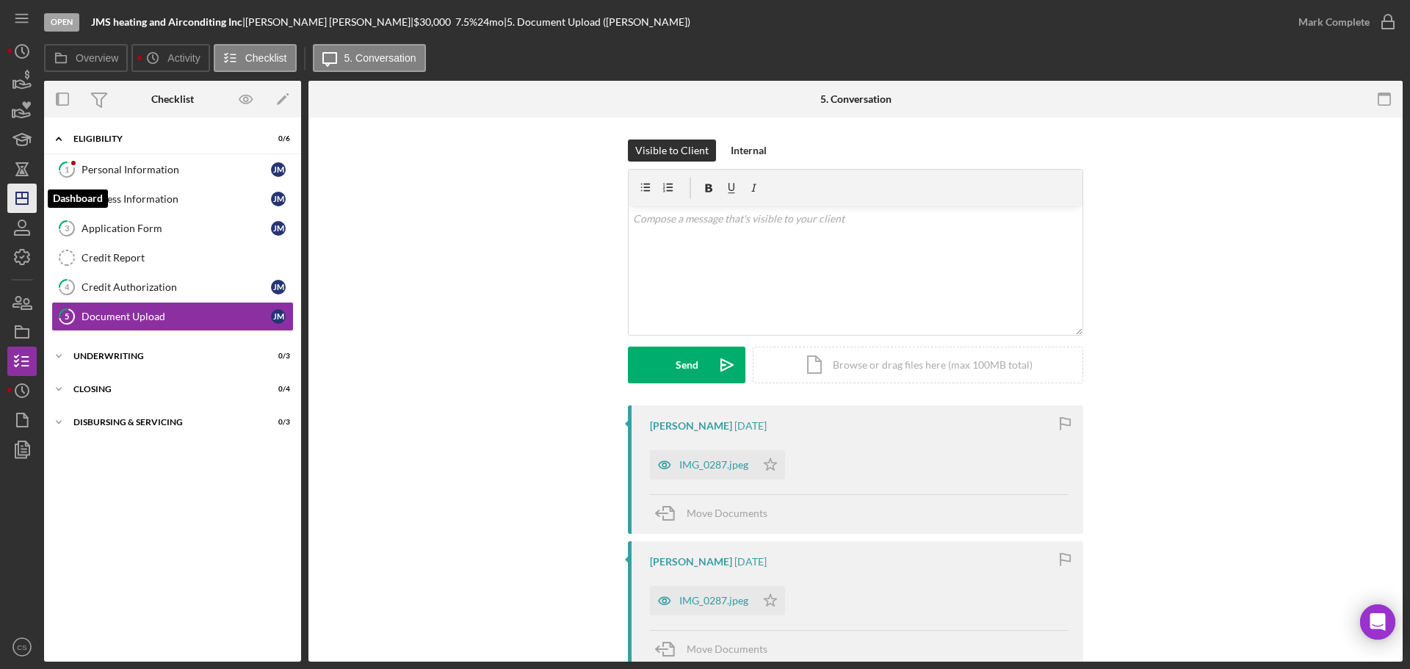
click at [22, 202] on icon "Icon/Dashboard" at bounding box center [22, 198] width 37 height 37
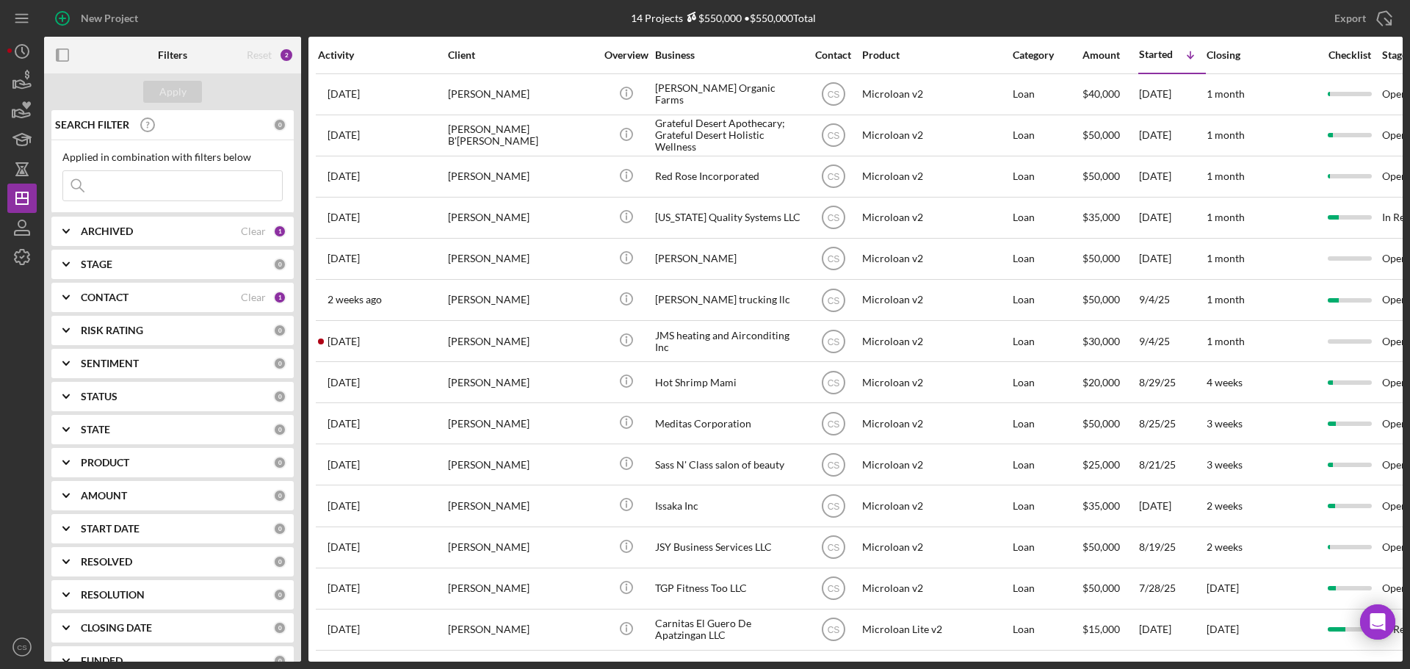
click at [15, 319] on div at bounding box center [21, 452] width 29 height 361
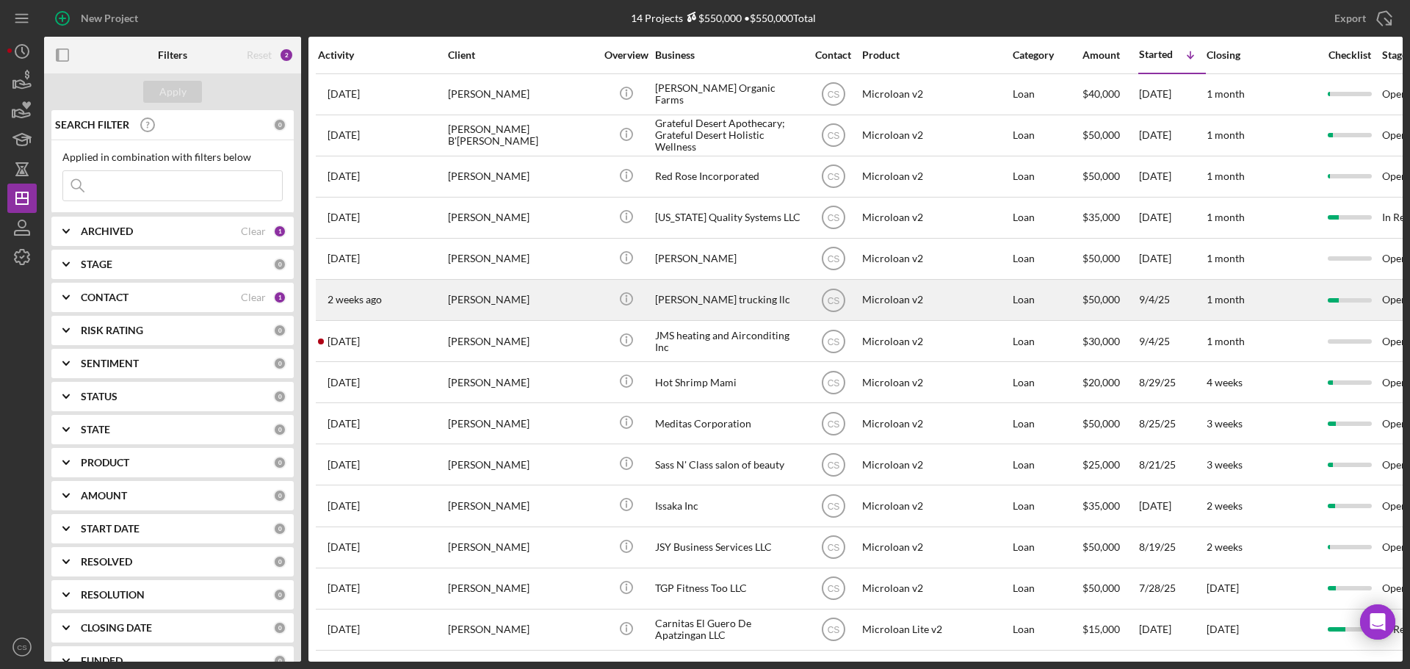
click at [543, 305] on div "[PERSON_NAME]" at bounding box center [521, 300] width 147 height 39
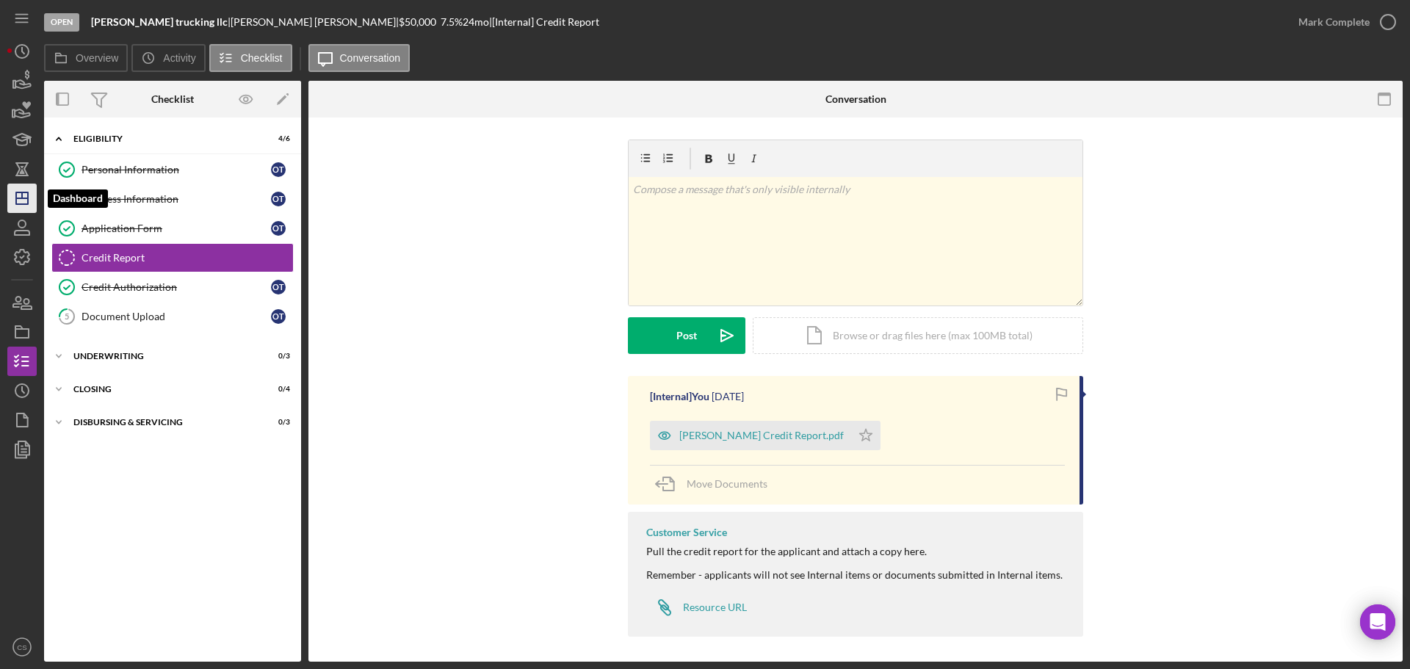
click at [12, 197] on icon "Icon/Dashboard" at bounding box center [22, 198] width 37 height 37
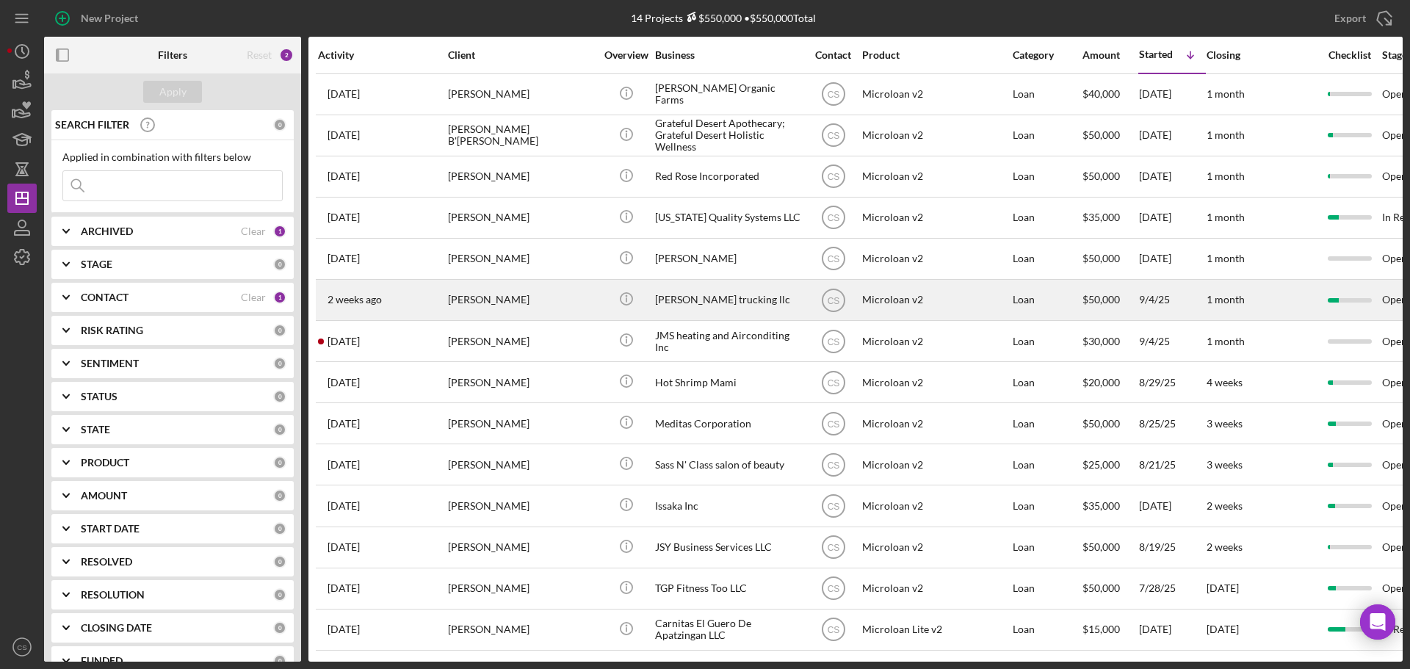
click at [560, 294] on div "[PERSON_NAME]" at bounding box center [521, 300] width 147 height 39
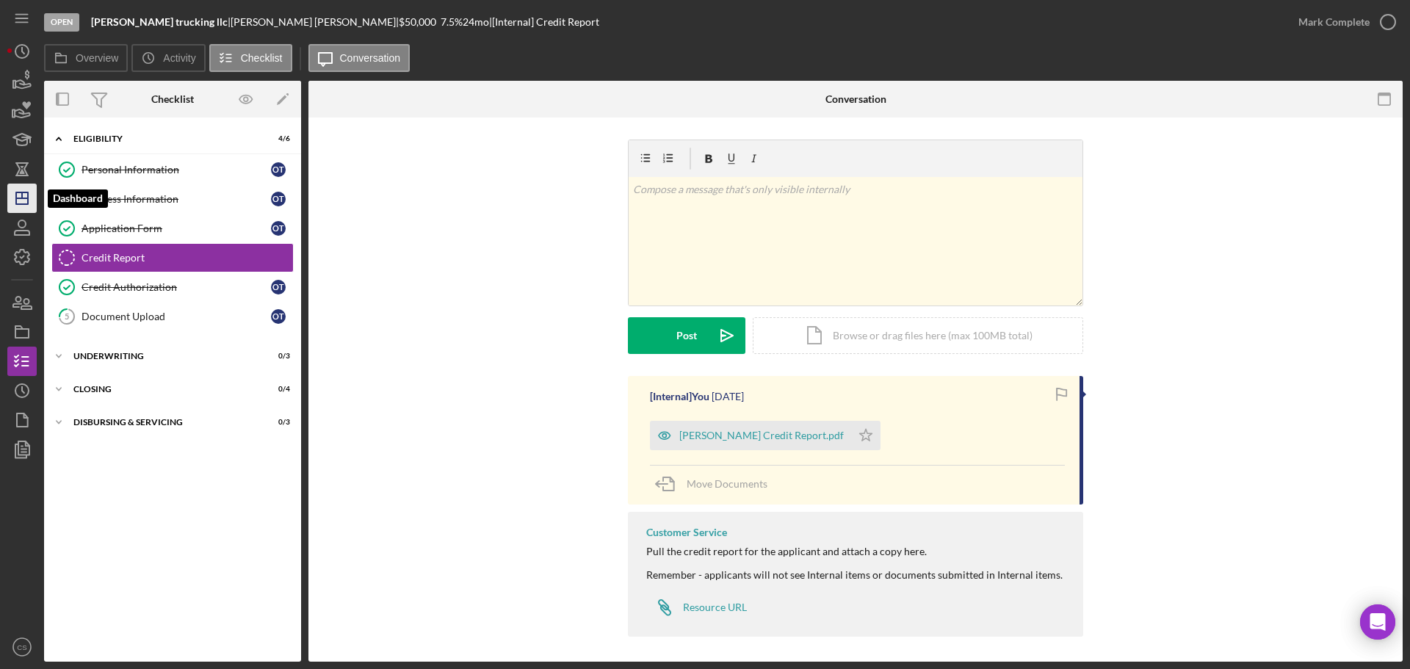
click at [24, 201] on icon "Icon/Dashboard" at bounding box center [22, 198] width 37 height 37
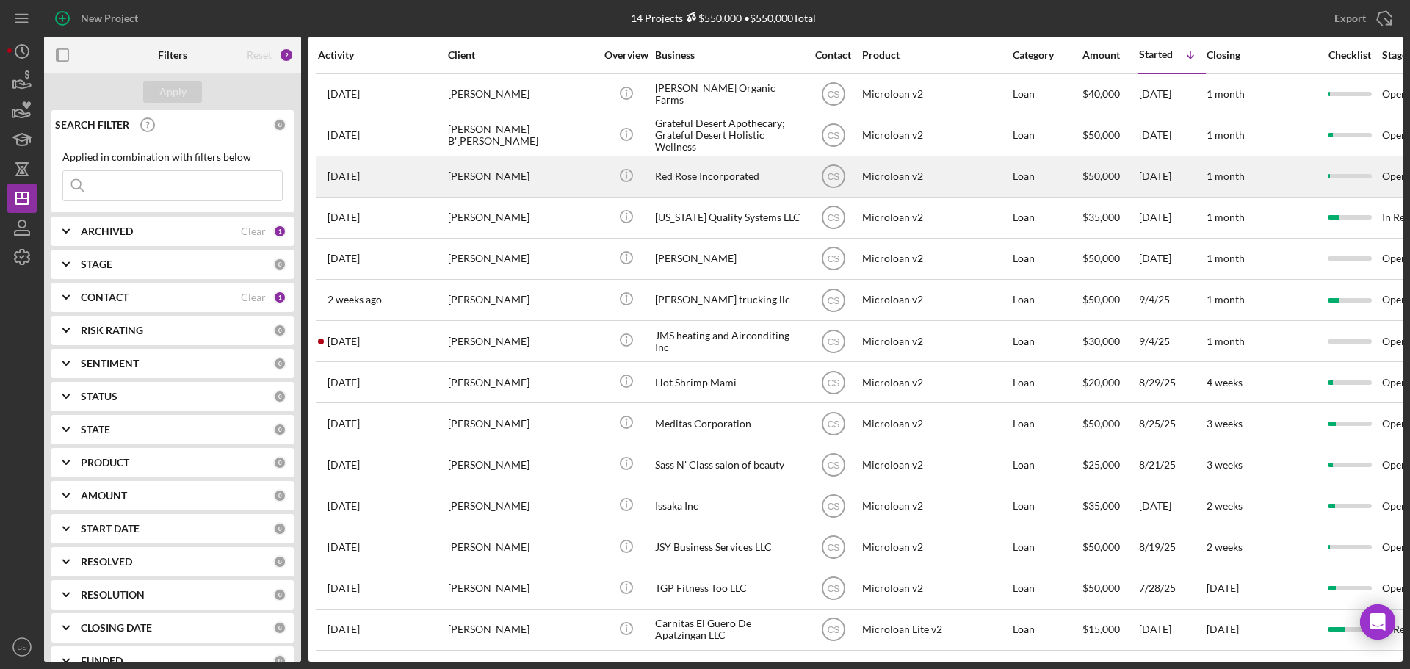
click at [420, 173] on div "[DATE] [PERSON_NAME]" at bounding box center [382, 176] width 129 height 39
